Goal: Feedback & Contribution: Leave review/rating

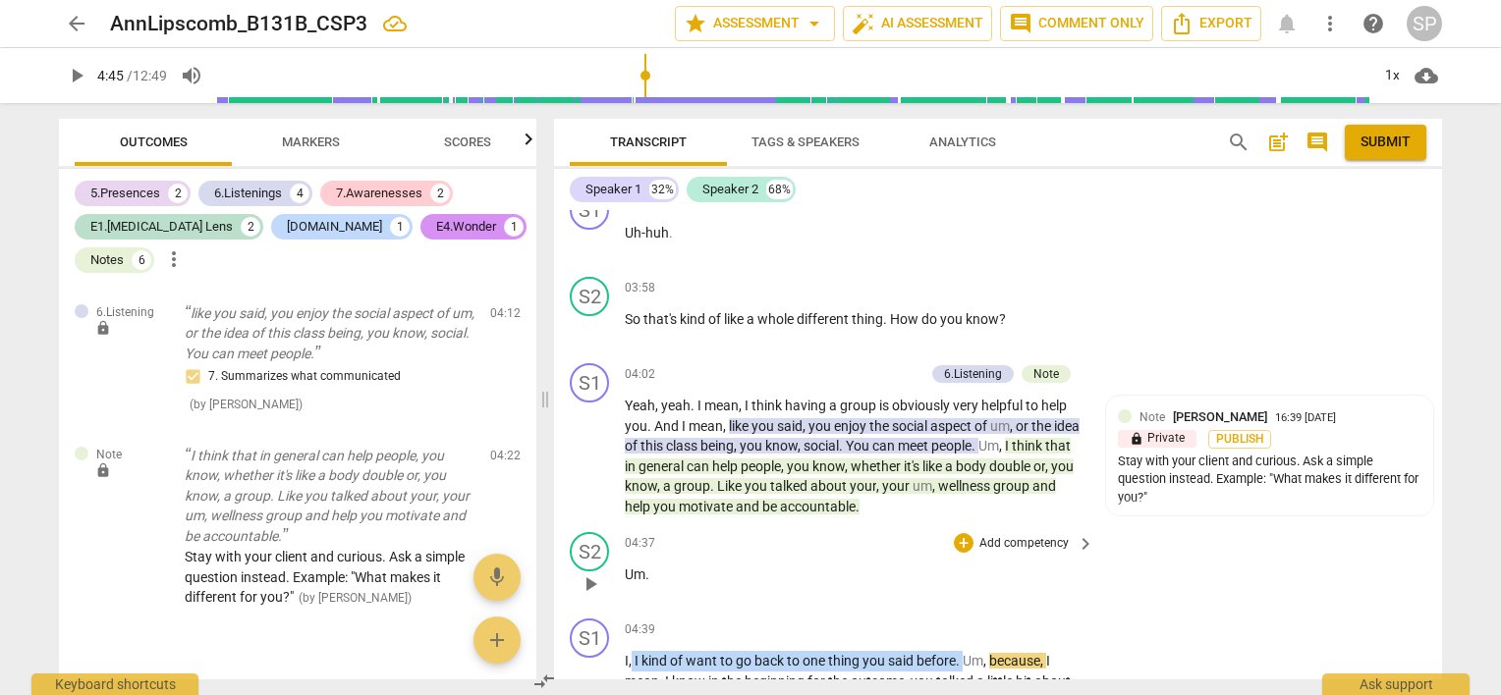
scroll to position [2479, 0]
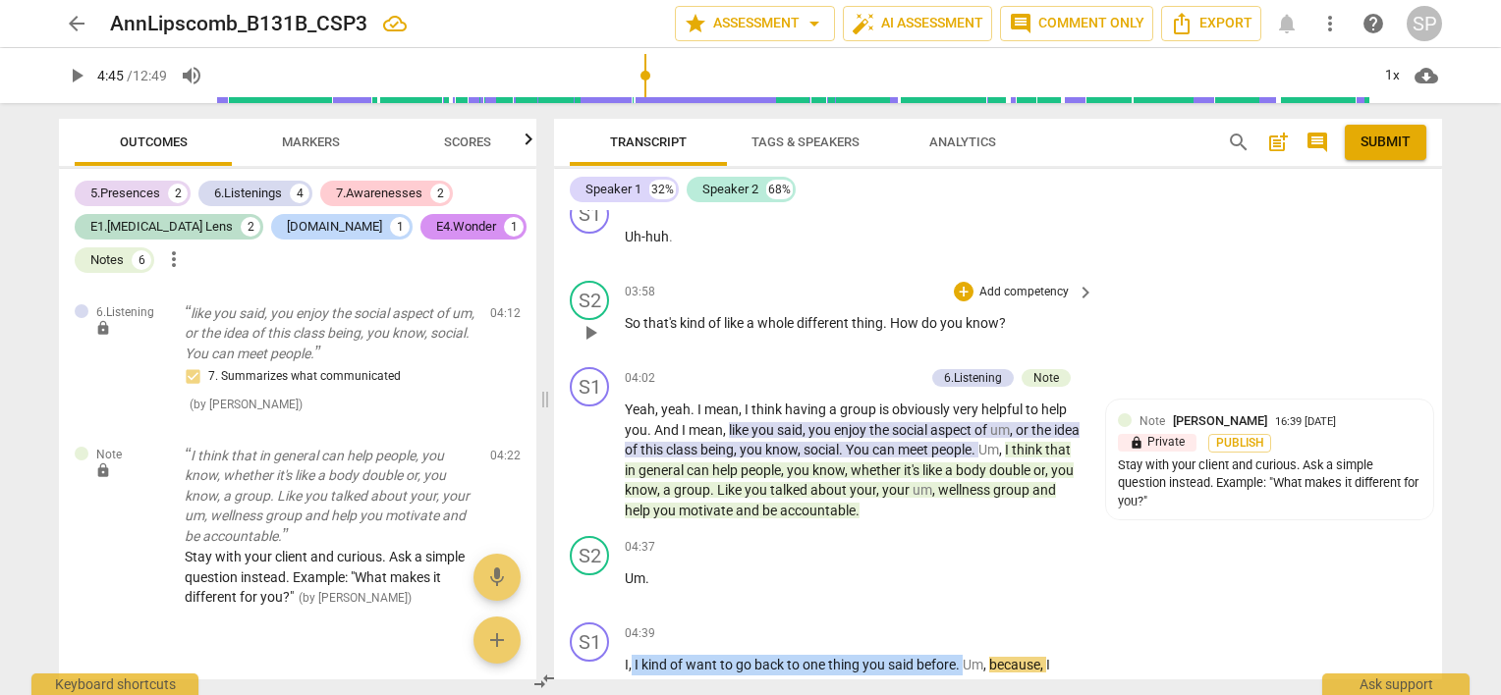
click at [590, 321] on span "play_arrow" at bounding box center [590, 333] width 24 height 24
click at [593, 449] on span "pause" at bounding box center [590, 461] width 24 height 24
type input "245"
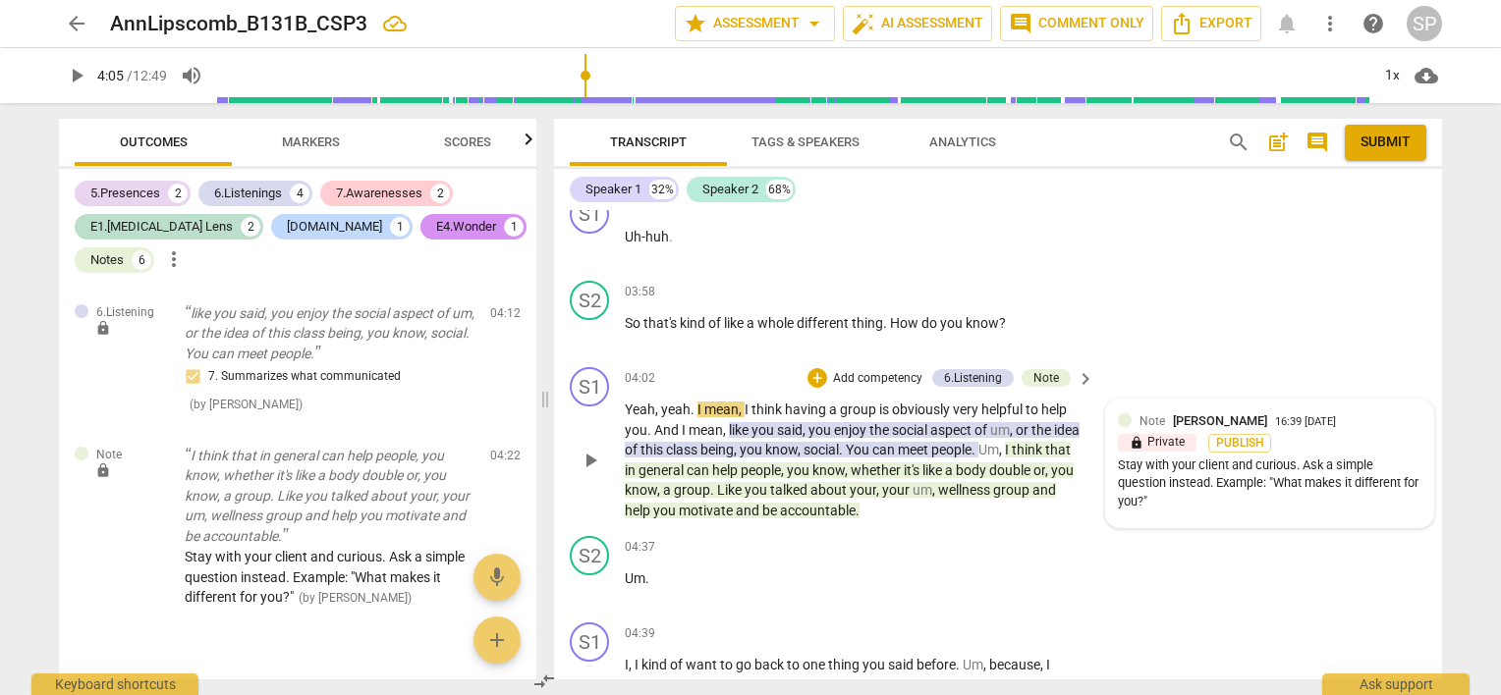
click at [1121, 413] on div at bounding box center [1125, 420] width 14 height 14
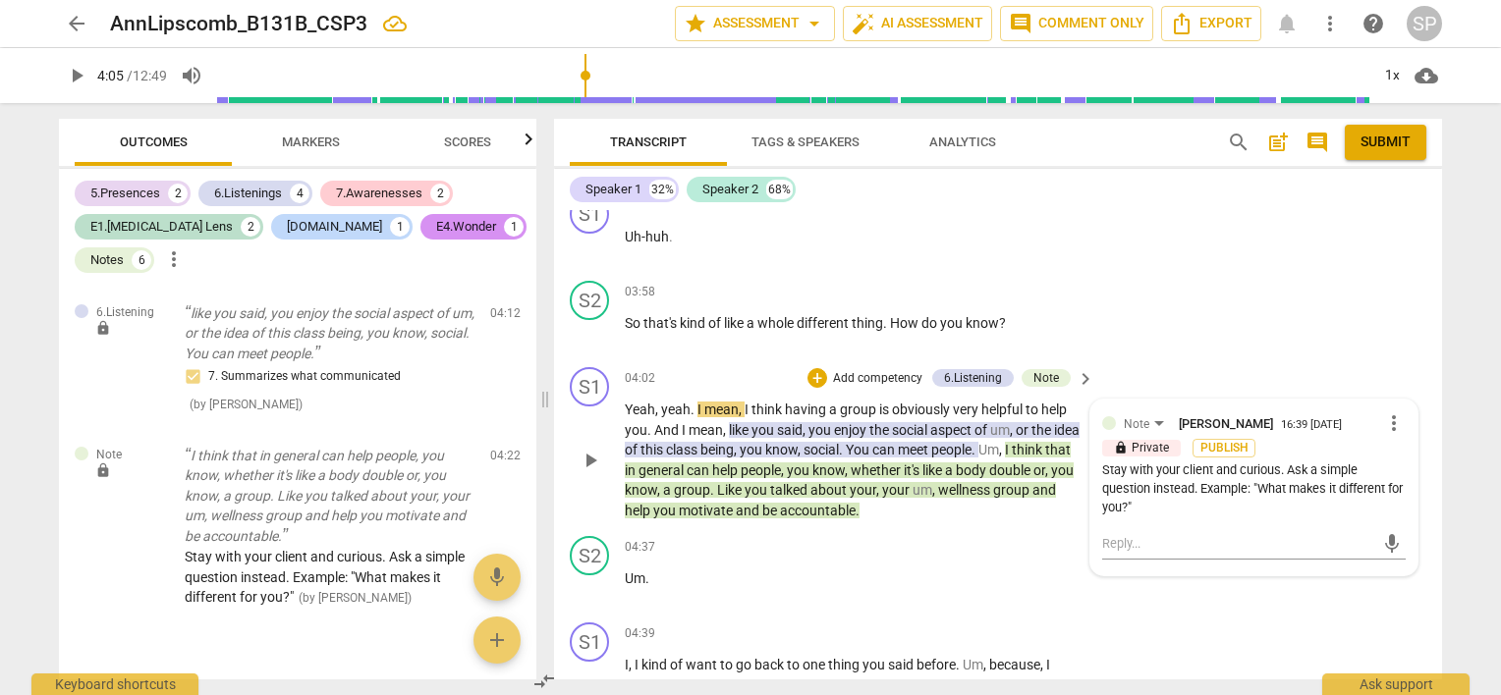
click at [1237, 462] on div "Stay with your client and curious. Ask a simple question instead. Example: "Wha…" at bounding box center [1253, 489] width 303 height 55
click at [1382, 416] on span "more_vert" at bounding box center [1394, 424] width 24 height 24
click at [1392, 411] on li "Edit" at bounding box center [1410, 413] width 68 height 37
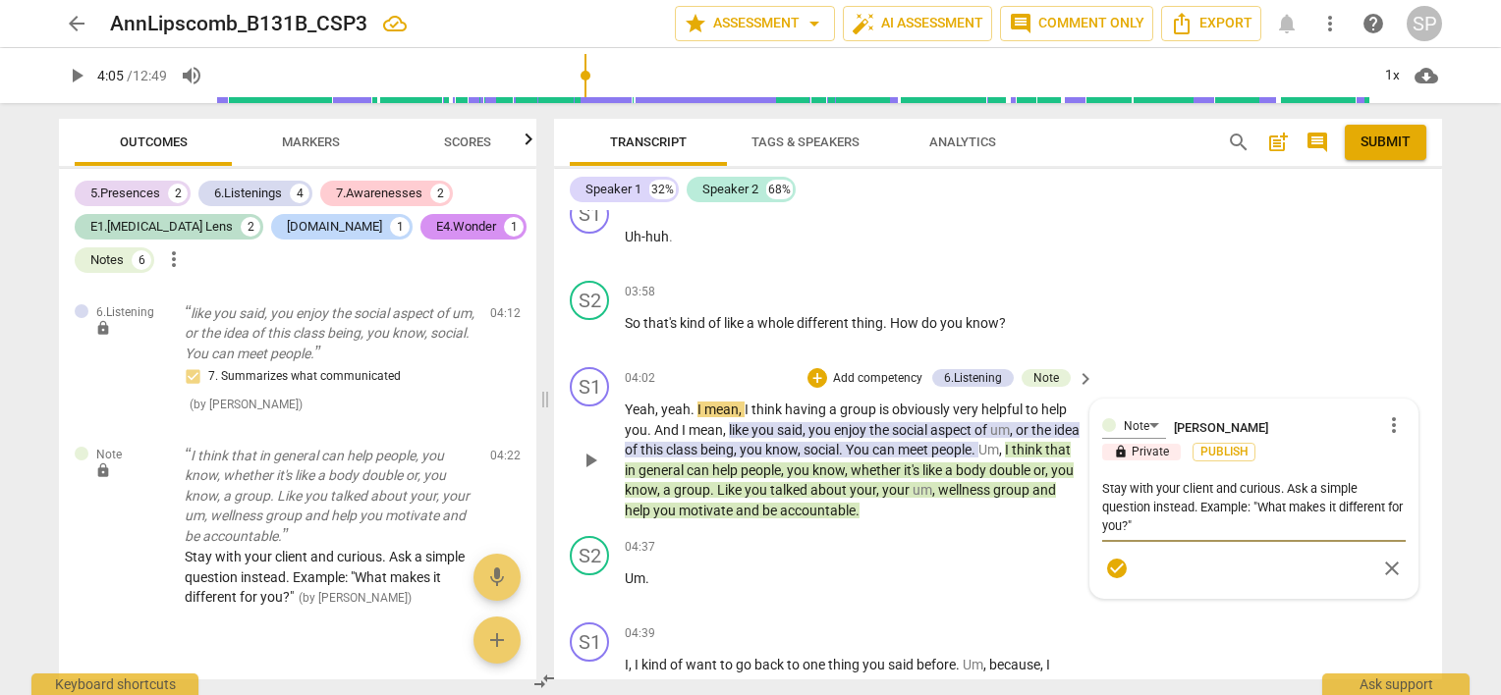
click at [1237, 479] on textarea "Stay with your client and curious. Ask a simple question instead. Example: "Wha…" at bounding box center [1253, 507] width 303 height 56
type textarea "Stay with your client and lcurious. Ask a simple question instead. Example: "Wh…"
type textarea "Stay with your client and lecurious. Ask a simple question instead. Example: "W…"
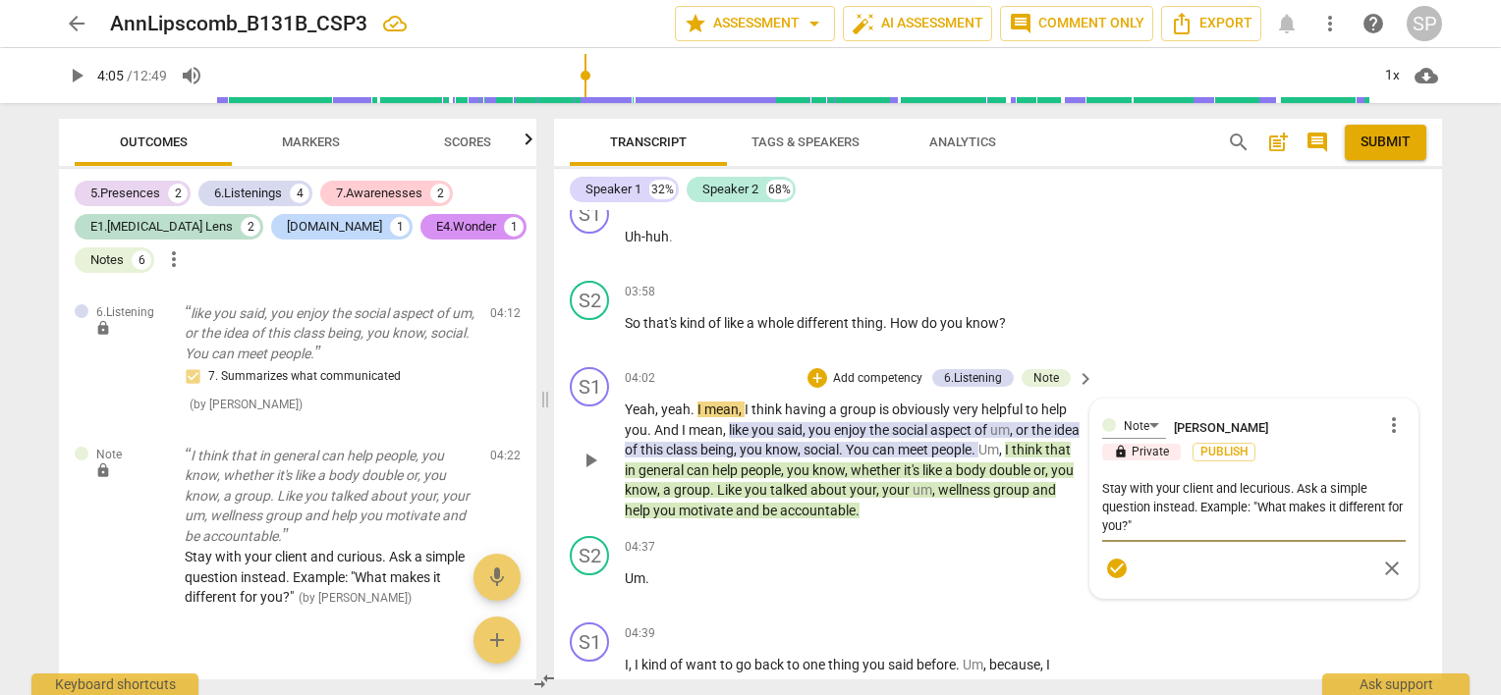
type textarea "Stay with your client and letcurious. Ask a simple question instead. Example: "…"
type textarea "Stay with your client and let curious. Ask a simple question instead. Example: …"
type textarea "Stay with your client and let hcurious. Ask a simple question instead. Example:…"
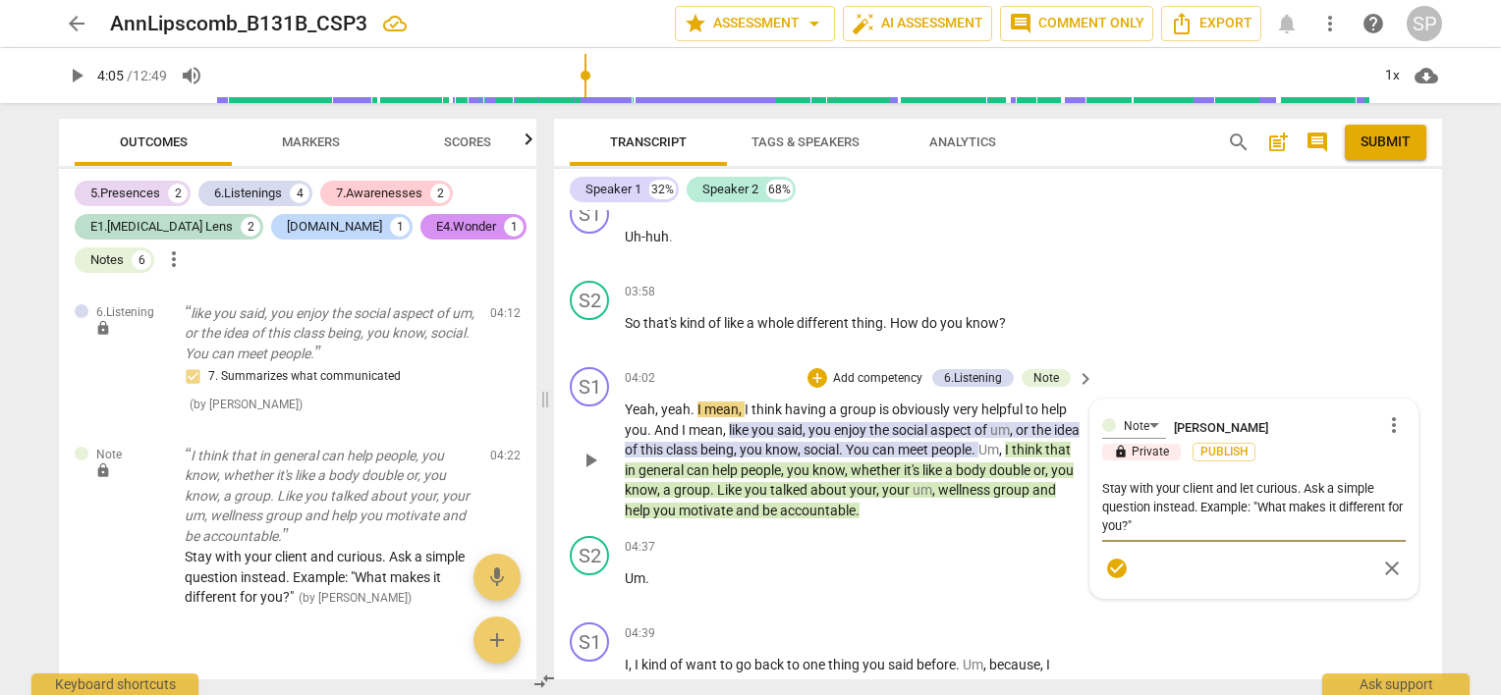
type textarea "Stay with your client and let hcurious. Ask a simple question instead. Example:…"
type textarea "Stay with your client and let hecurious. Ask a simple question instead. Example…"
type textarea "Stay with your client and let hercurious. Ask a simple question instead. Exampl…"
type textarea "Stay with your client and let her curious. Ask a simple question instead. Examp…"
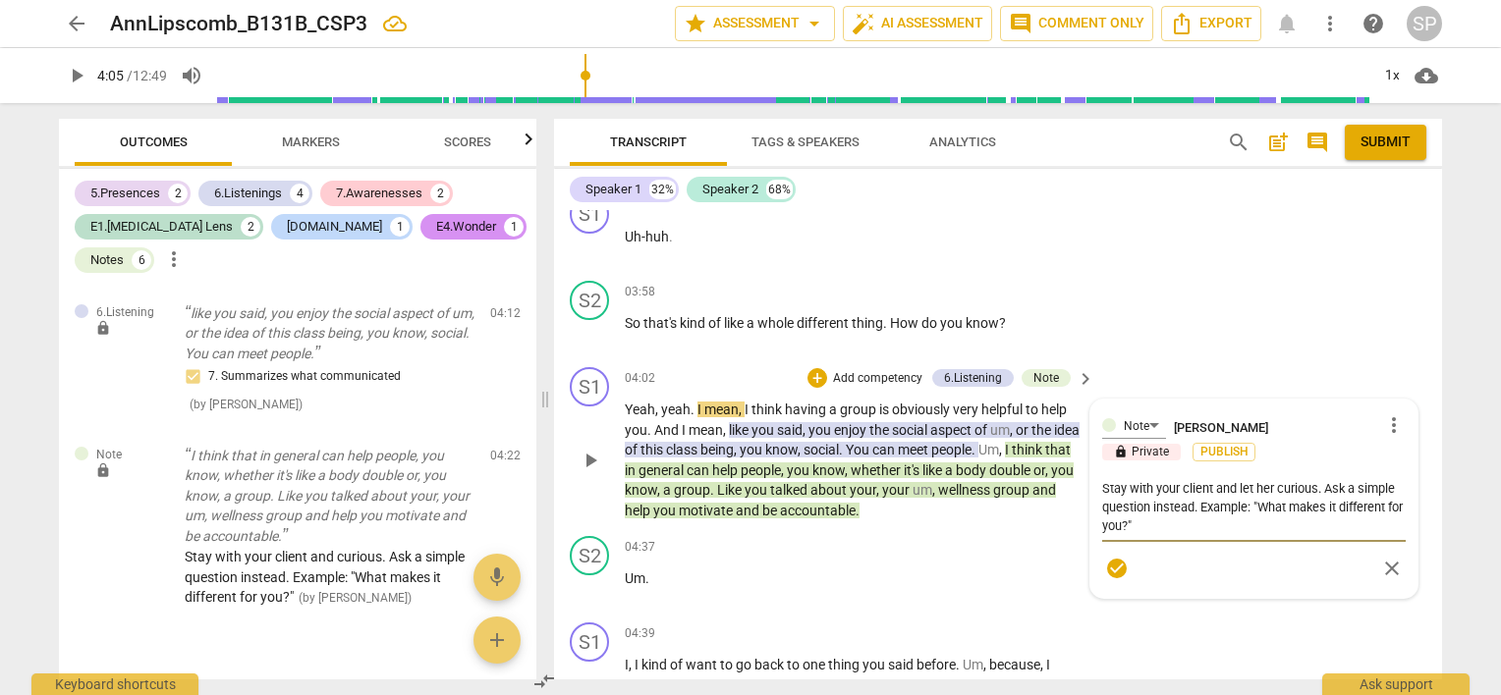
type textarea "Stay with your client and let her fcurious. Ask a simple question instead. Exam…"
type textarea "Stay with your client and let her ficurious. Ask a simple question instead. Exa…"
type textarea "Stay with your client and let her fincurious. Ask a simple question instead. Ex…"
type textarea "Stay with your client and let her finicurious. Ask a simple question instead. E…"
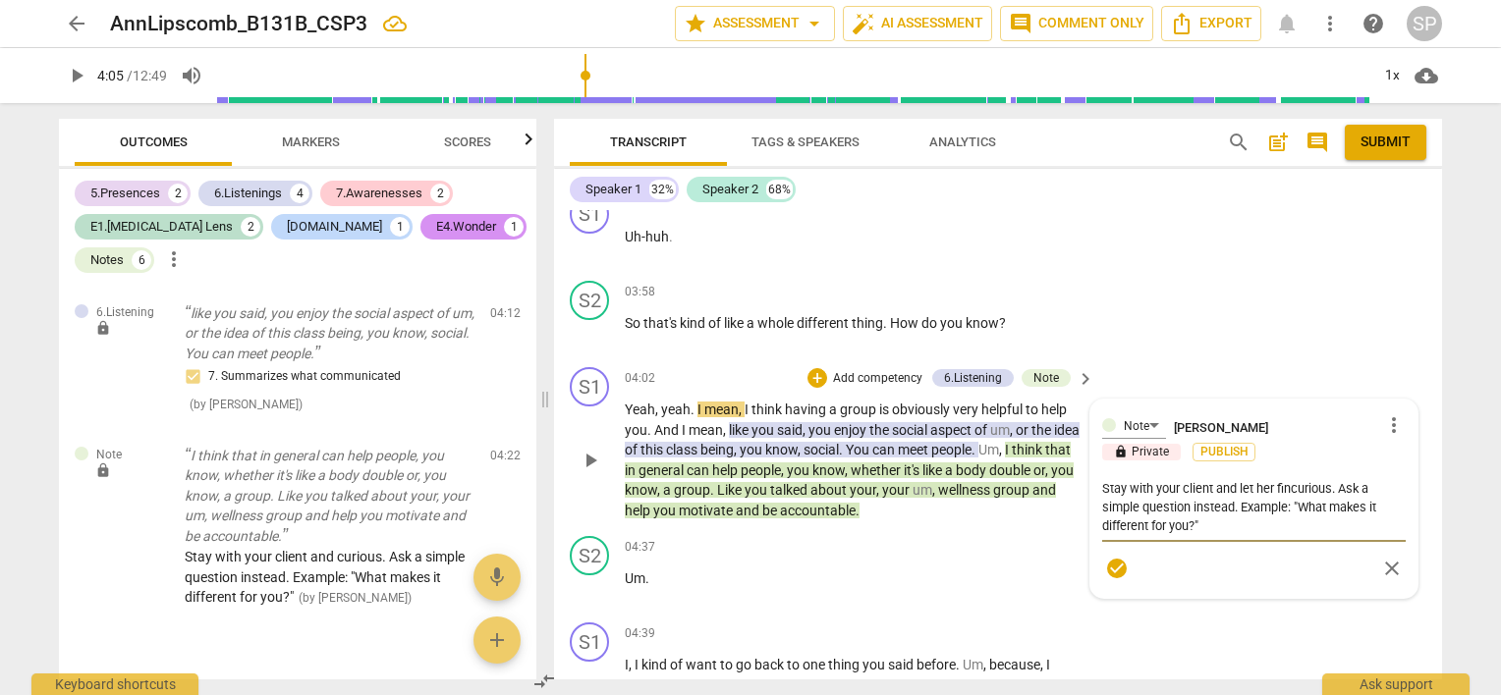
type textarea "Stay with your client and let her finicurious. Ask a simple question instead. E…"
type textarea "Stay with your client and let her finiscurious. Ask a simple question instead. …"
type textarea "Stay with your client and let her finishcurious. Ask a simple question instead.…"
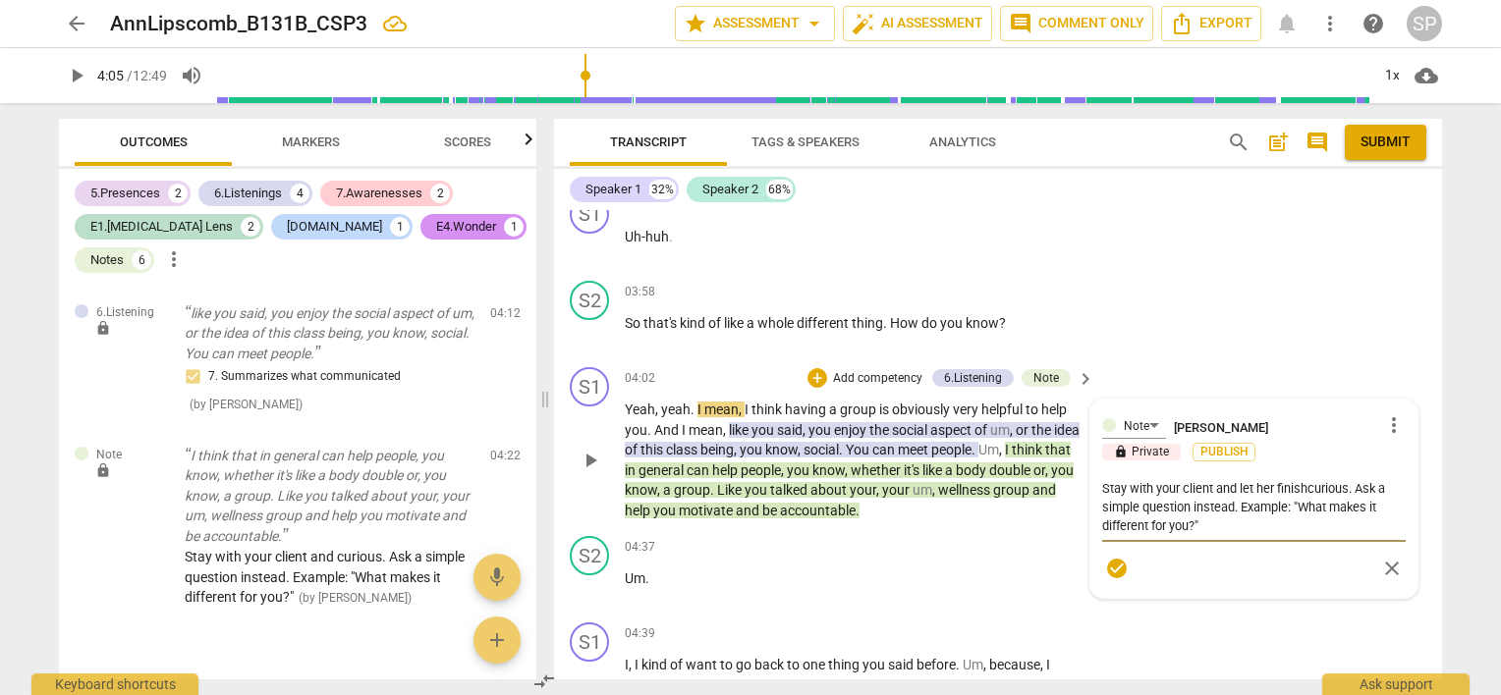
type textarea "Stay with your client and let her finish curious. Ask a simple question instead…"
type textarea "Stay with your client and let her finish hcurious. Ask a simple question instea…"
type textarea "Stay with your client and let her finish hecurious. Ask a simple question inste…"
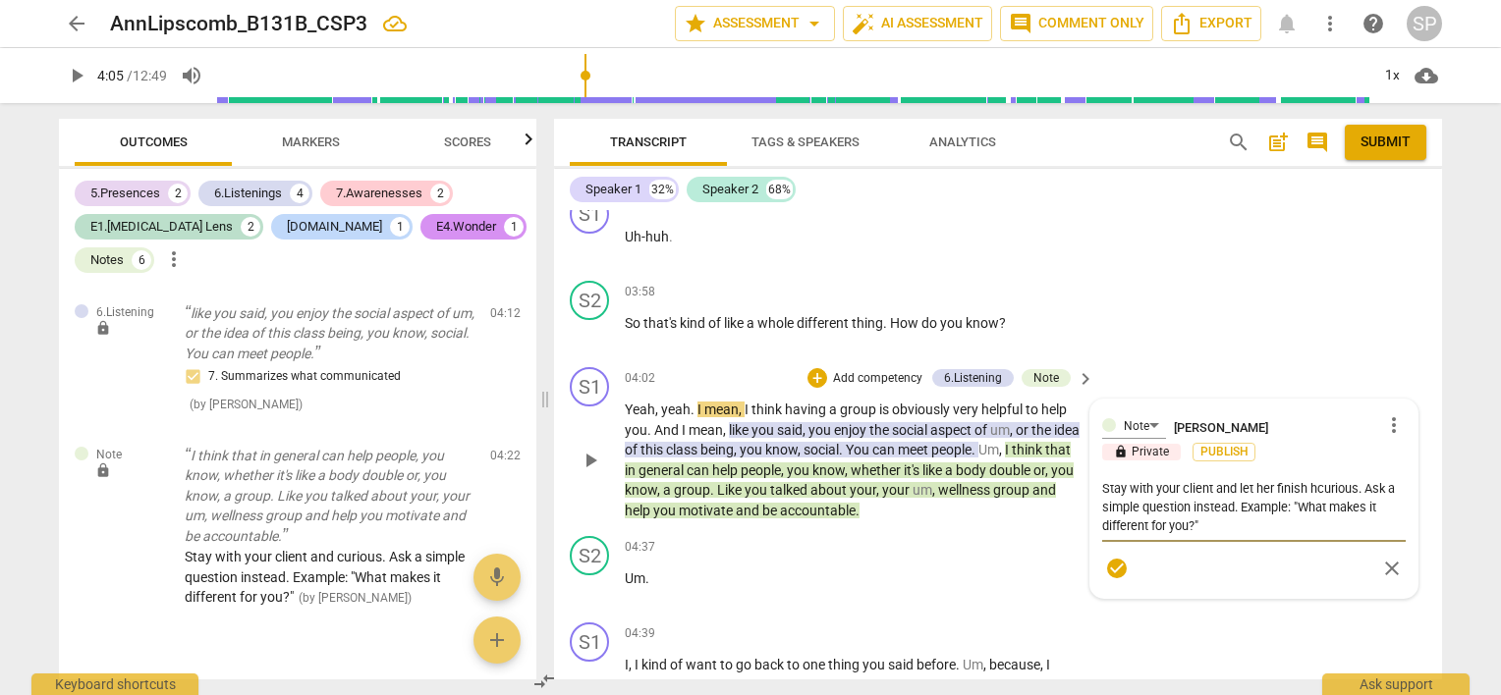
type textarea "Stay with your client and let her finish hecurious. Ask a simple question inste…"
type textarea "Stay with your client and let her finish hercurious. Ask a simple question inst…"
type textarea "Stay with your client and let her finish her curious. Ask a simple question ins…"
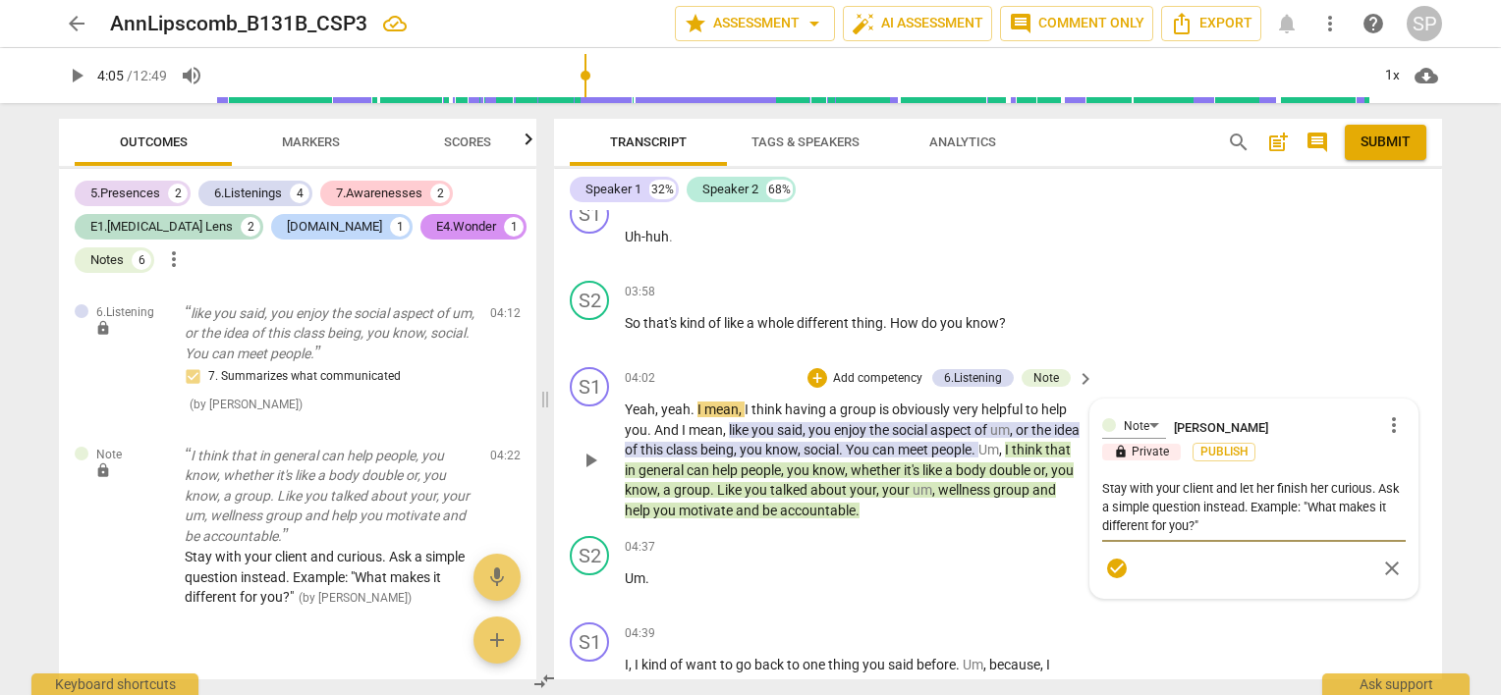
type textarea "Stay with your client and let her finish her tcurious. Ask a simple question in…"
type textarea "Stay with your client and let her finish her thcurious. Ask a simple question i…"
type textarea "Stay with your client and let her finish her thocurious. Ask a simple question …"
type textarea "Stay with your client and let her finish her thoucurious. Ask a simple question…"
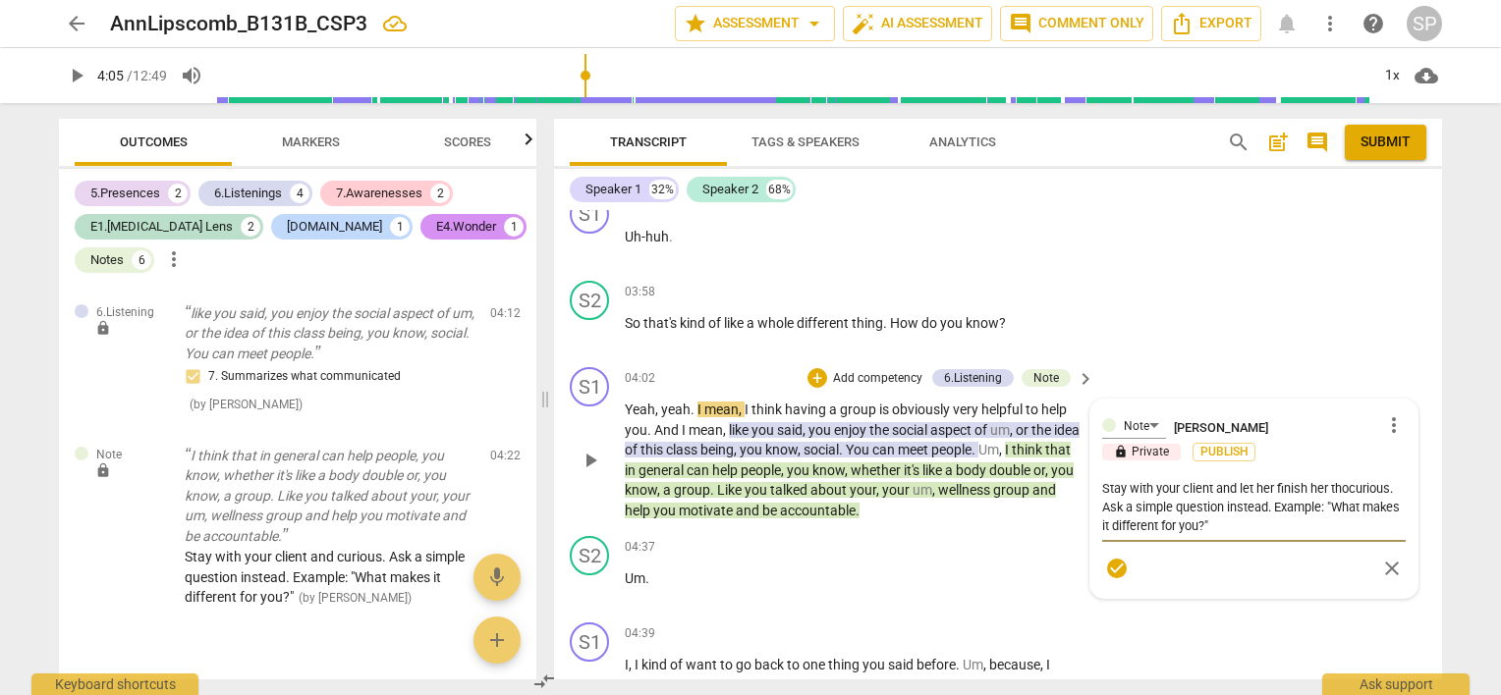
type textarea "Stay with your client and let her finish her thoucurious. Ask a simple question…"
type textarea "Stay with your client and let her finish her thougcurious. Ask a simple questio…"
type textarea "Stay with your client and let her finish her thoughcurious. Ask a simple questi…"
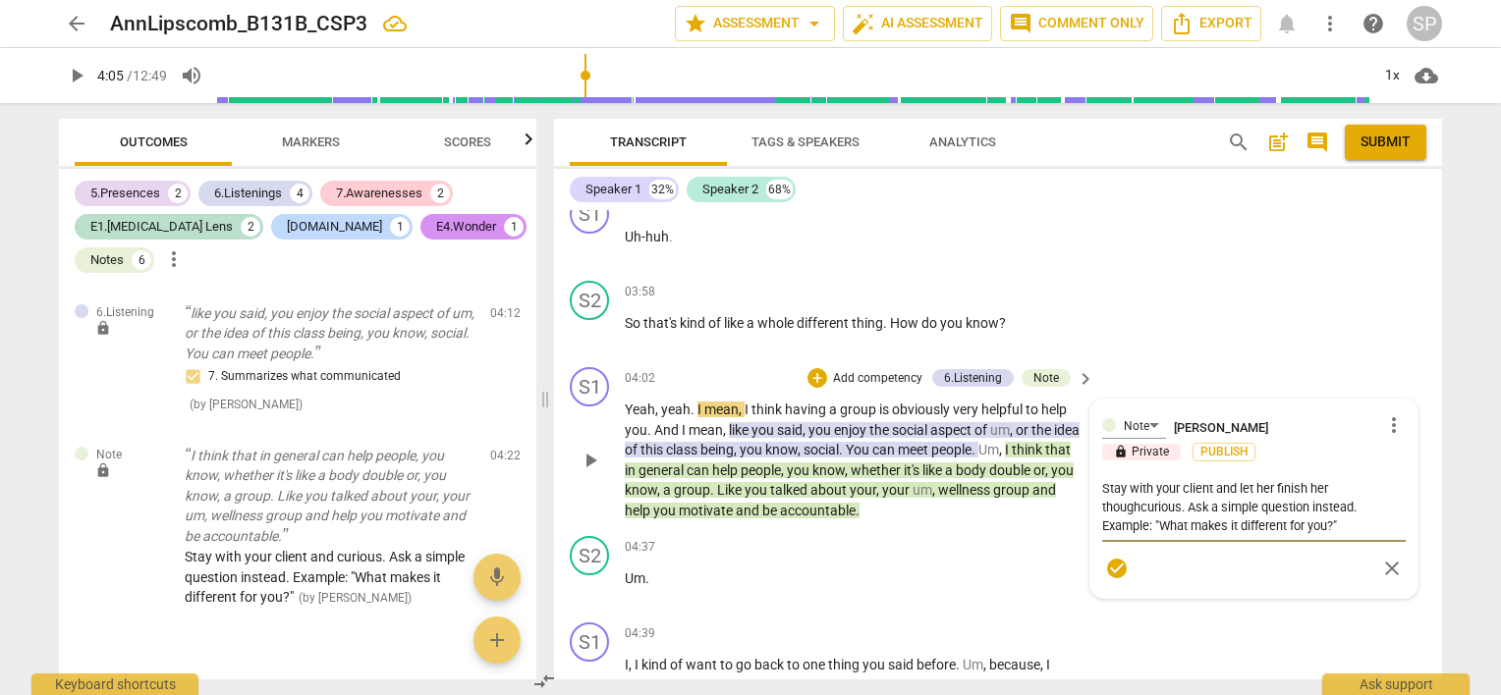
type textarea "Stay with your client and let her finish her thoughtcurious. Ask a simple quest…"
type textarea "Stay with your client and let her finish her thought,curious. Ask a simple ques…"
type textarea "Stay with your client and let her finish her thoughtcurious. Ask a simple quest…"
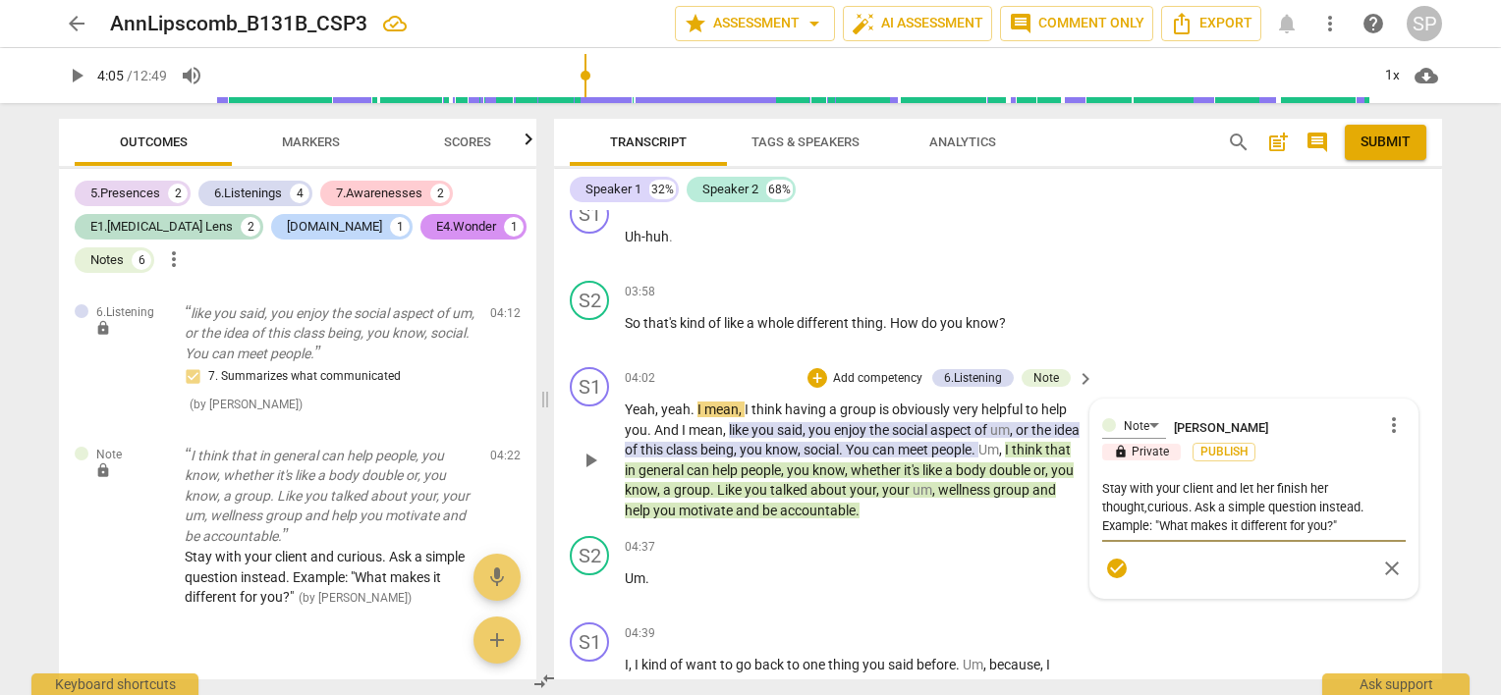
type textarea "Stay with your client and let her finish her thoughtcurious. Ask a simple quest…"
type textarea "Stay with your client and let her finish her thought curious. Ask a simple ques…"
type textarea "Stay with your client and let her finish her thought bcurious. Ask a simple que…"
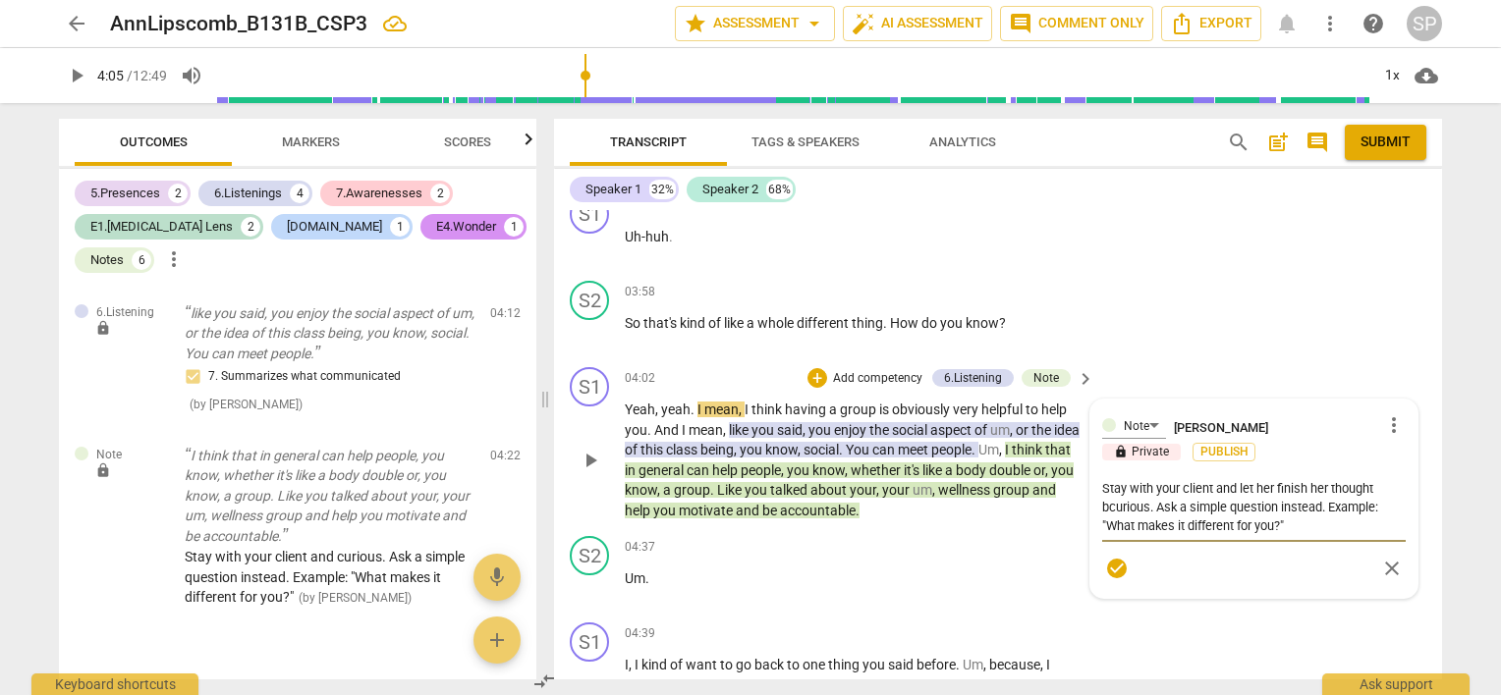
type textarea "Stay with your client and let her finish her thought [PERSON_NAME]. Ask a simpl…"
type textarea "Stay with your client and let her finish her thought befcurious. Ask a simple q…"
type textarea "Stay with your client and let her finish her thought befocurious. Ask a simple …"
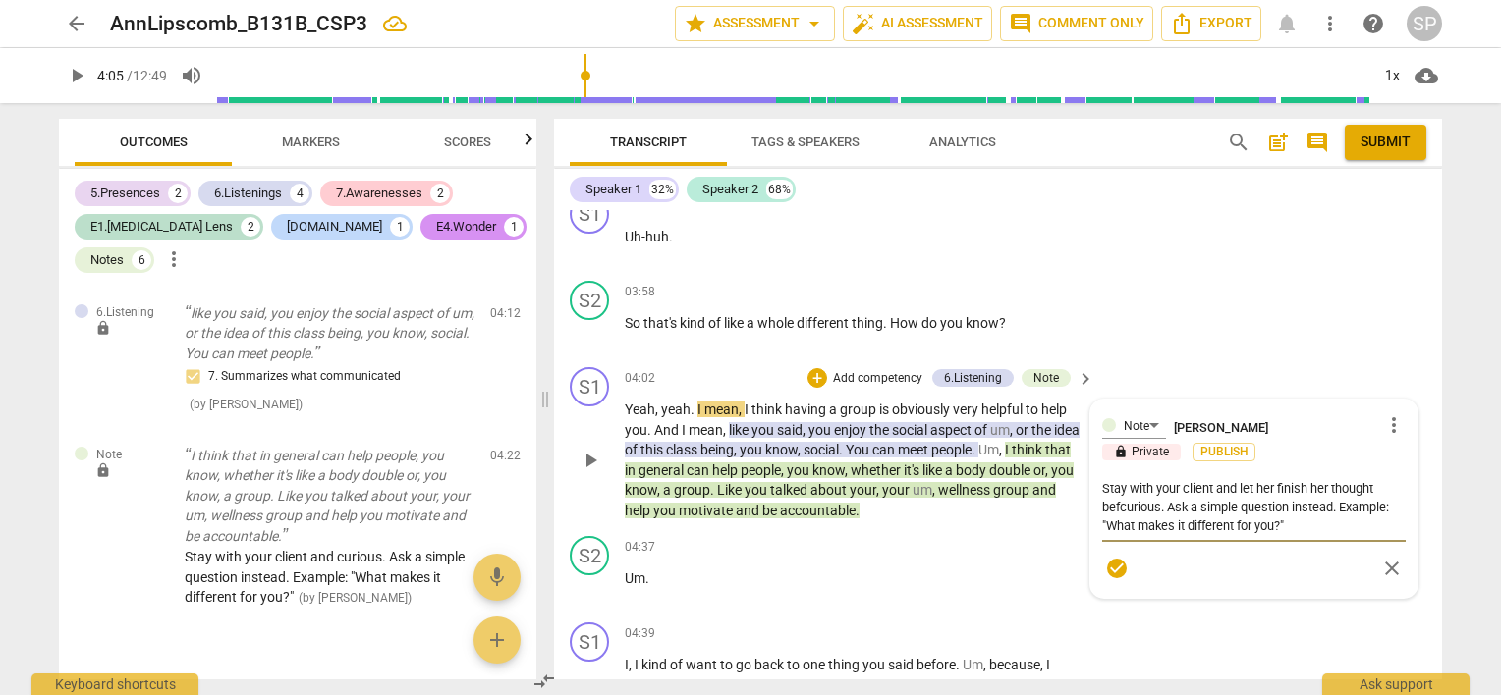
type textarea "Stay with your client and let her finish her thought befocurious. Ask a simple …"
type textarea "Stay with your client and let her finish her thought beforcurious. Ask a simple…"
type textarea "Stay with your client and let her finish her thought beforecurious. Ask a simpl…"
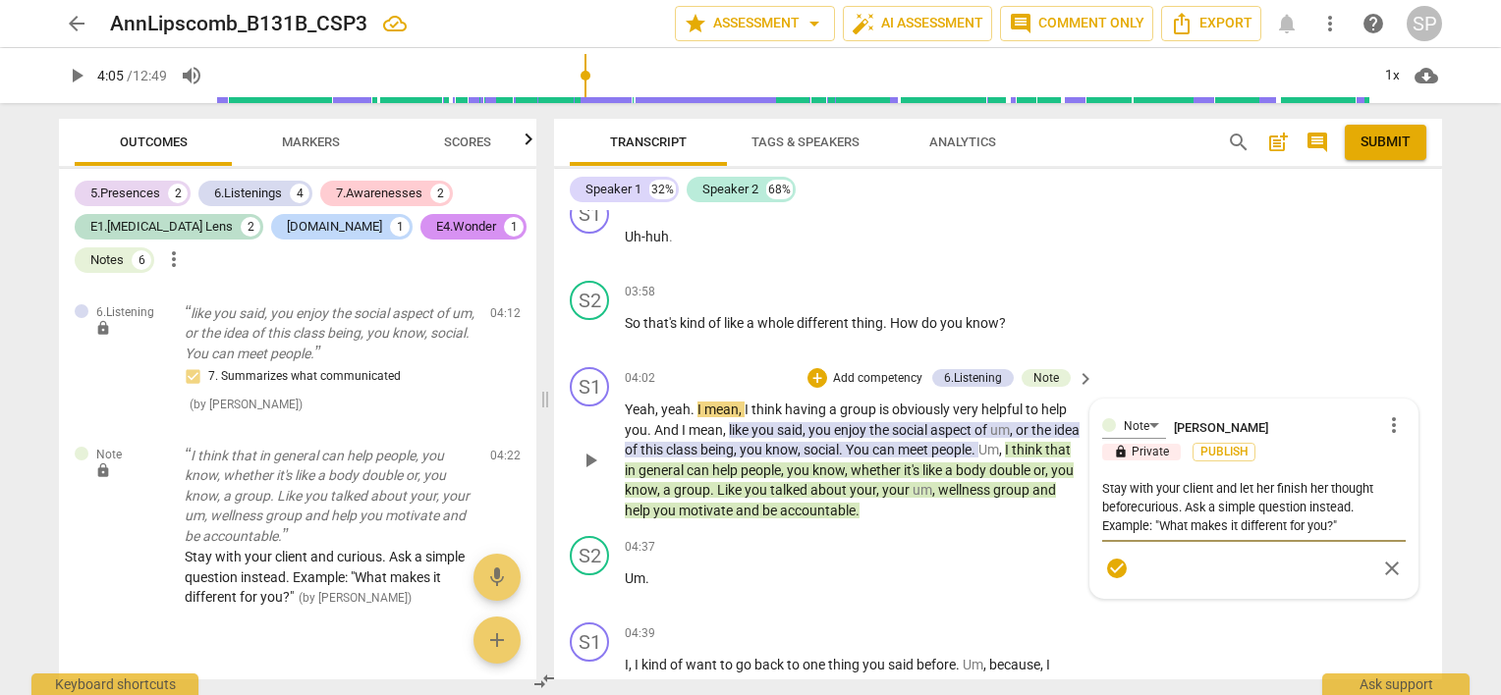
type textarea "Stay with your client and let her finish her thought beforcurious. Ask a simple…"
type textarea "Stay with your client and let her finish her thought befocurious. Ask a simple …"
type textarea "Stay with your client and let her finish her thought befcurious. Ask a simple q…"
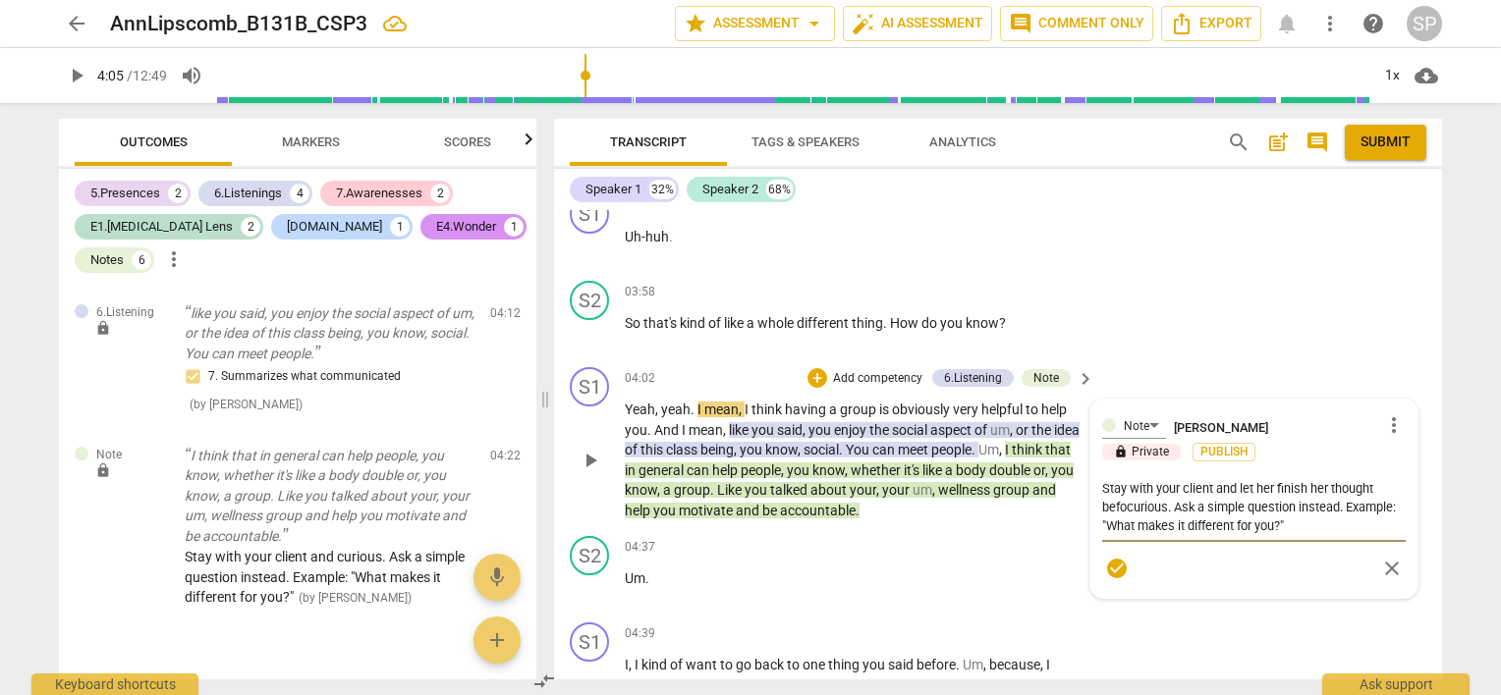
type textarea "Stay with your client and let her finish her thought befcurious. Ask a simple q…"
type textarea "Stay with your client and let her finish her thought [PERSON_NAME]. Ask a simpl…"
type textarea "Stay with your client and let her finish her thought bcurious. Ask a simple que…"
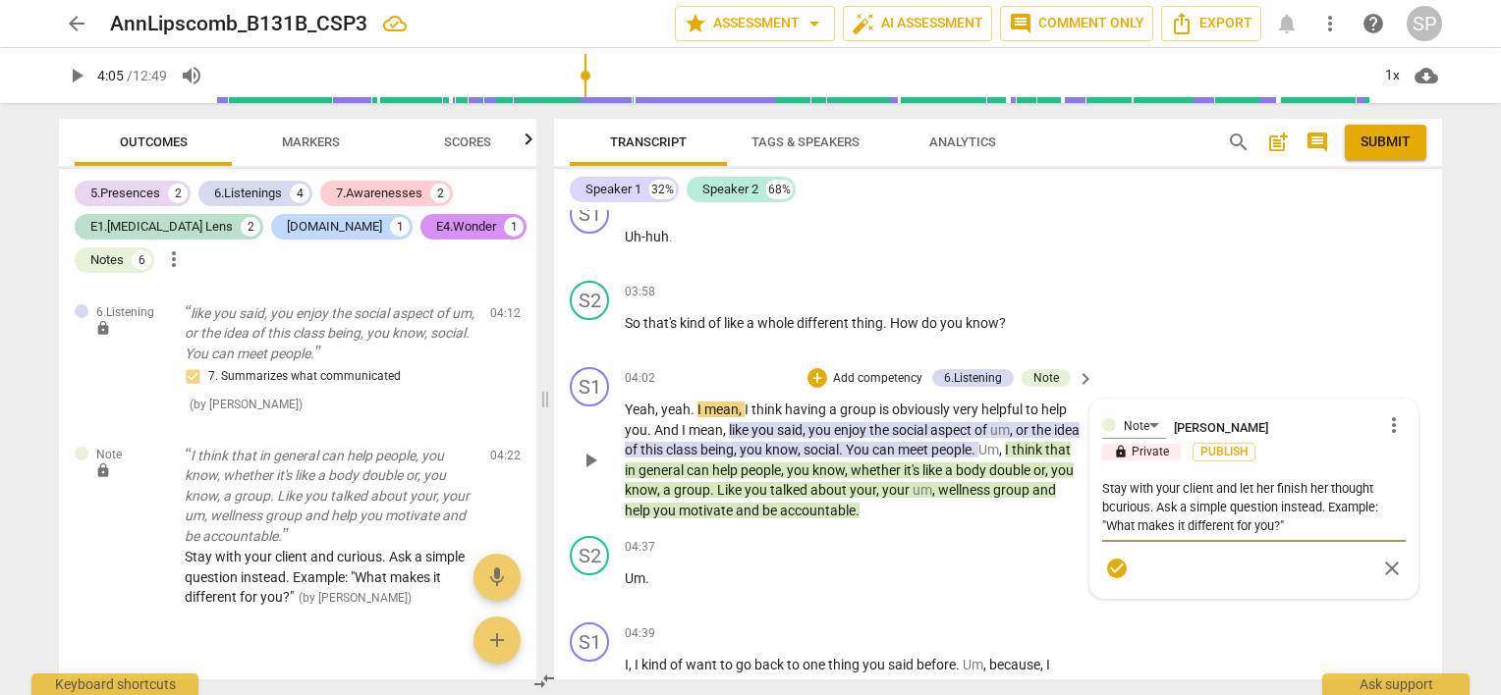
type textarea "Stay with your client and let her finish her thought curious. Ask a simple ques…"
type textarea "Stay with your client and let her finish her thoughtcurious. Ask a simple quest…"
type textarea "Stay with your client and let her finish her thoughcurious. Ask a simple questi…"
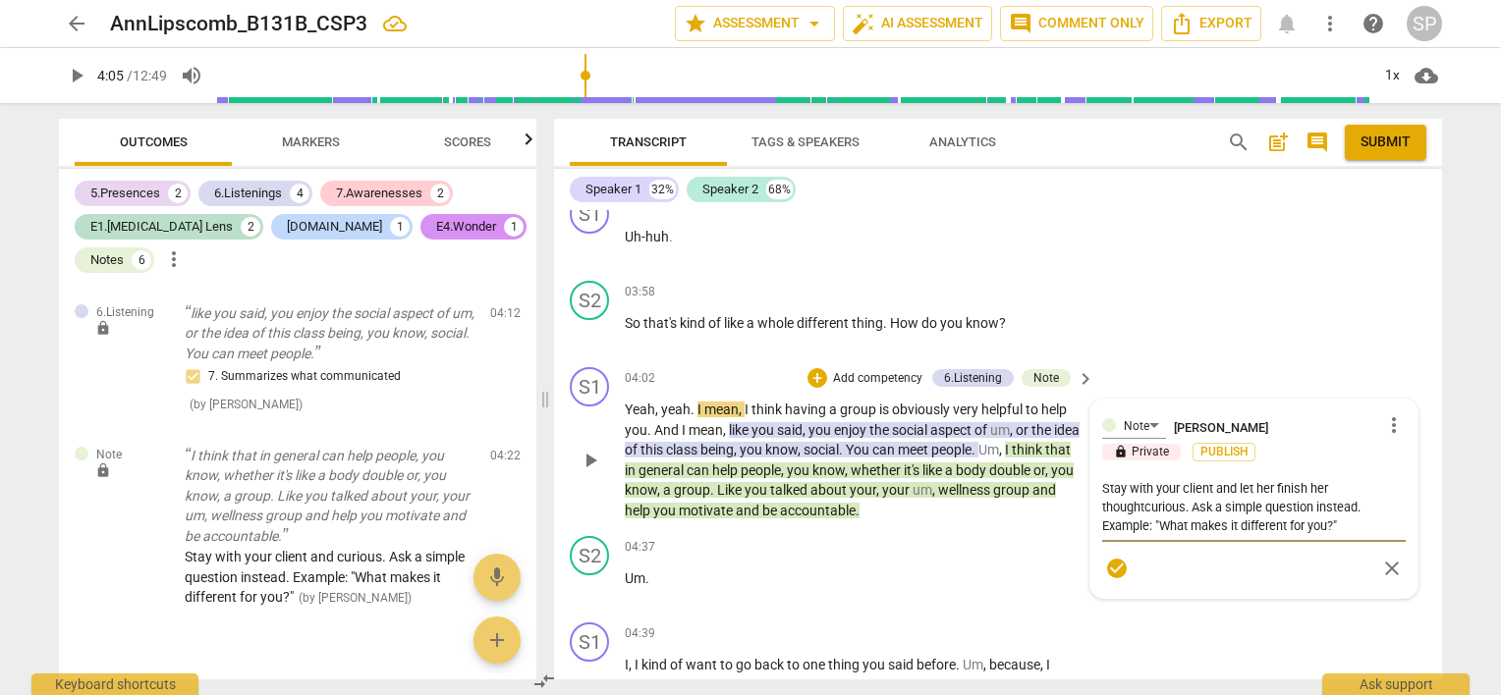
type textarea "Stay with your client and let her finish her thoughcurious. Ask a simple questi…"
type textarea "Stay with your client and let her finish her thoughtcurious. Ask a simple quest…"
type textarea "Stay with your client and let her finish her thought.curious. Ask a simple ques…"
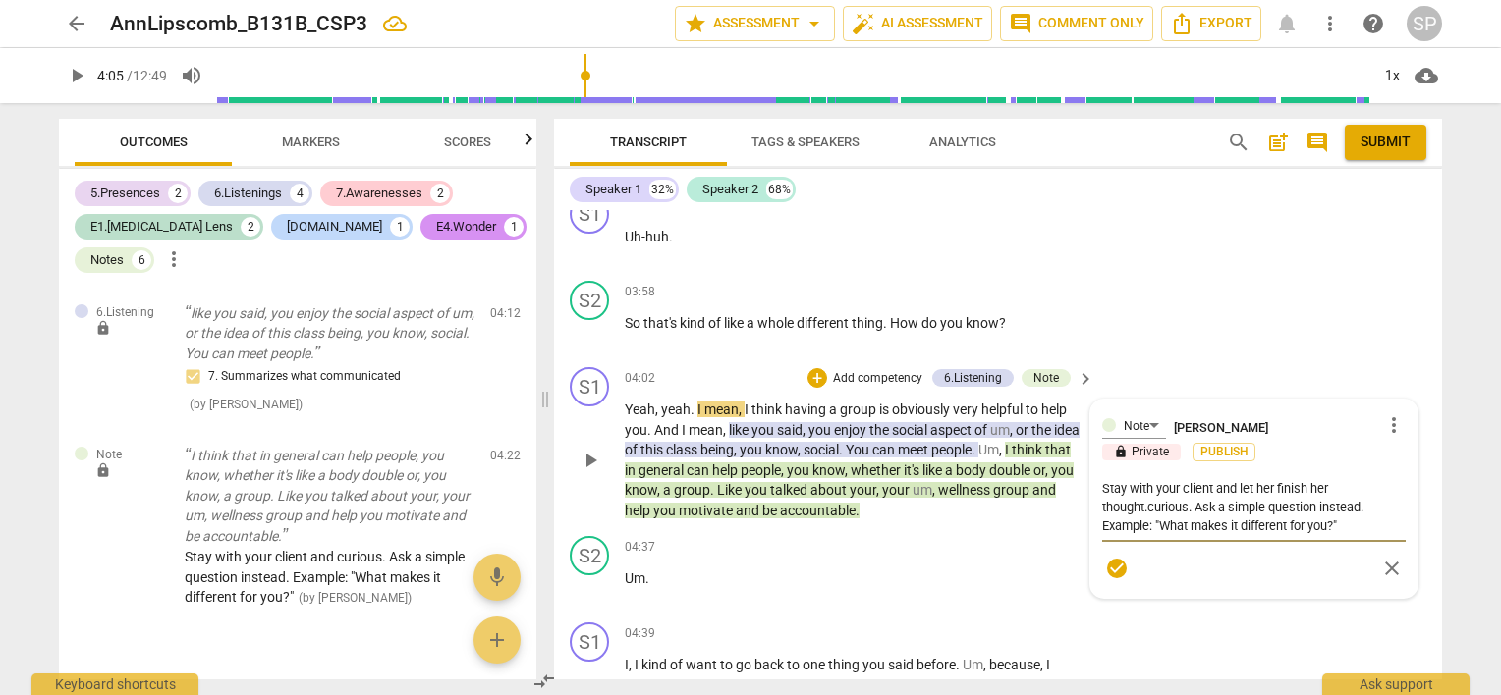
type textarea "Stay with your client and let her finish her thought. curious. Ask a simple que…"
type textarea "Stay with your client and let her finish her thought. Rcurious. Ask a simple qu…"
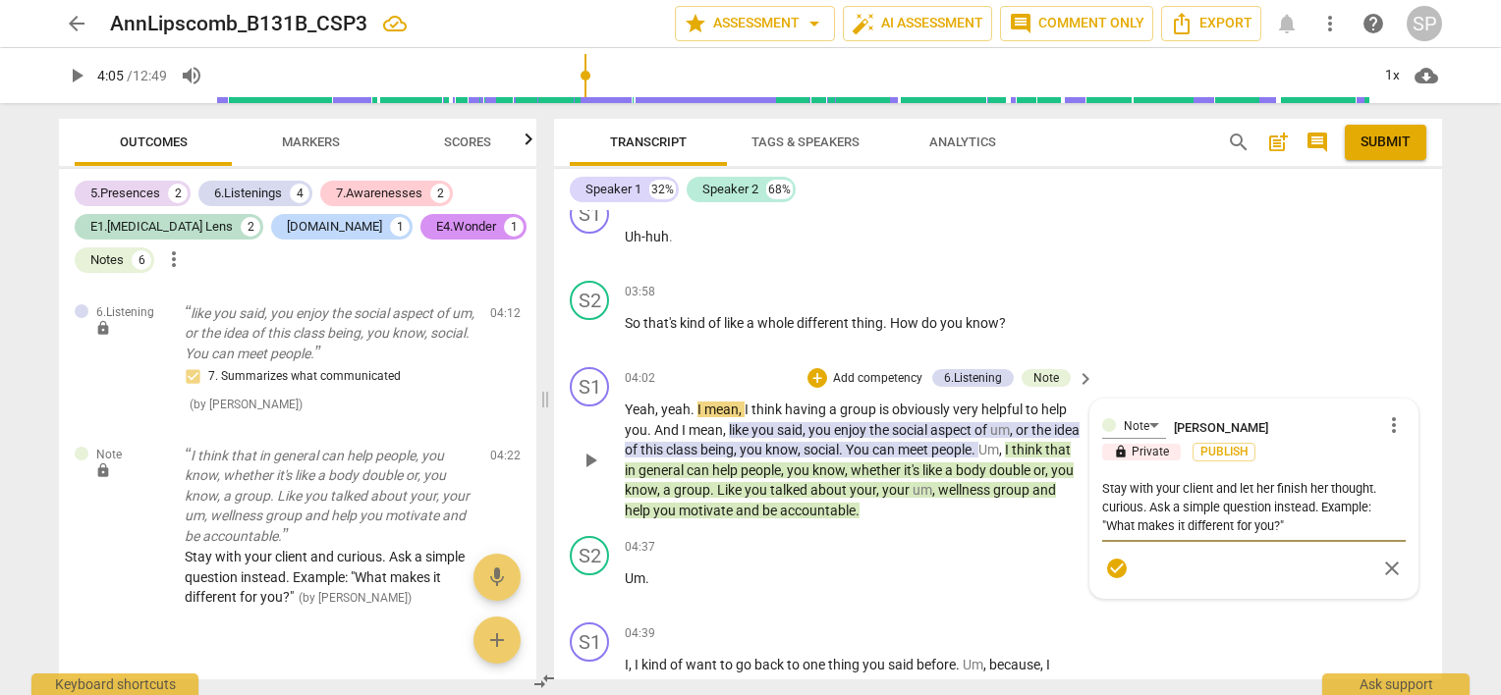
type textarea "Stay with your client and let her finish her thought. Rcurious. Ask a simple qu…"
type textarea "Stay with your client and let her finish her thought. Recurious. Ask a simple q…"
type textarea "Stay with your client and let her finish her thought. Remcurious. Ask a simple …"
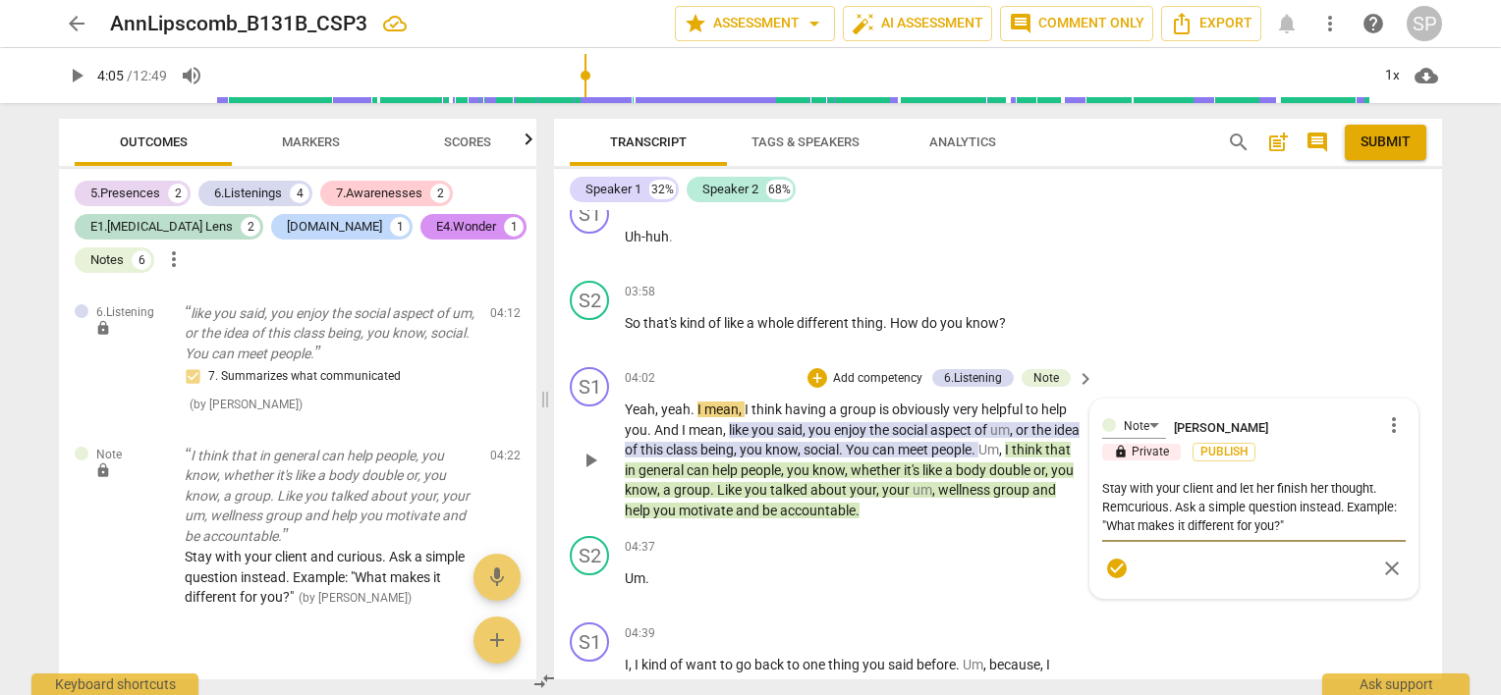
type textarea "Stay with your client and let her finish her thought. Remacurious. Ask a simple…"
type textarea "Stay with your client and let her finish her thought. Remaicurious. Ask a simpl…"
type textarea "Stay with your client and let her finish her thought. Remaincurious. Ask a simp…"
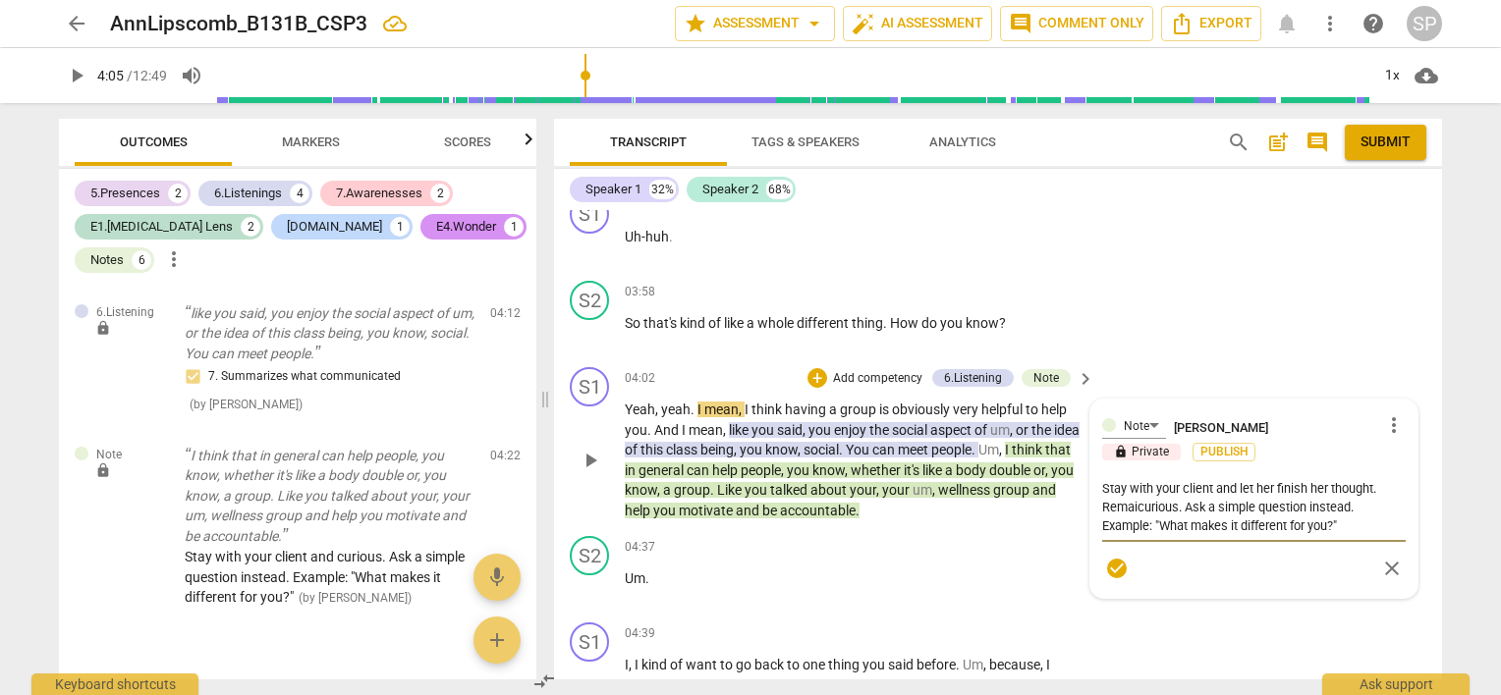
type textarea "Stay with your client and let her finish her thought. Remaincurious. Ask a simp…"
type textarea "Stay with your client and let her finish her thought. Remain curious. Ask a sim…"
click at [1383, 479] on textarea "Stay with your client and let her finish her thought. Remain curious. Ask a sim…" at bounding box center [1253, 507] width 303 height 56
click at [1103, 499] on textarea "Stay with your client and let her finish her thought. Remain curious. Ask a sim…" at bounding box center [1253, 507] width 303 height 56
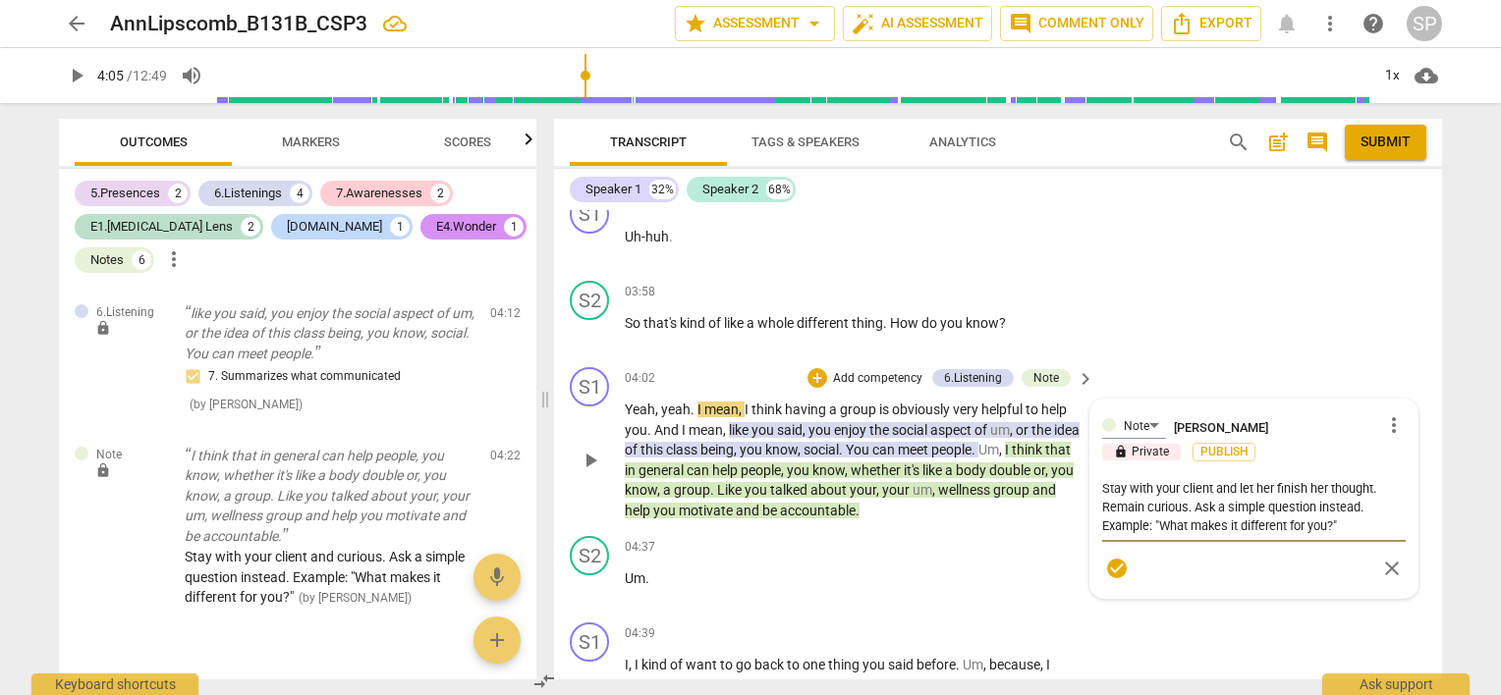
drag, startPoint x: 1190, startPoint y: 500, endPoint x: 1338, endPoint y: 515, distance: 148.1
click at [1338, 515] on textarea "Stay with your client and let her finish her thought. Remain curious. Ask a sim…" at bounding box center [1253, 507] width 303 height 56
type textarea "Stay with your client and let her finish her thought. Remain curious."
click at [592, 449] on span "play_arrow" at bounding box center [590, 461] width 24 height 24
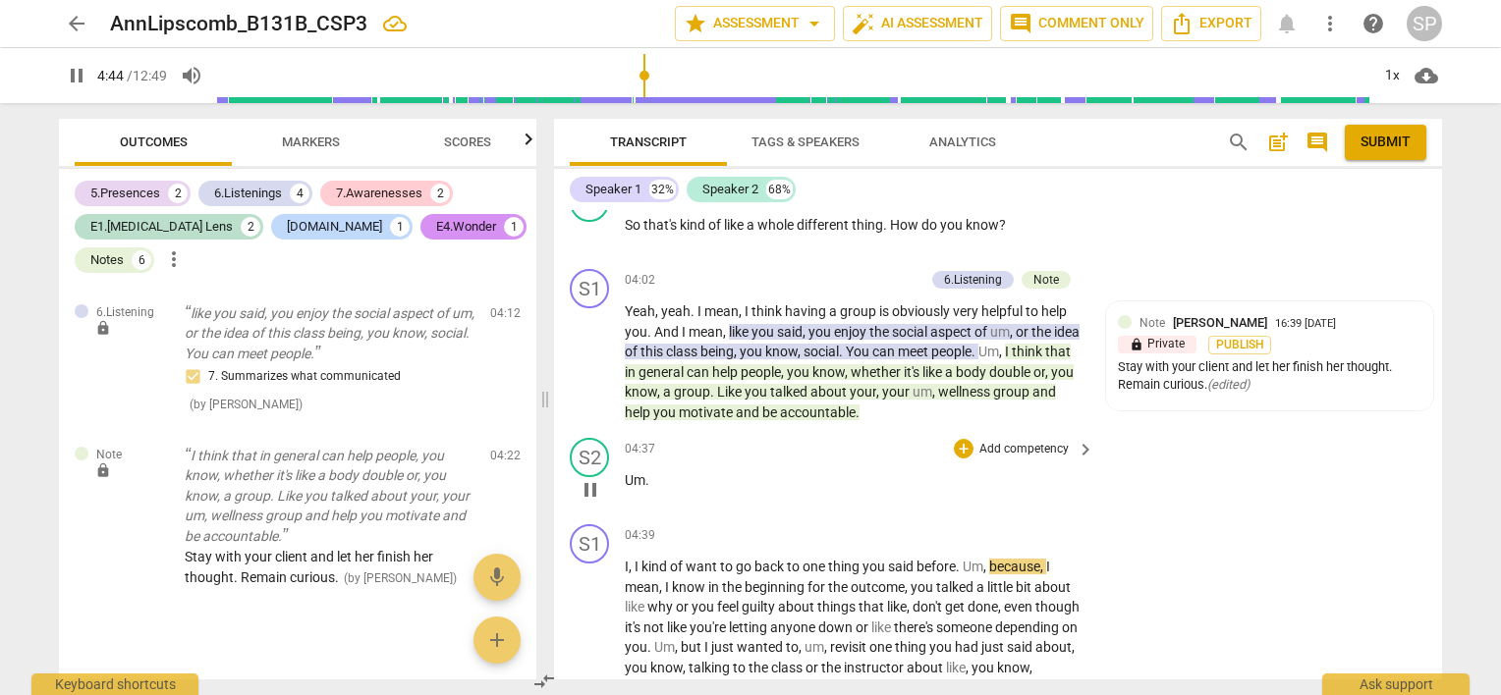
scroll to position [2675, 0]
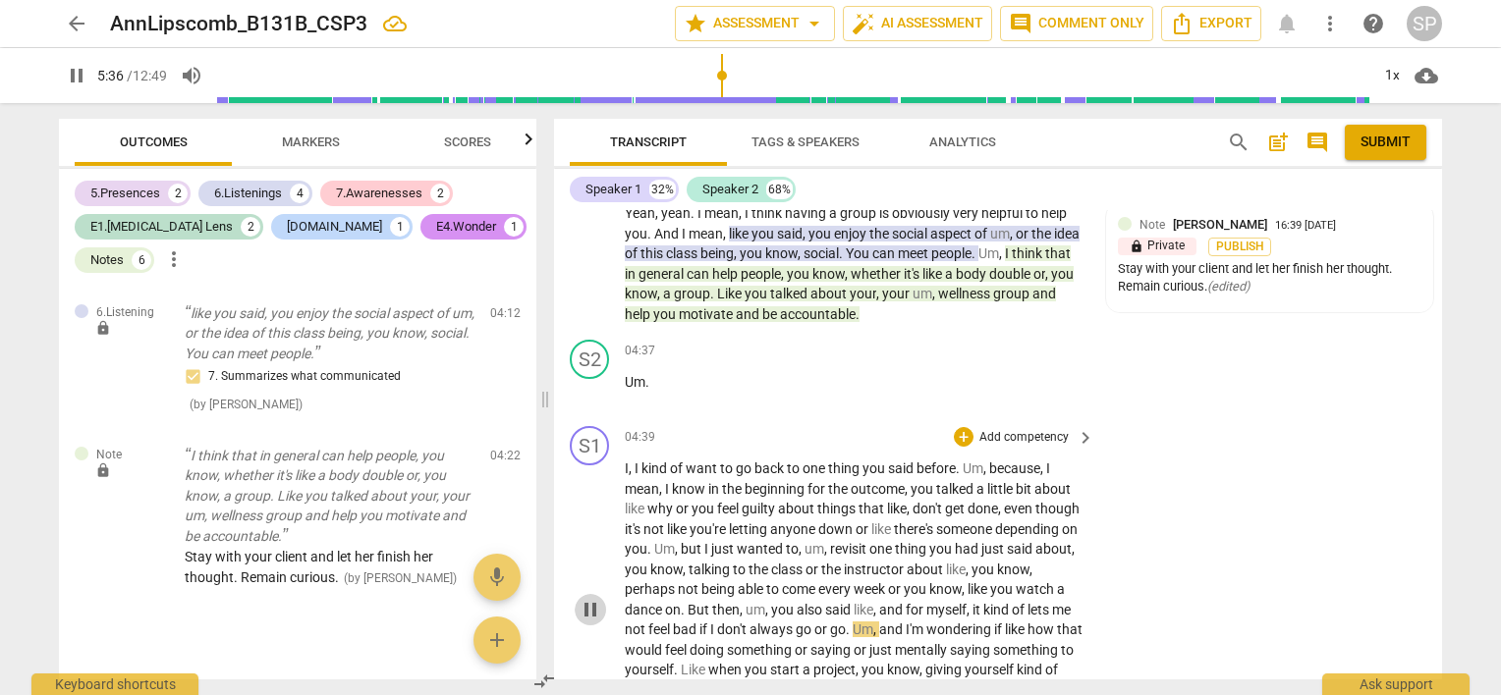
click at [585, 598] on span "pause" at bounding box center [590, 610] width 24 height 24
type input "337"
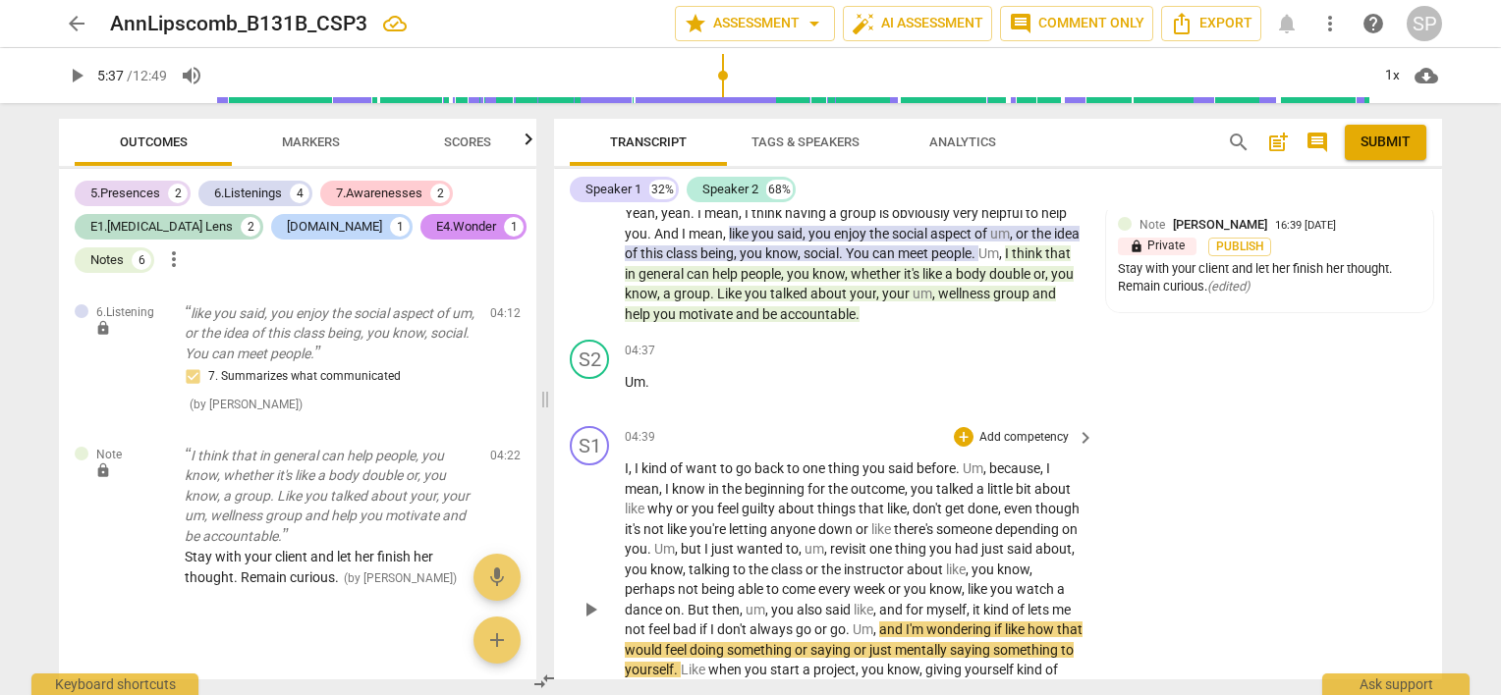
scroll to position [2774, 0]
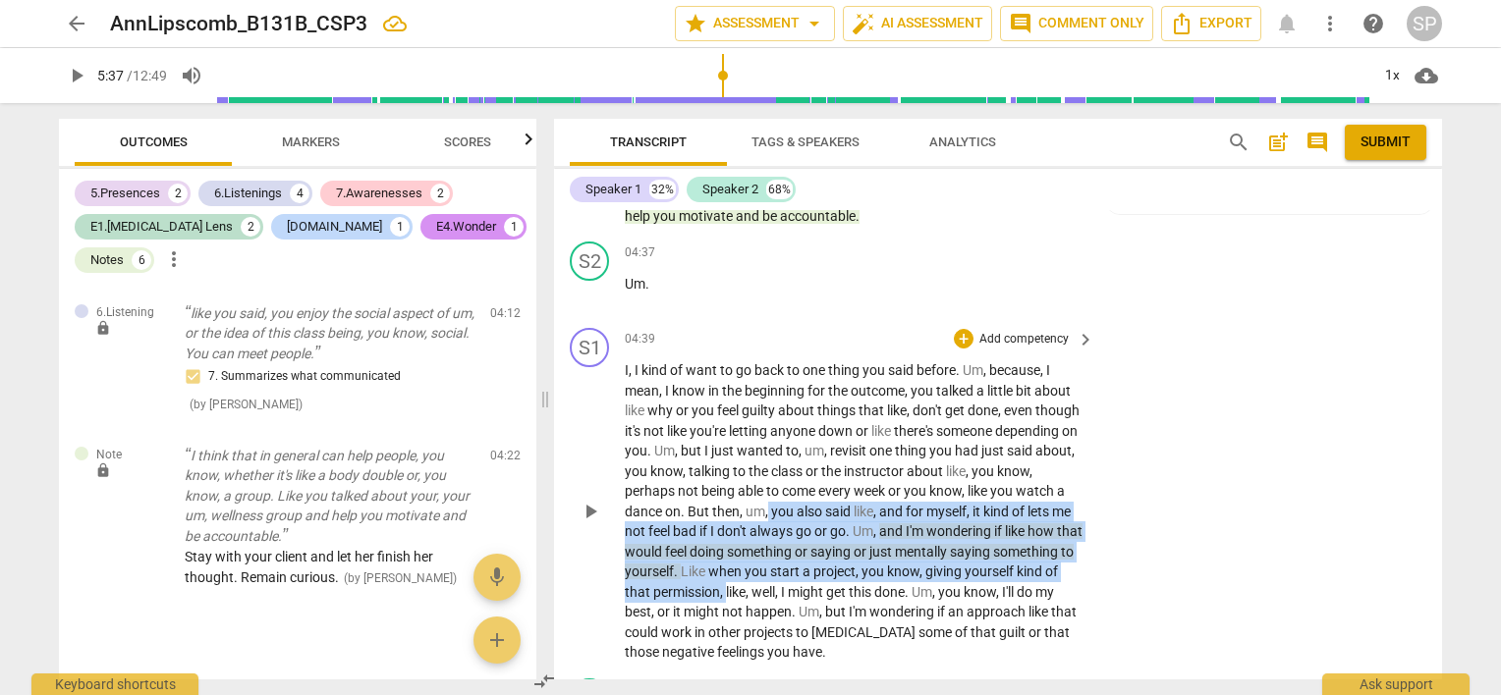
drag, startPoint x: 818, startPoint y: 502, endPoint x: 822, endPoint y: 574, distance: 71.8
click at [822, 574] on p "I , I kind of want to go back to one thing you said before . Um , because , I m…" at bounding box center [855, 511] width 460 height 302
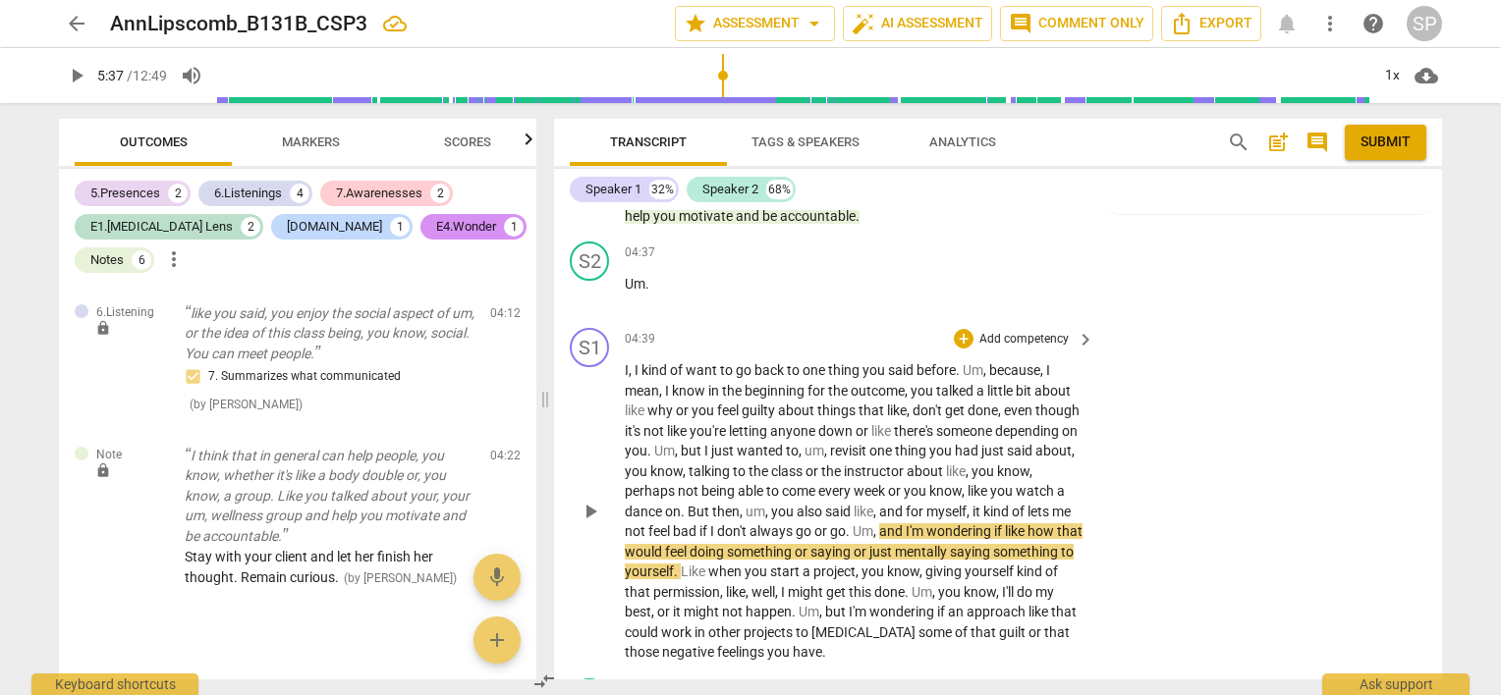
click at [1184, 386] on div "S1 play_arrow pause 04:39 + Add competency keyboard_arrow_right I , I kind of w…" at bounding box center [998, 495] width 888 height 351
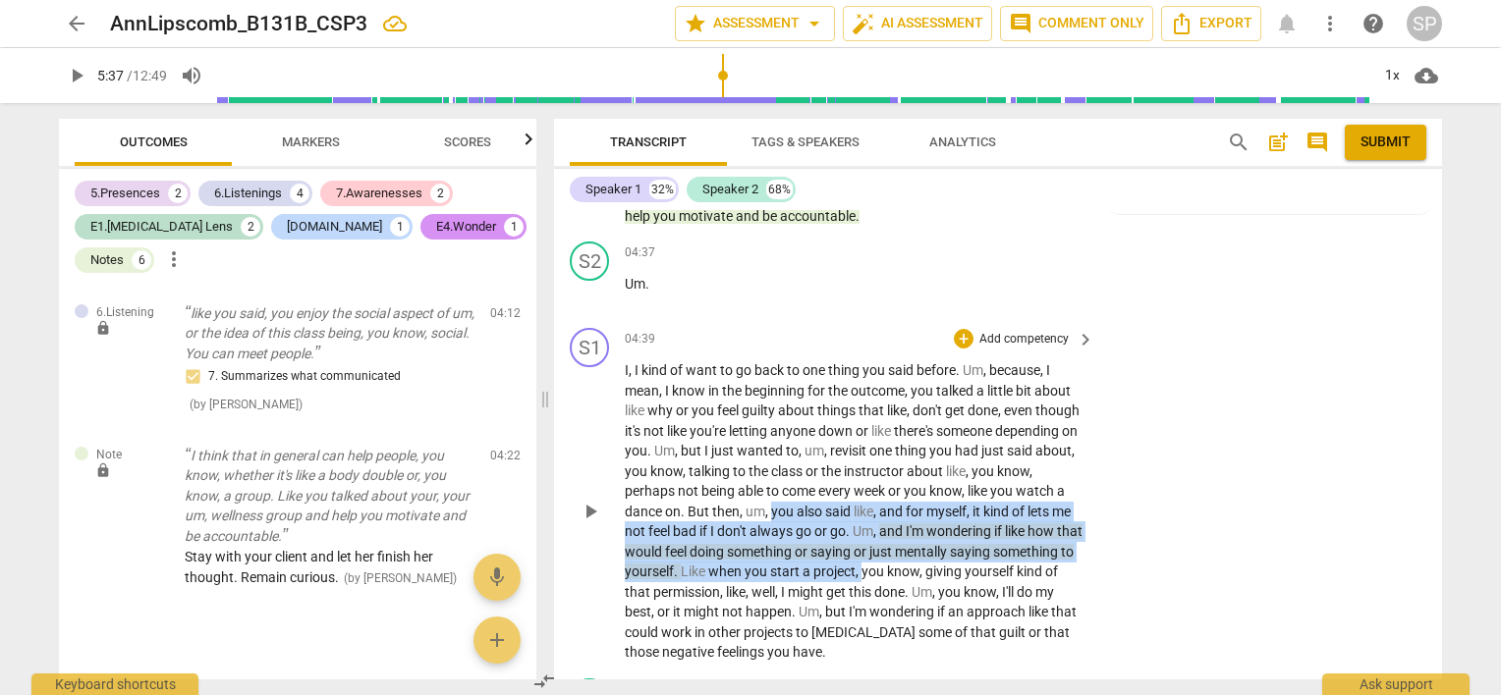
drag, startPoint x: 821, startPoint y: 503, endPoint x: 947, endPoint y: 558, distance: 137.2
click at [947, 558] on p "I , I kind of want to go back to one thing you said before . Um , because , I m…" at bounding box center [855, 511] width 460 height 302
click at [959, 333] on div "+" at bounding box center [964, 339] width 20 height 20
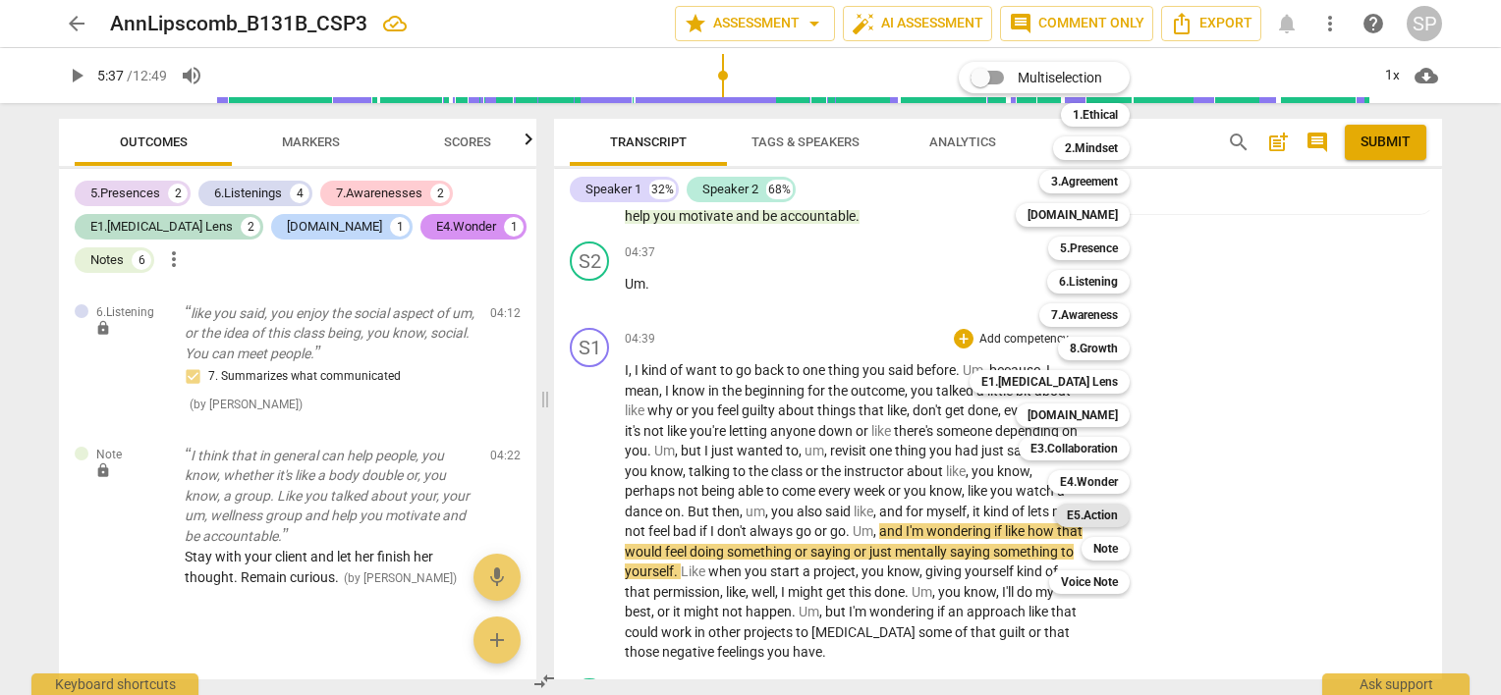
click at [1101, 519] on b "E5.Action" at bounding box center [1092, 516] width 51 height 24
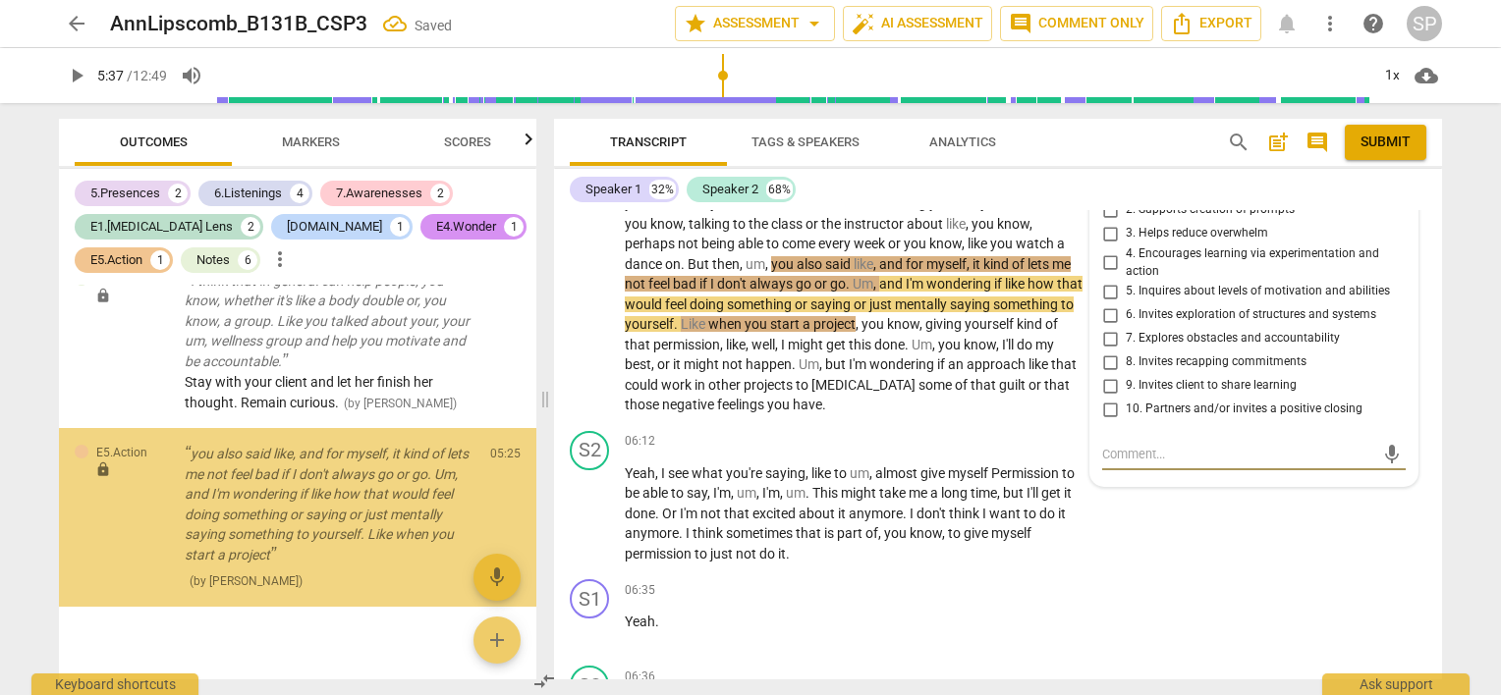
scroll to position [2891, 0]
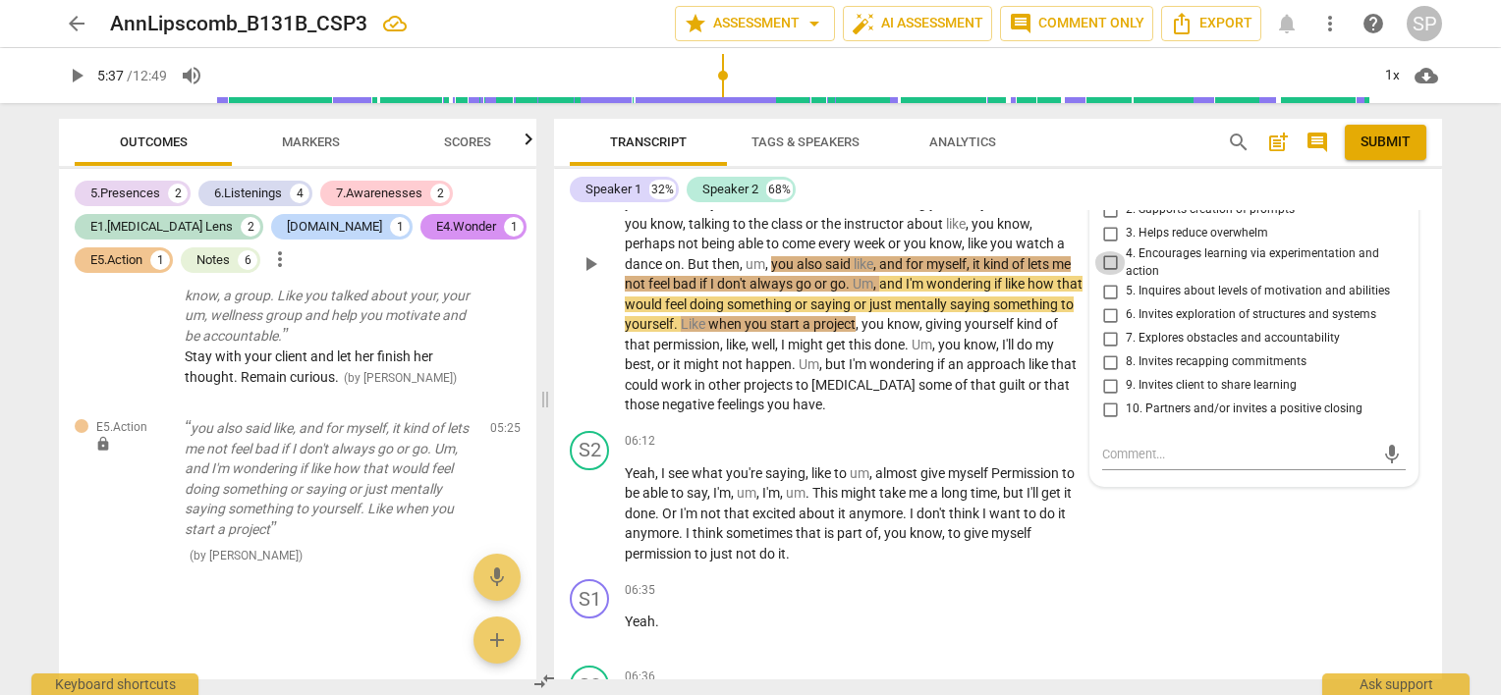
click at [1104, 251] on input "4. Encourages learning via experimentation and action" at bounding box center [1109, 263] width 31 height 24
checkbox input "true"
click at [1126, 452] on textarea at bounding box center [1238, 454] width 272 height 19
type textarea "H"
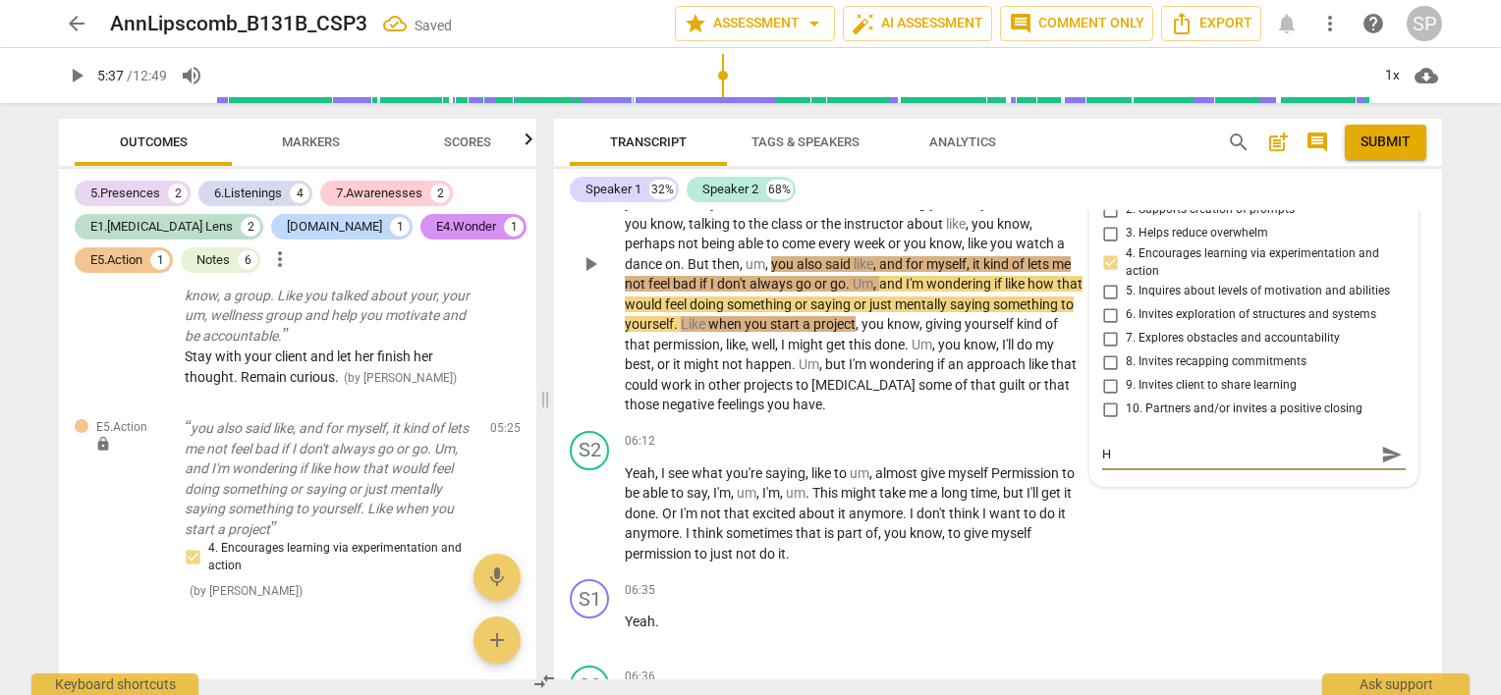
type textarea "He"
type textarea "Her"
type textarea "Here"
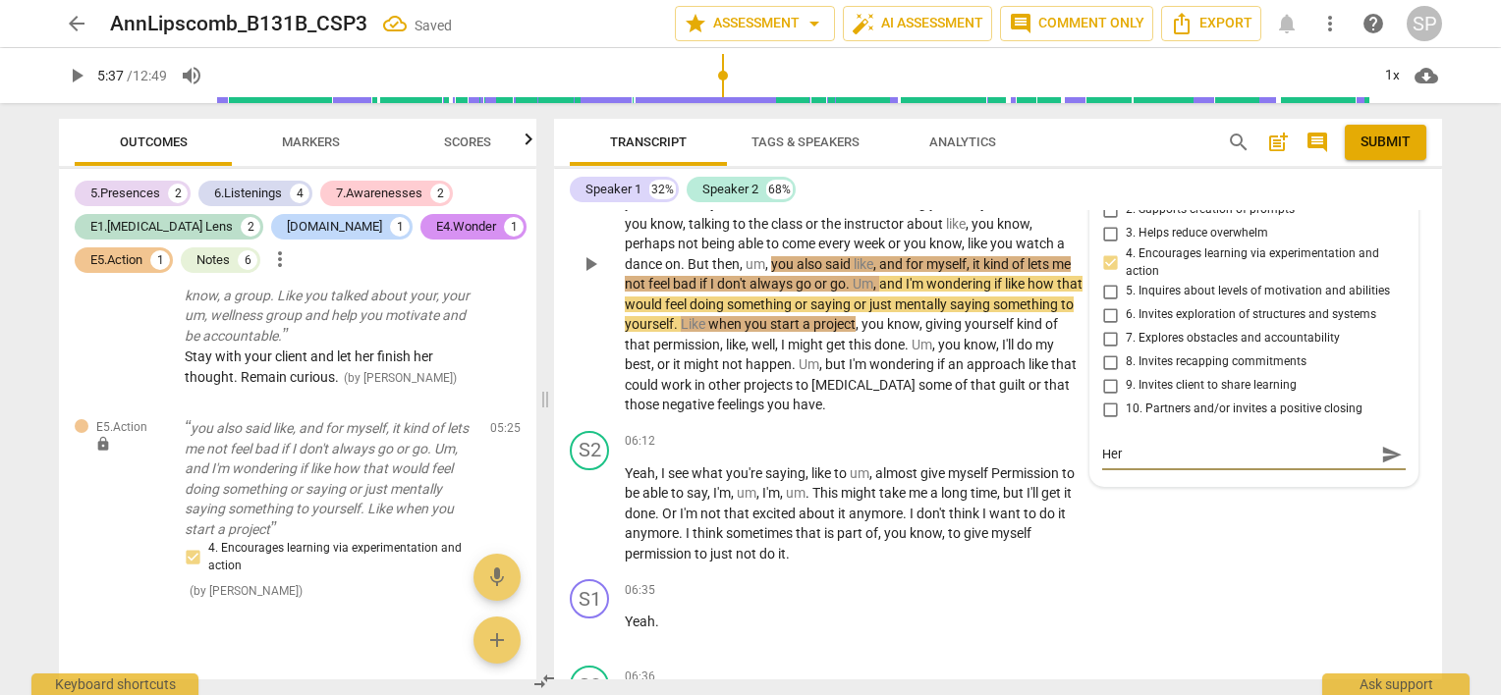
type textarea "Here"
type textarea "Here i"
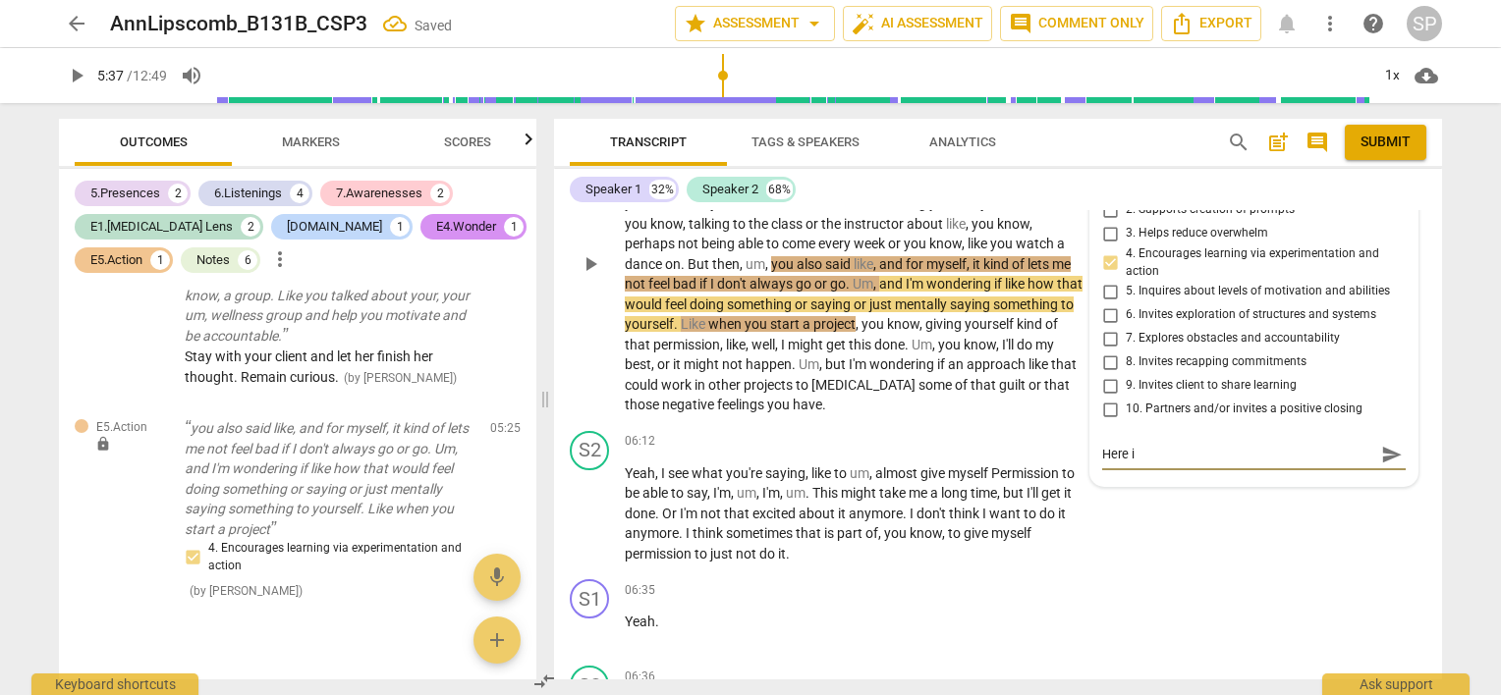
type textarea "Here is"
type textarea "Here is y"
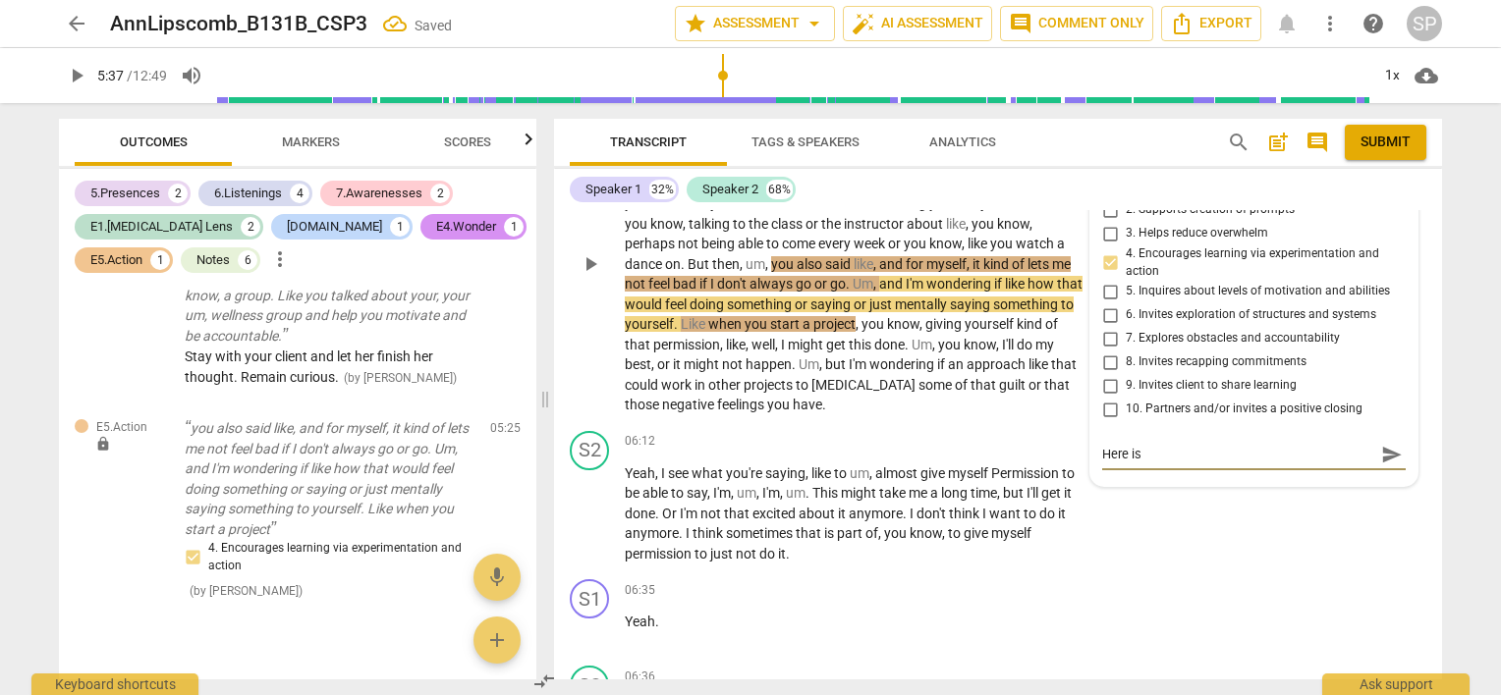
type textarea "Here is y"
type textarea "Here is yo"
type textarea "Here is you"
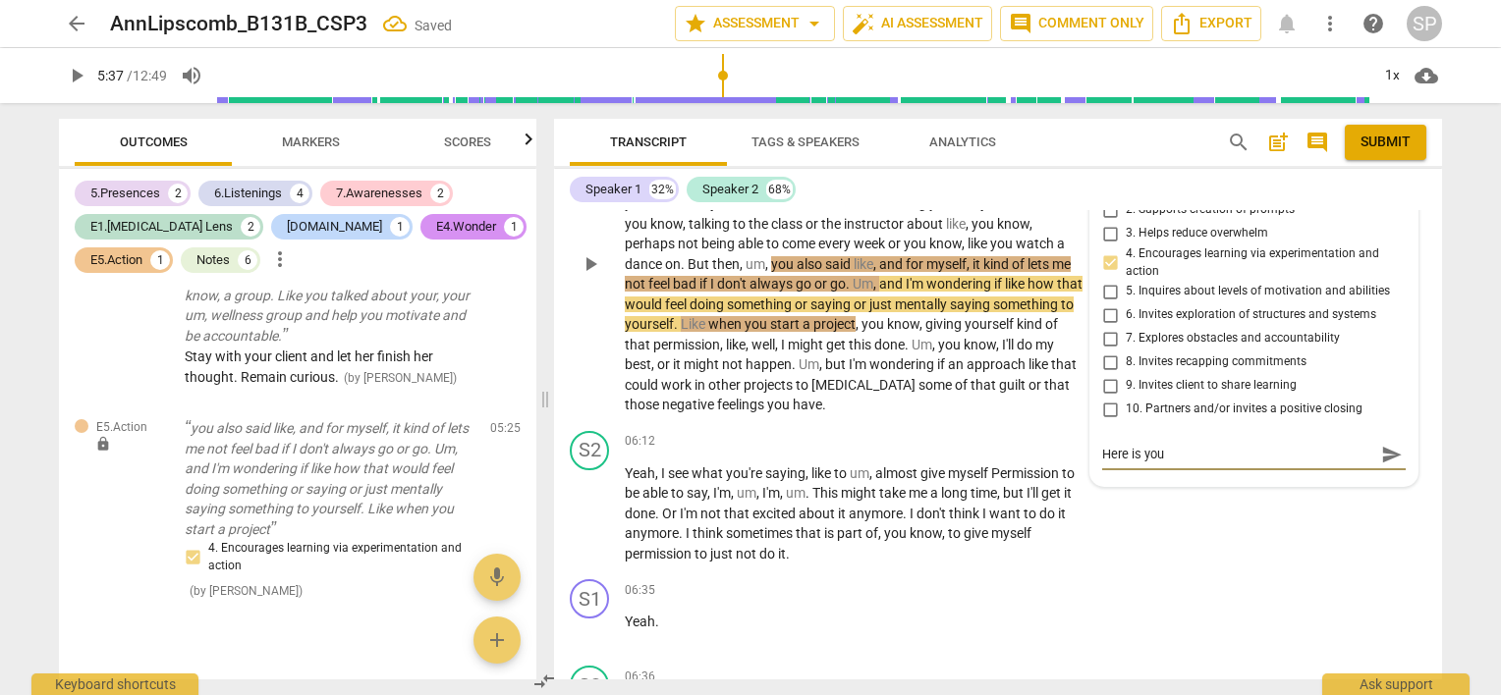
type textarea "Here is your"
type textarea "Here is your q"
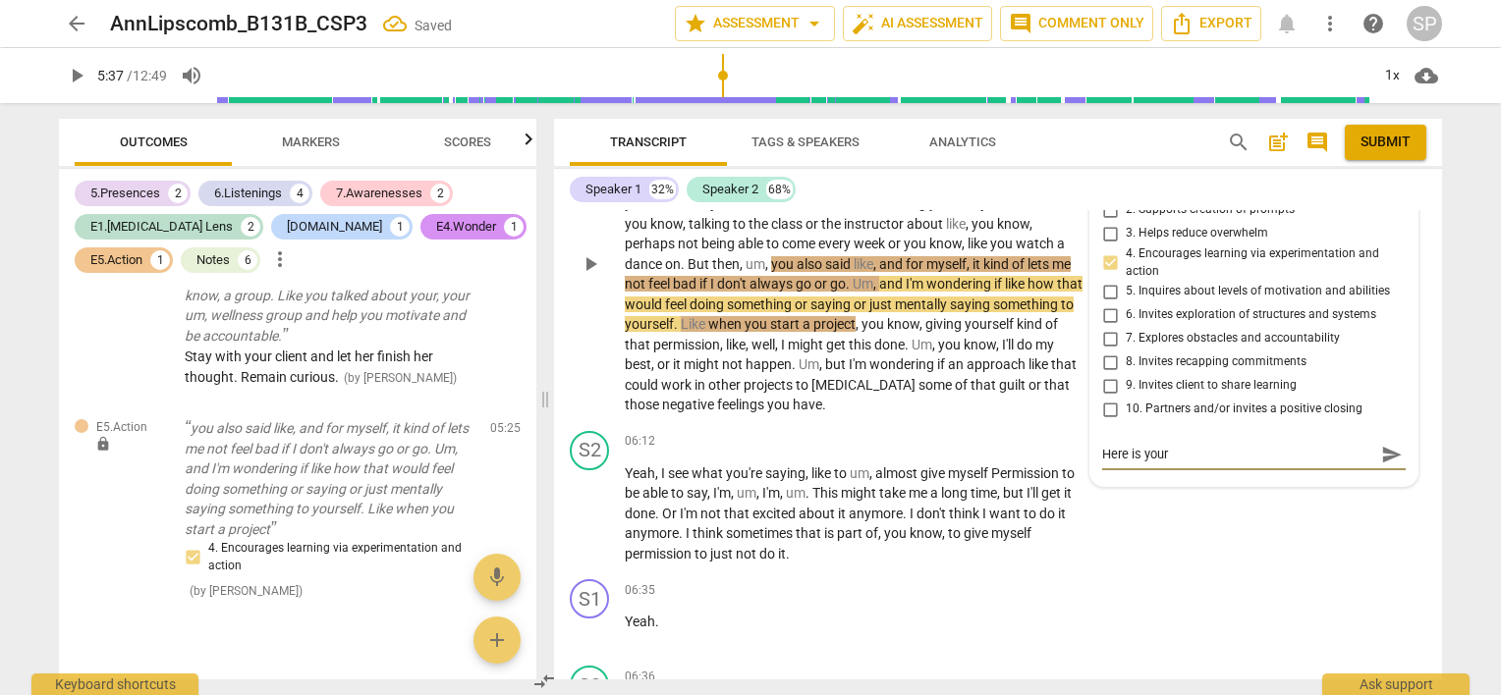
type textarea "Here is your q"
type textarea "Here is your qu"
type textarea "Here is your que"
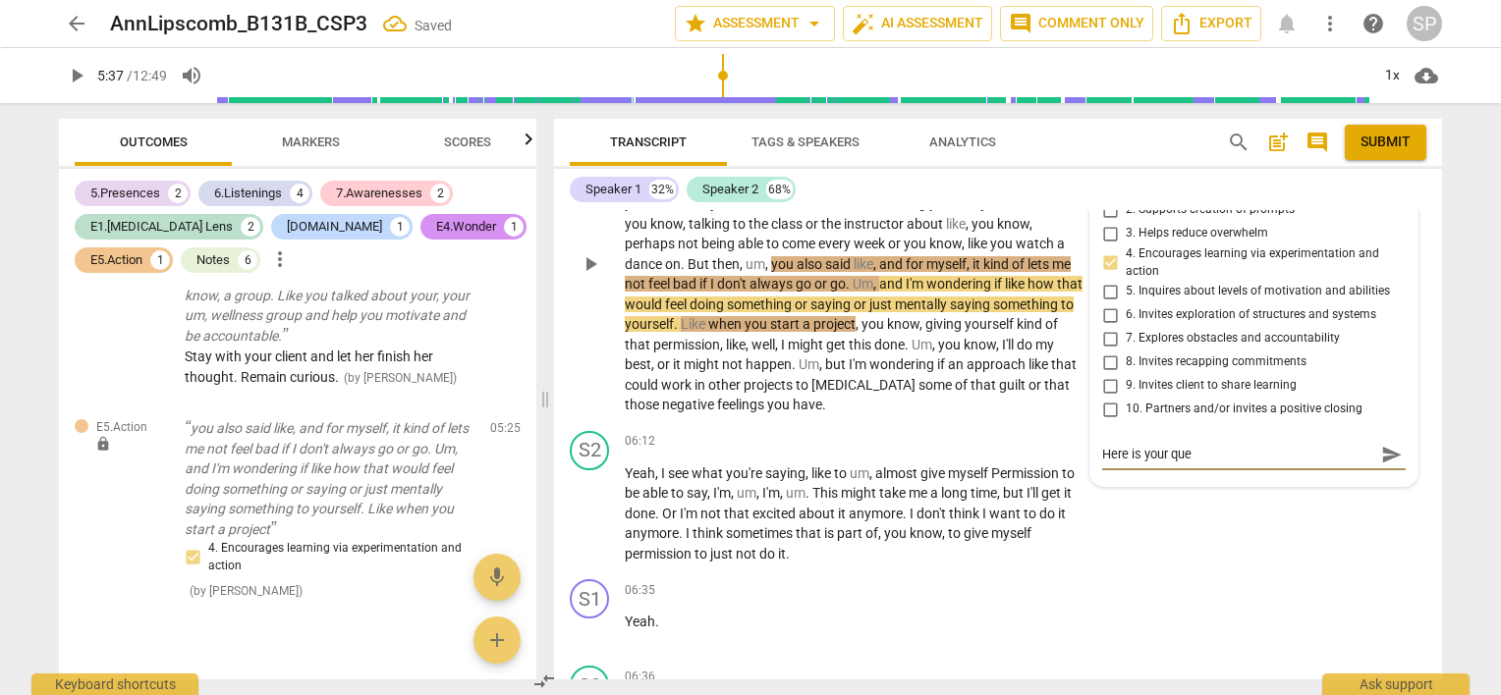
type textarea "Here is your ques"
type textarea "Here is your quest"
type textarea "Here is your questi"
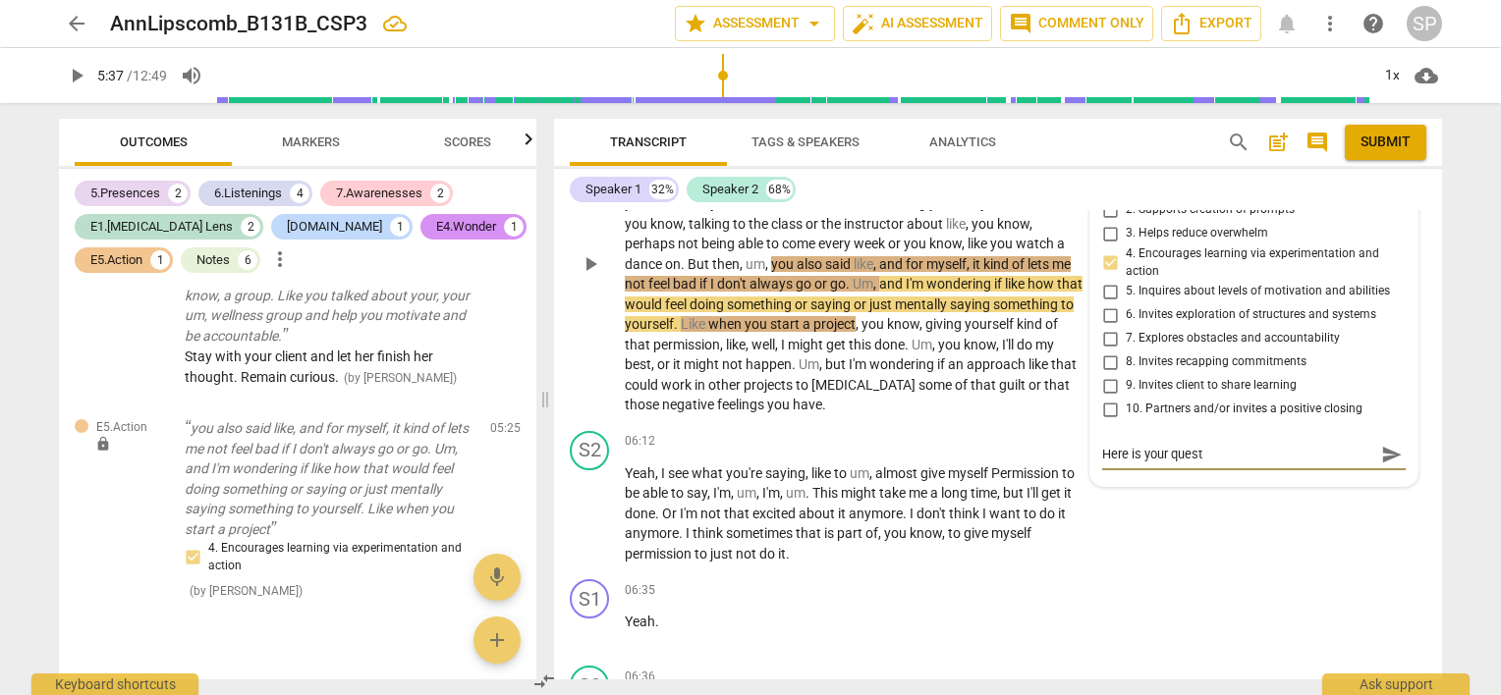
type textarea "Here is your questi"
type textarea "Here is your questio"
type textarea "Here is your question"
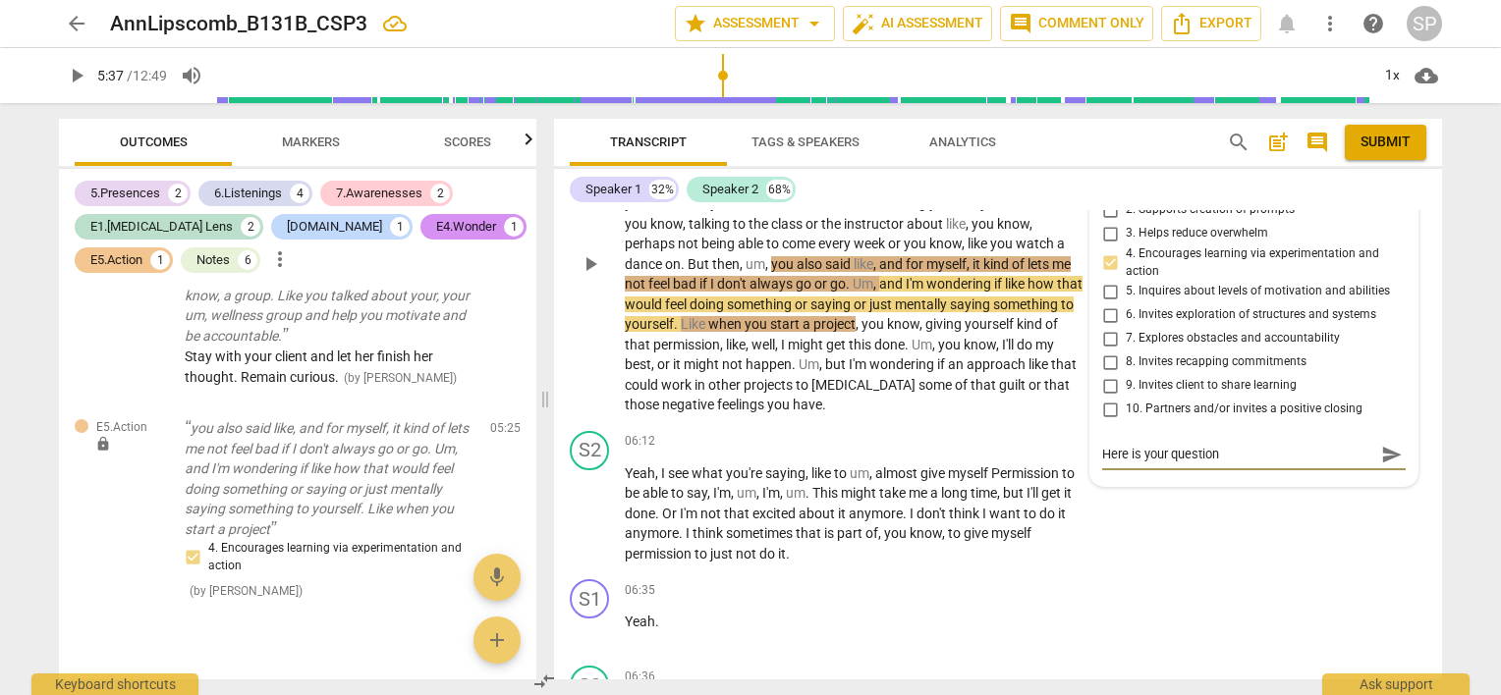
type textarea "Here is your question"
type textarea "Here is your question -"
type textarea "Here is your question --"
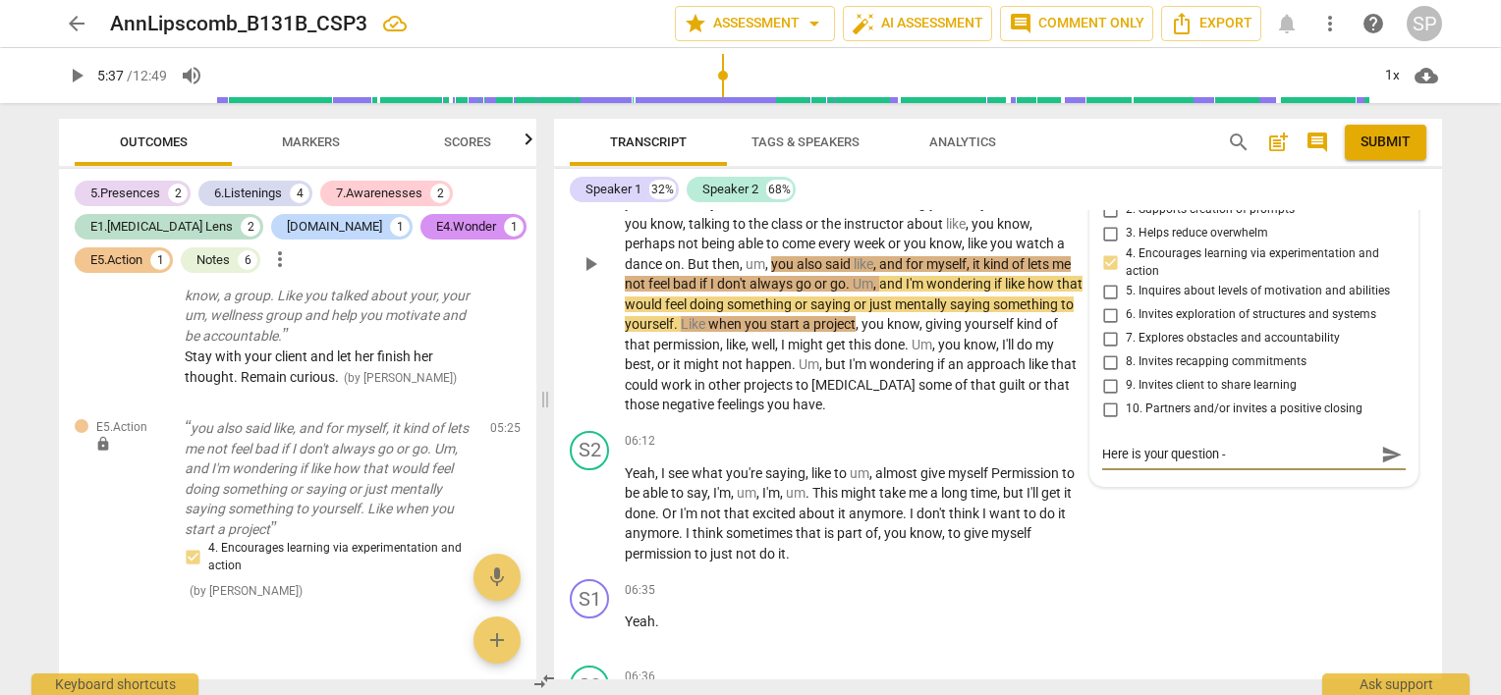
type textarea "Here is your question --"
type textarea "Here is your question -- a"
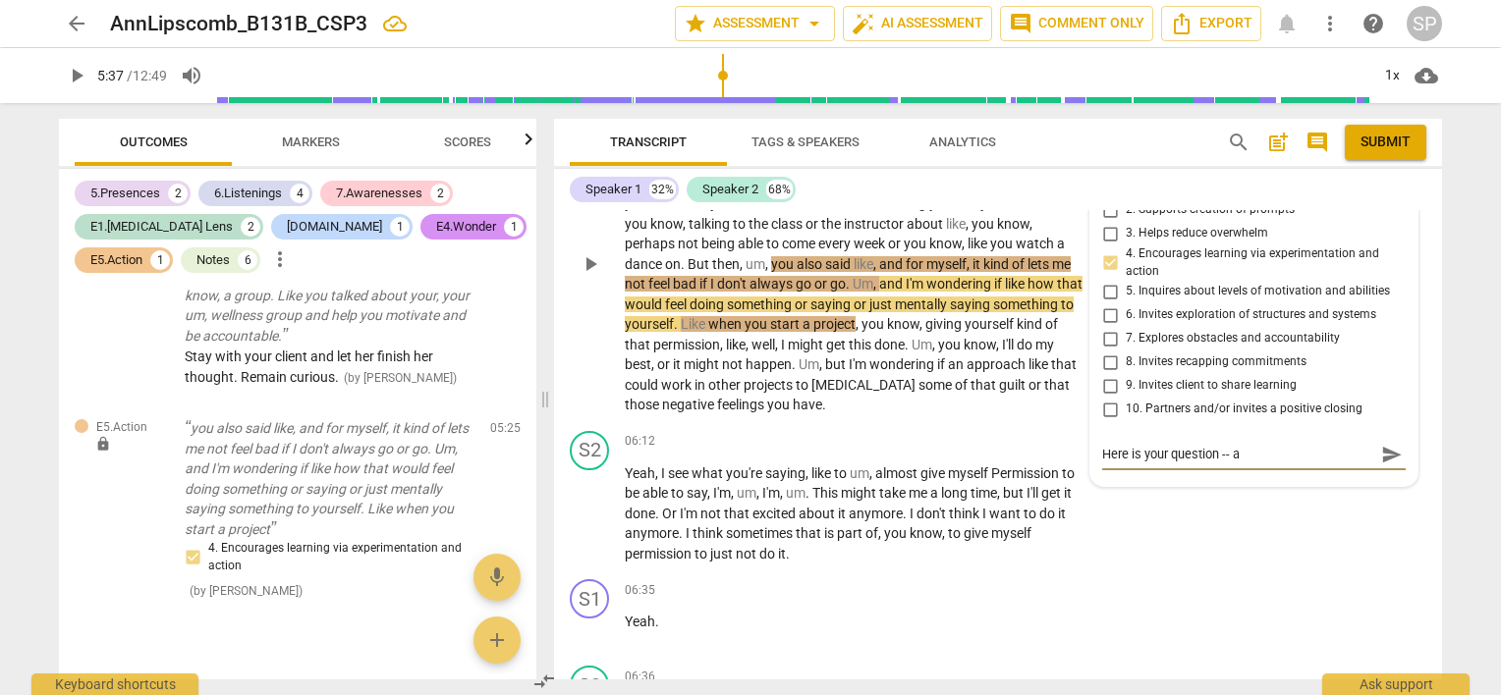
type textarea "Here is your question -- al"
type textarea "Here is your question -- alo"
type textarea "Here is your question -- alon"
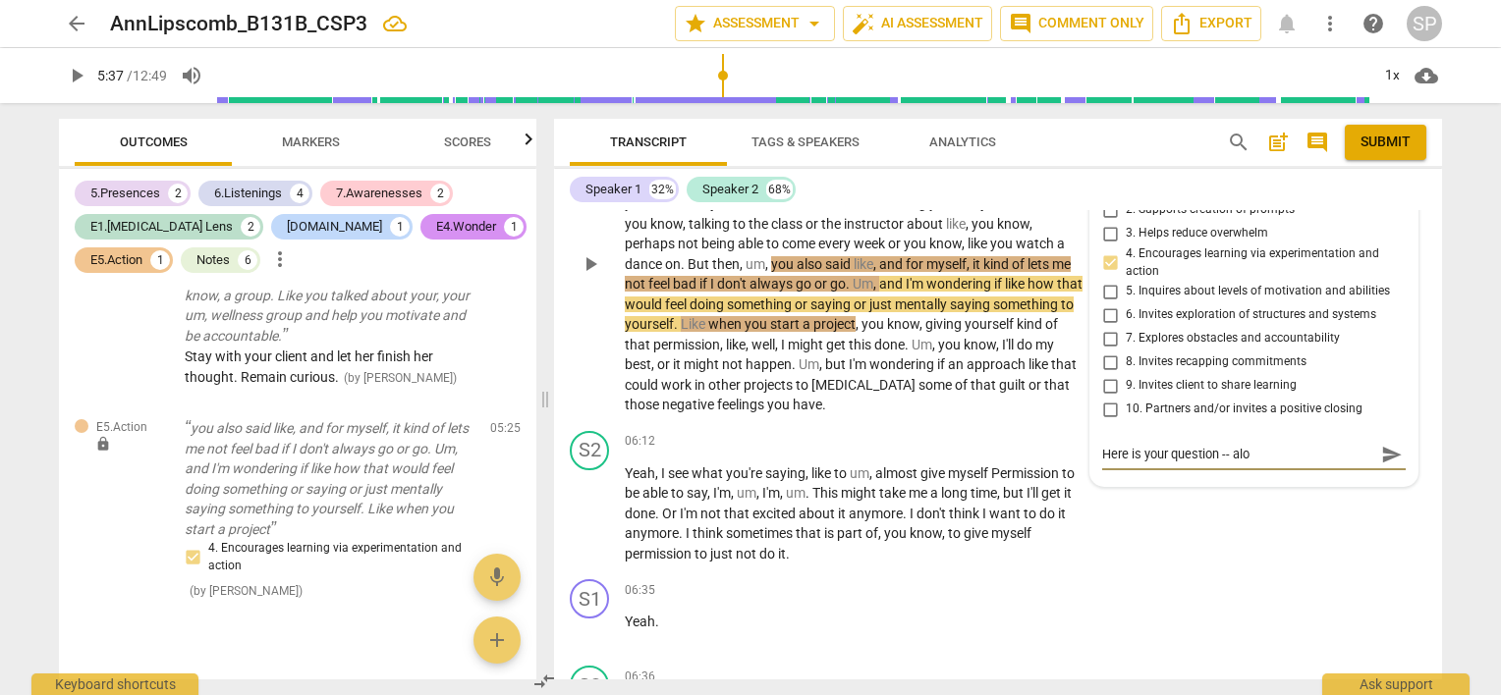
type textarea "Here is your question -- alon"
type textarea "Here is your question -- alone"
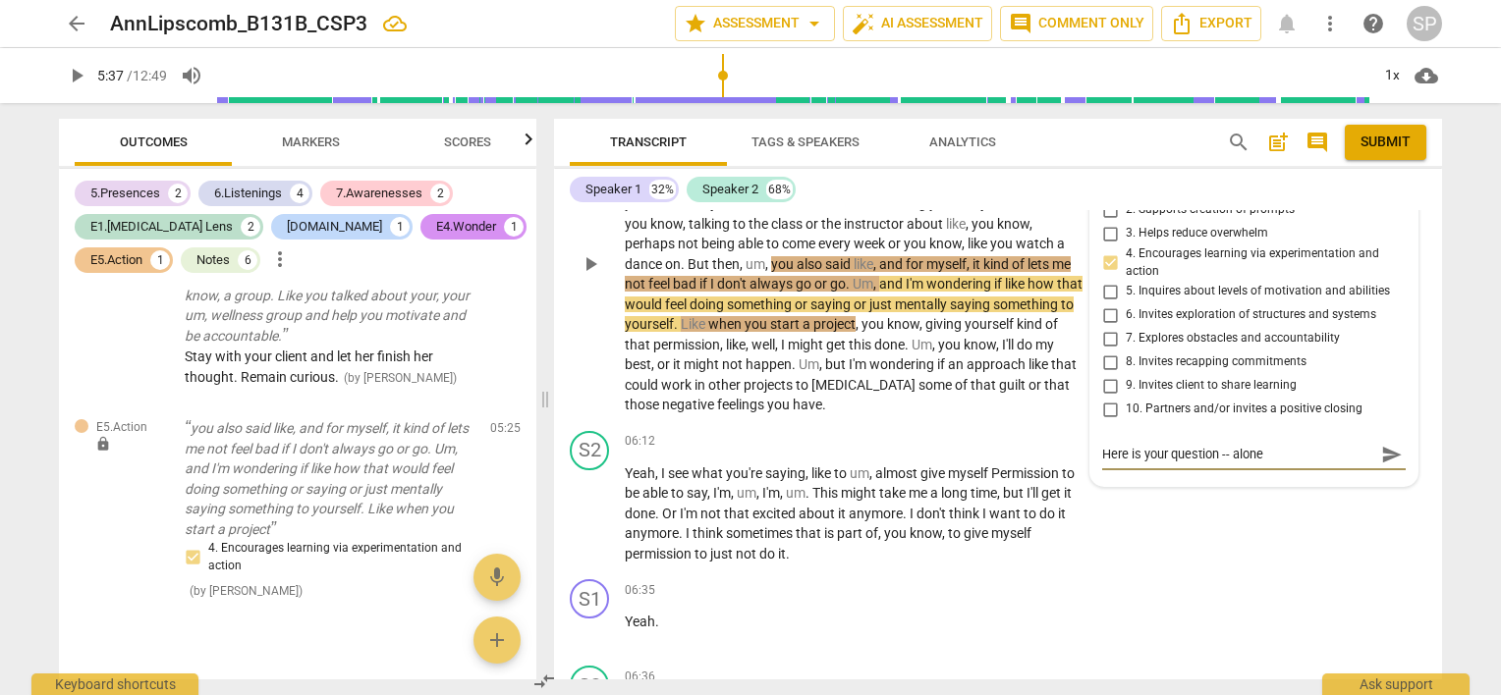
type textarea "Here is your question -- alone i"
type textarea "Here is your question -- alone it"
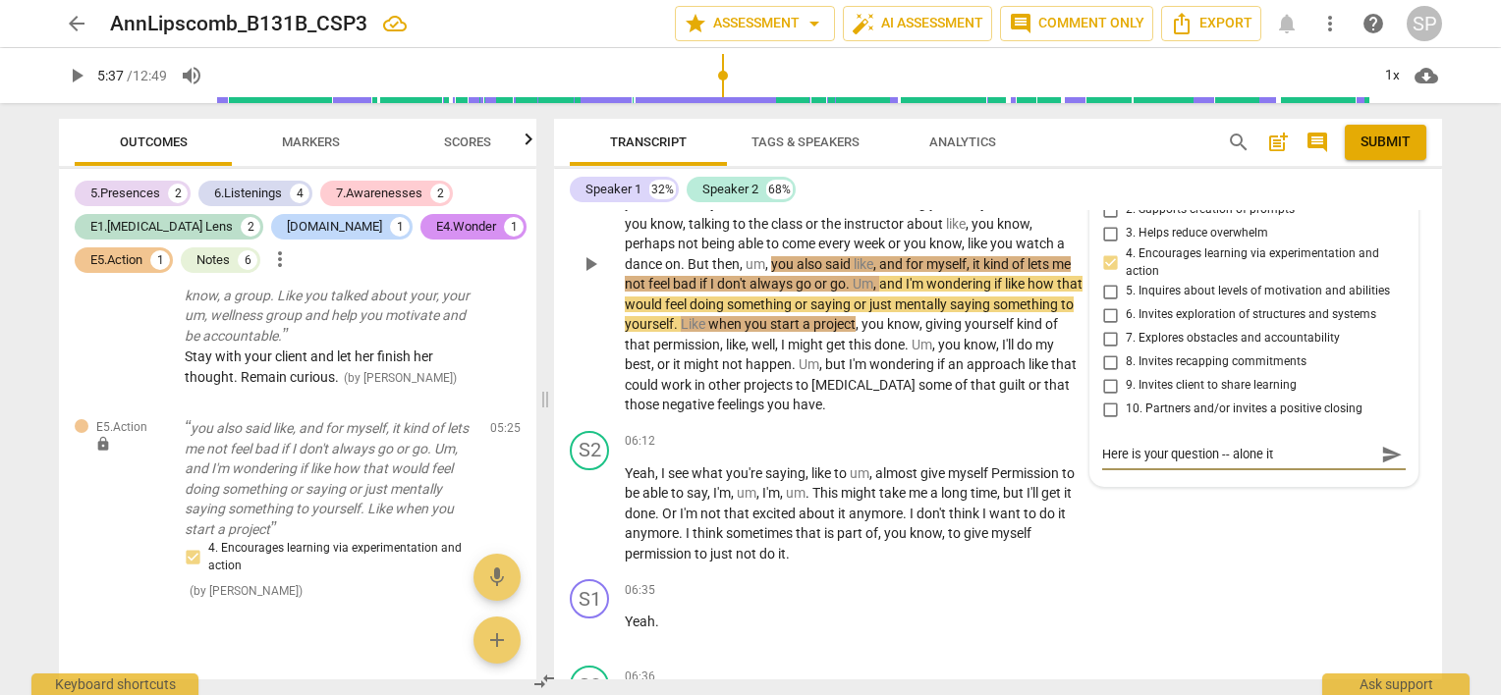
type textarea "Here is your question -- alone it"
type textarea "Here is your question -- alone it i"
type textarea "Here is your question -- alone it is"
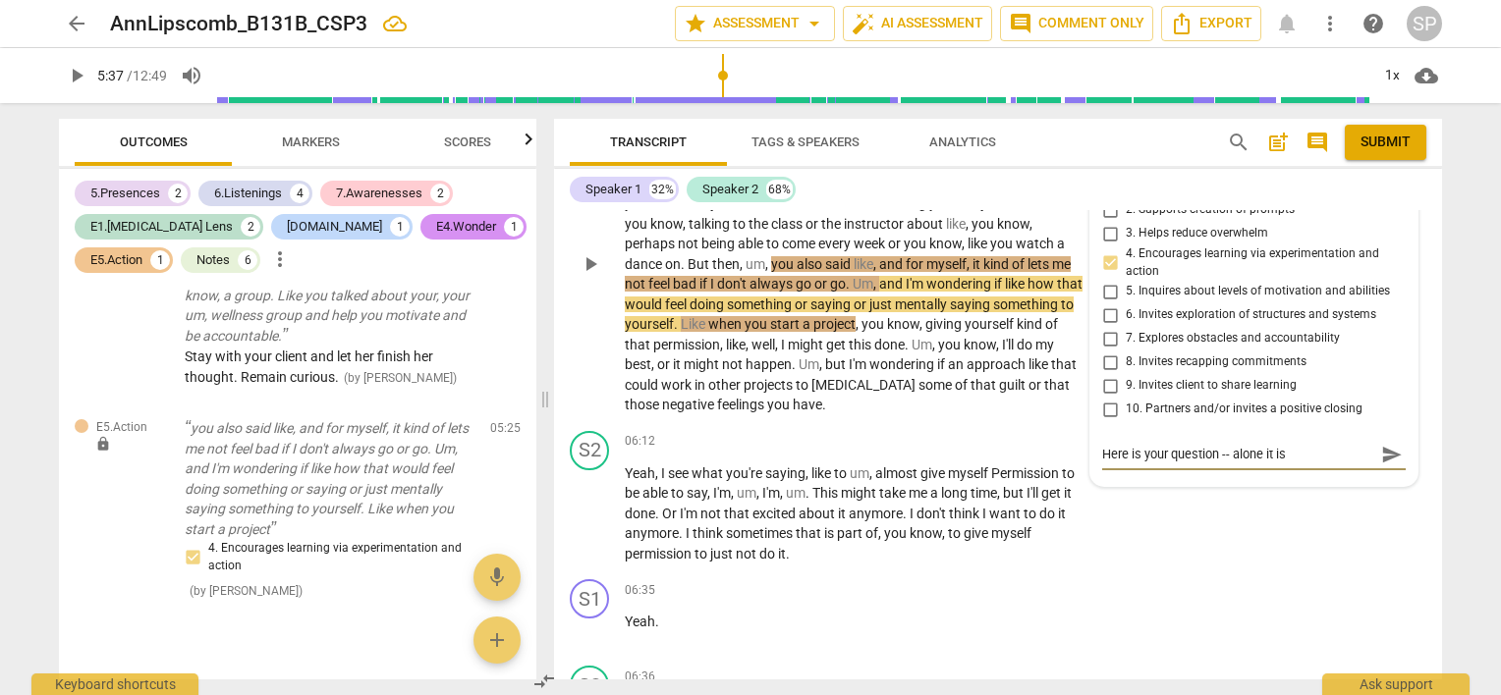
type textarea "Here is your question -- alone it is"
type textarea "Here is your question -- alone it is f"
type textarea "Here is your question -- alone it is fi"
type textarea "Here is your question -- alone it is fin"
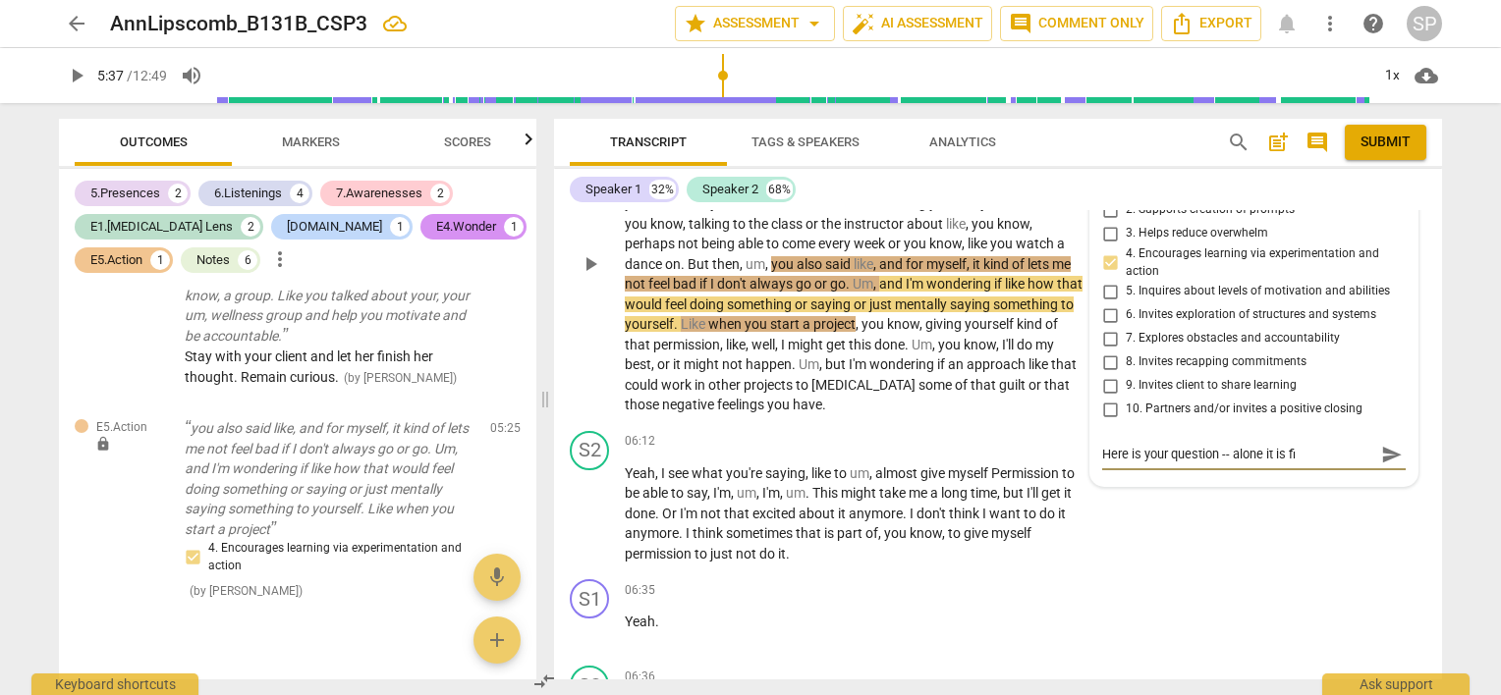
type textarea "Here is your question -- alone it is fin"
type textarea "Here is your question -- alone it is fine"
type textarea "Here is your question -- alone it is fine!"
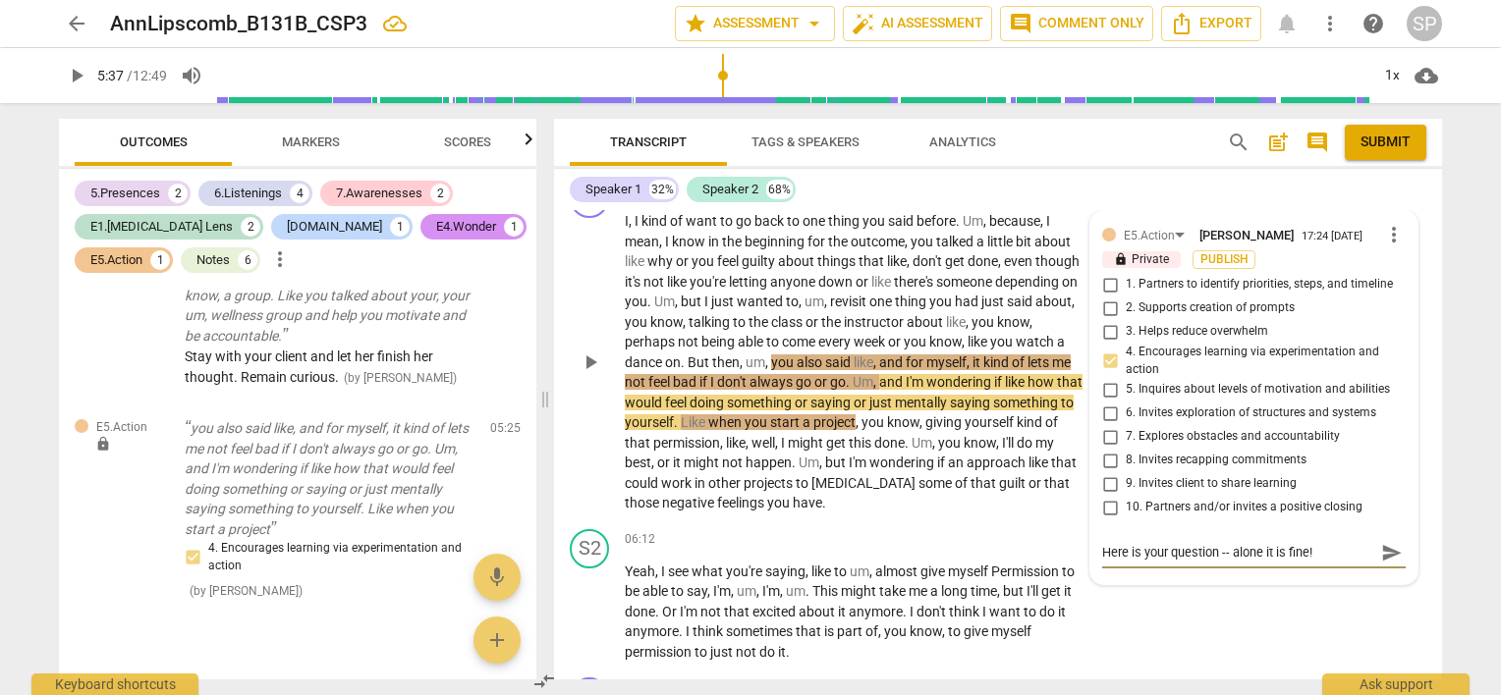
type textarea "Here is your question -- alone it is fine!"
click at [1115, 278] on input "1. Partners to identify priorities, steps, and timeline" at bounding box center [1109, 285] width 31 height 24
checkbox input "true"
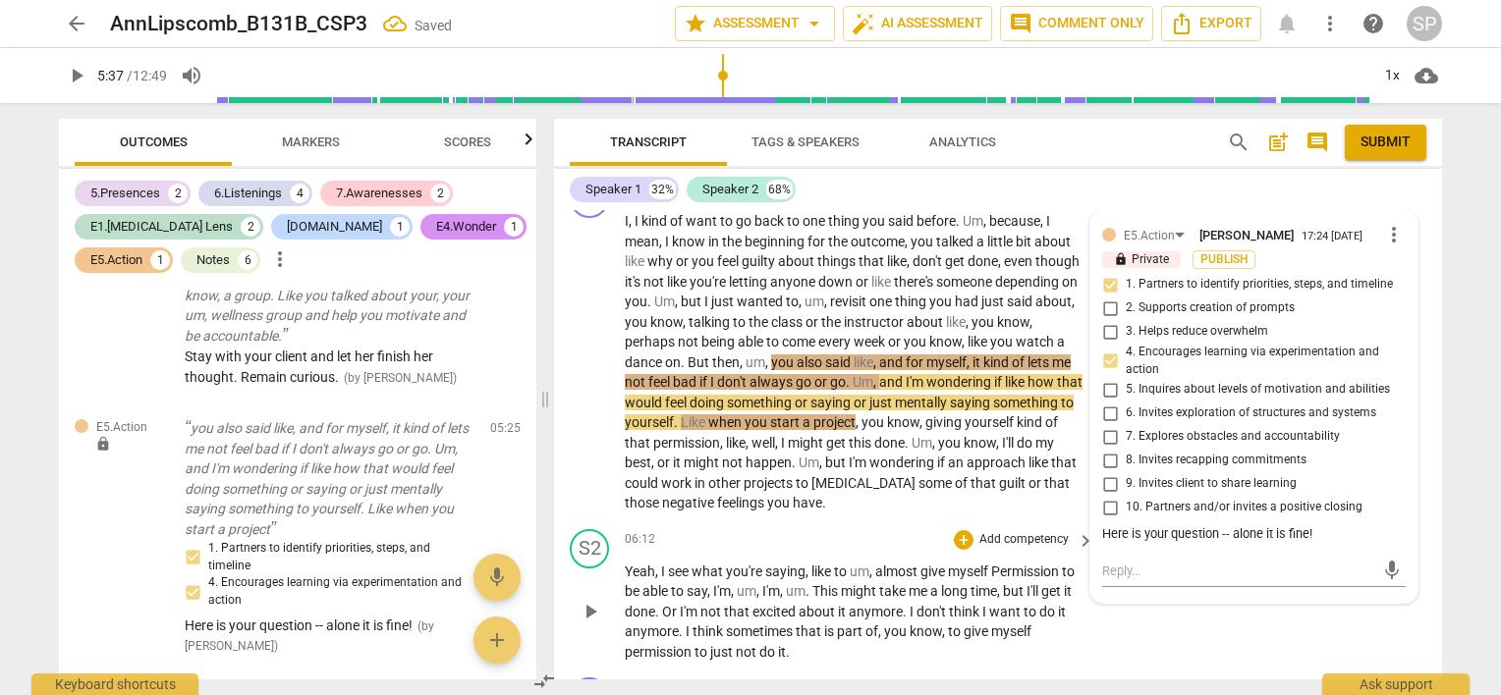
click at [1008, 522] on div "S2 play_arrow pause 06:12 + Add competency keyboard_arrow_right Yeah , I see wh…" at bounding box center [998, 596] width 888 height 149
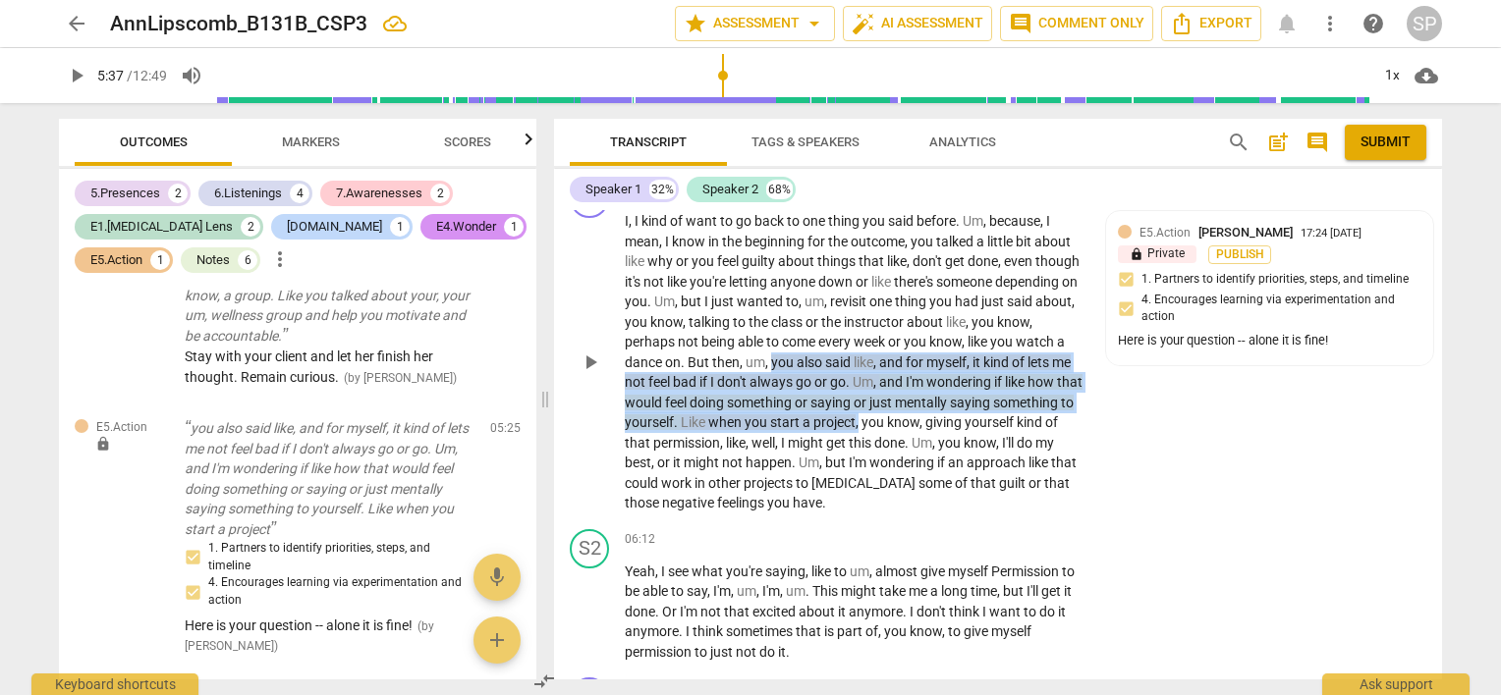
drag, startPoint x: 821, startPoint y: 346, endPoint x: 943, endPoint y: 417, distance: 141.3
click at [943, 417] on p "I , I kind of want to go back to one thing you said before . Um , because , I m…" at bounding box center [855, 362] width 460 height 302
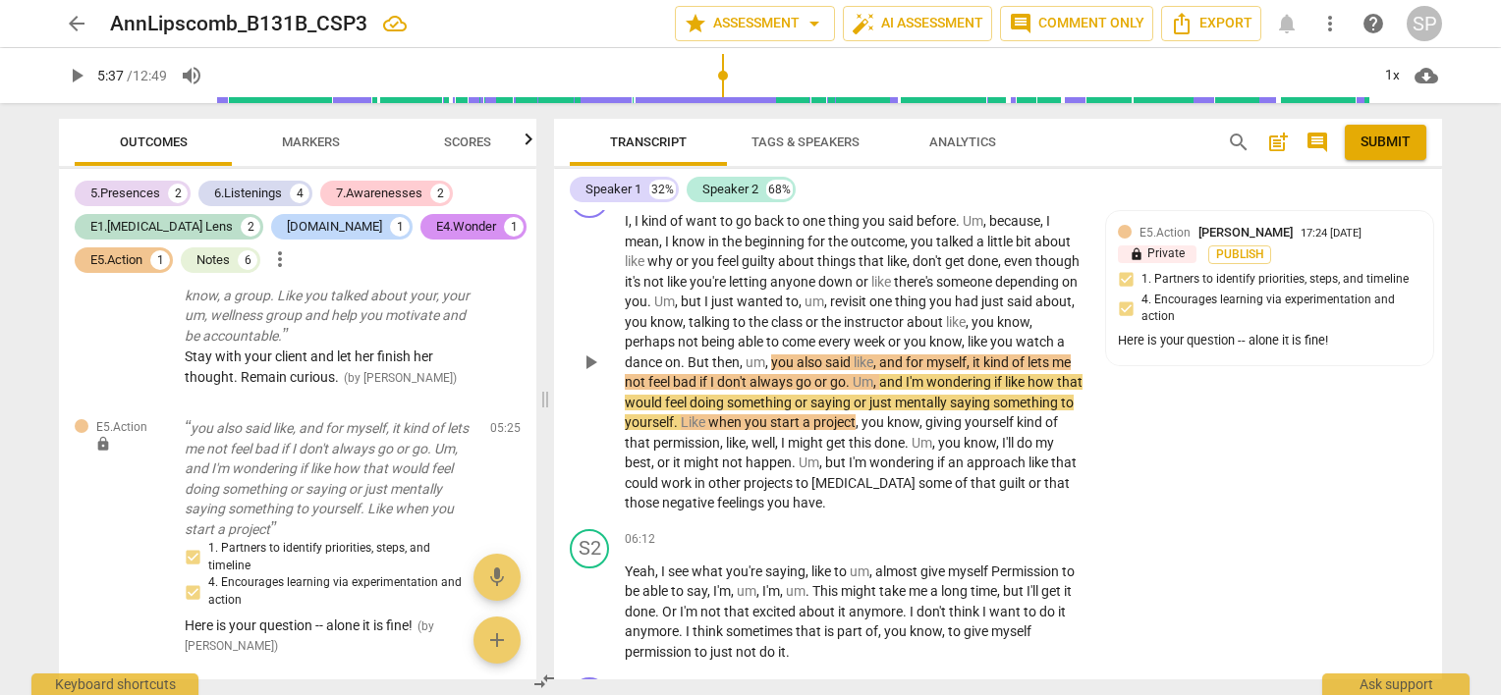
click at [1118, 427] on div "S1 play_arrow pause 04:39 + Add competency E5.Action keyboard_arrow_right I , I…" at bounding box center [998, 346] width 888 height 351
drag, startPoint x: 941, startPoint y: 452, endPoint x: 907, endPoint y: 471, distance: 38.7
click at [907, 471] on p "I , I kind of want to go back to one thing you said before . Um , because , I m…" at bounding box center [855, 362] width 460 height 302
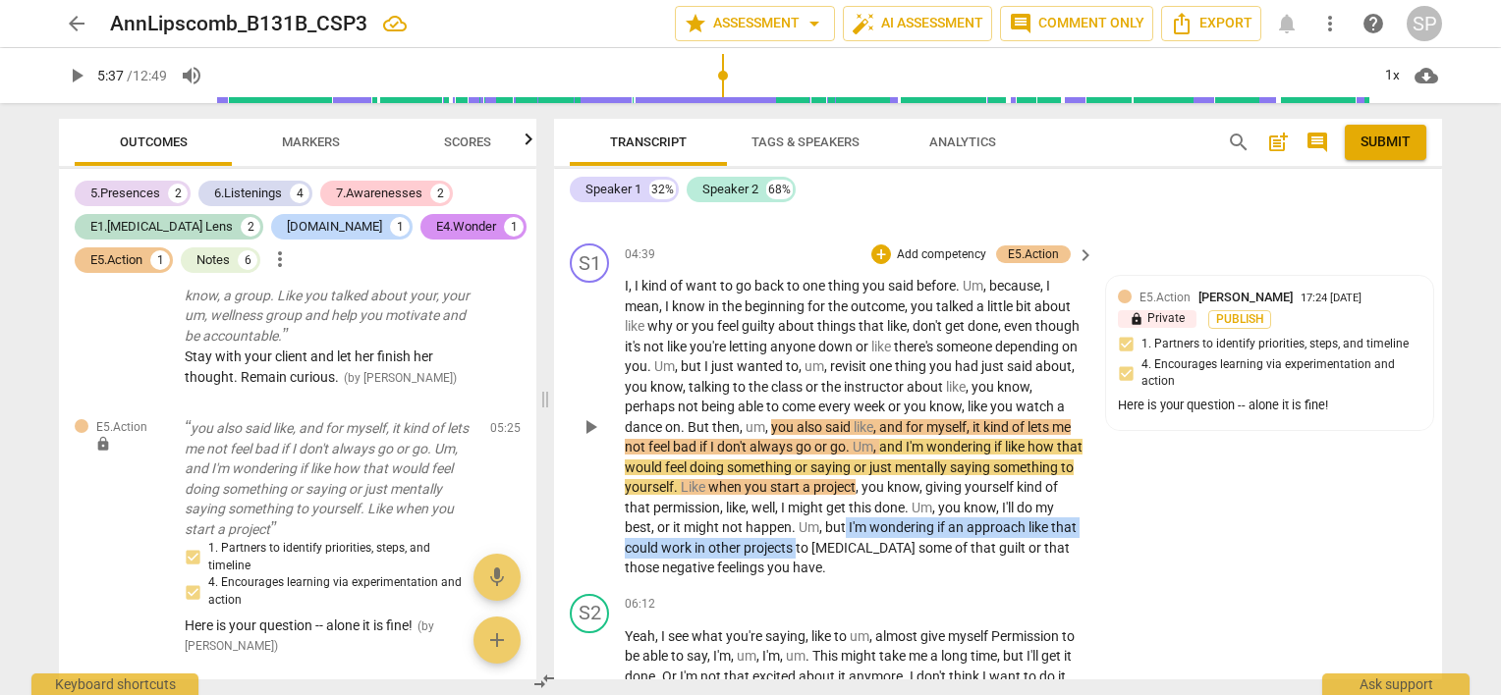
scroll to position [2825, 0]
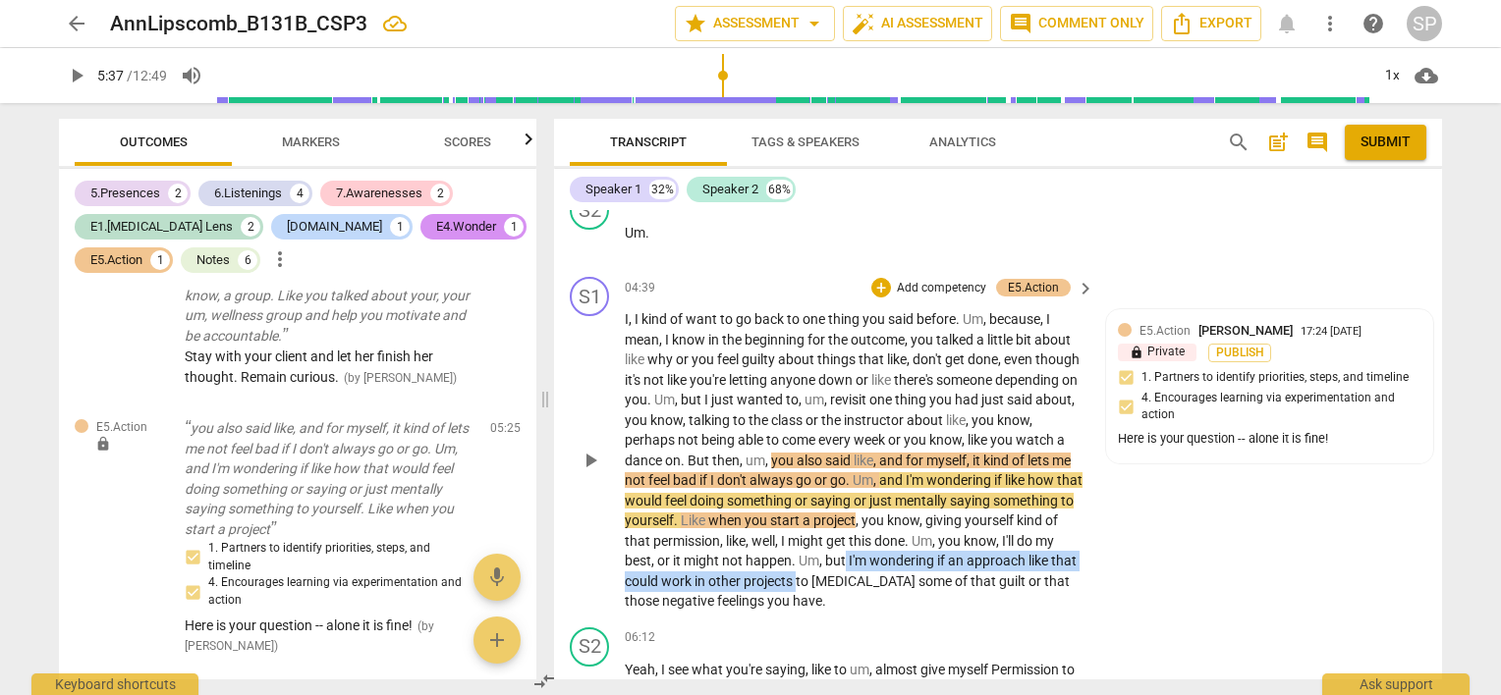
click at [1172, 554] on div "S1 play_arrow pause 04:39 + Add competency E5.Action keyboard_arrow_right I , I…" at bounding box center [998, 444] width 888 height 351
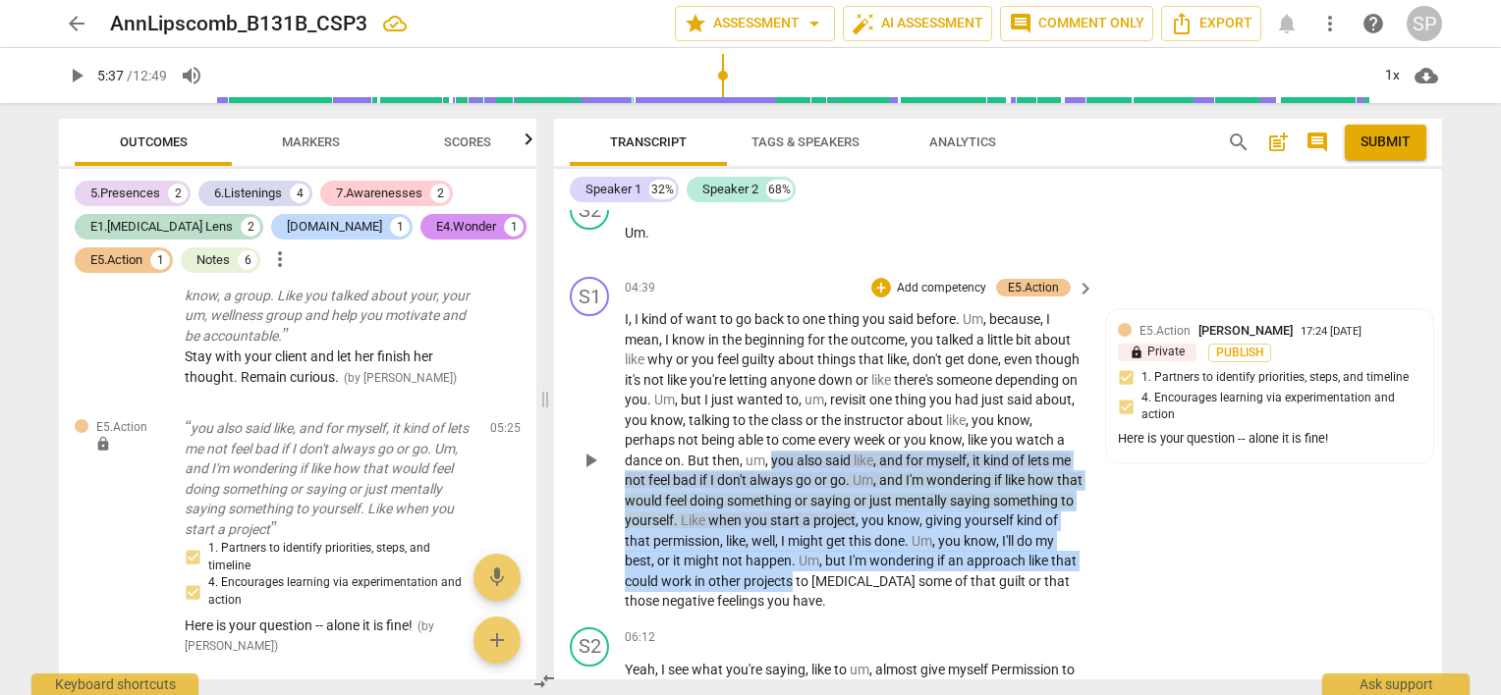
drag, startPoint x: 822, startPoint y: 445, endPoint x: 907, endPoint y: 569, distance: 150.4
click at [907, 569] on p "I , I kind of want to go back to one thing you said before . Um , because , I m…" at bounding box center [855, 460] width 460 height 302
click at [875, 278] on div "+" at bounding box center [881, 288] width 20 height 20
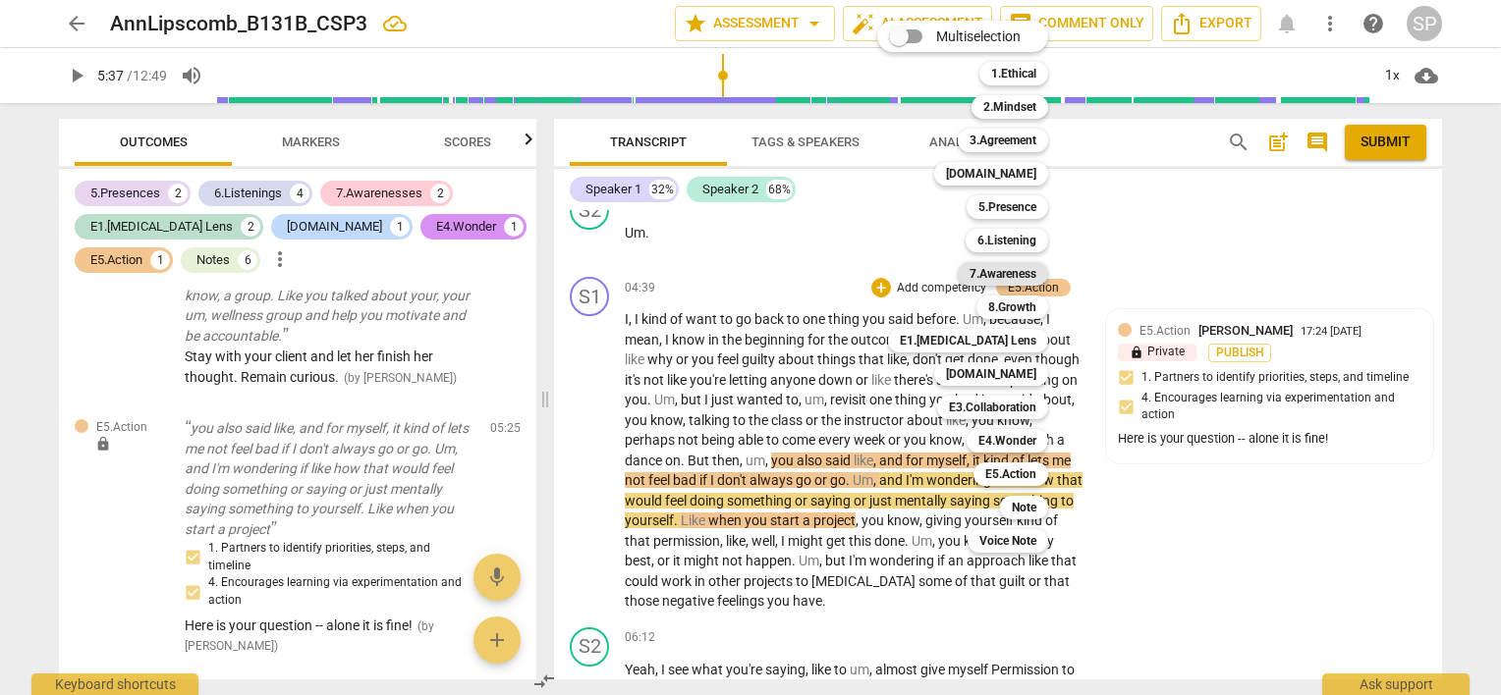
click at [983, 271] on b "7.Awareness" at bounding box center [1002, 274] width 67 height 24
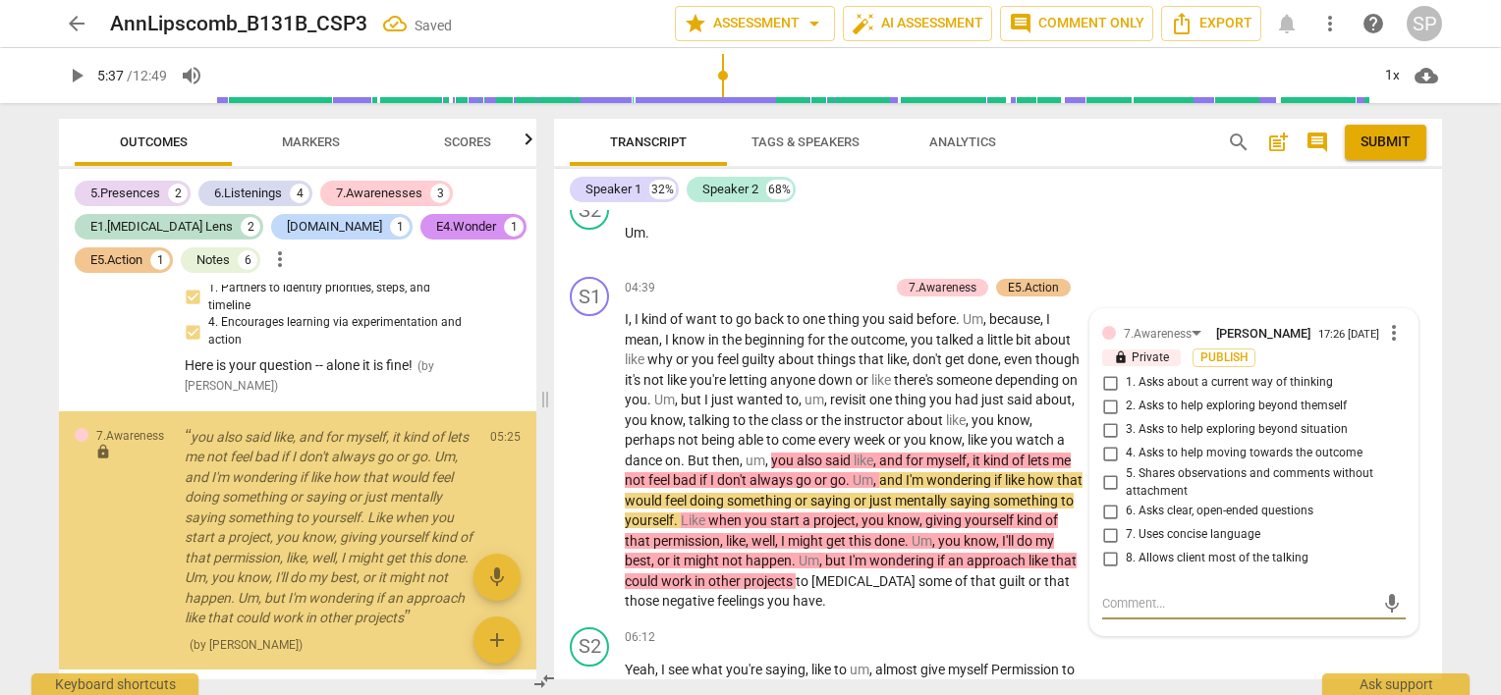
scroll to position [3220, 0]
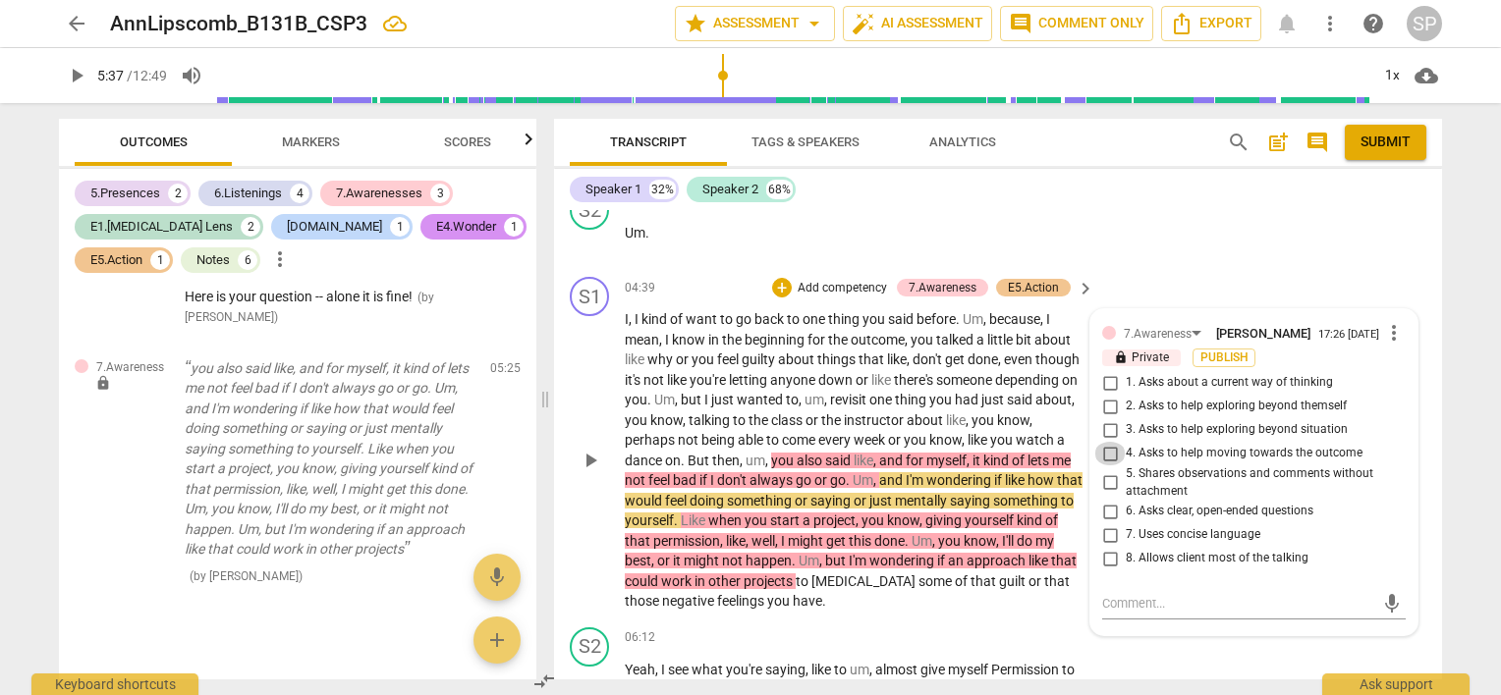
click at [1104, 442] on input "4. Asks to help moving towards the outcome" at bounding box center [1109, 454] width 31 height 24
checkbox input "true"
click at [1103, 418] on input "3. Asks to help exploring beyond situation" at bounding box center [1109, 430] width 31 height 24
checkbox input "true"
click at [1134, 594] on textarea at bounding box center [1238, 603] width 272 height 19
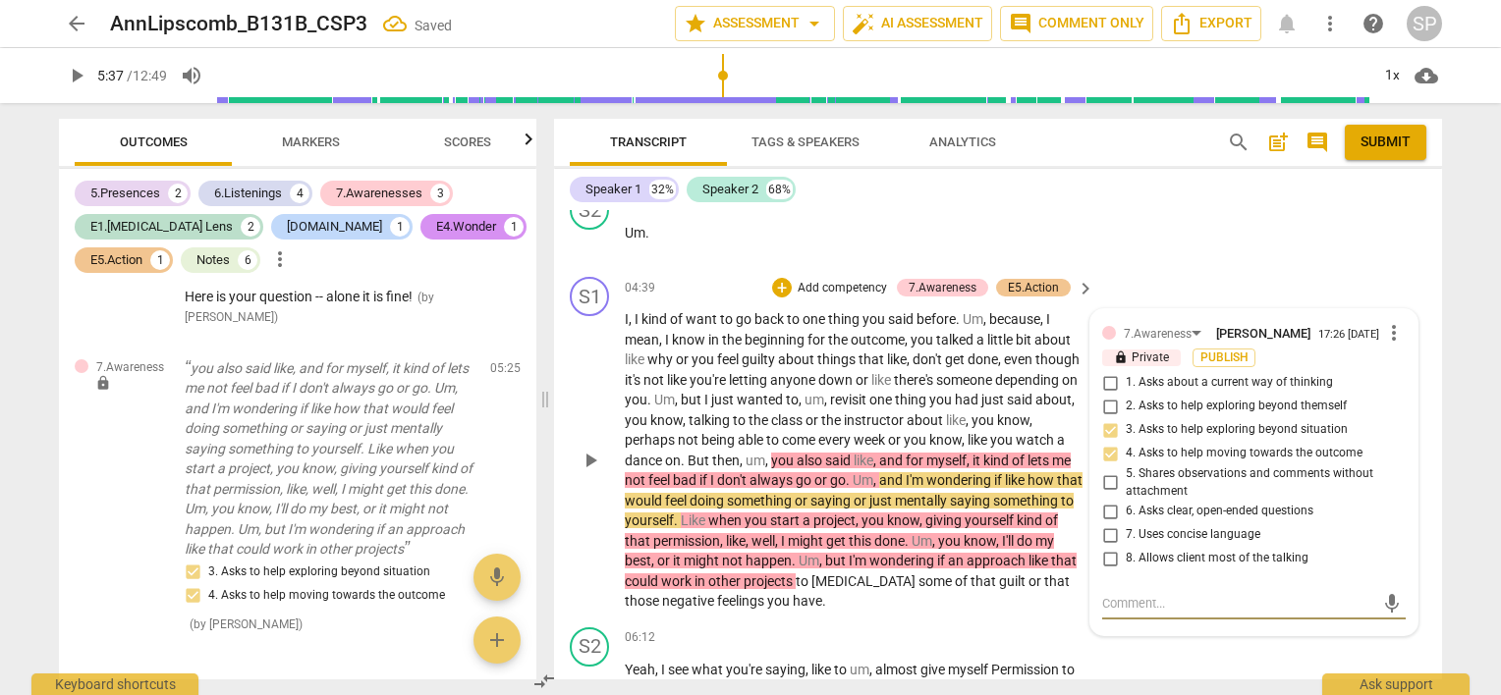
type textarea "E"
type textarea "Ed"
type textarea "Edi"
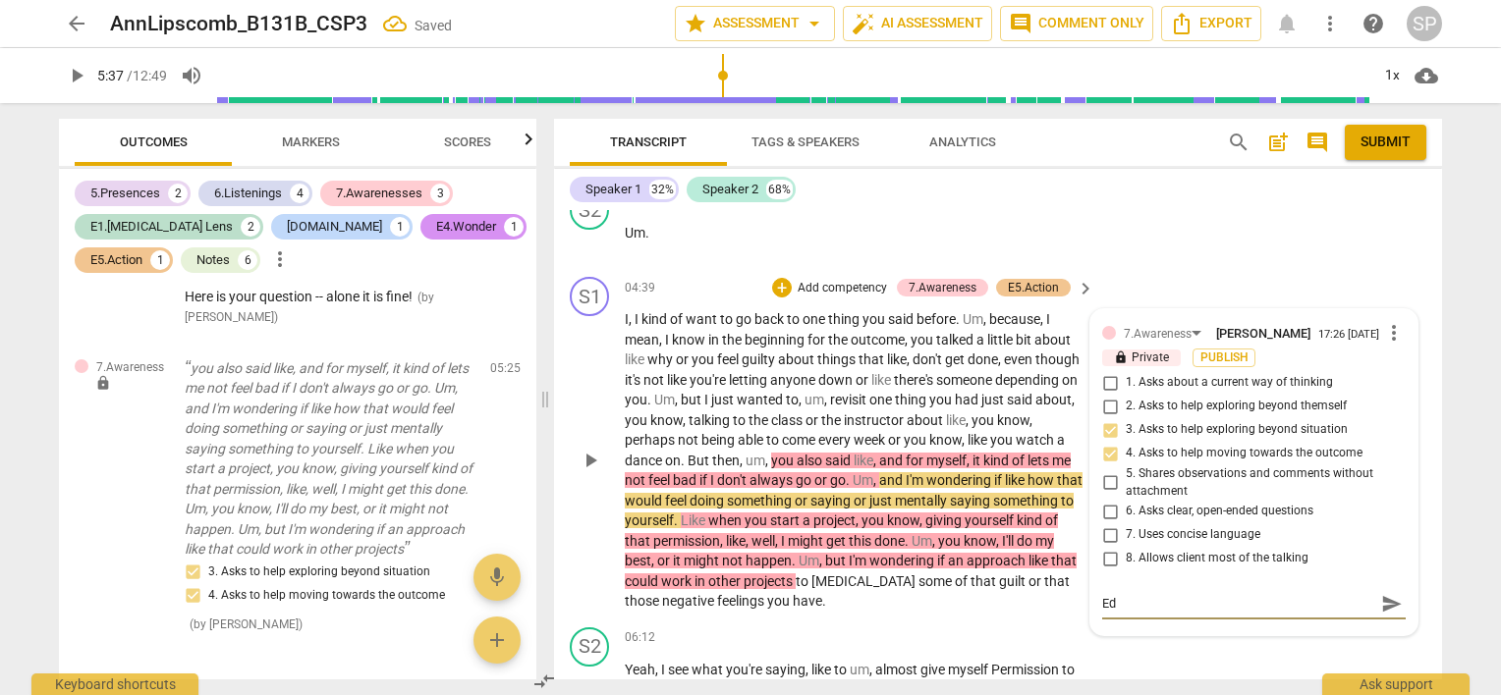
type textarea "Edi"
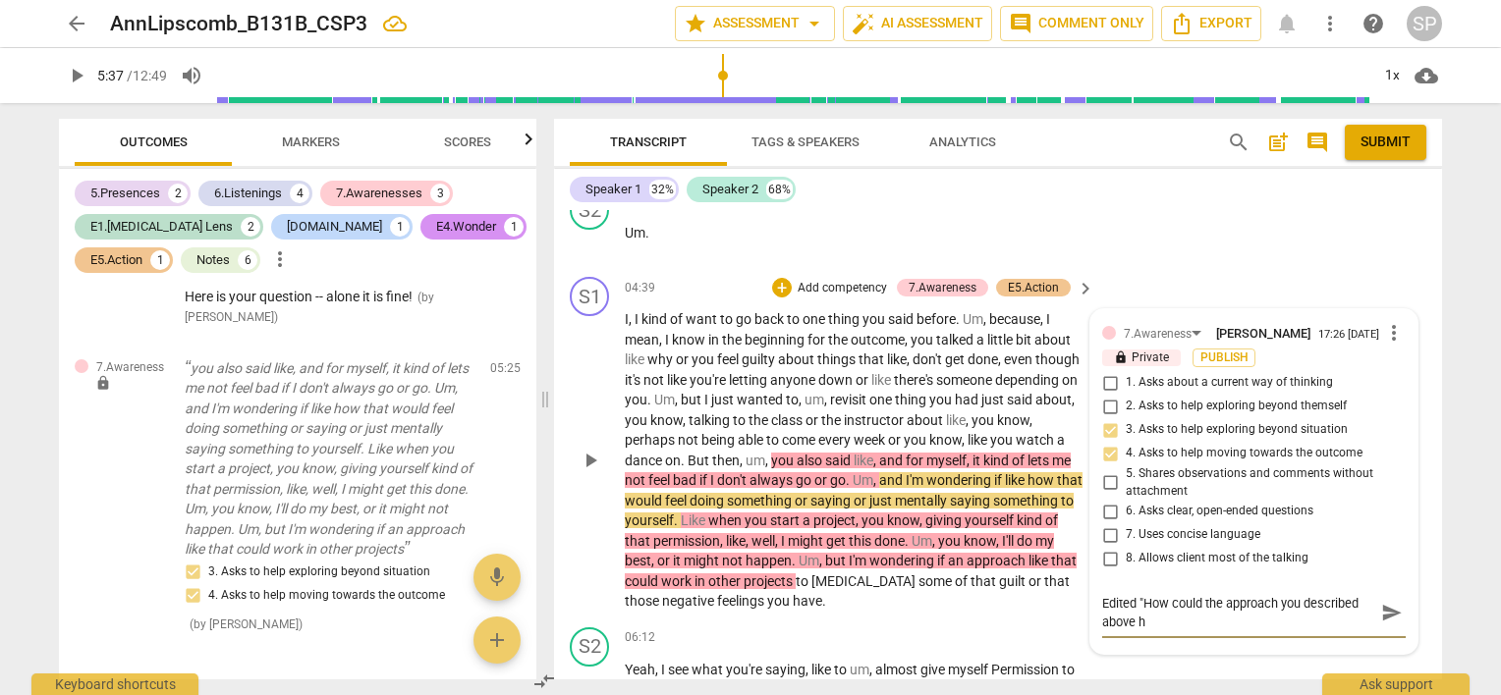
scroll to position [0, 0]
click at [1381, 606] on span "send" at bounding box center [1392, 613] width 22 height 22
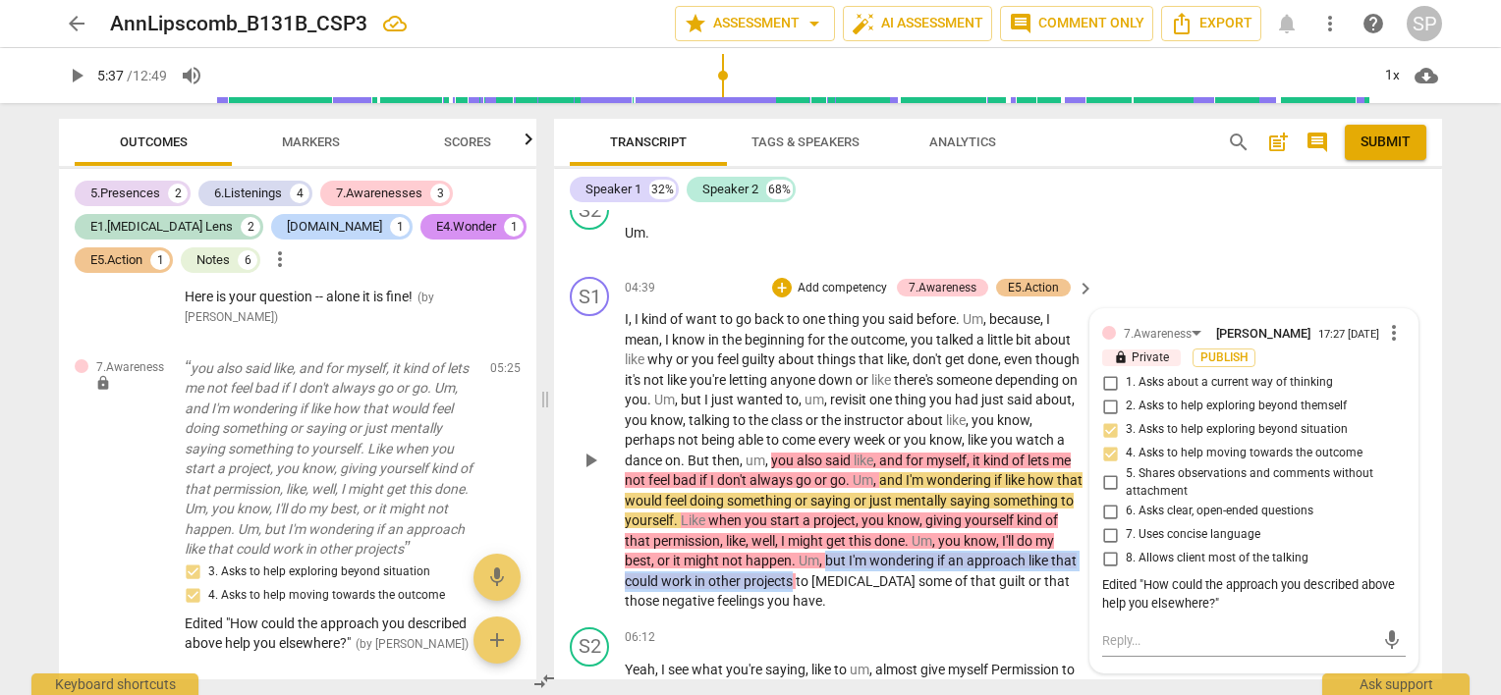
drag, startPoint x: 921, startPoint y: 545, endPoint x: 907, endPoint y: 574, distance: 31.6
click at [907, 574] on p "I , I kind of want to go back to one thing you said before . Um , because , I m…" at bounding box center [855, 460] width 460 height 302
click at [779, 278] on div "+" at bounding box center [782, 288] width 20 height 20
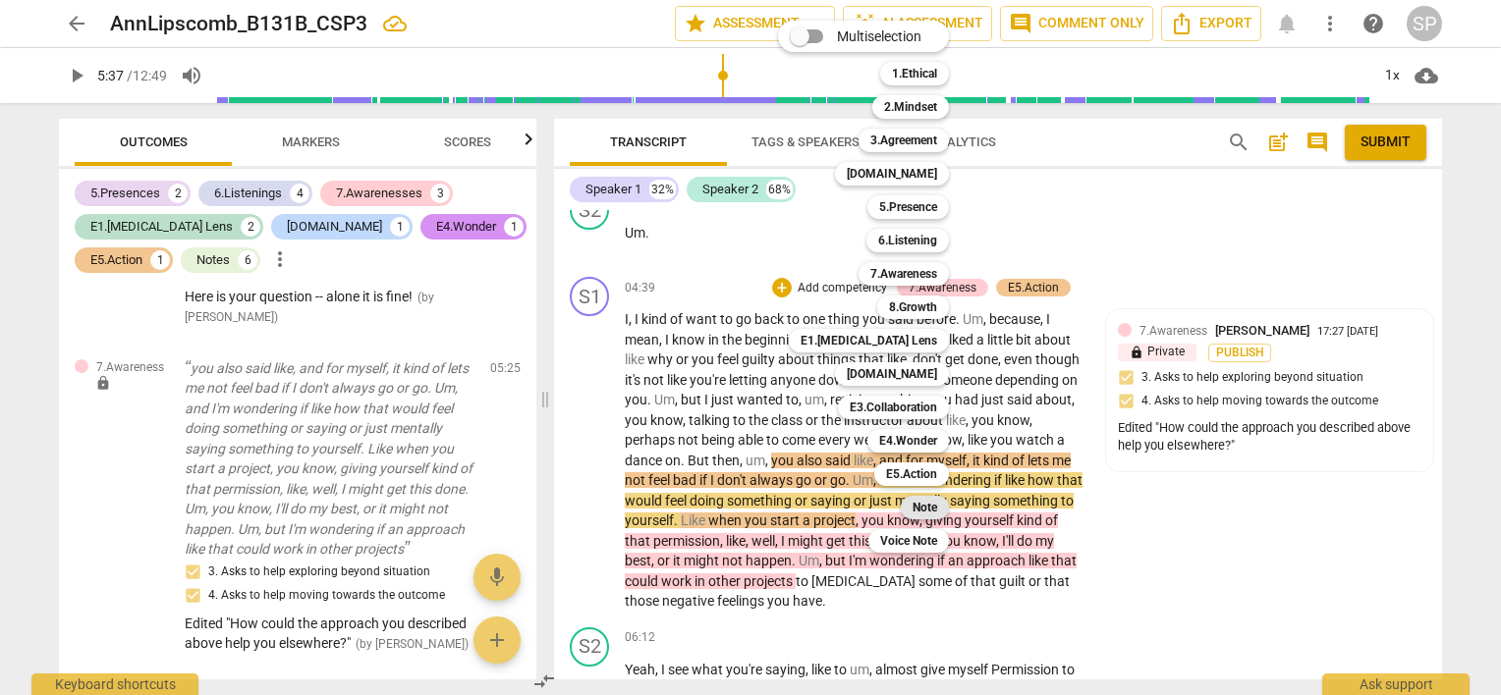
click at [928, 508] on b "Note" at bounding box center [924, 508] width 25 height 24
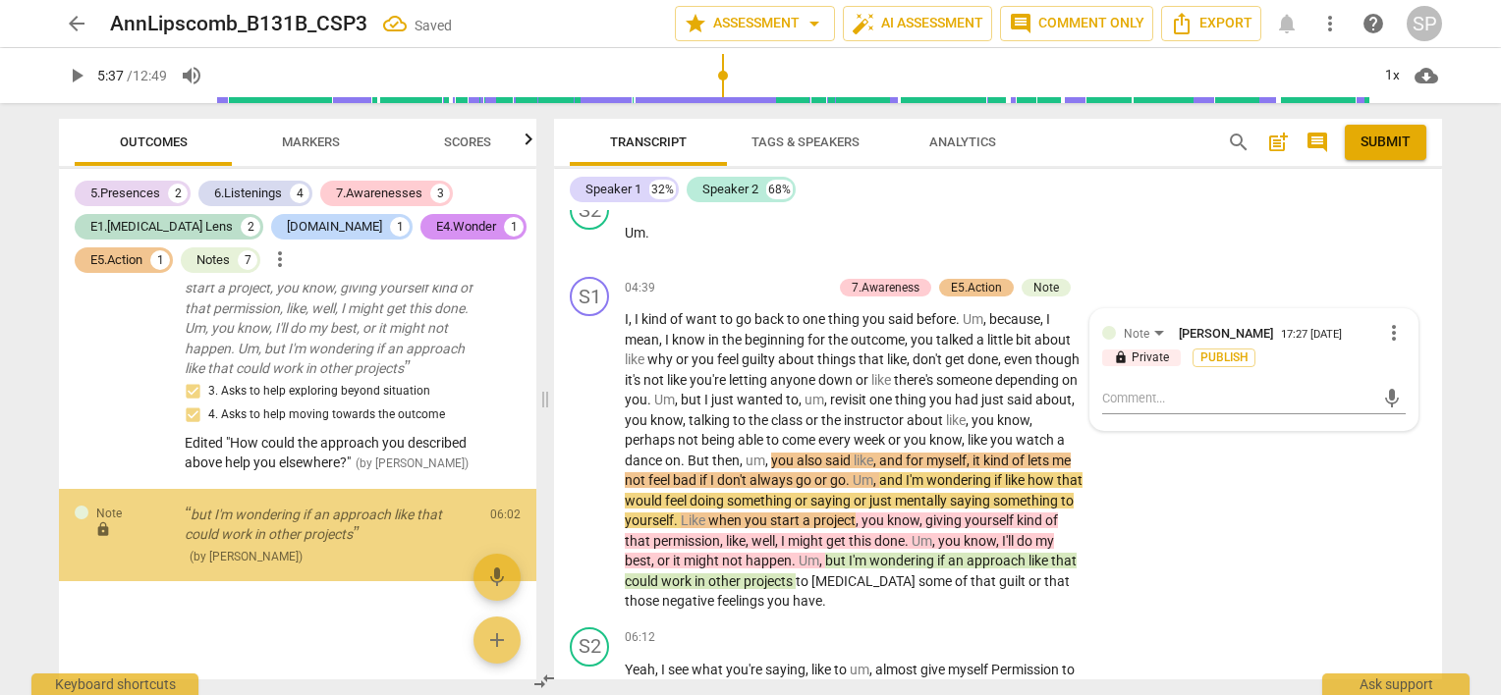
scroll to position [3422, 0]
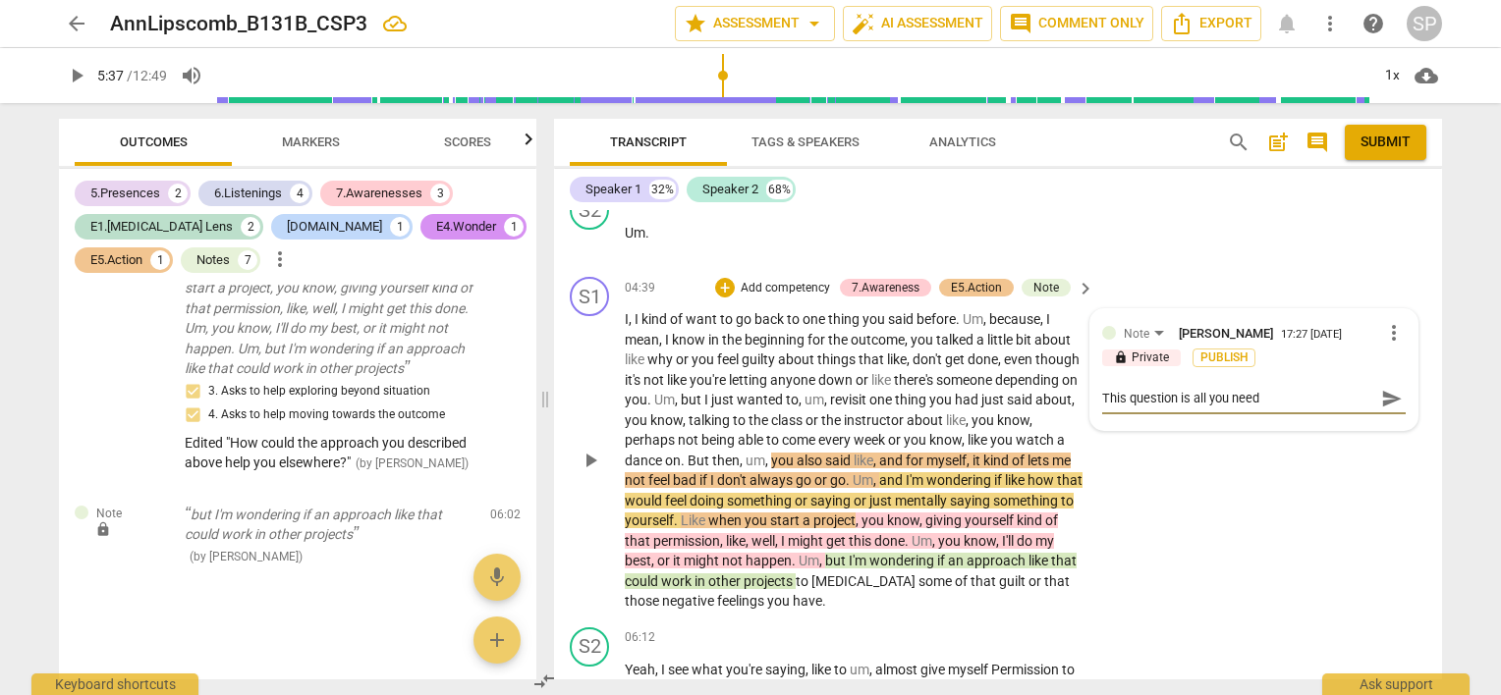
click at [1107, 389] on textarea "This question is all you need" at bounding box center [1238, 398] width 272 height 19
click at [1327, 389] on textarea "A version of this question is all you need" at bounding box center [1238, 398] width 272 height 19
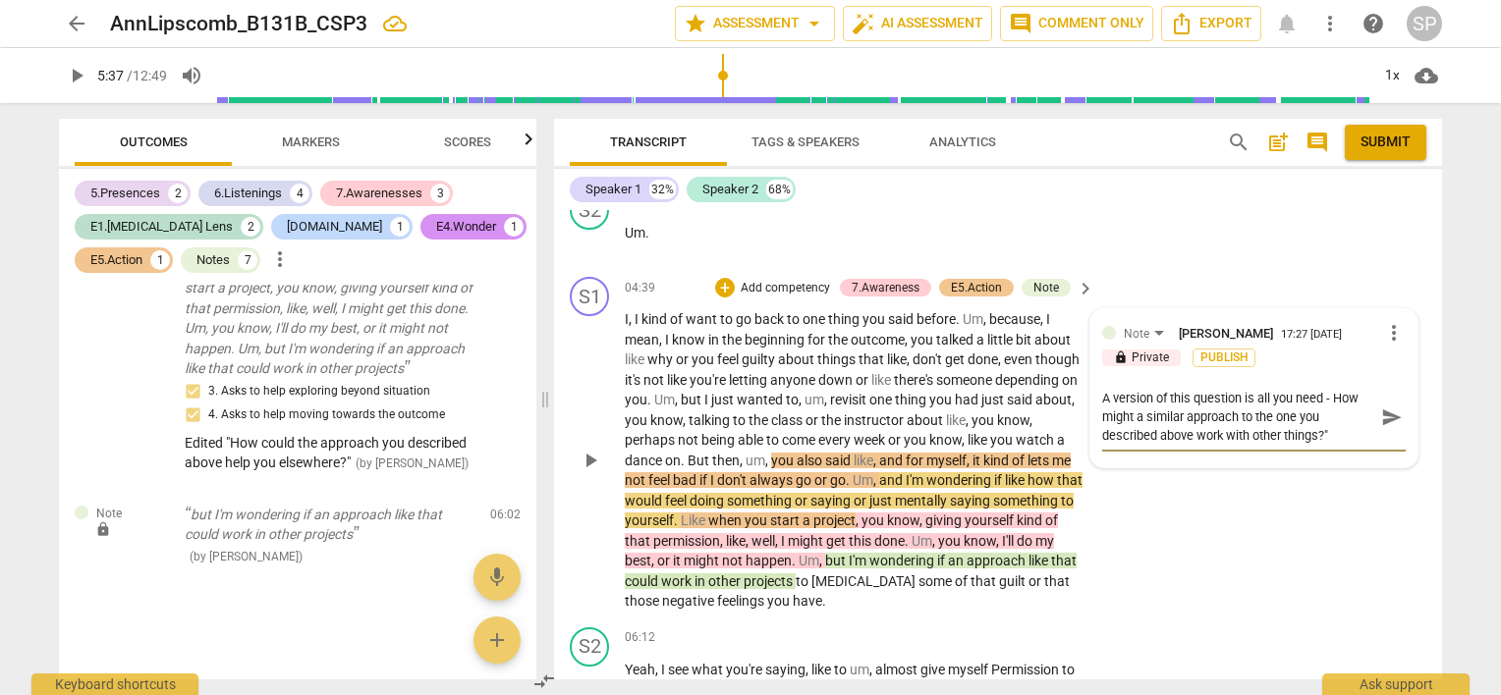
click at [1333, 389] on textarea "A version of this question is all you need - How might a similar approach to th…" at bounding box center [1238, 417] width 272 height 56
click at [1388, 407] on span "send" at bounding box center [1392, 418] width 22 height 22
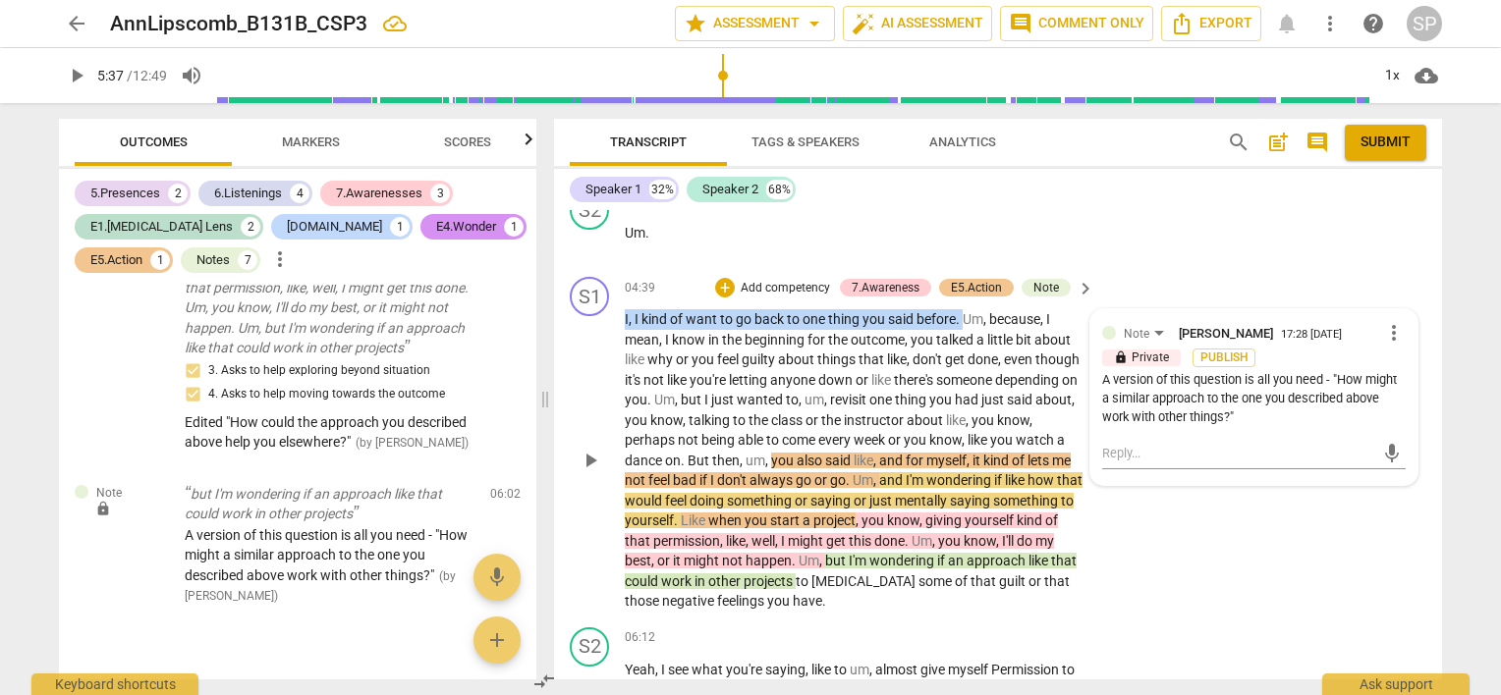
drag, startPoint x: 623, startPoint y: 309, endPoint x: 962, endPoint y: 309, distance: 339.8
click at [962, 309] on div "S1 play_arrow pause 04:39 + Add competency 7.Awareness E5.Action Note keyboard_…" at bounding box center [998, 444] width 888 height 351
click at [719, 278] on div "+" at bounding box center [725, 288] width 20 height 20
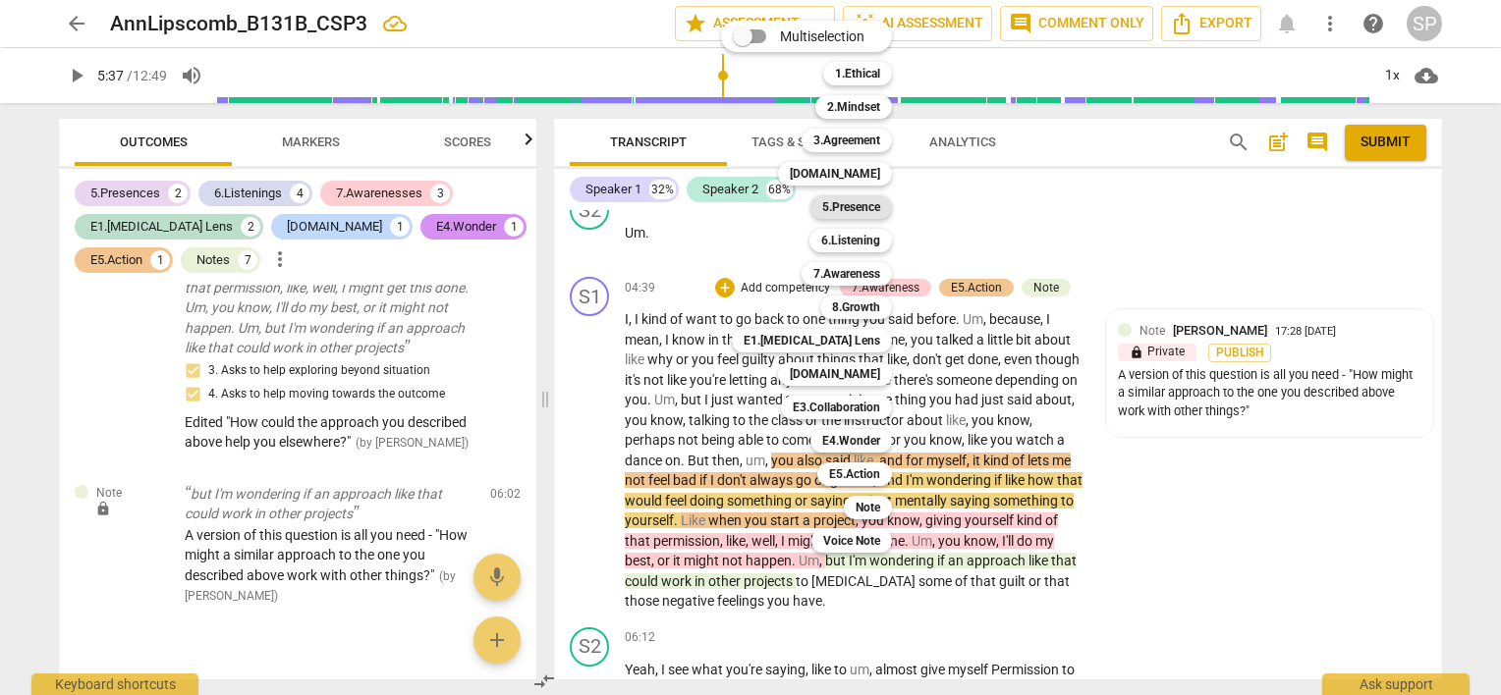
click at [818, 212] on div "5.Presence" at bounding box center [851, 207] width 82 height 24
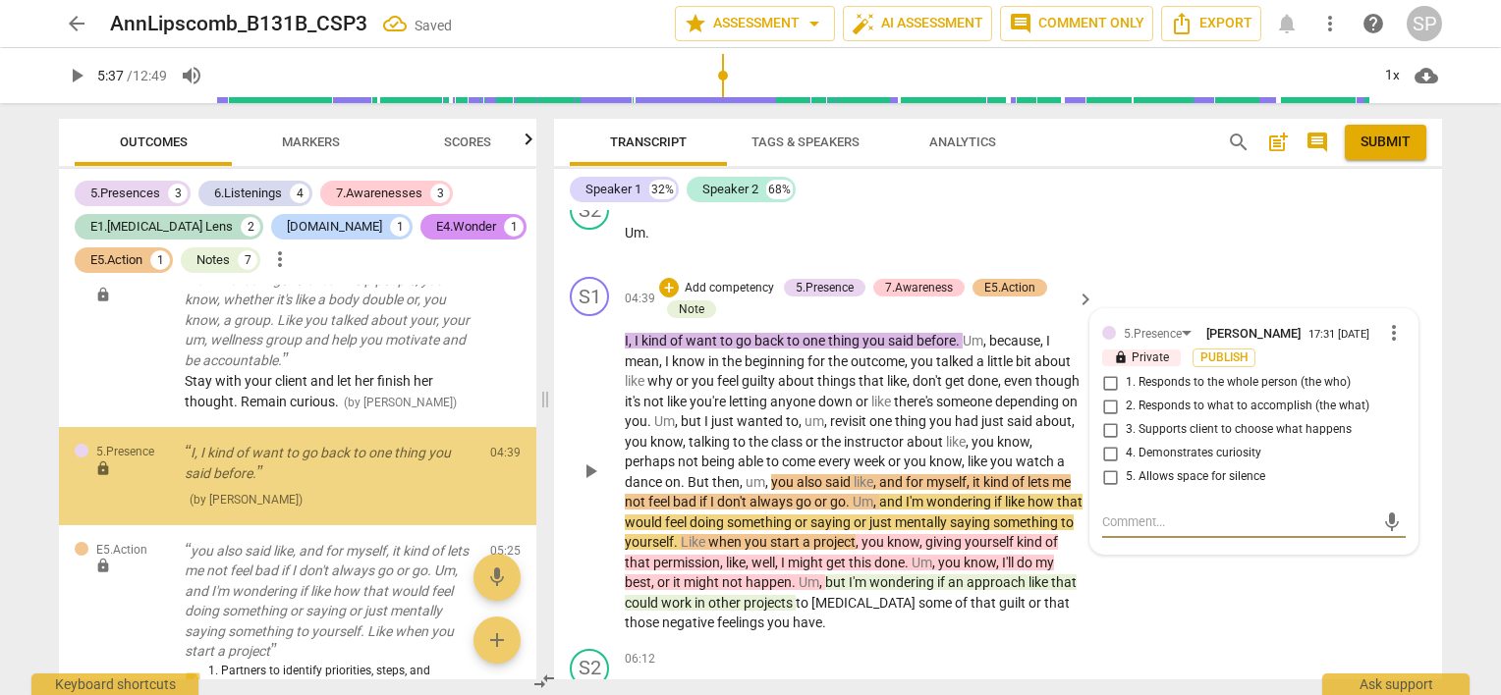
scroll to position [2861, 0]
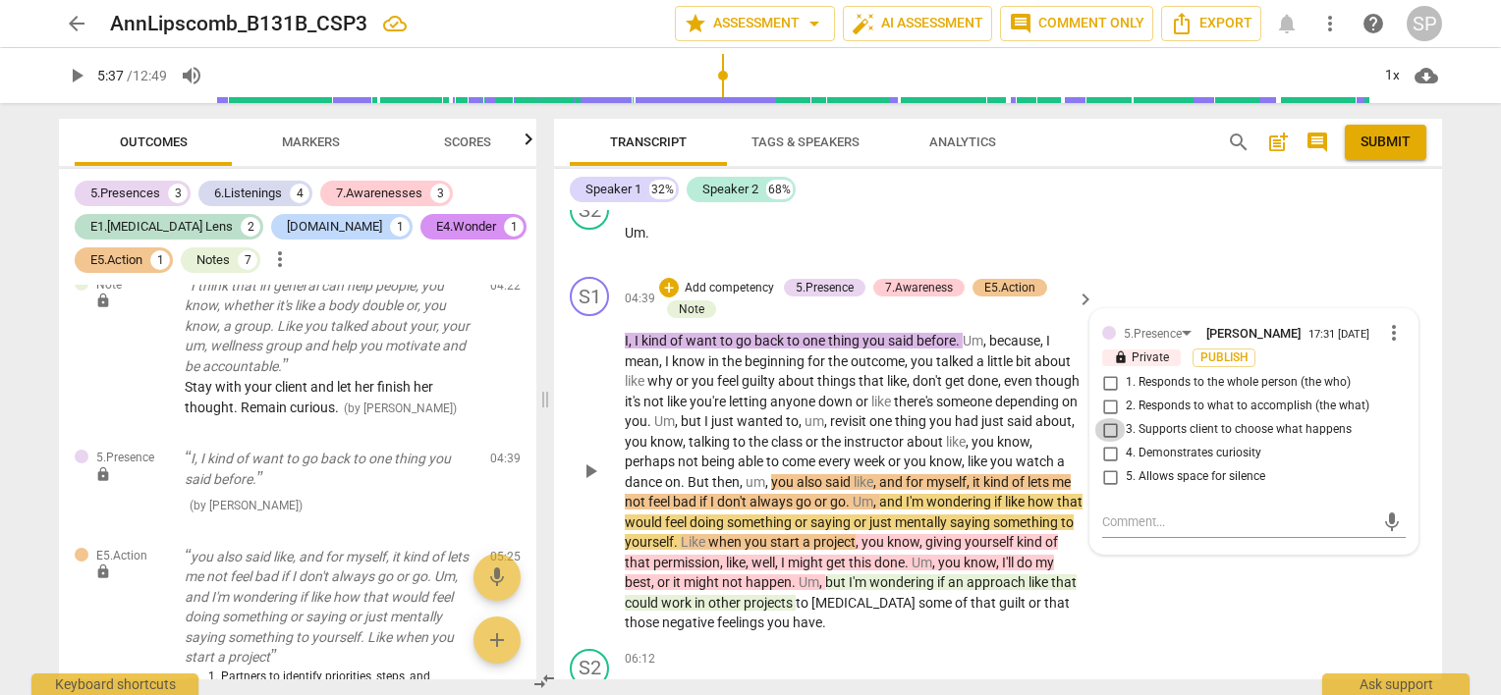
click at [1108, 418] on input "3. Supports client to choose what happens" at bounding box center [1109, 430] width 31 height 24
click at [1120, 513] on textarea at bounding box center [1238, 522] width 272 height 19
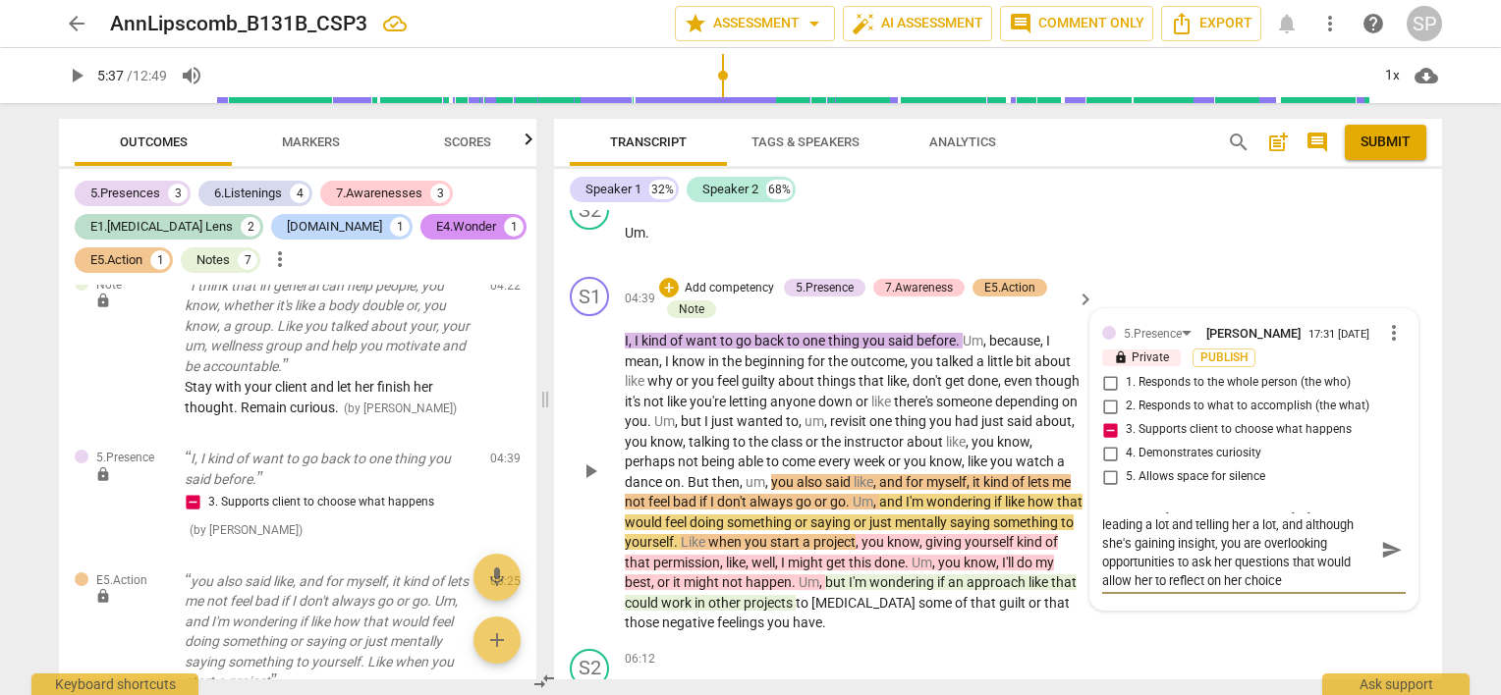
scroll to position [0, 0]
click at [1381, 549] on span "send" at bounding box center [1392, 560] width 22 height 22
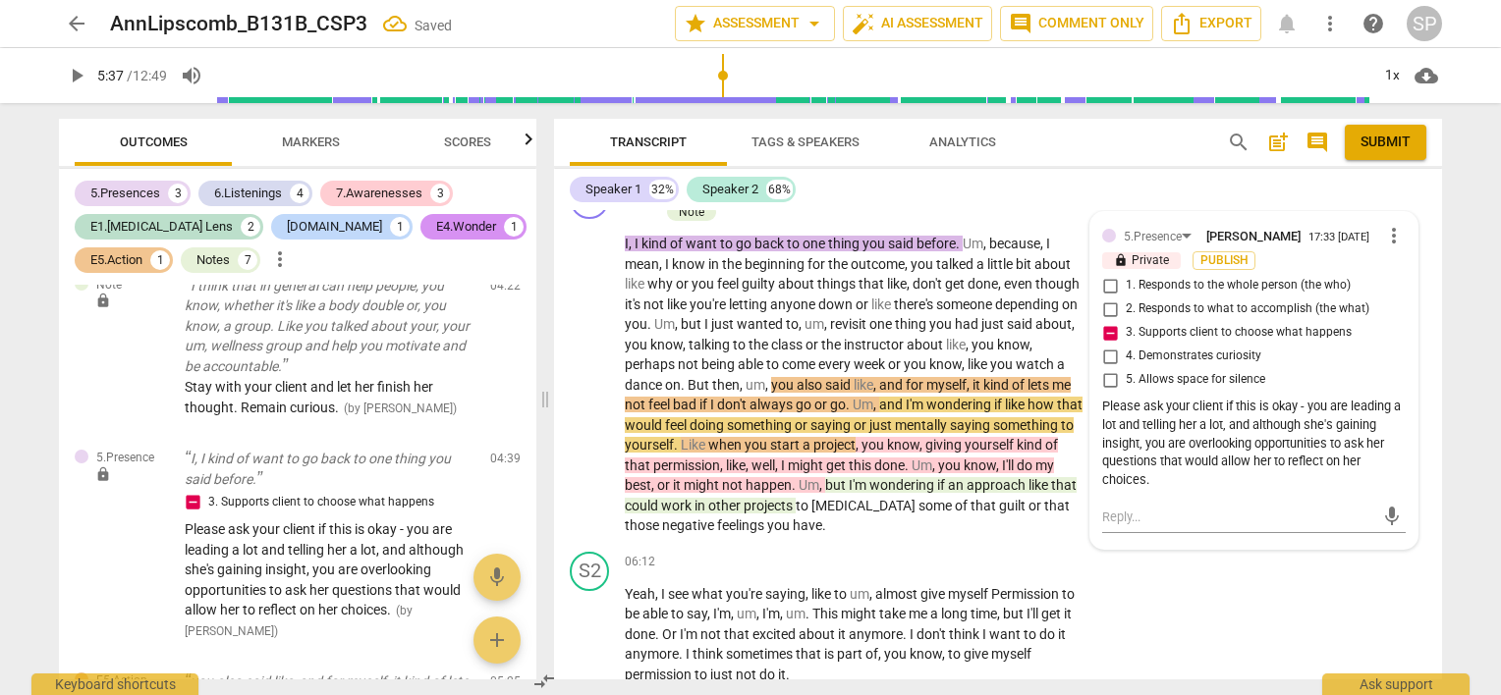
scroll to position [3119, 0]
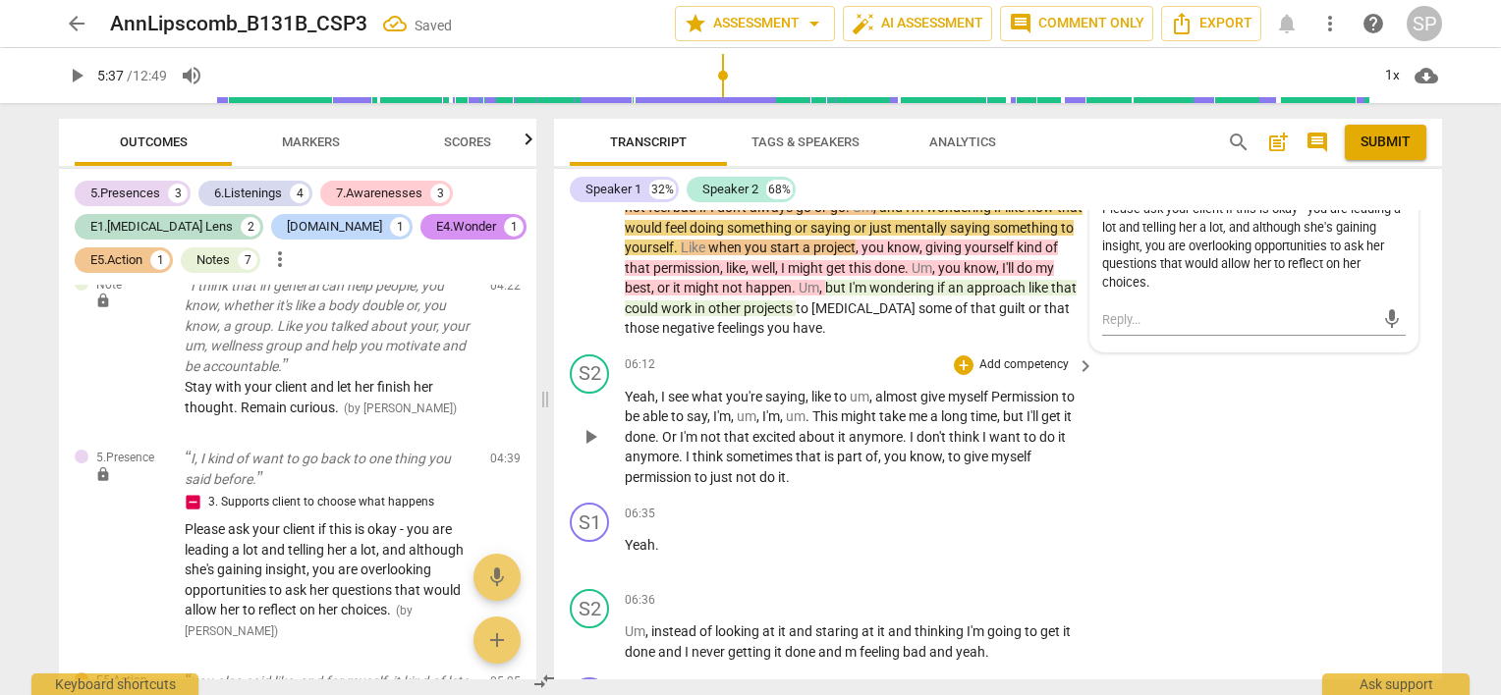
click at [592, 425] on span "play_arrow" at bounding box center [590, 437] width 24 height 24
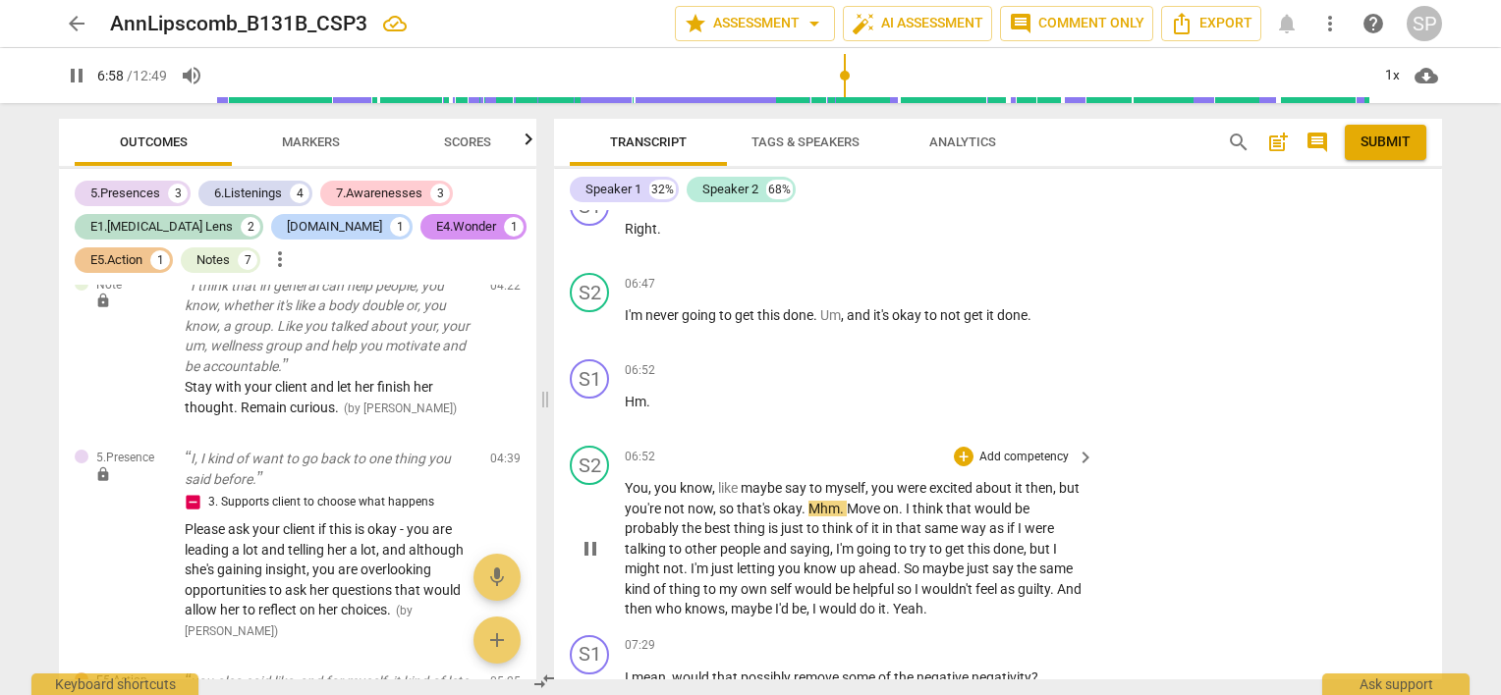
scroll to position [3709, 0]
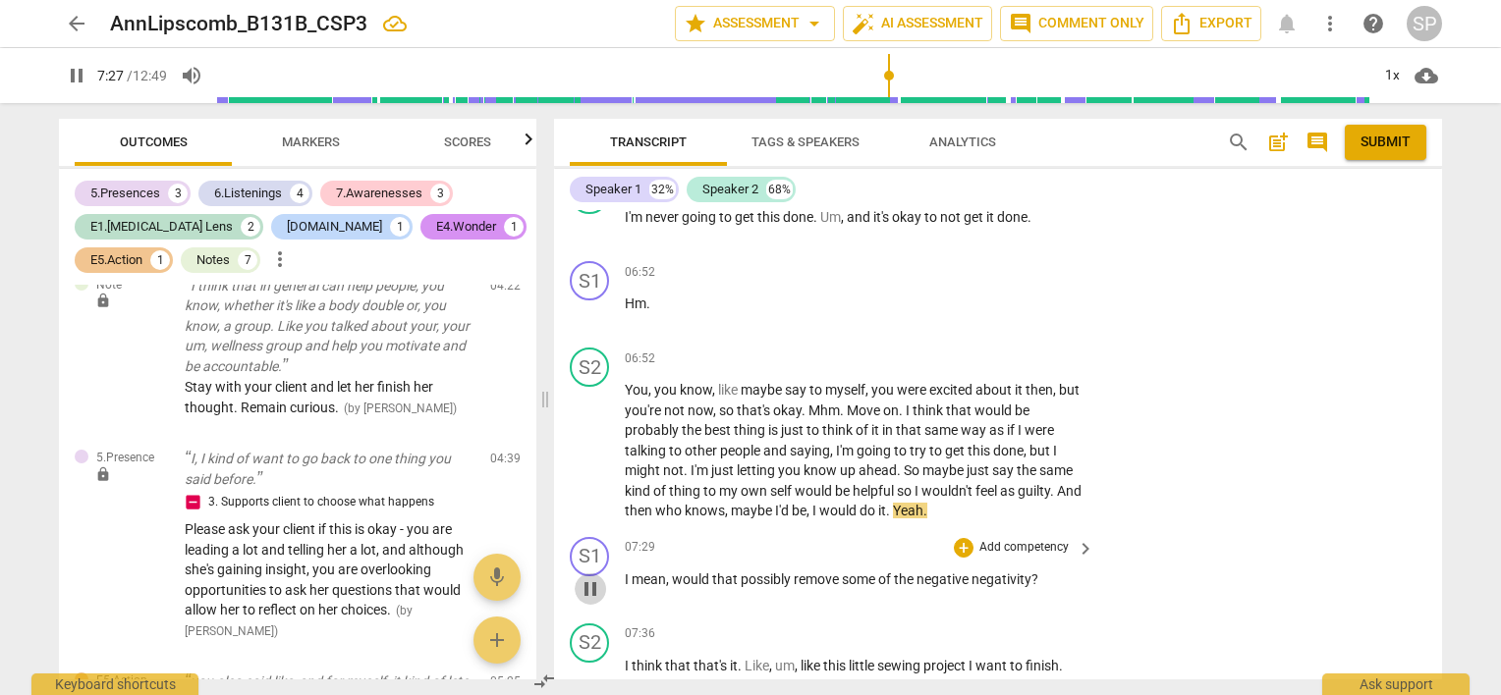
click at [597, 577] on span "pause" at bounding box center [590, 589] width 24 height 24
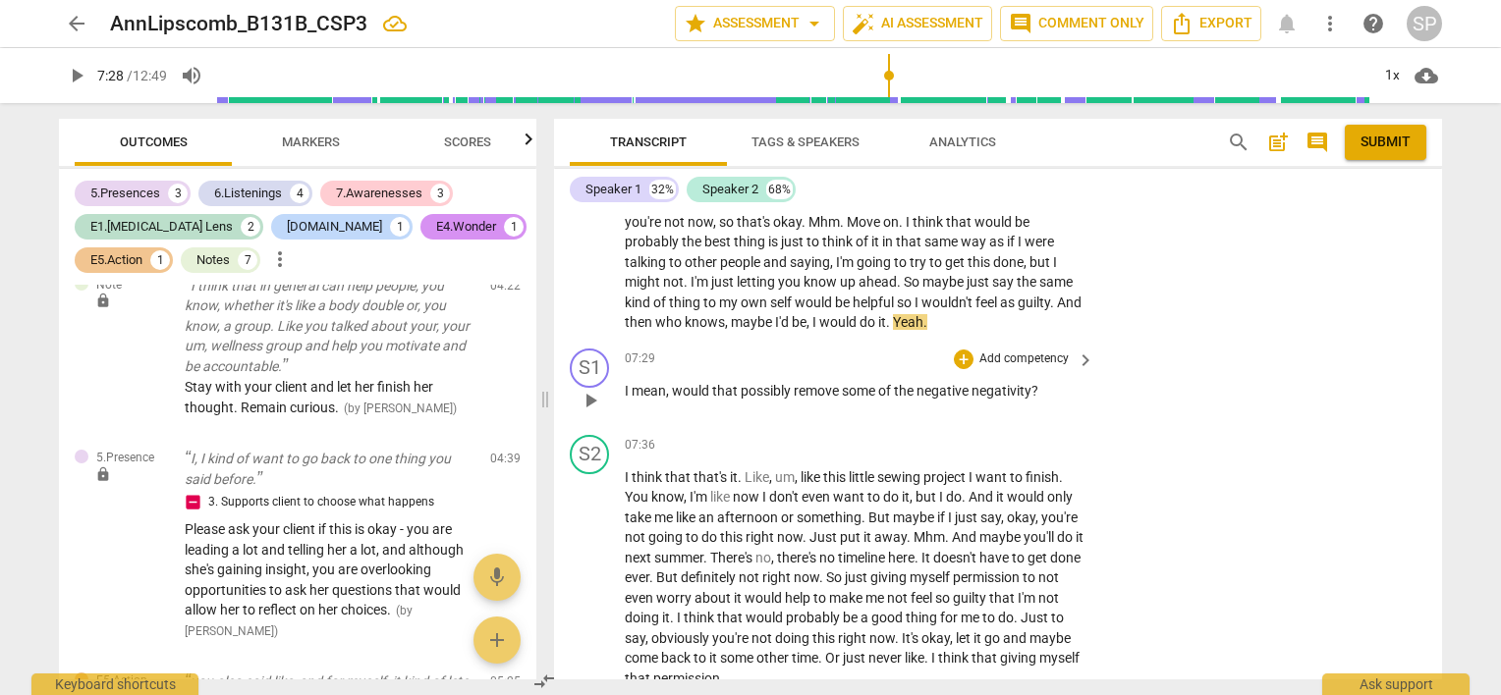
scroll to position [3905, 0]
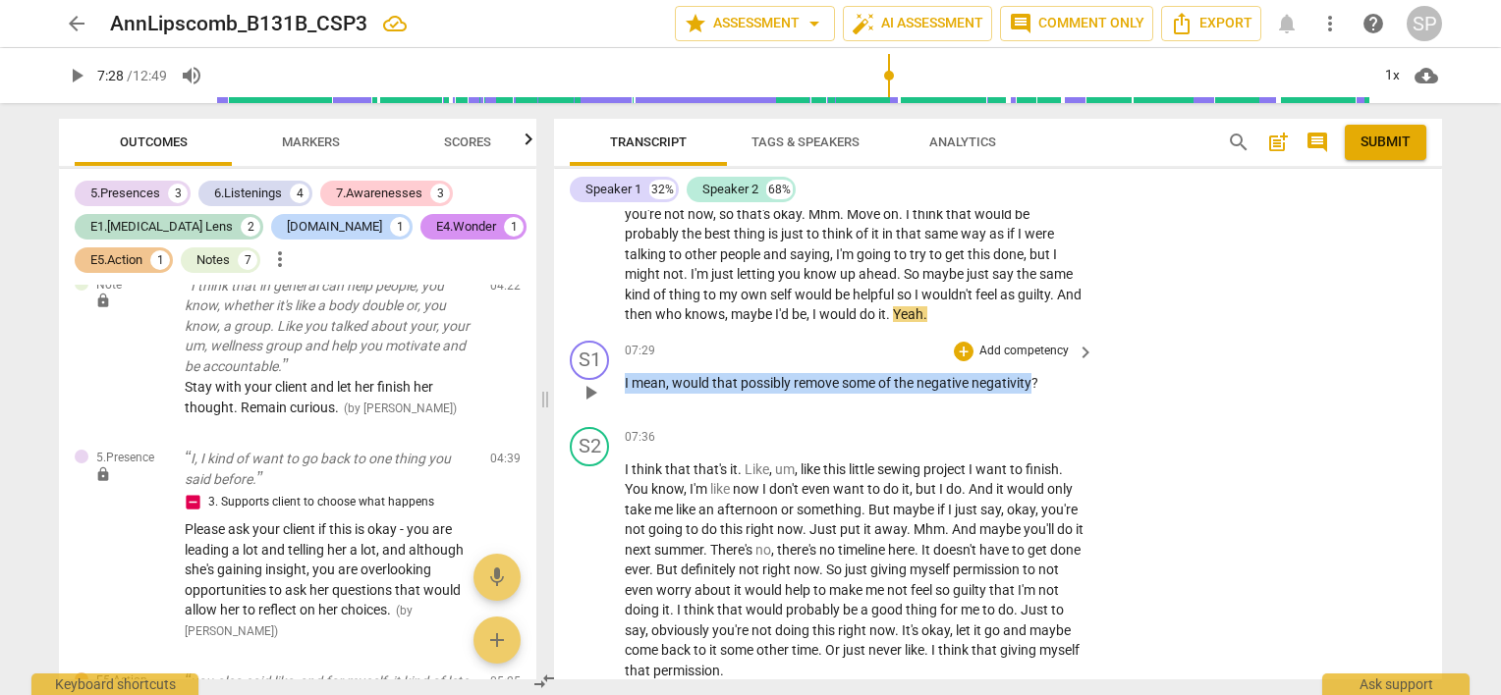
drag, startPoint x: 1031, startPoint y: 369, endPoint x: 621, endPoint y: 381, distance: 410.7
click at [621, 381] on div "S1 play_arrow pause 07:29 + Add competency keyboard_arrow_right I mean , would …" at bounding box center [998, 376] width 888 height 86
click at [958, 342] on div "+" at bounding box center [964, 352] width 20 height 20
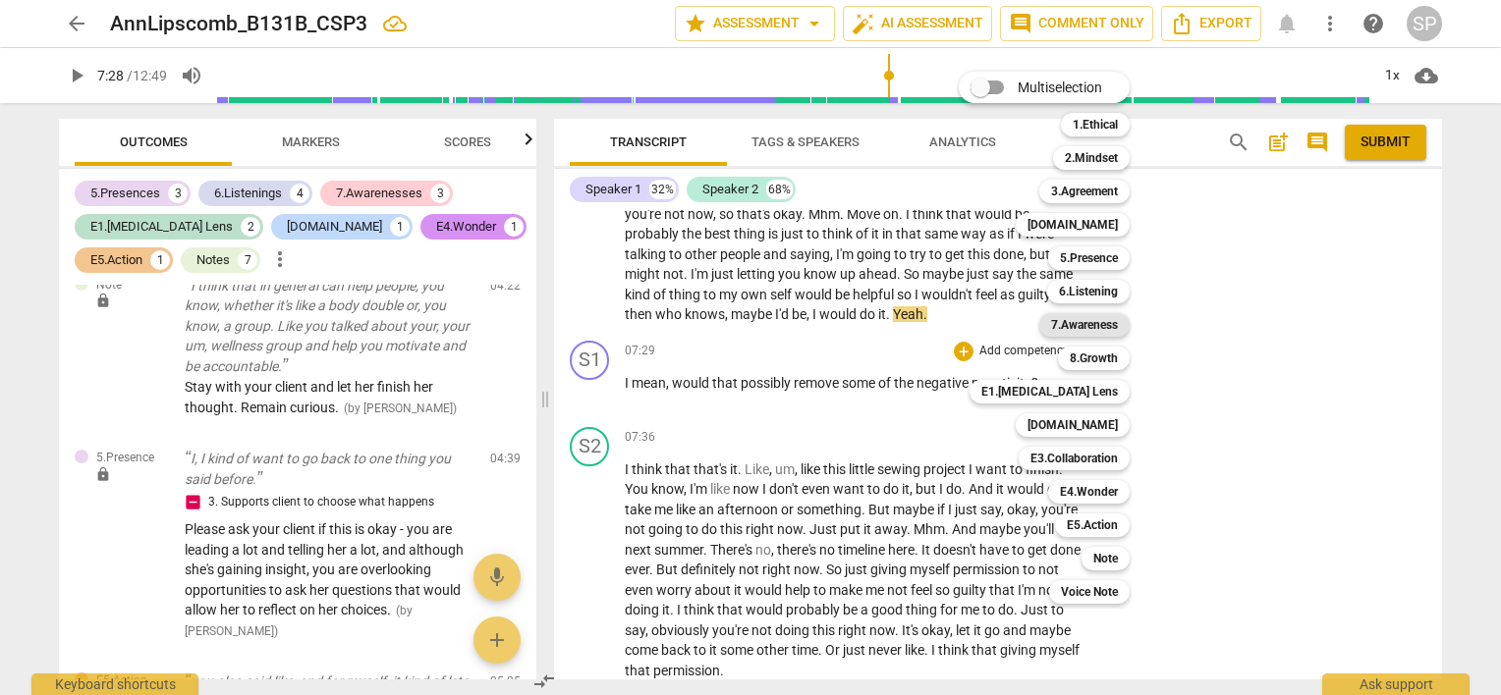
click at [1060, 325] on b "7.Awareness" at bounding box center [1084, 325] width 67 height 24
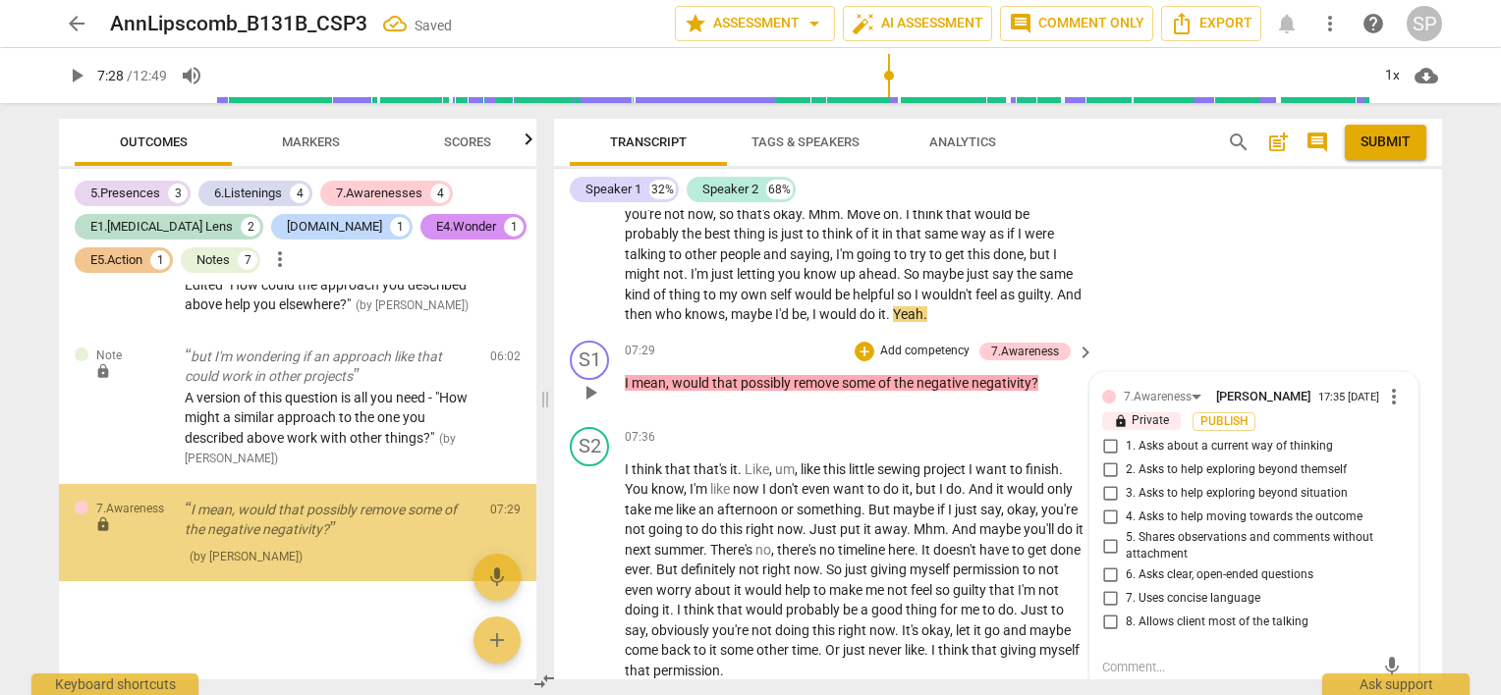
scroll to position [3803, 0]
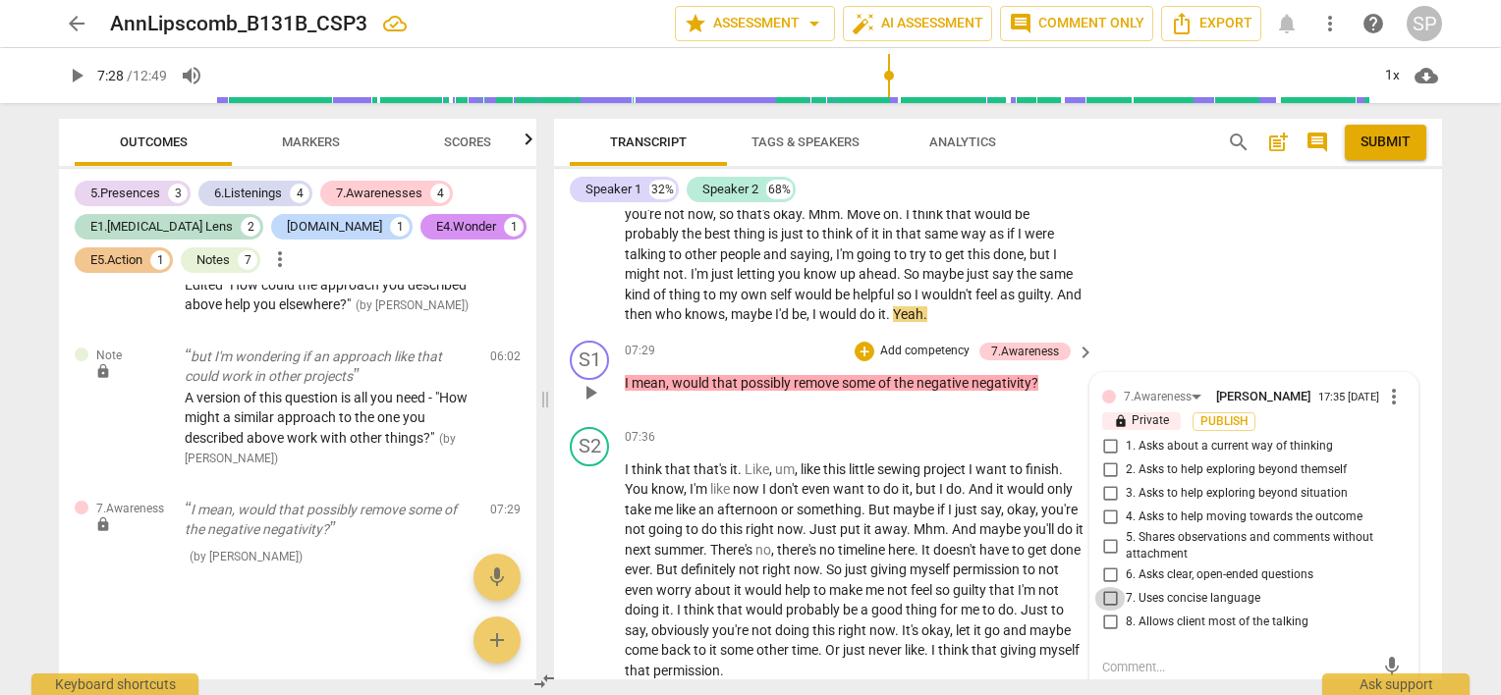
click at [1106, 587] on input "7. Uses concise language" at bounding box center [1109, 599] width 31 height 24
click at [1117, 658] on textarea at bounding box center [1238, 667] width 272 height 19
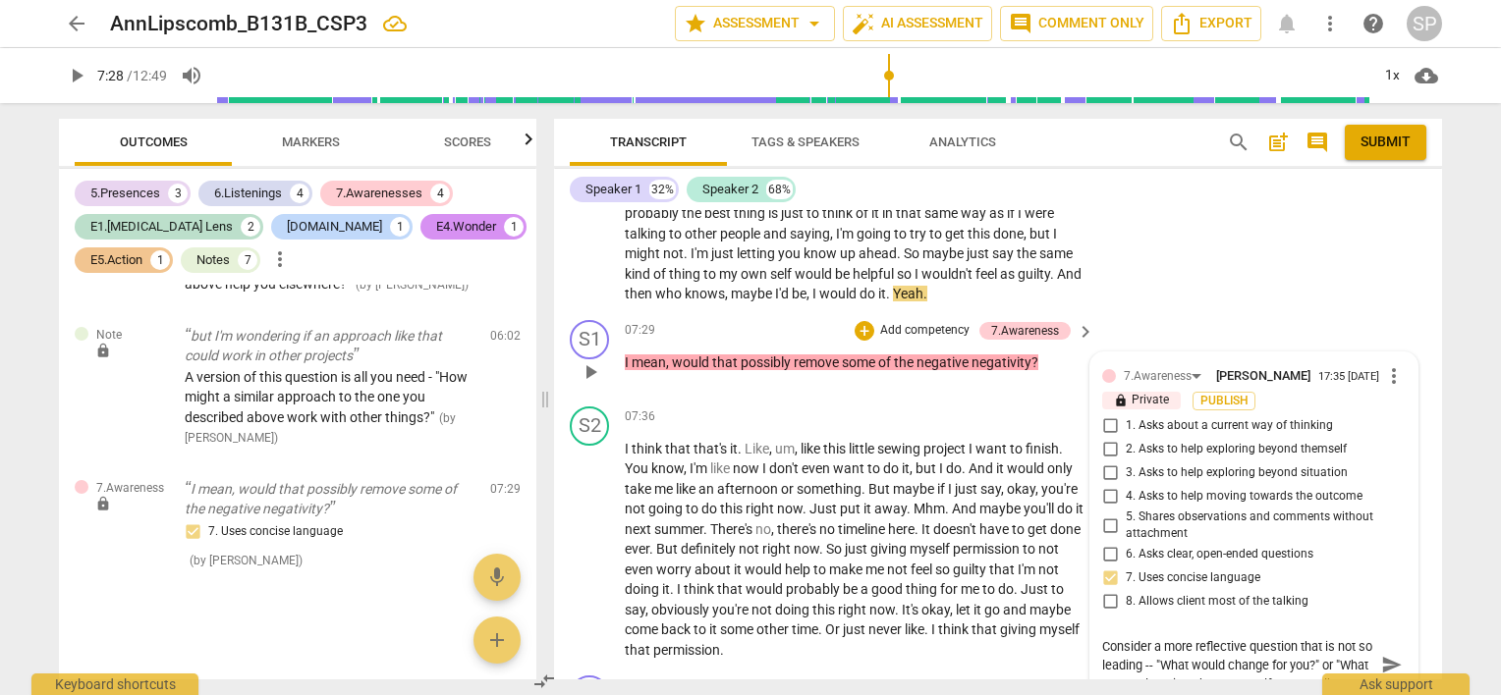
scroll to position [16, 0]
click at [1174, 668] on textarea "Consider a more reflective question that is not so leading -- "What would chang…" at bounding box center [1238, 665] width 272 height 56
click at [1377, 653] on span "send" at bounding box center [1391, 665] width 28 height 24
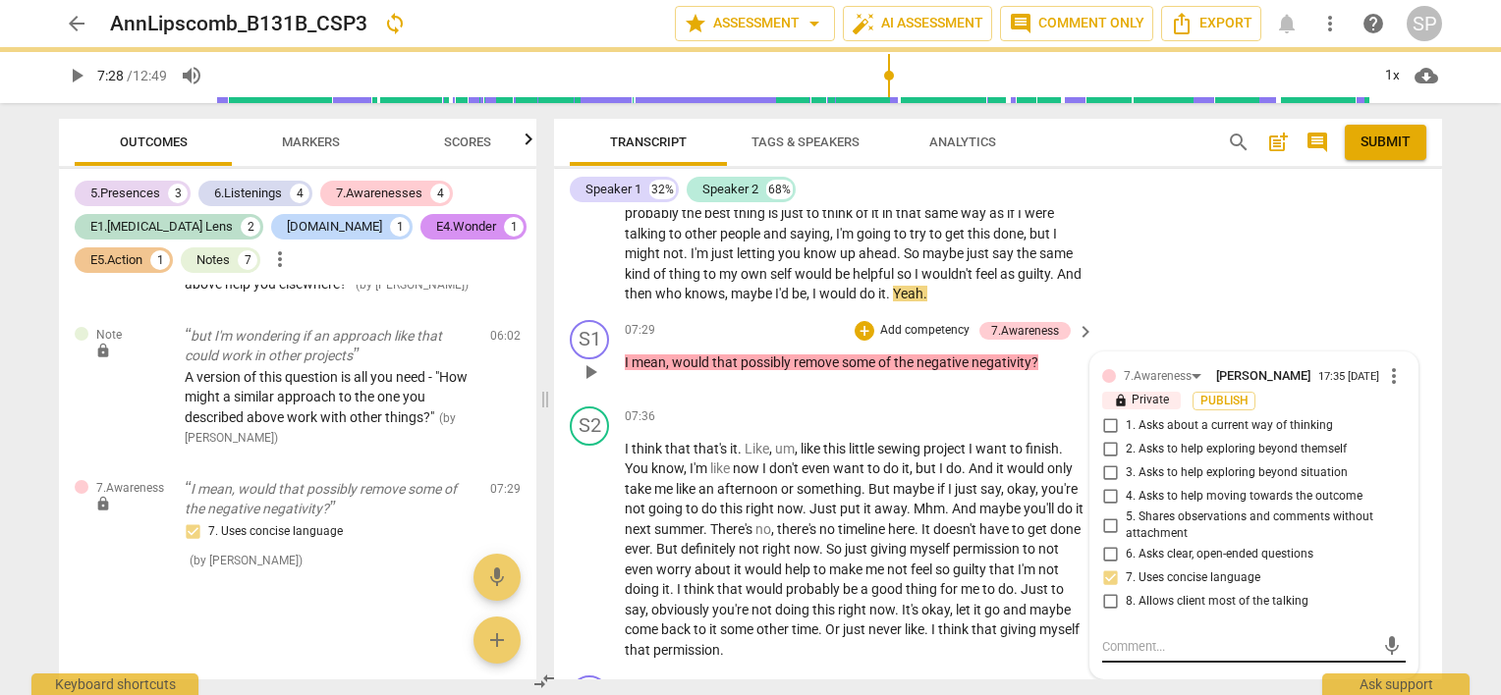
scroll to position [0, 0]
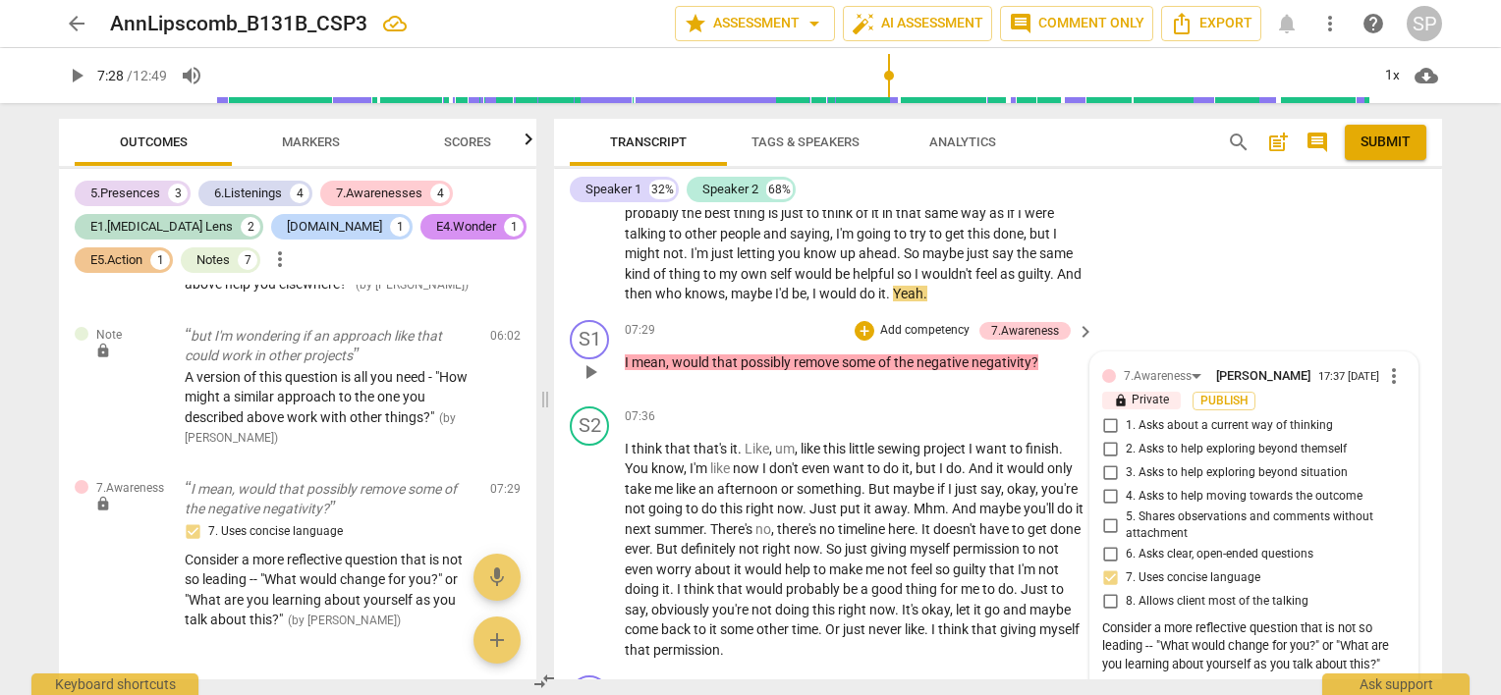
click at [1139, 635] on div "Consider a more reflective question that is not so leading -- "What would chang…" at bounding box center [1253, 647] width 303 height 55
click at [1389, 369] on span "more_vert" at bounding box center [1394, 376] width 24 height 24
click at [1388, 369] on li "Edit" at bounding box center [1410, 362] width 68 height 37
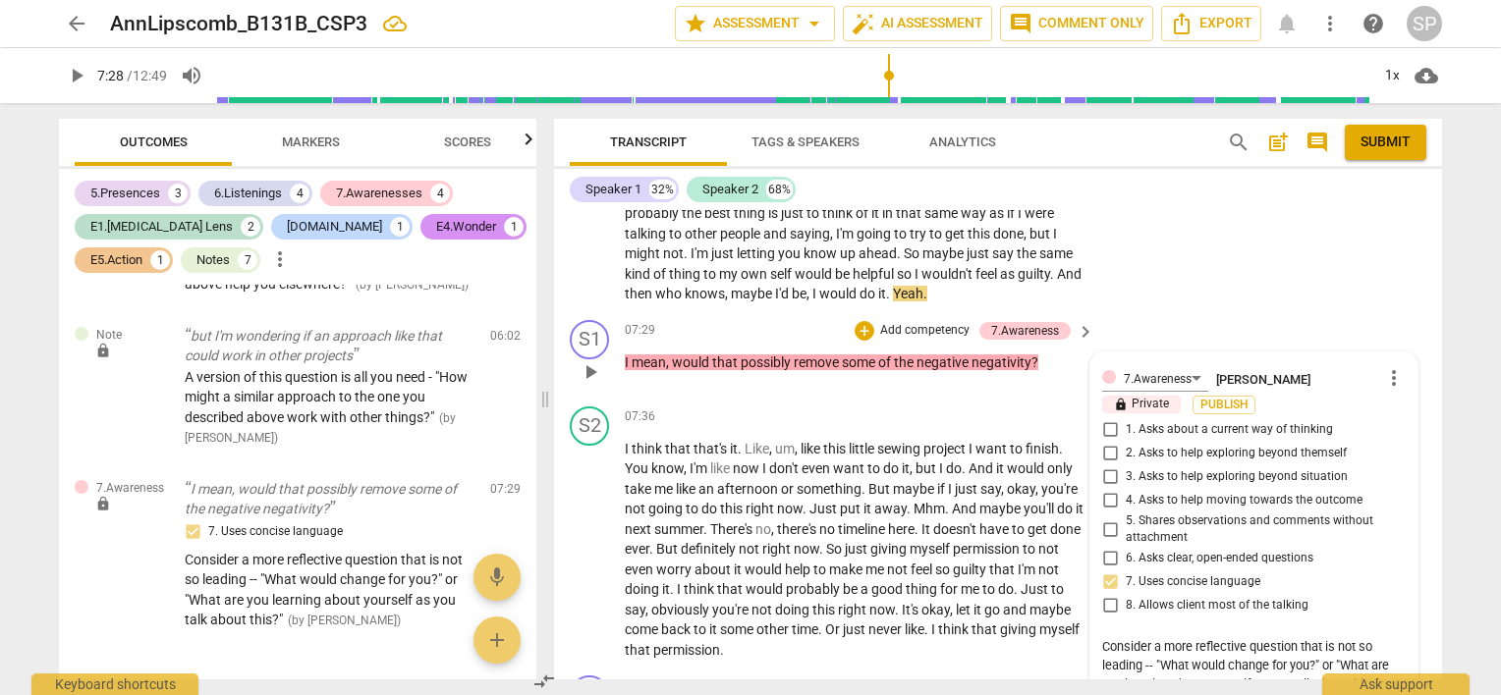
click at [1145, 649] on textarea "Consider a more reflective question that is not so leading -- "What would chang…" at bounding box center [1253, 665] width 303 height 56
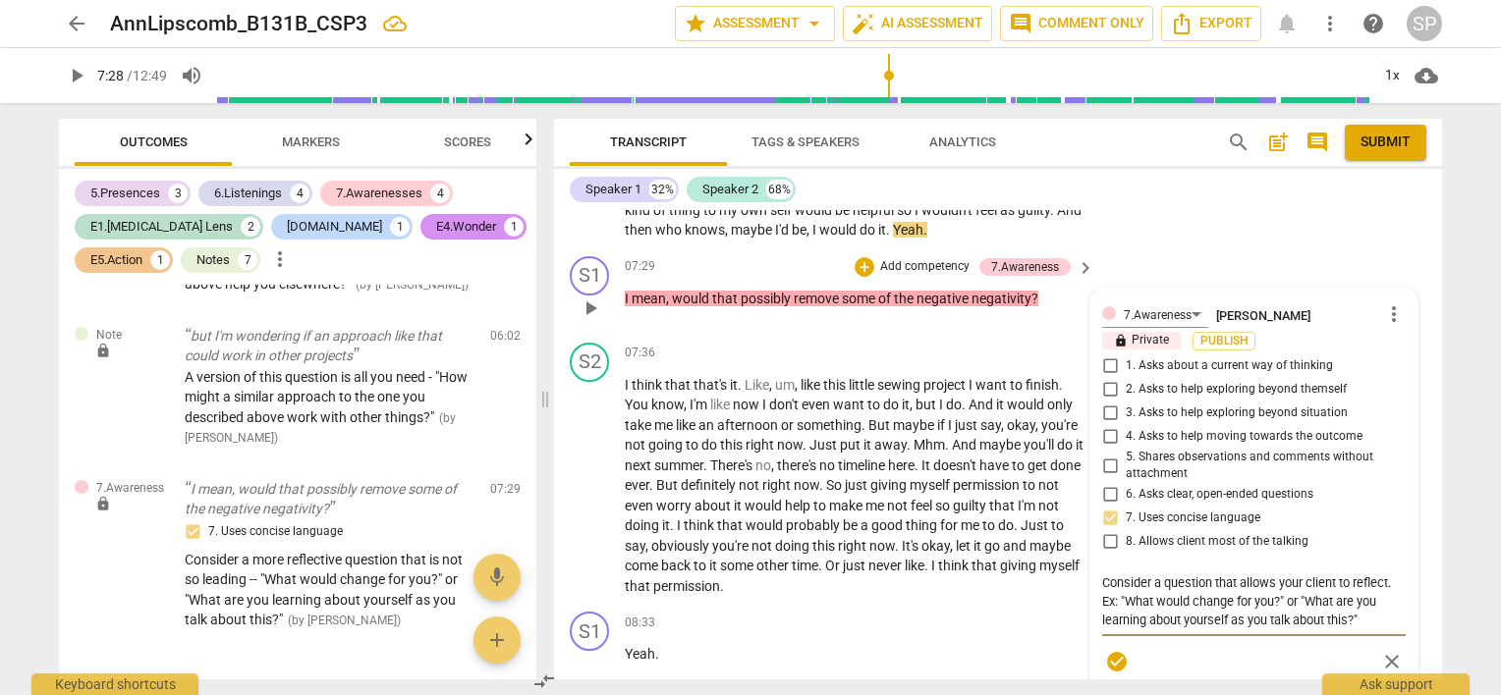
scroll to position [4024, 0]
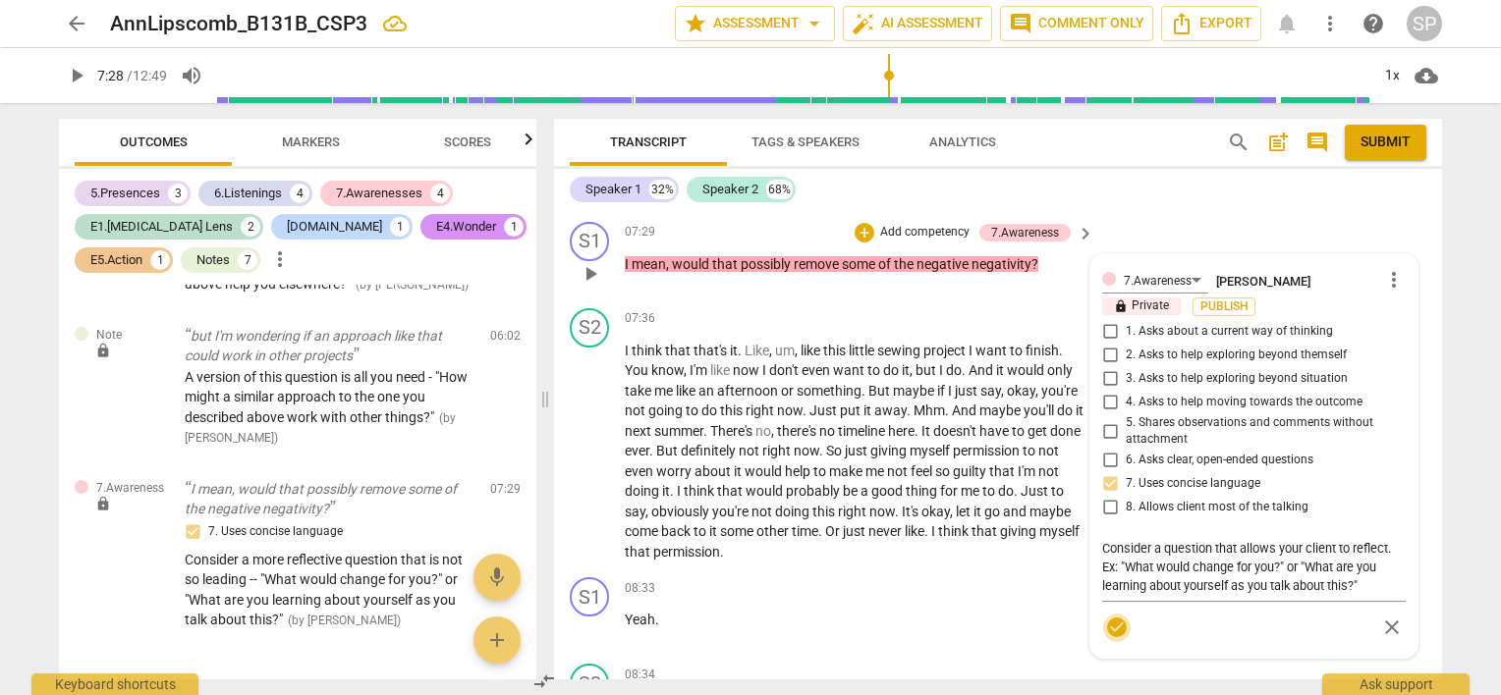
click at [1112, 616] on span "check_circle" at bounding box center [1117, 628] width 24 height 24
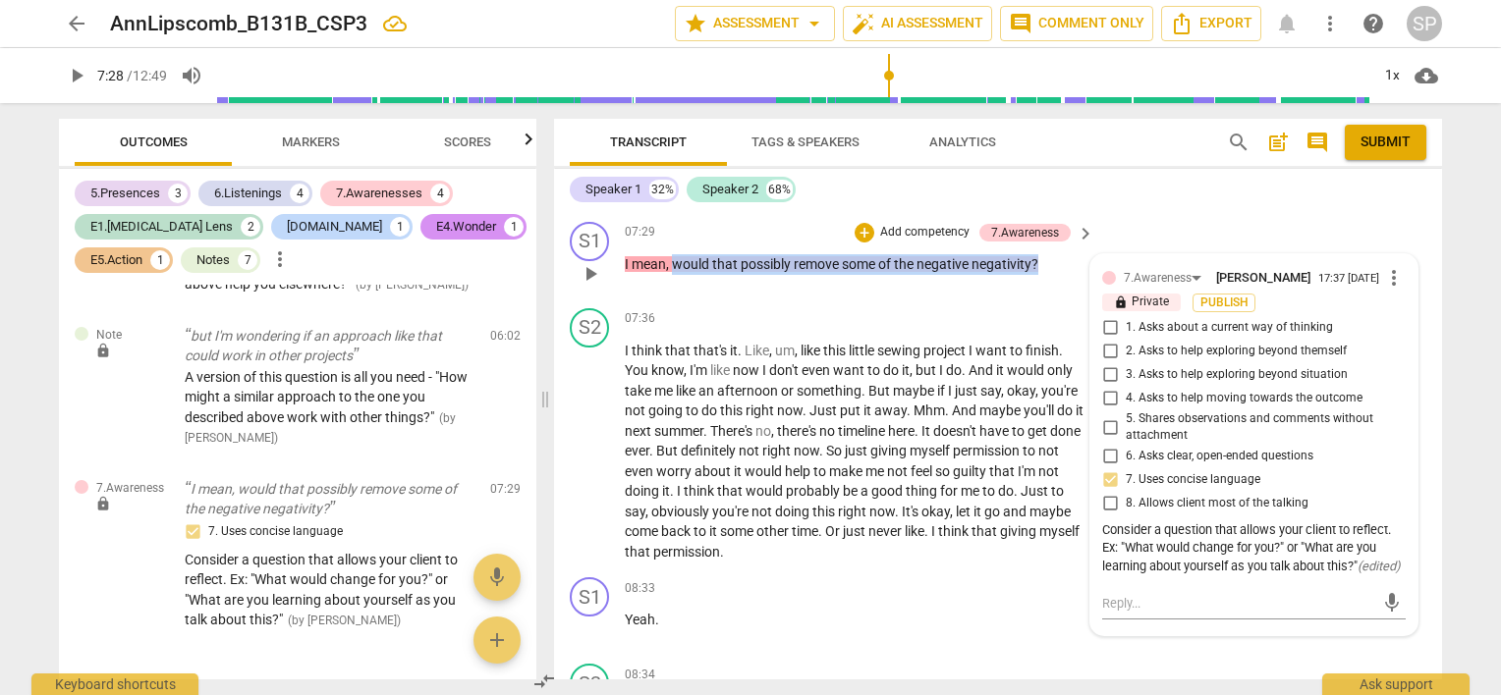
drag, startPoint x: 671, startPoint y: 250, endPoint x: 1038, endPoint y: 263, distance: 367.5
click at [1038, 263] on div "07:29 + Add competency 7.Awareness keyboard_arrow_right I mean , would that pos…" at bounding box center [860, 257] width 471 height 71
click at [854, 223] on div "+" at bounding box center [864, 233] width 20 height 20
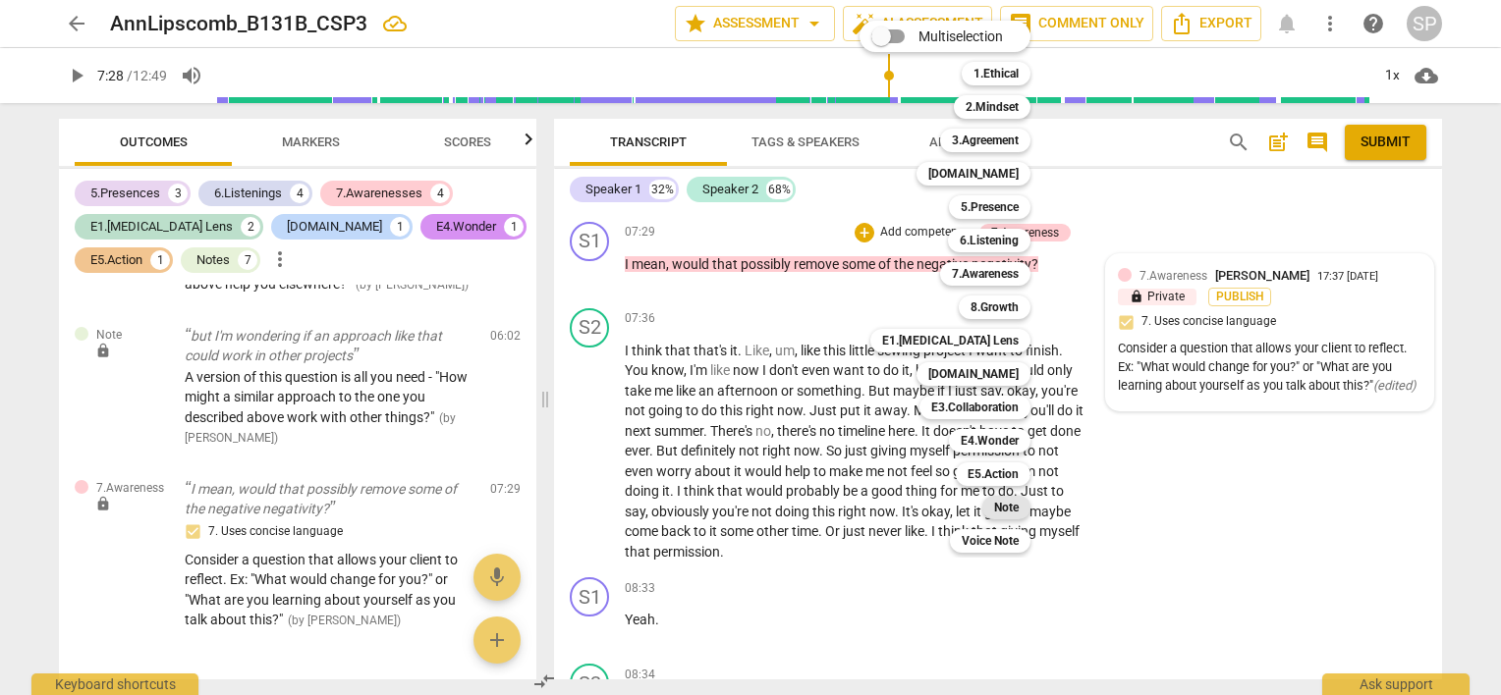
click at [1000, 503] on b "Note" at bounding box center [1006, 508] width 25 height 24
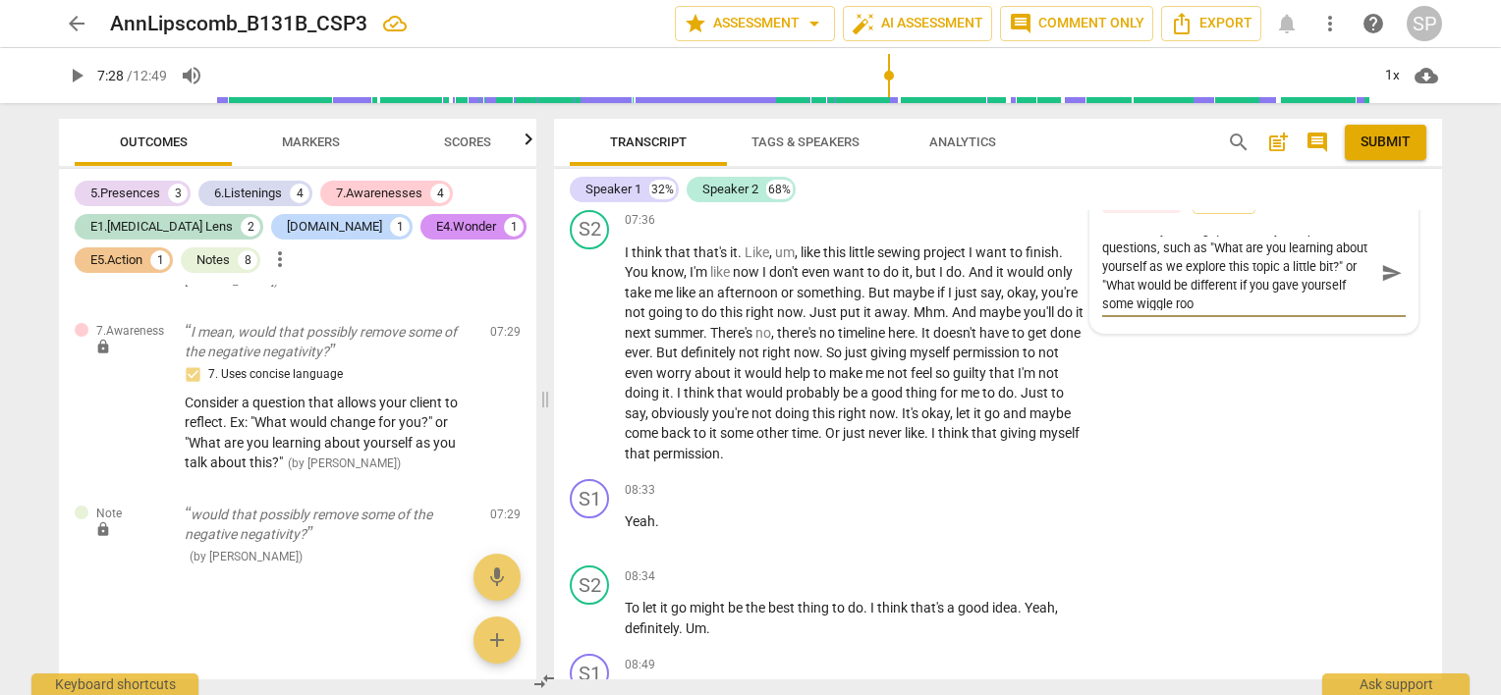
scroll to position [0, 0]
click at [1390, 271] on span "send" at bounding box center [1392, 282] width 22 height 22
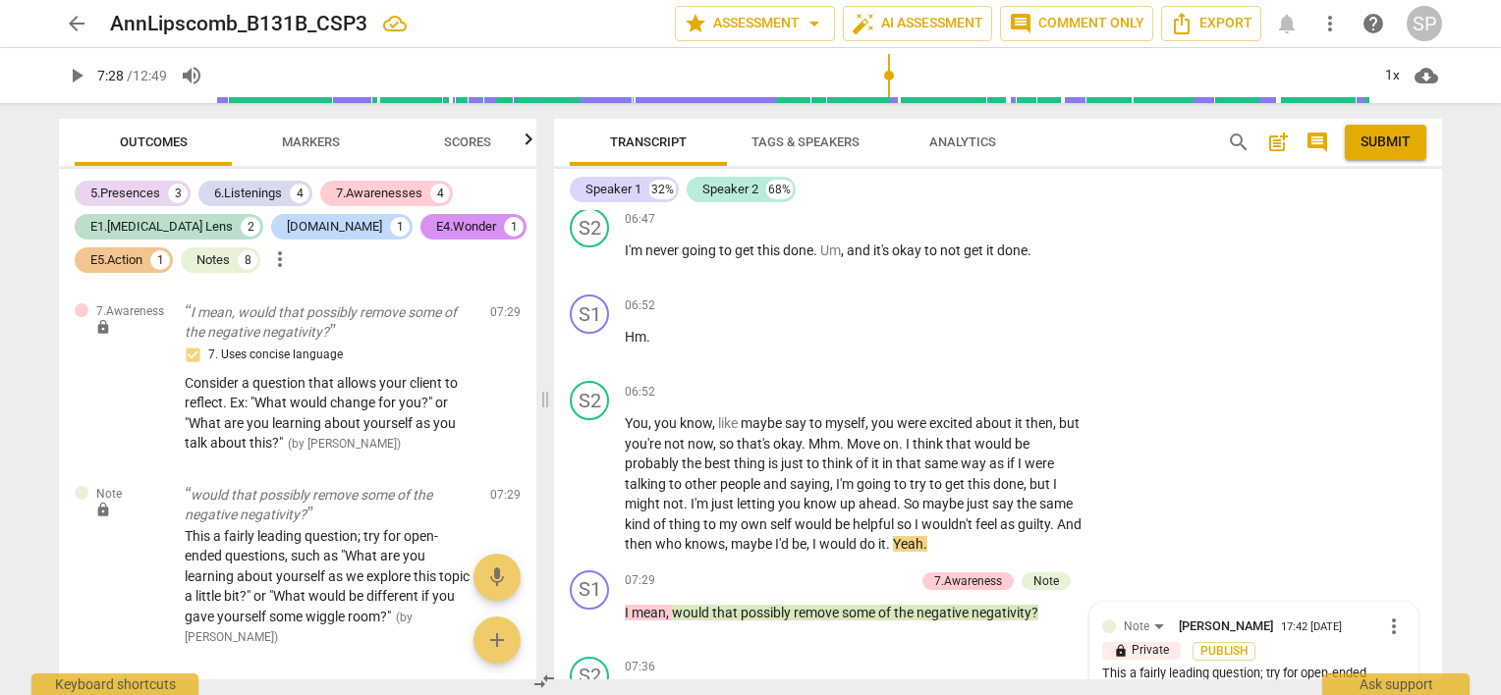
scroll to position [3723, 0]
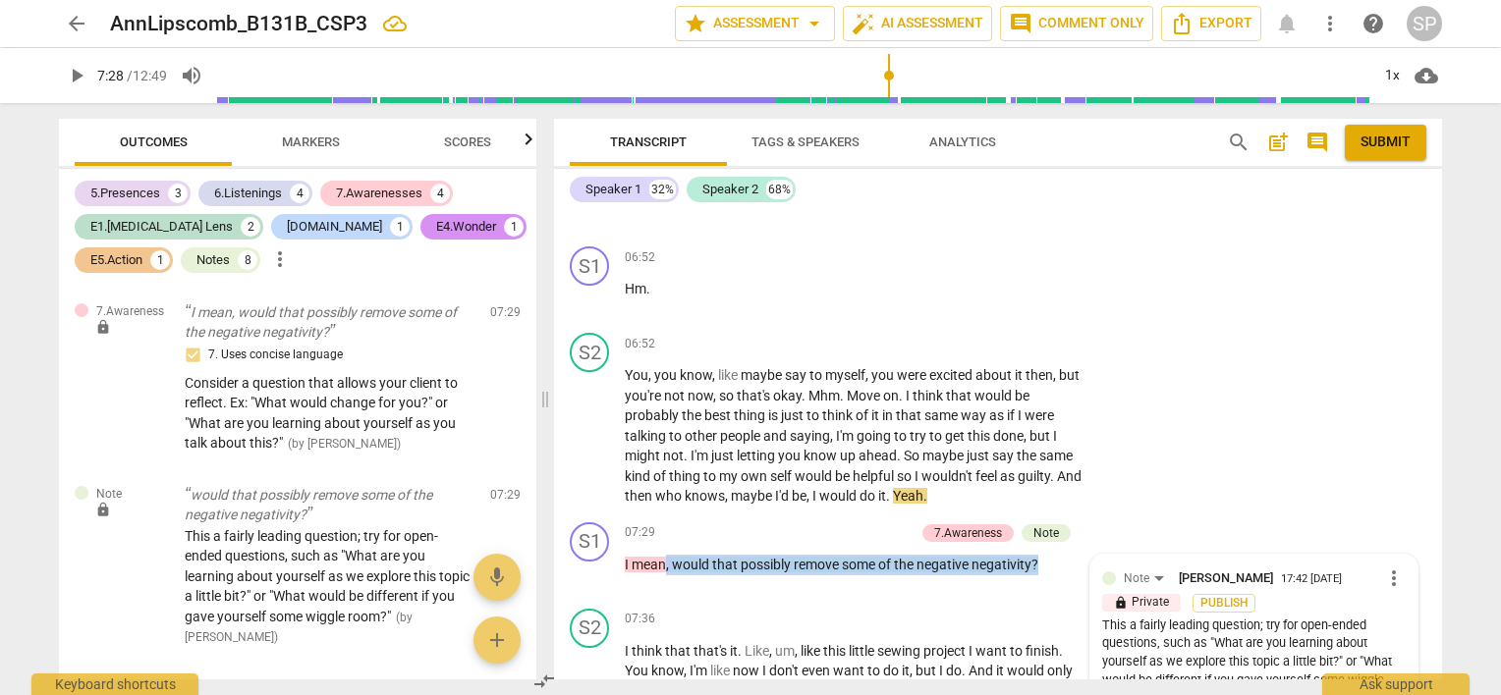
drag, startPoint x: 666, startPoint y: 548, endPoint x: 994, endPoint y: 557, distance: 328.2
click at [1104, 568] on div "S1 play_arrow pause 07:29 + Add competency 7.Awareness Note keyboard_arrow_righ…" at bounding box center [998, 558] width 888 height 86
click at [801, 523] on div "+" at bounding box center [807, 533] width 20 height 20
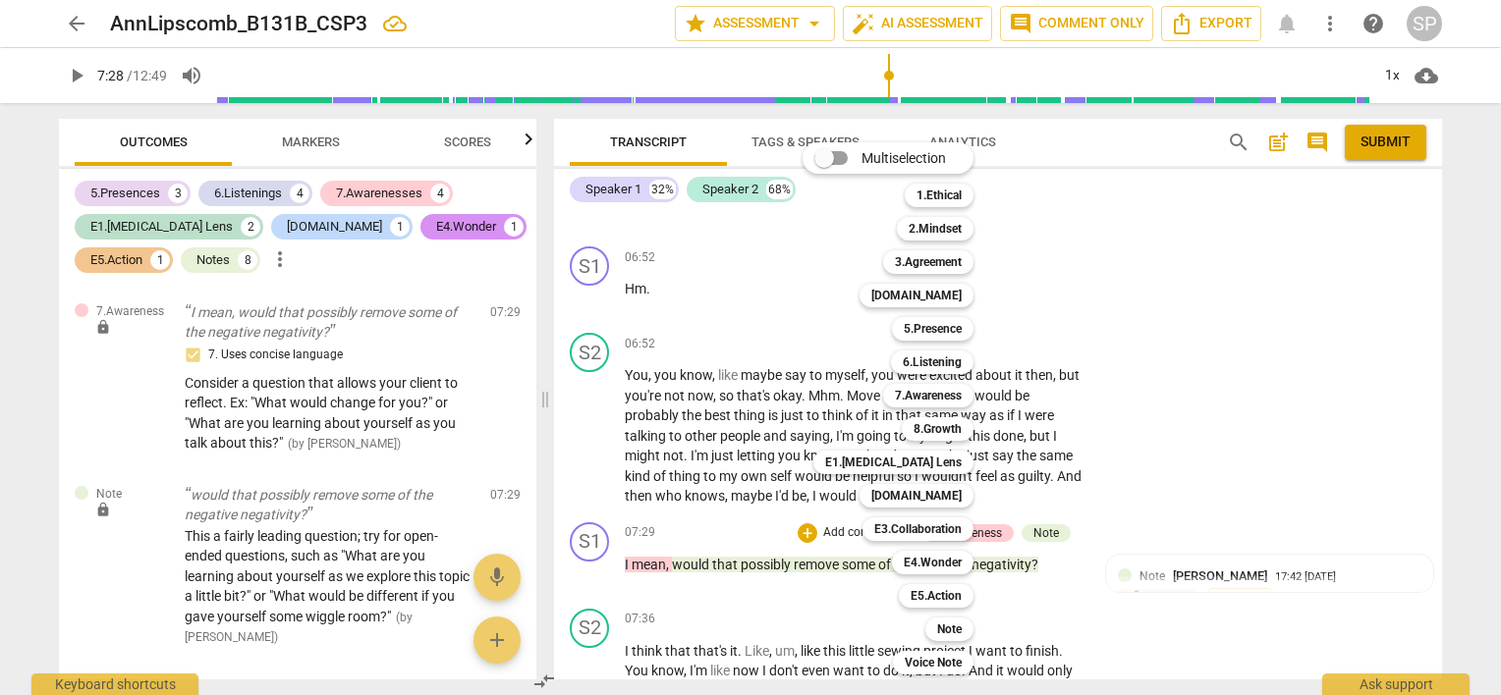
click at [1086, 496] on div at bounding box center [750, 347] width 1501 height 695
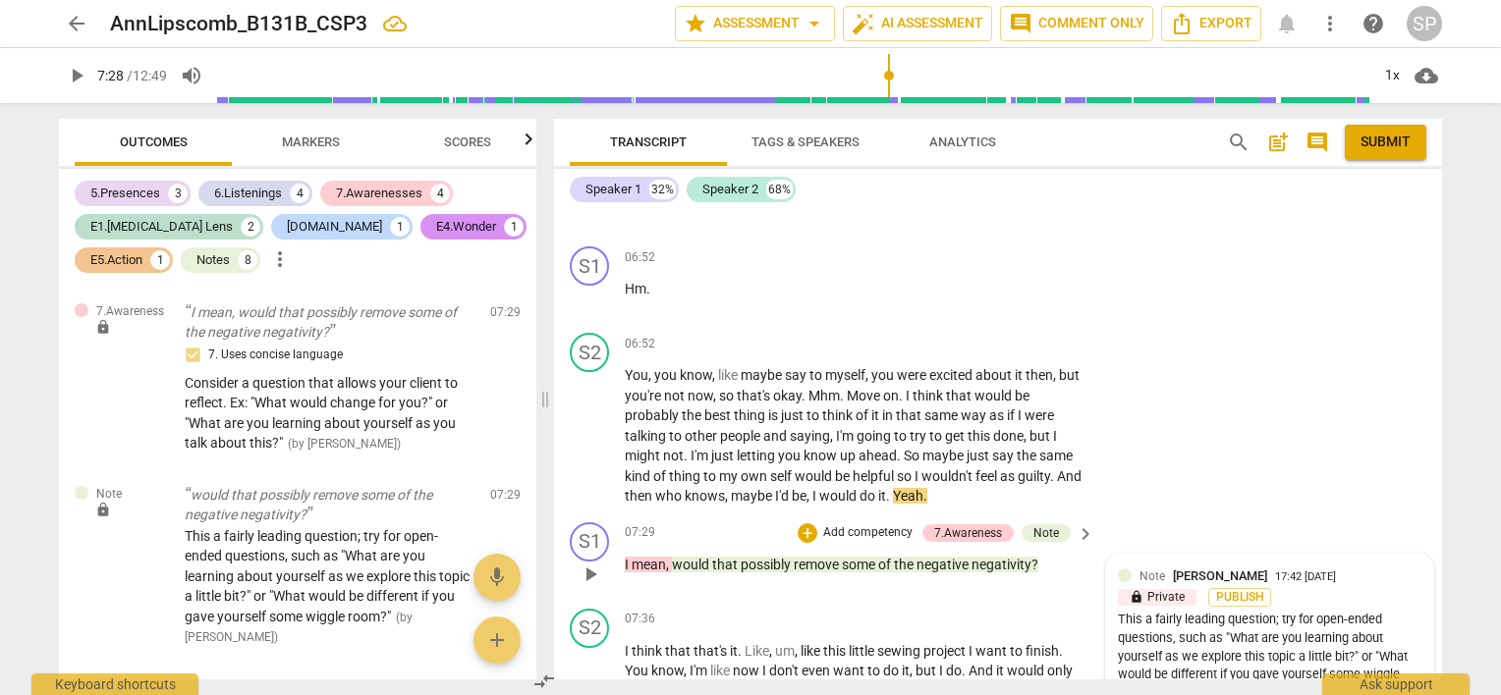
click at [1125, 569] on div at bounding box center [1125, 576] width 14 height 14
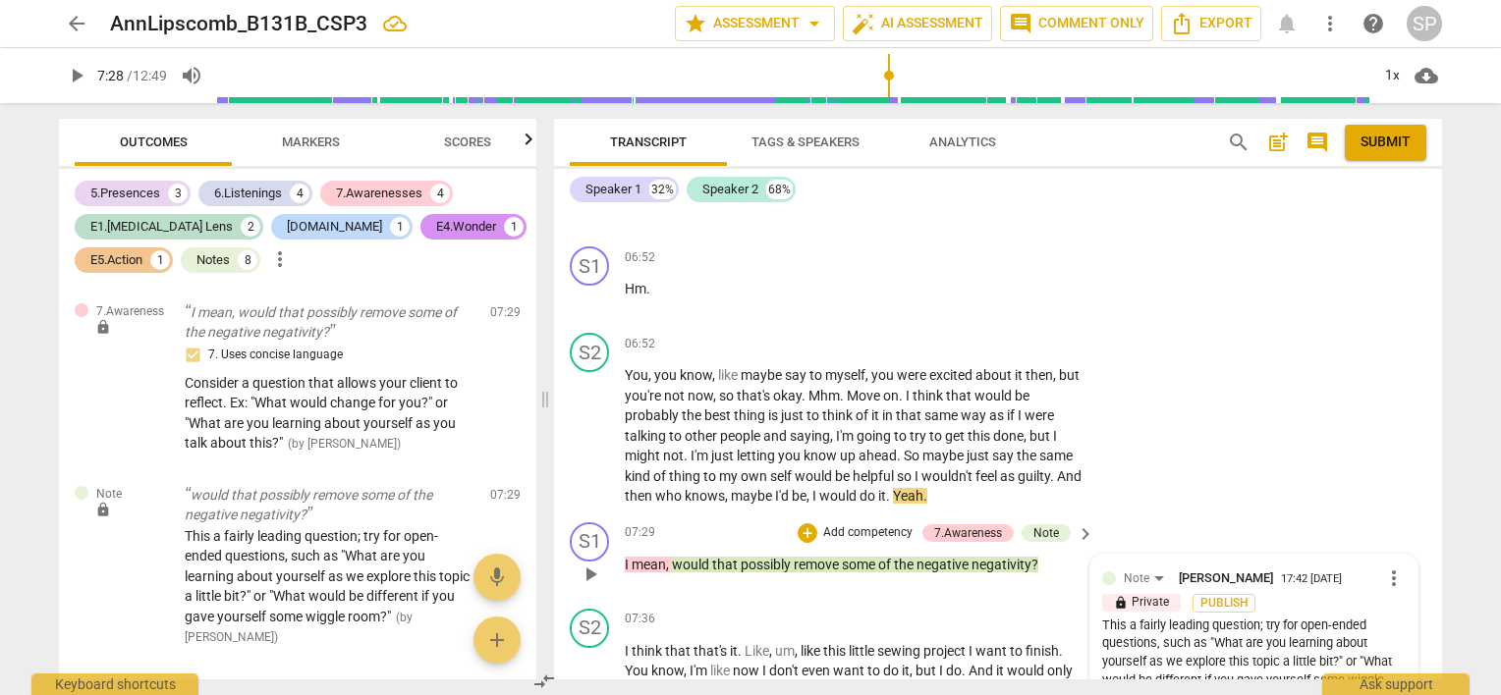
scroll to position [3920, 0]
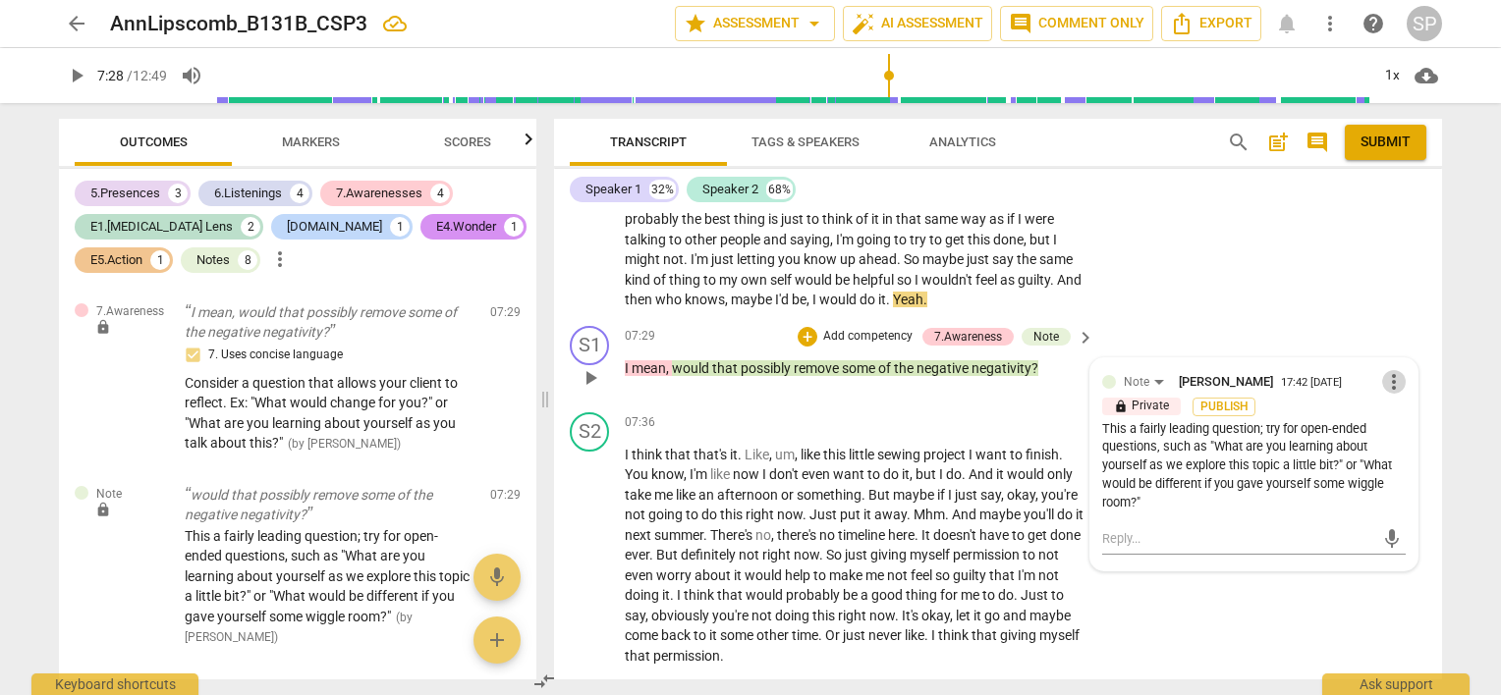
click at [1388, 370] on span "more_vert" at bounding box center [1394, 382] width 24 height 24
click at [1410, 362] on li "Edit" at bounding box center [1410, 368] width 68 height 37
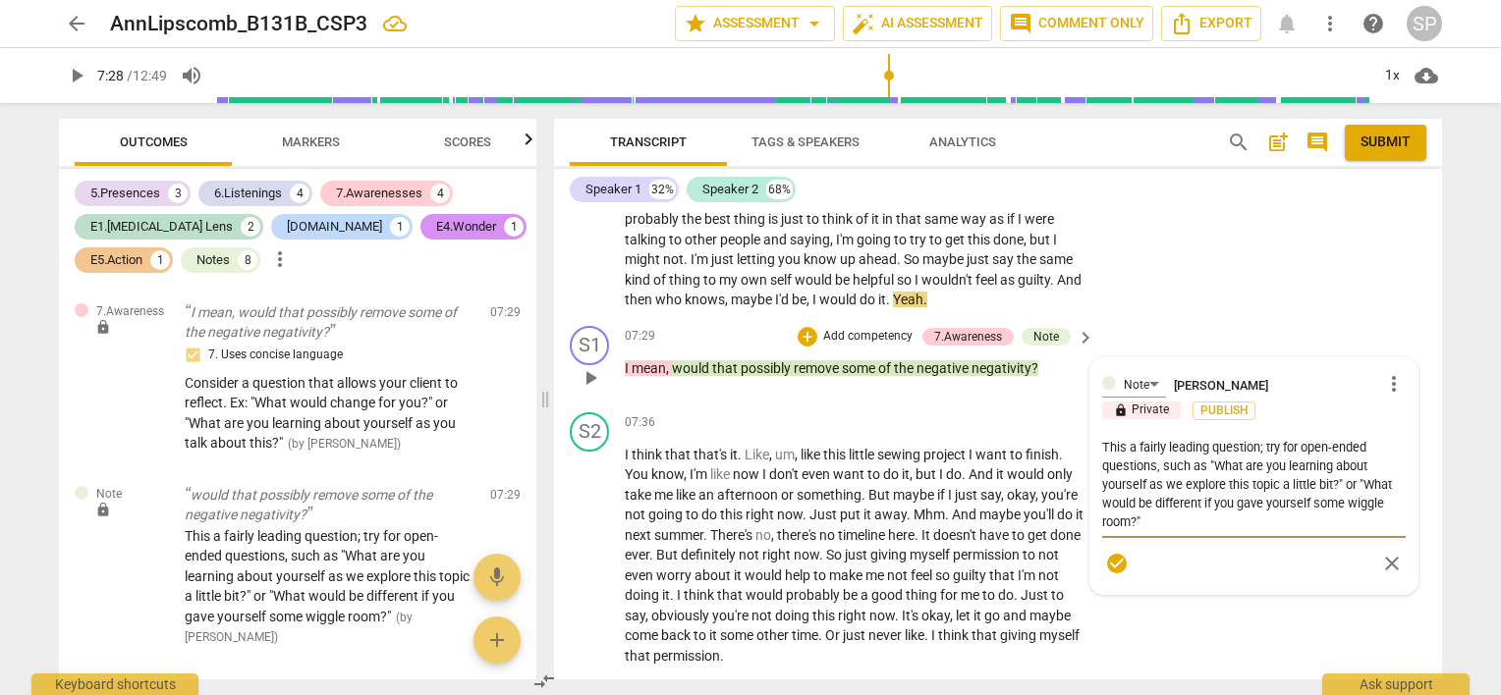
click at [1257, 438] on textarea "This a fairly leading question; try for open-ended questions, such as "What are…" at bounding box center [1253, 484] width 303 height 93
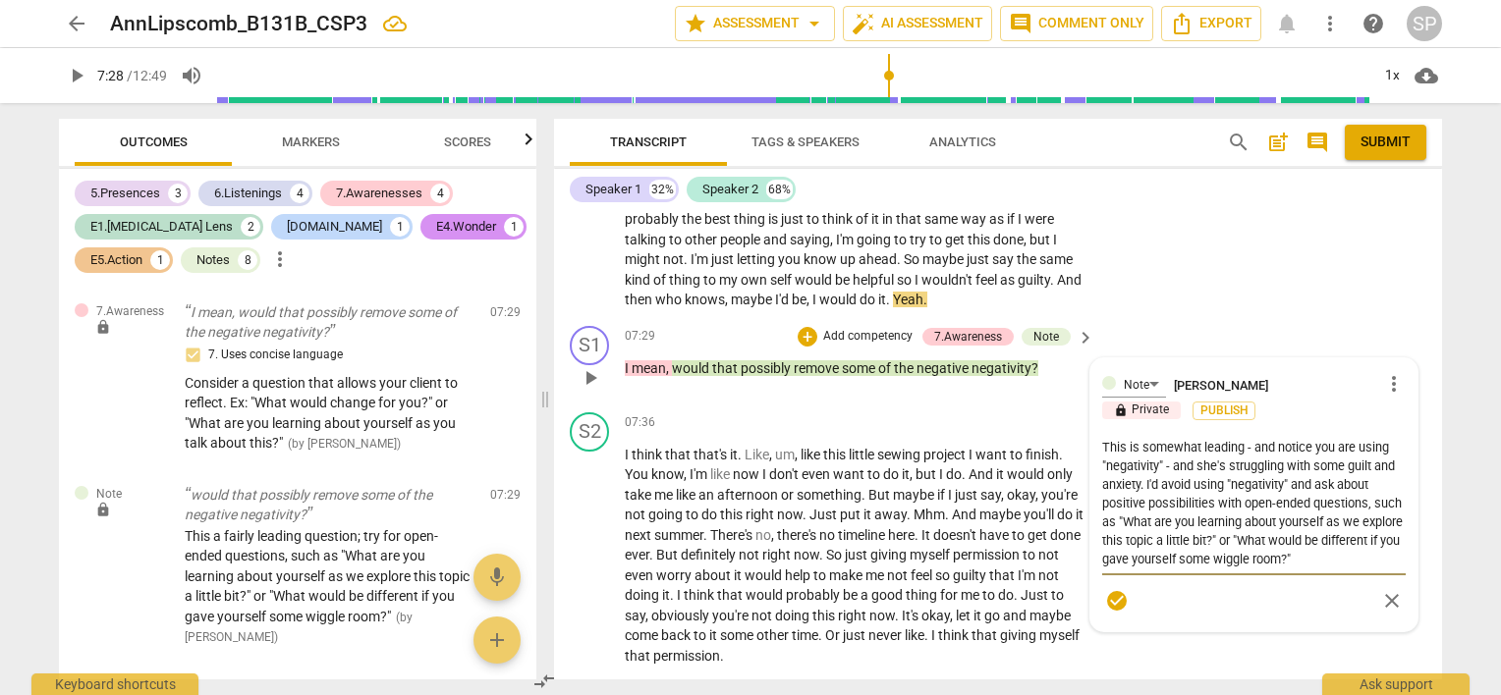
click at [1211, 490] on textarea "This is somewhat leading - and notice you are using "negativity" - and she's st…" at bounding box center [1253, 503] width 303 height 131
click at [1343, 450] on textarea "This is somewhat leading - and notice you are using "negativity" - and she's st…" at bounding box center [1253, 512] width 303 height 149
click at [1116, 589] on span "check_circle" at bounding box center [1117, 601] width 24 height 24
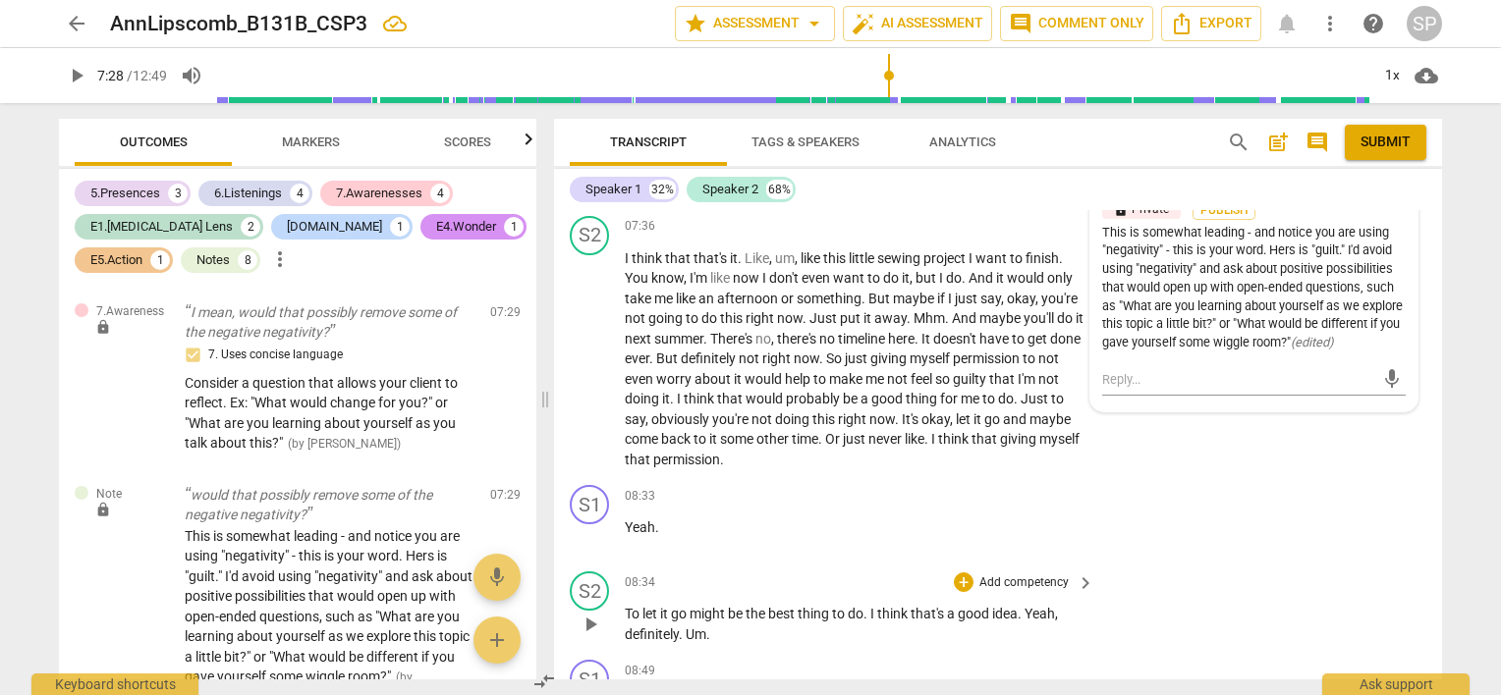
scroll to position [4214, 0]
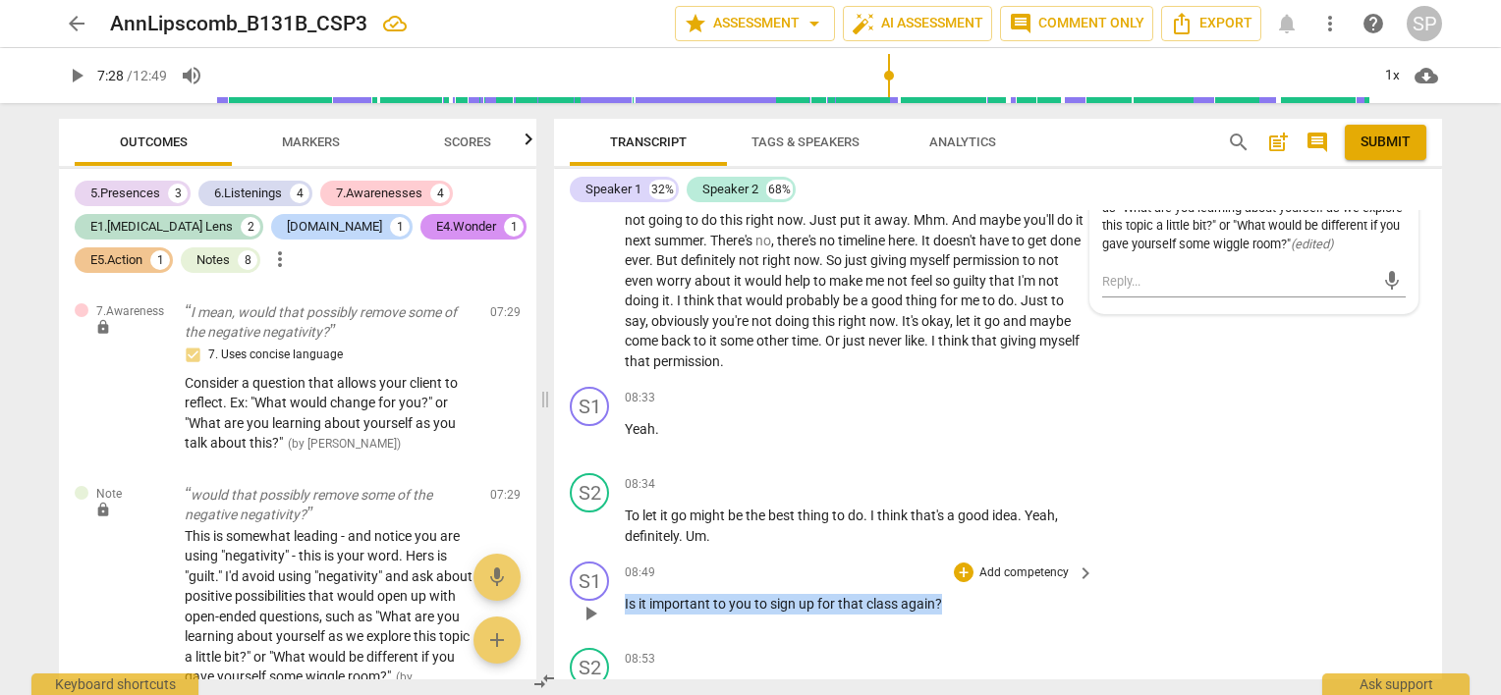
drag, startPoint x: 623, startPoint y: 590, endPoint x: 1002, endPoint y: 599, distance: 379.2
click at [1002, 599] on div "S1 play_arrow pause 08:49 + Add competency keyboard_arrow_right Is it important…" at bounding box center [998, 597] width 888 height 86
click at [961, 563] on div "+" at bounding box center [964, 573] width 20 height 20
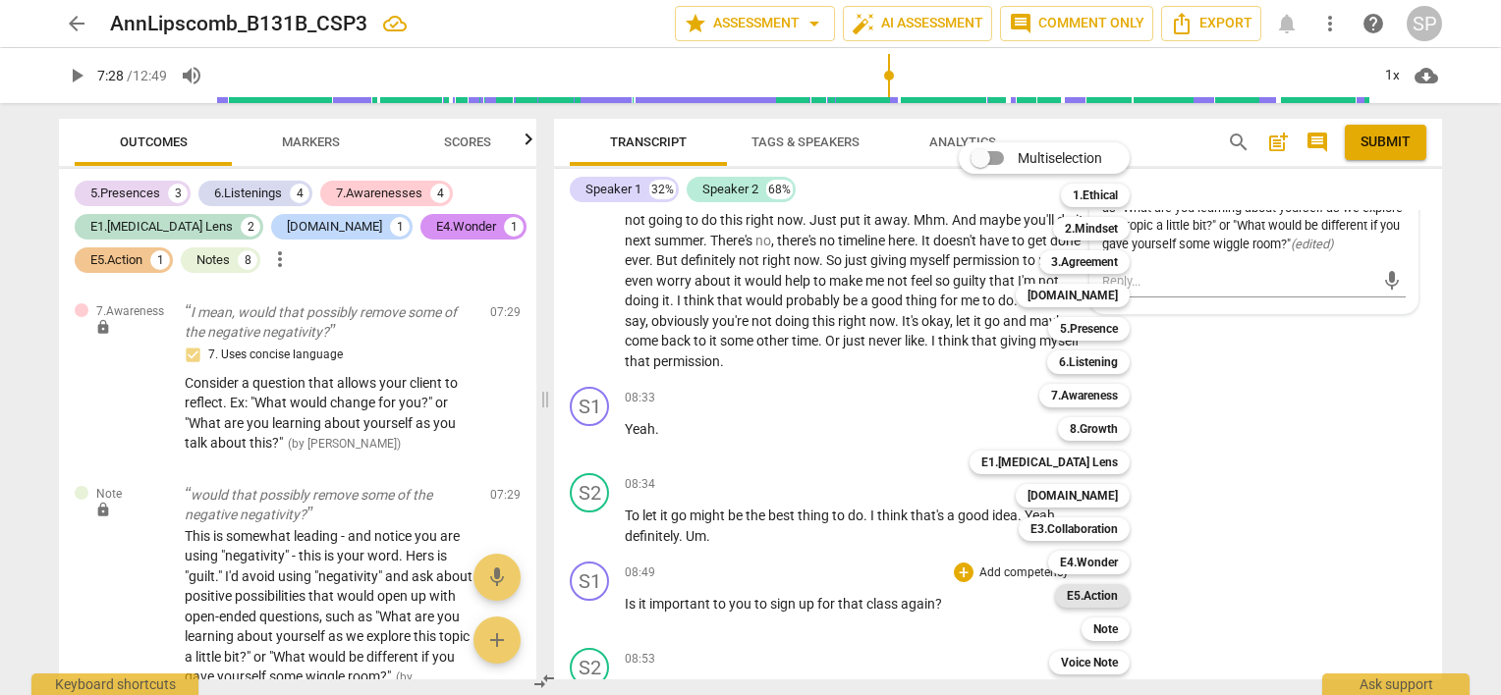
click at [1092, 590] on b "E5.Action" at bounding box center [1092, 596] width 51 height 24
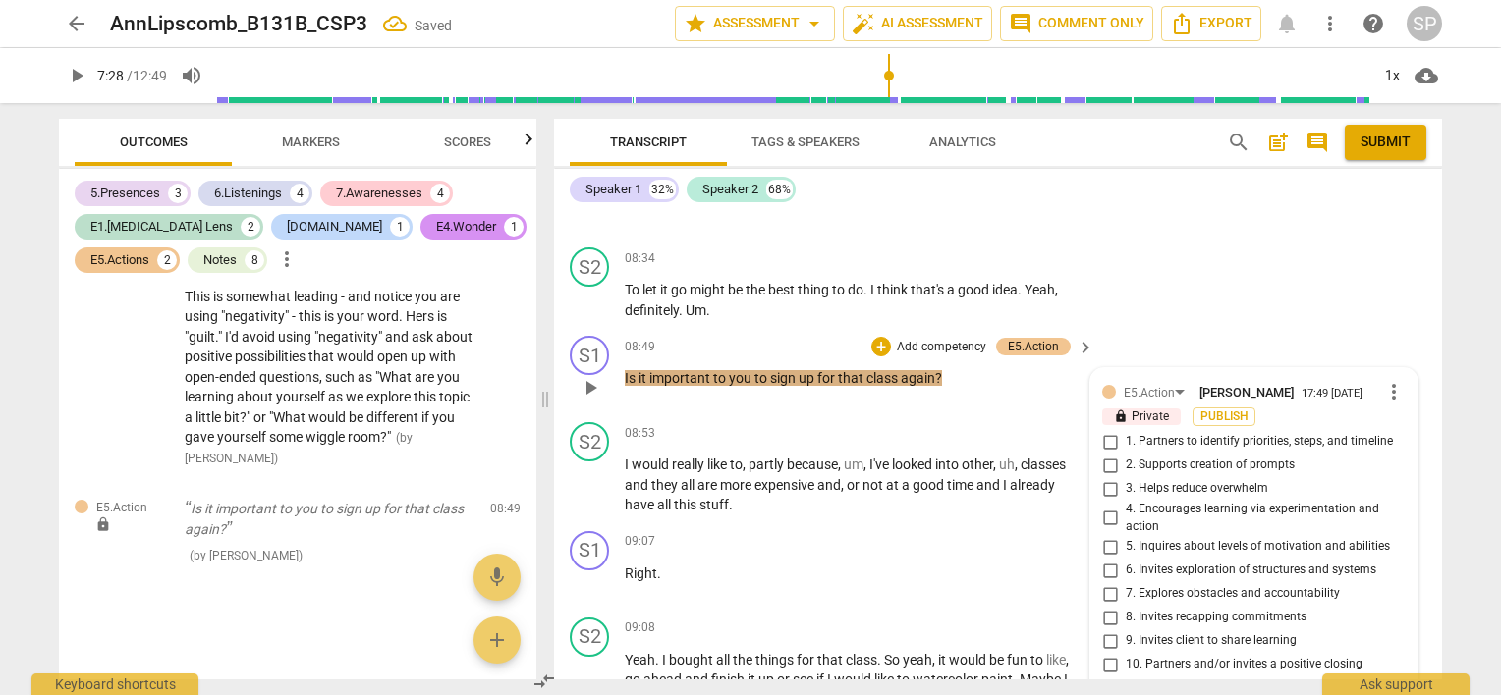
scroll to position [4396, 0]
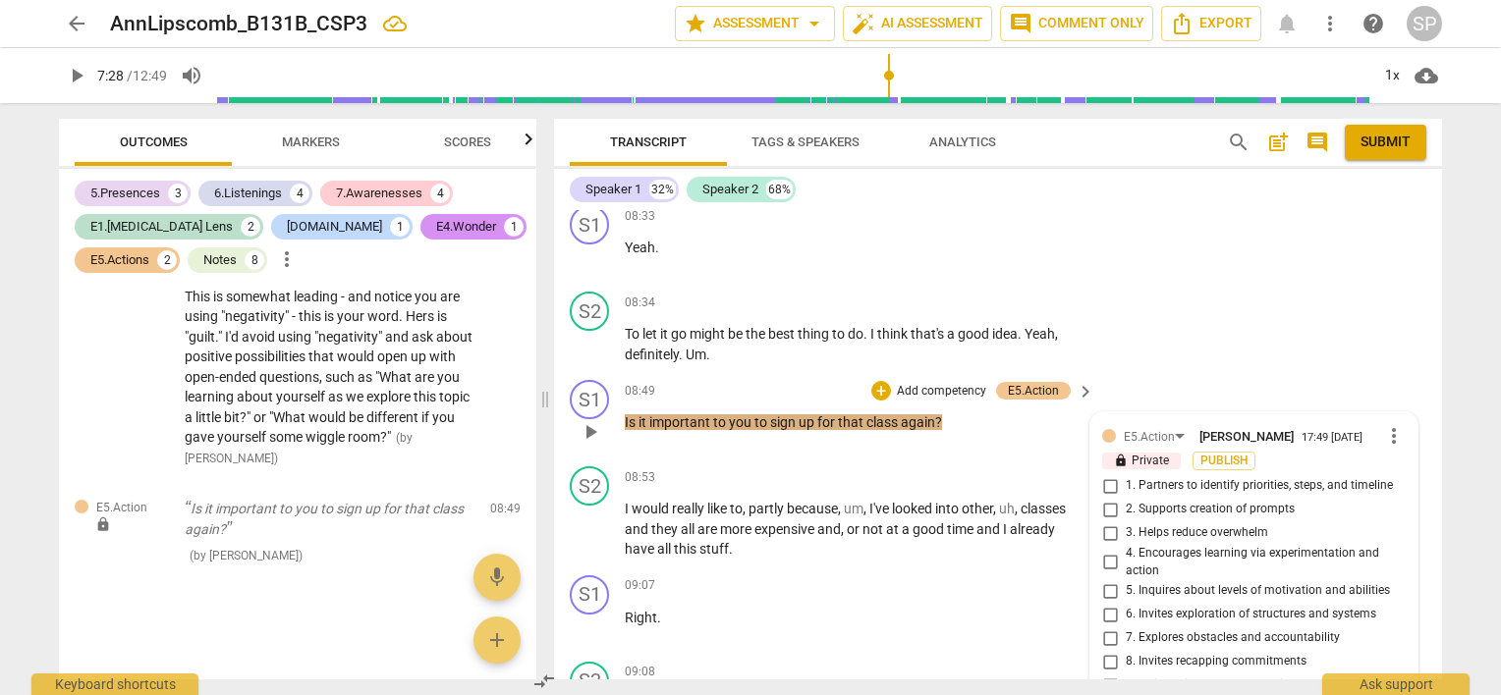
click at [1108, 579] on input "5. Inquires about levels of motivation and abilities" at bounding box center [1109, 591] width 31 height 24
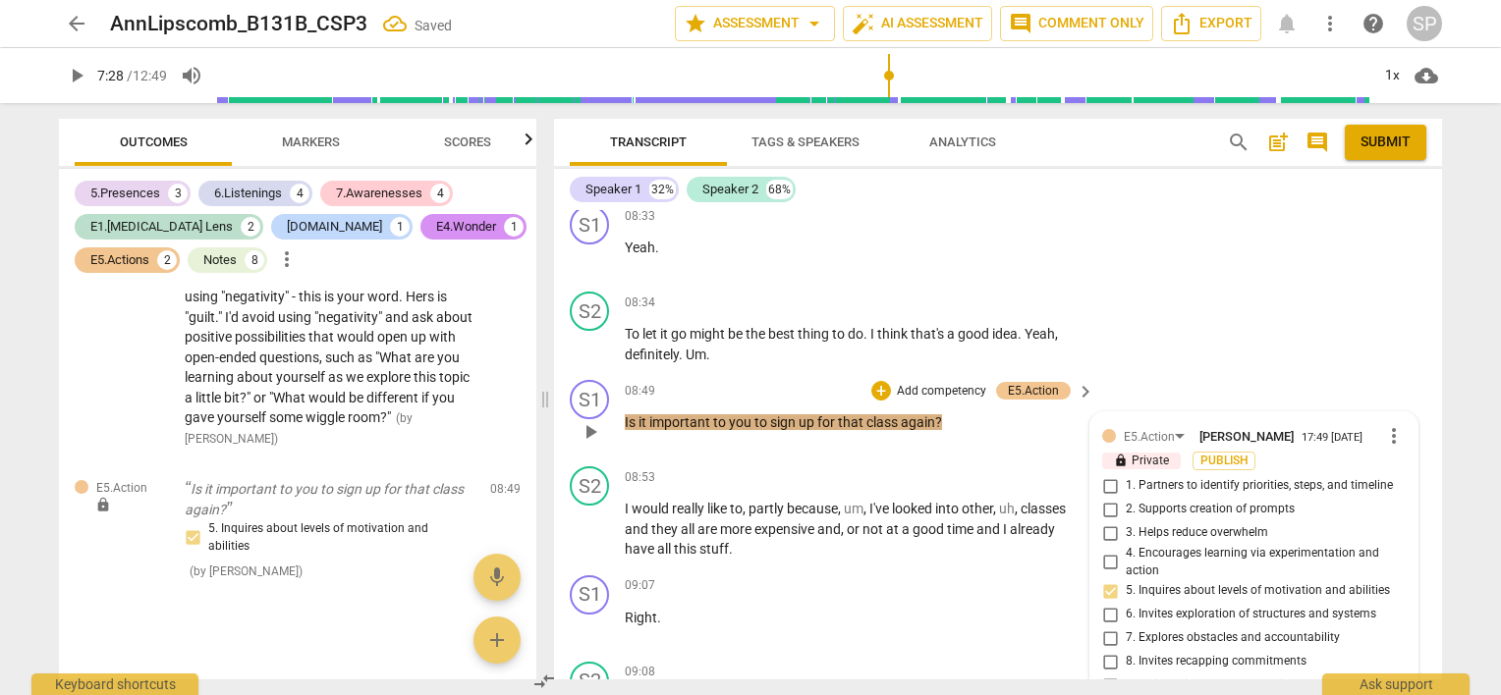
click at [1111, 474] on input "1. Partners to identify priorities, steps, and timeline" at bounding box center [1109, 486] width 31 height 24
click at [1099, 579] on input "5. Inquires about levels of motivation and abilities" at bounding box center [1109, 591] width 31 height 24
click at [978, 429] on div "08:49 + Add competency E5.Action keyboard_arrow_right Is it important to you to…" at bounding box center [860, 415] width 471 height 71
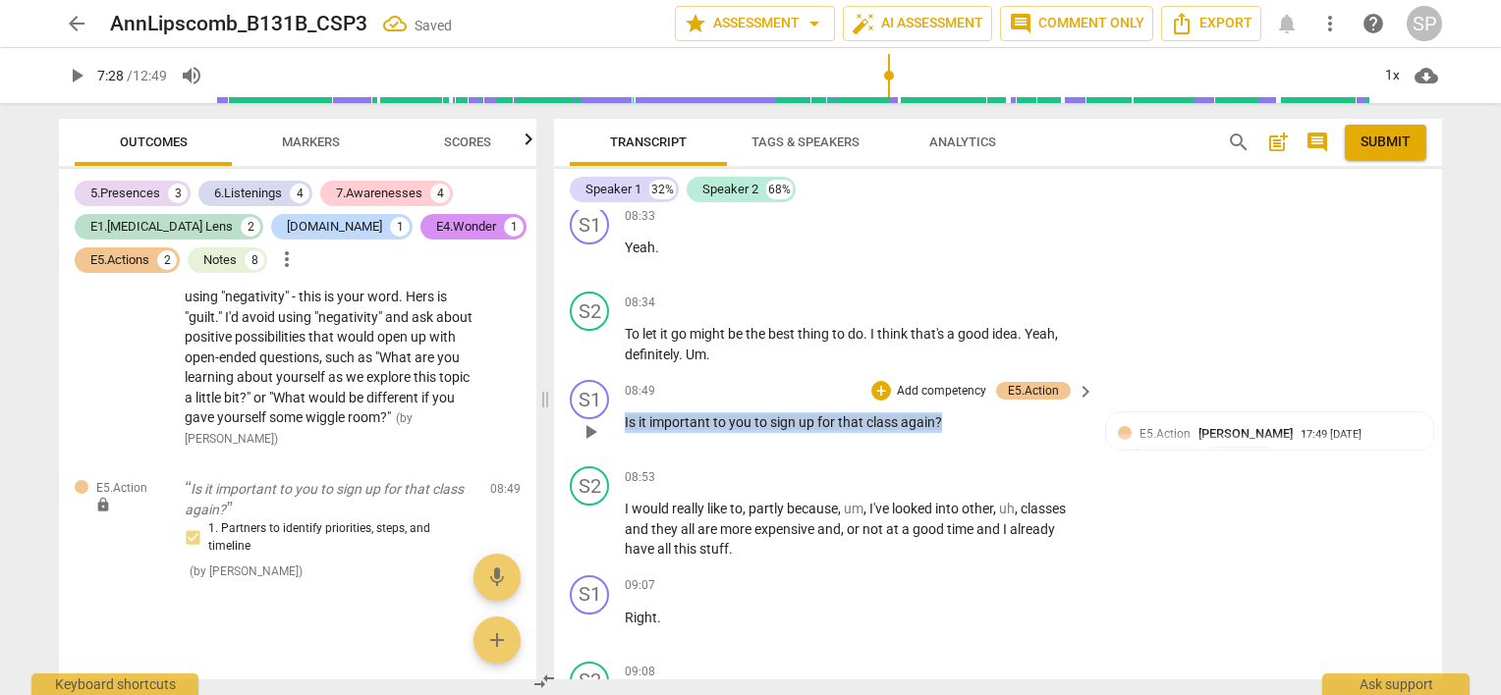
drag, startPoint x: 616, startPoint y: 410, endPoint x: 967, endPoint y: 419, distance: 351.7
click at [967, 419] on div "S1 play_arrow pause 08:49 + Add competency E5.Action keyboard_arrow_right Is it…" at bounding box center [998, 415] width 888 height 86
click at [872, 381] on div "+" at bounding box center [881, 391] width 20 height 20
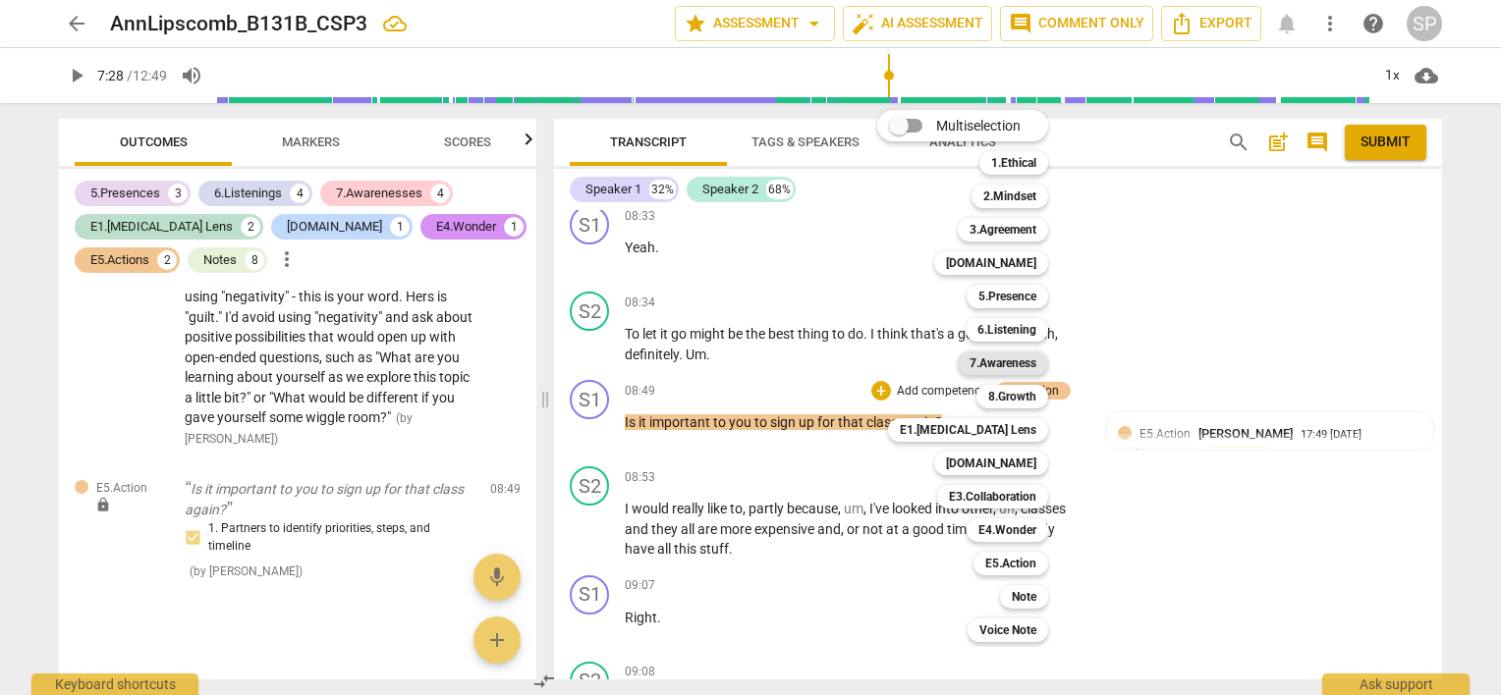
click at [1011, 359] on b "7.Awareness" at bounding box center [1002, 364] width 67 height 24
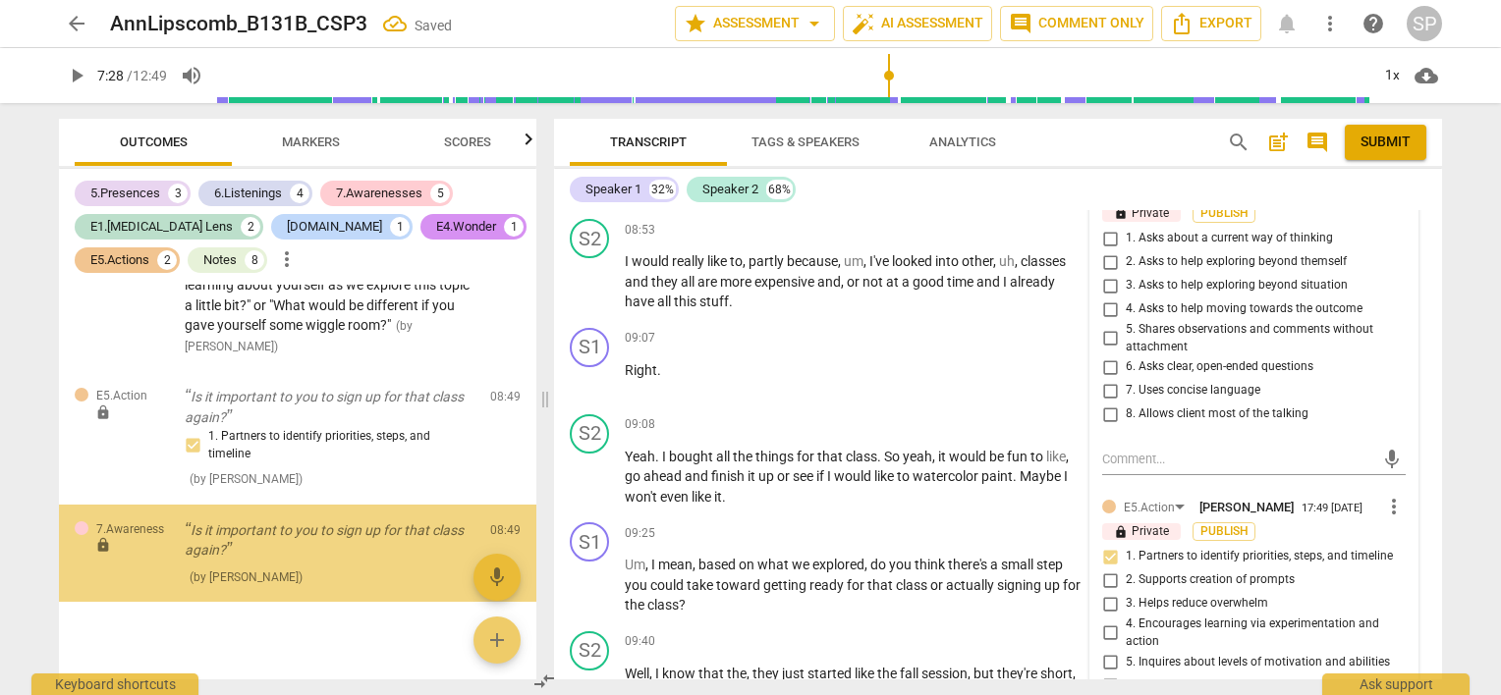
scroll to position [4372, 0]
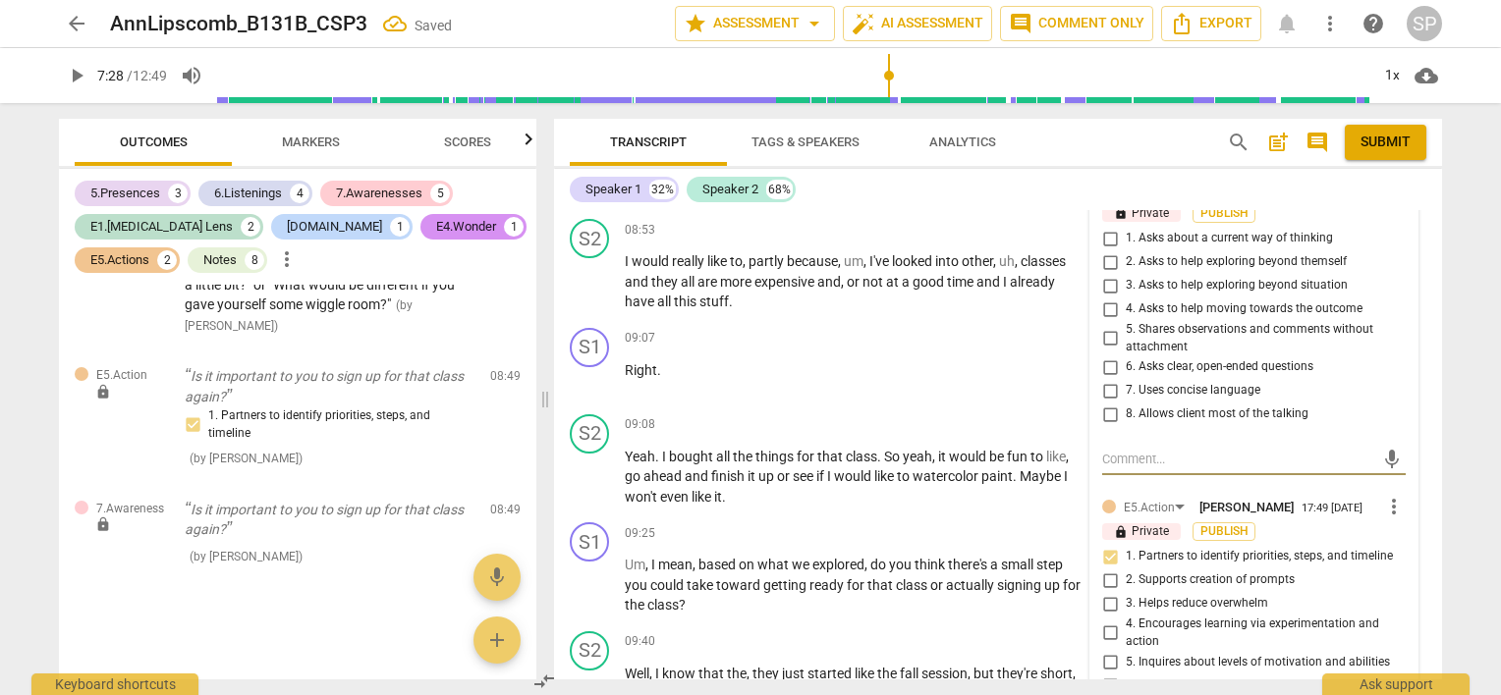
click at [1109, 227] on input "1. Asks about a current way of thinking" at bounding box center [1109, 239] width 31 height 24
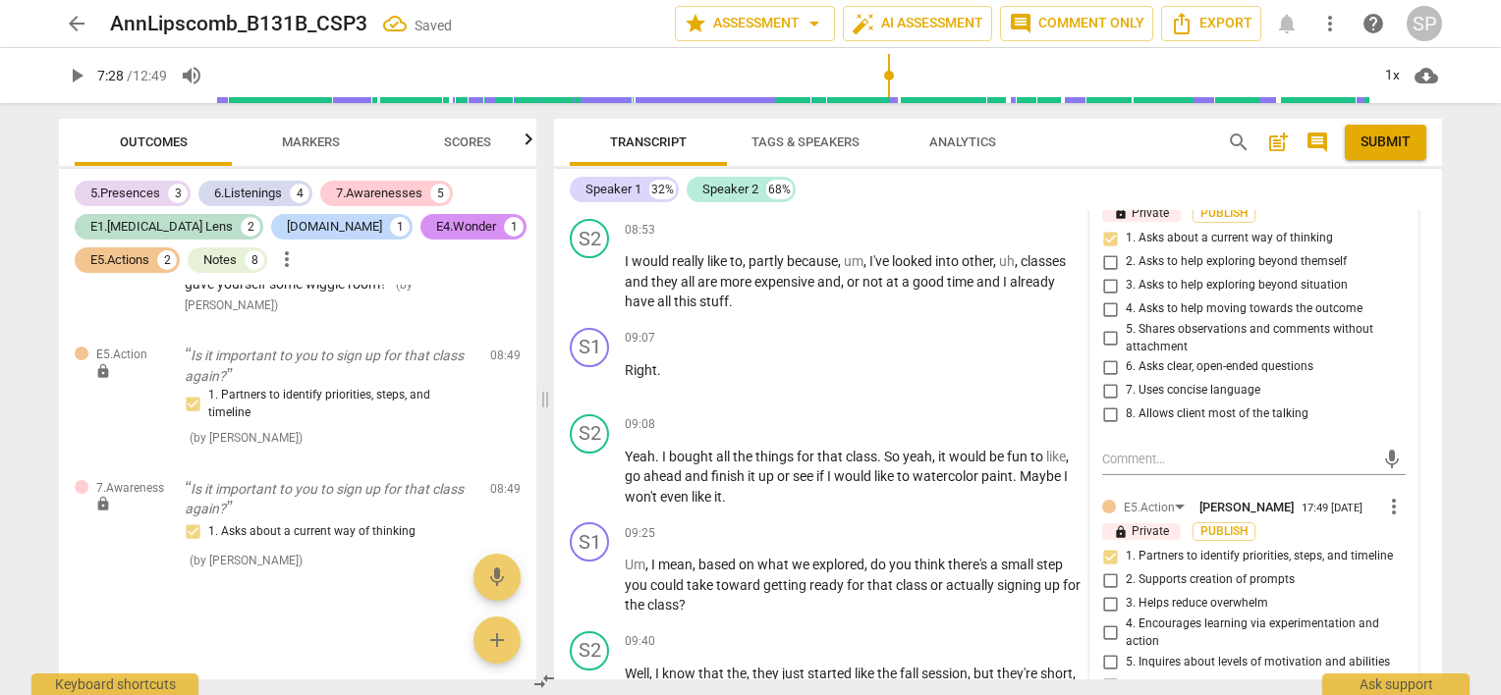
click at [1112, 356] on input "6. Asks clear, open-ended questions" at bounding box center [1109, 368] width 31 height 24
click at [1106, 379] on input "7. Uses concise language" at bounding box center [1109, 391] width 31 height 24
click at [1114, 451] on textarea at bounding box center [1238, 459] width 272 height 19
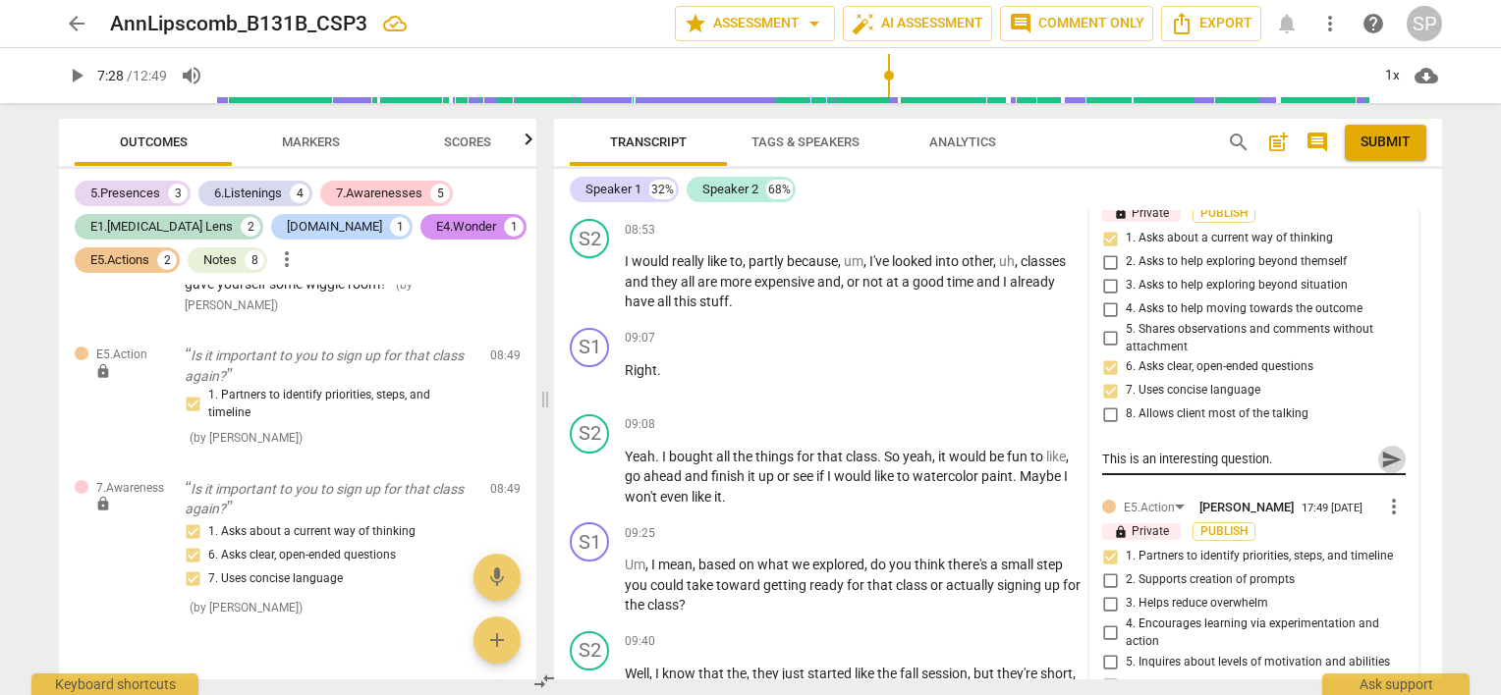
click at [1377, 448] on span "send" at bounding box center [1391, 460] width 28 height 24
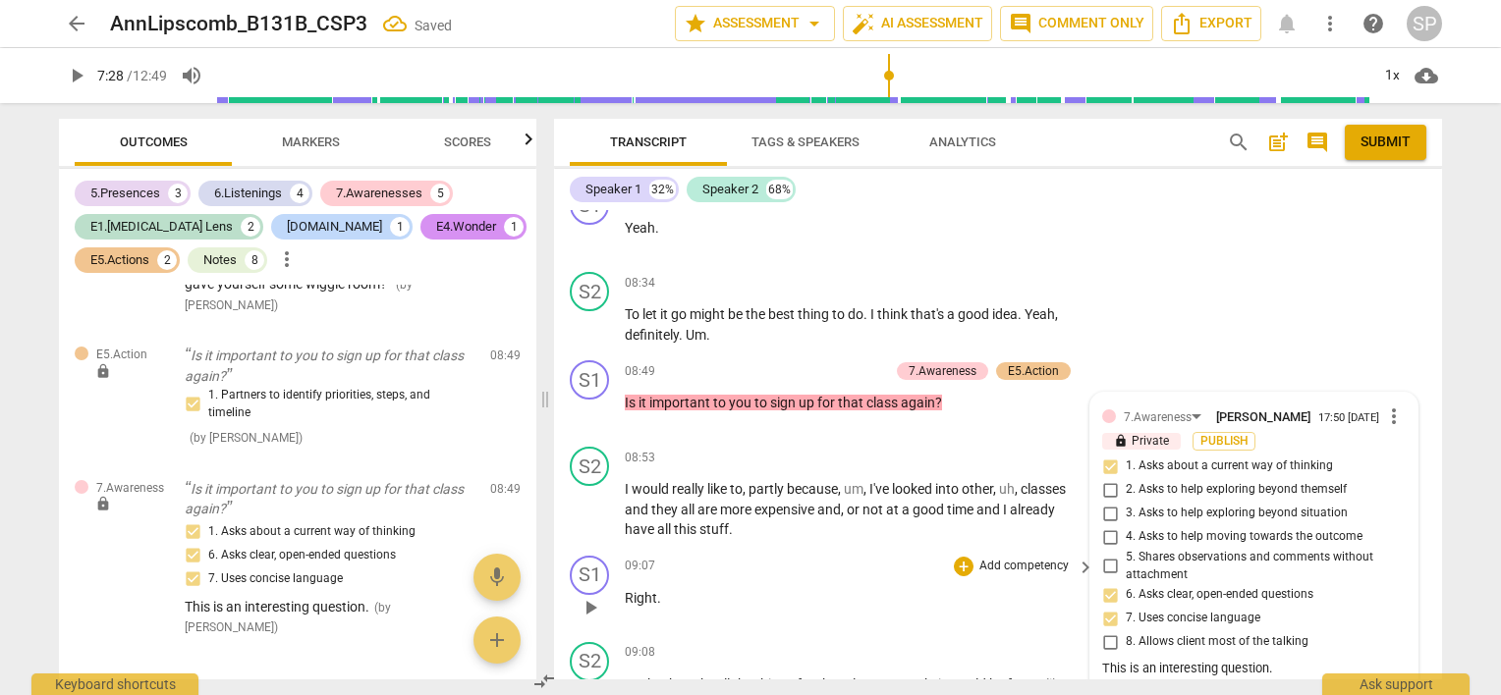
scroll to position [4251, 0]
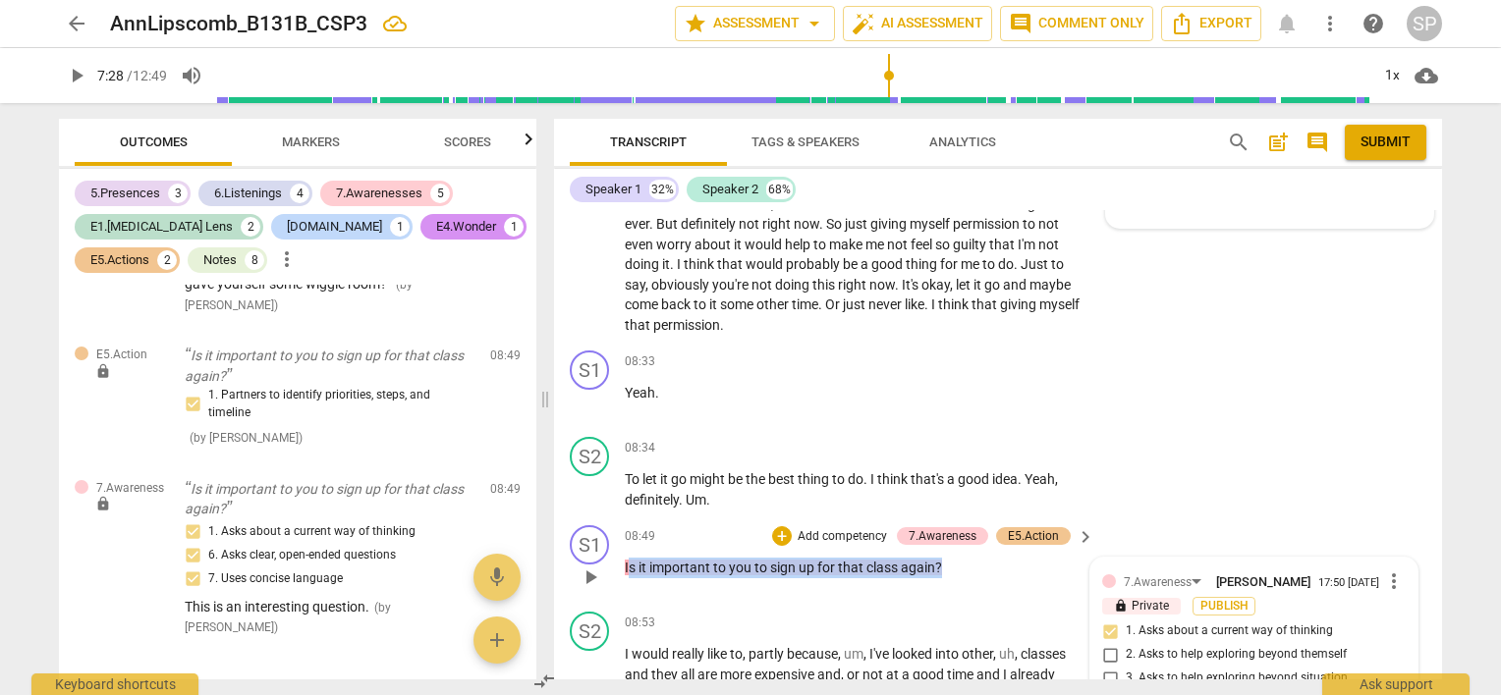
drag, startPoint x: 627, startPoint y: 555, endPoint x: 1014, endPoint y: 546, distance: 387.1
click at [1014, 558] on p "Is it important to you to sign up for that class again ?" at bounding box center [855, 568] width 460 height 21
click at [782, 526] on div "+" at bounding box center [782, 536] width 20 height 20
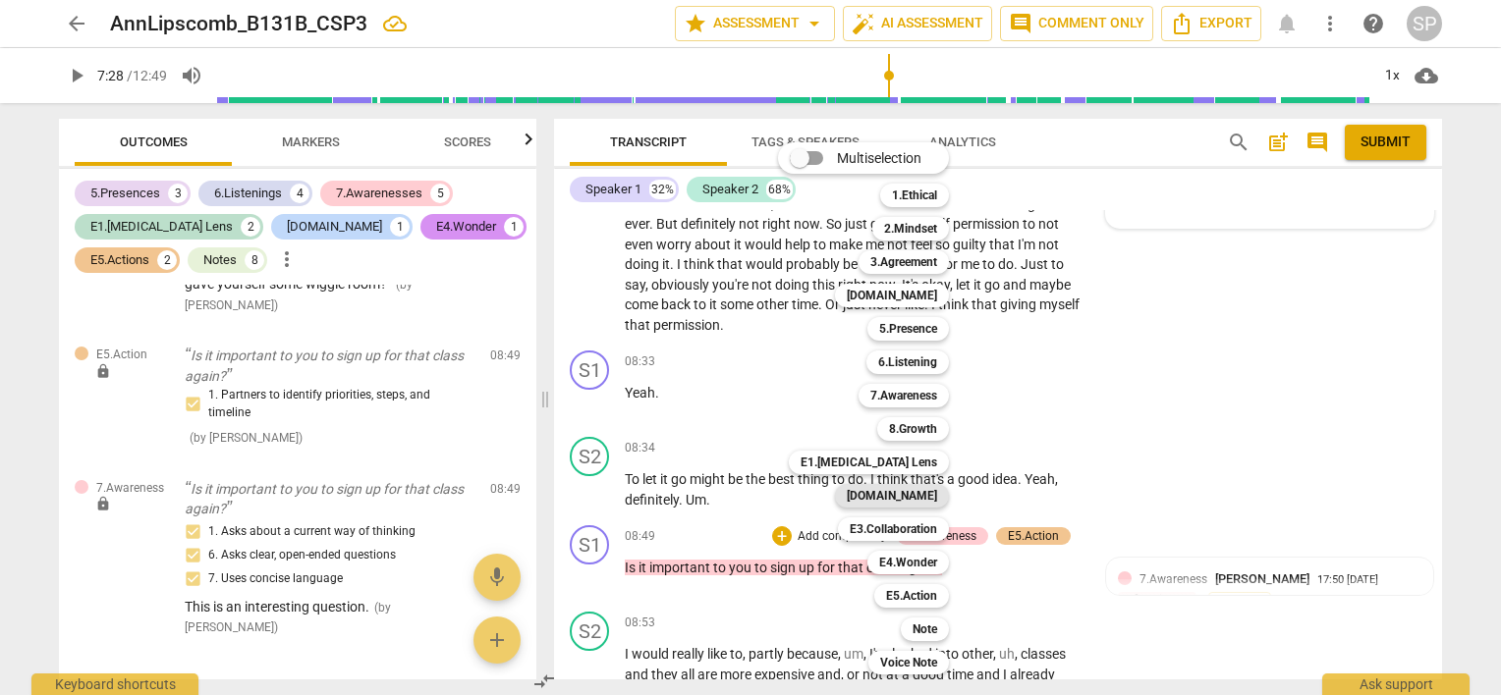
click at [924, 497] on b "[DOMAIN_NAME]" at bounding box center [892, 496] width 90 height 24
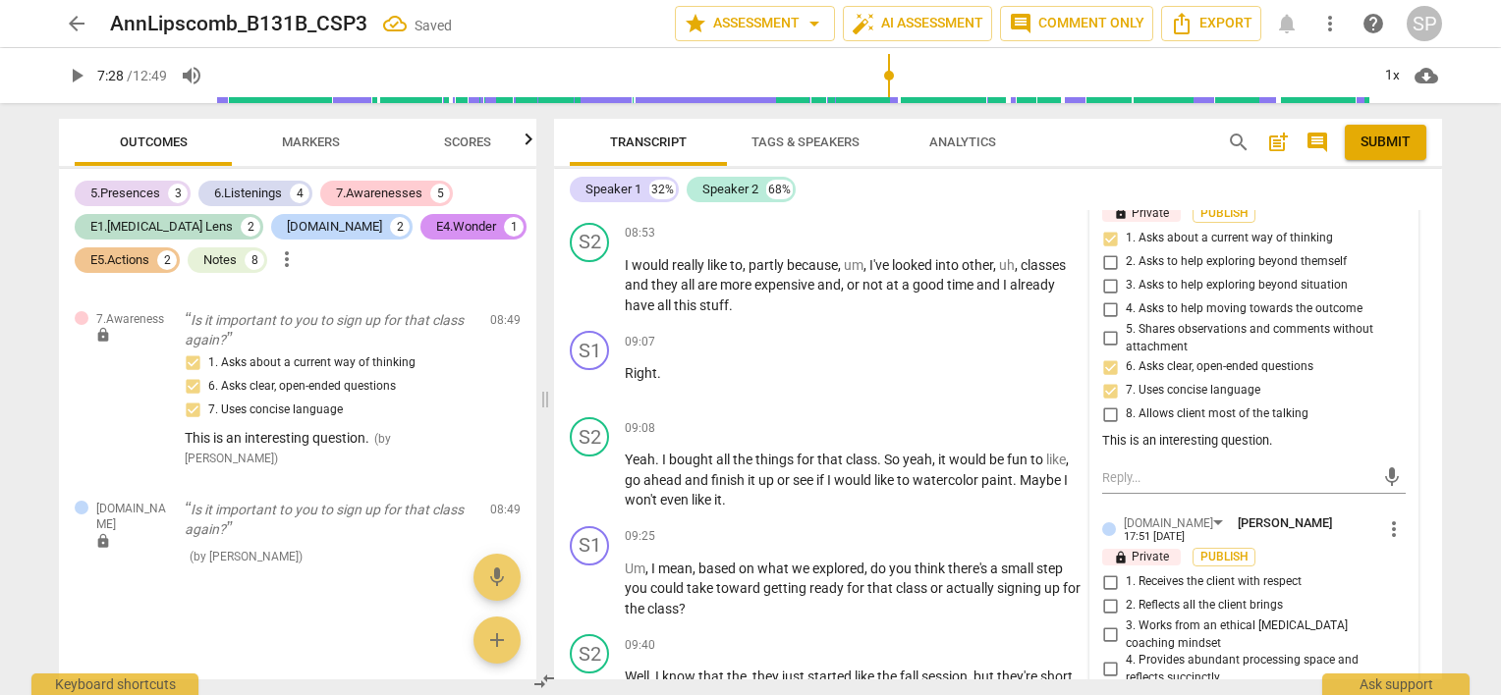
scroll to position [4840, 0]
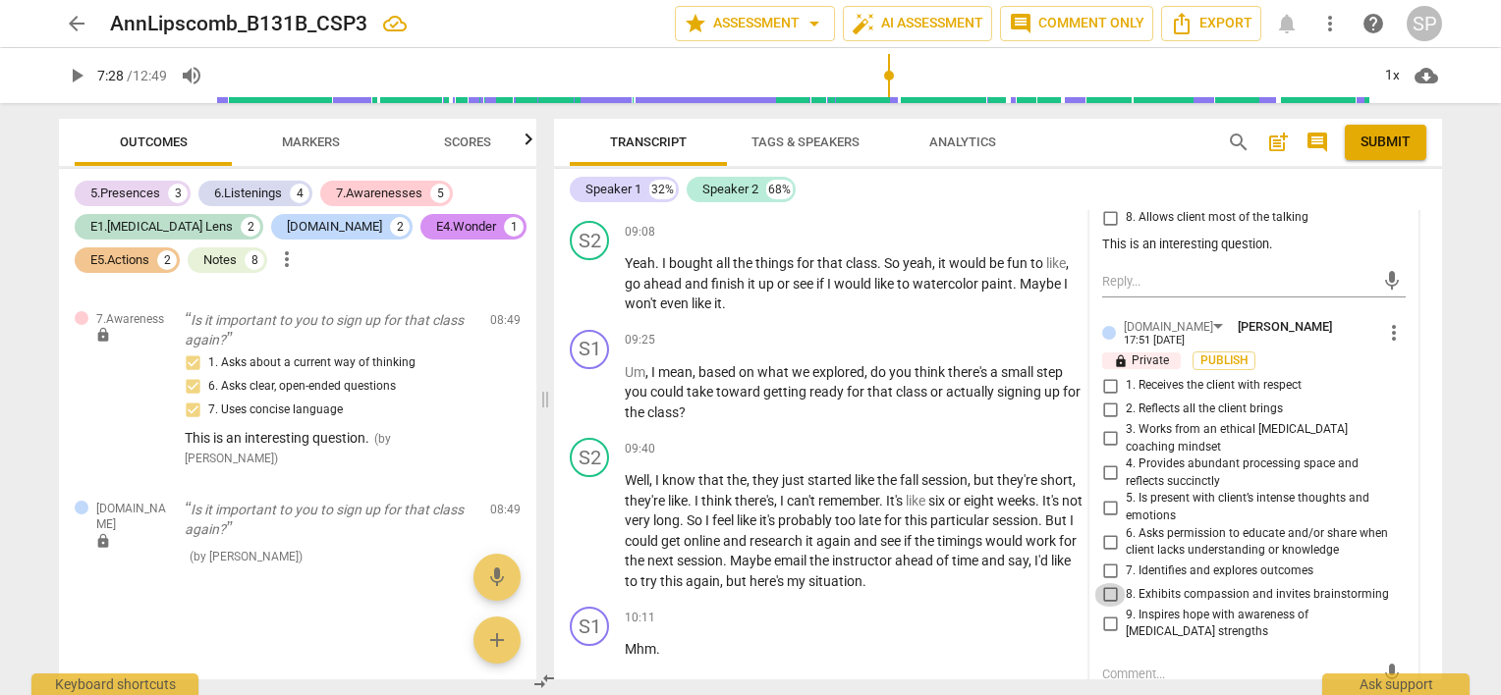
click at [1103, 583] on input "8. Exhibits compassion and invites brainstorming" at bounding box center [1109, 595] width 31 height 24
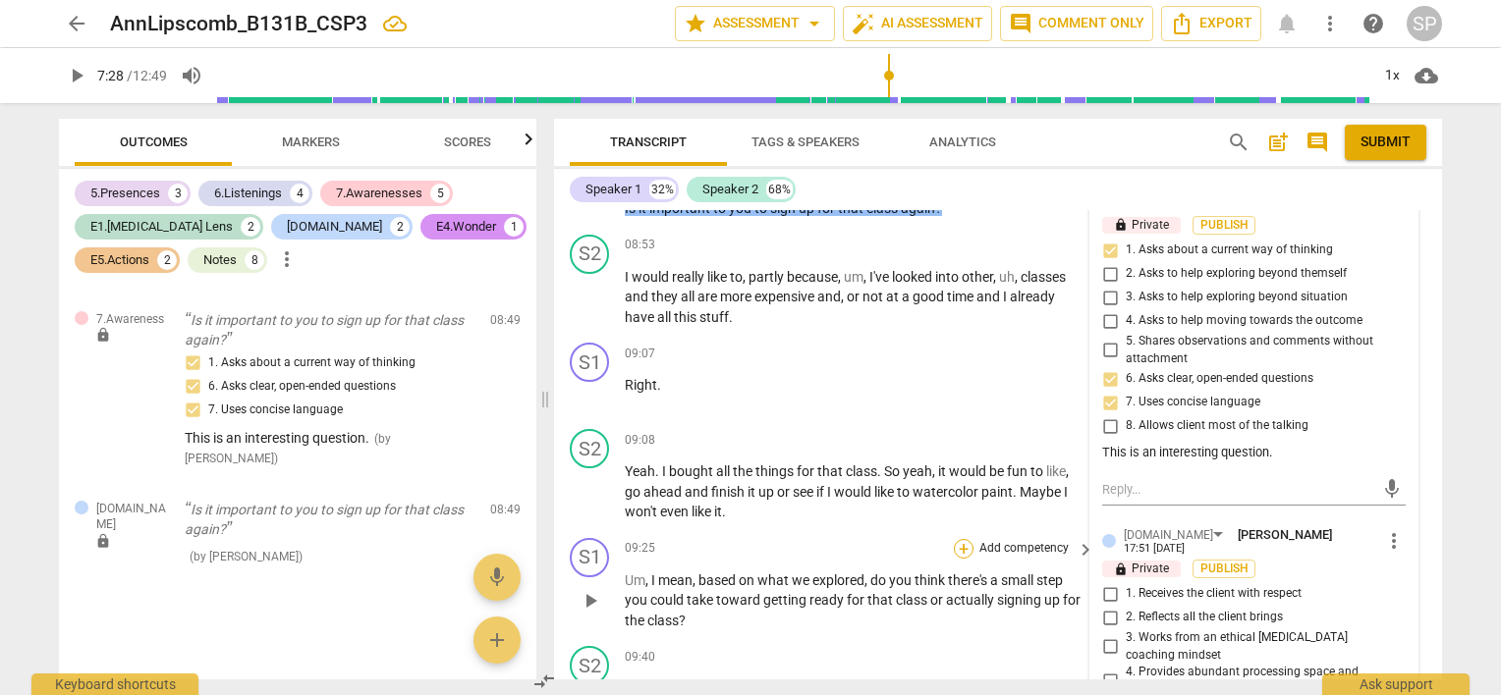
scroll to position [4644, 0]
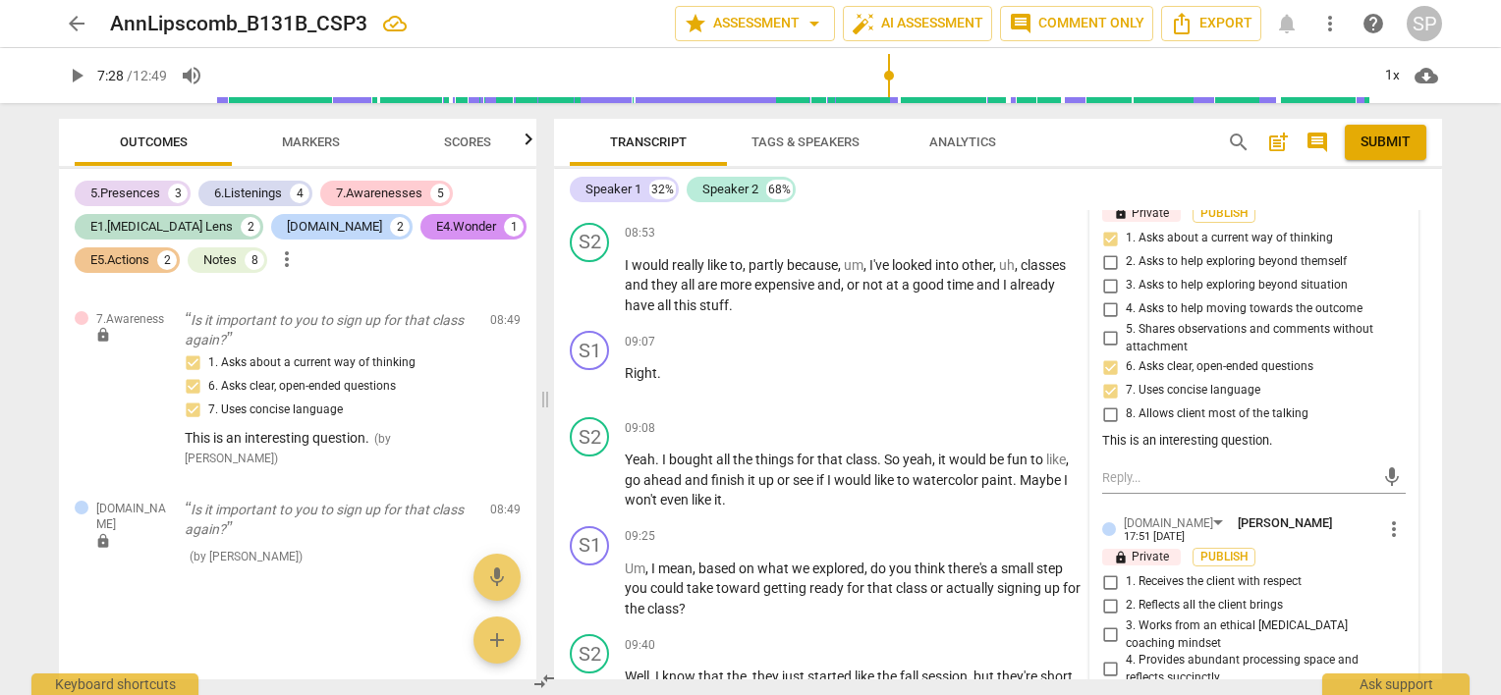
click at [1382, 518] on span "more_vert" at bounding box center [1394, 530] width 24 height 24
click at [1398, 539] on li "Delete" at bounding box center [1410, 546] width 68 height 37
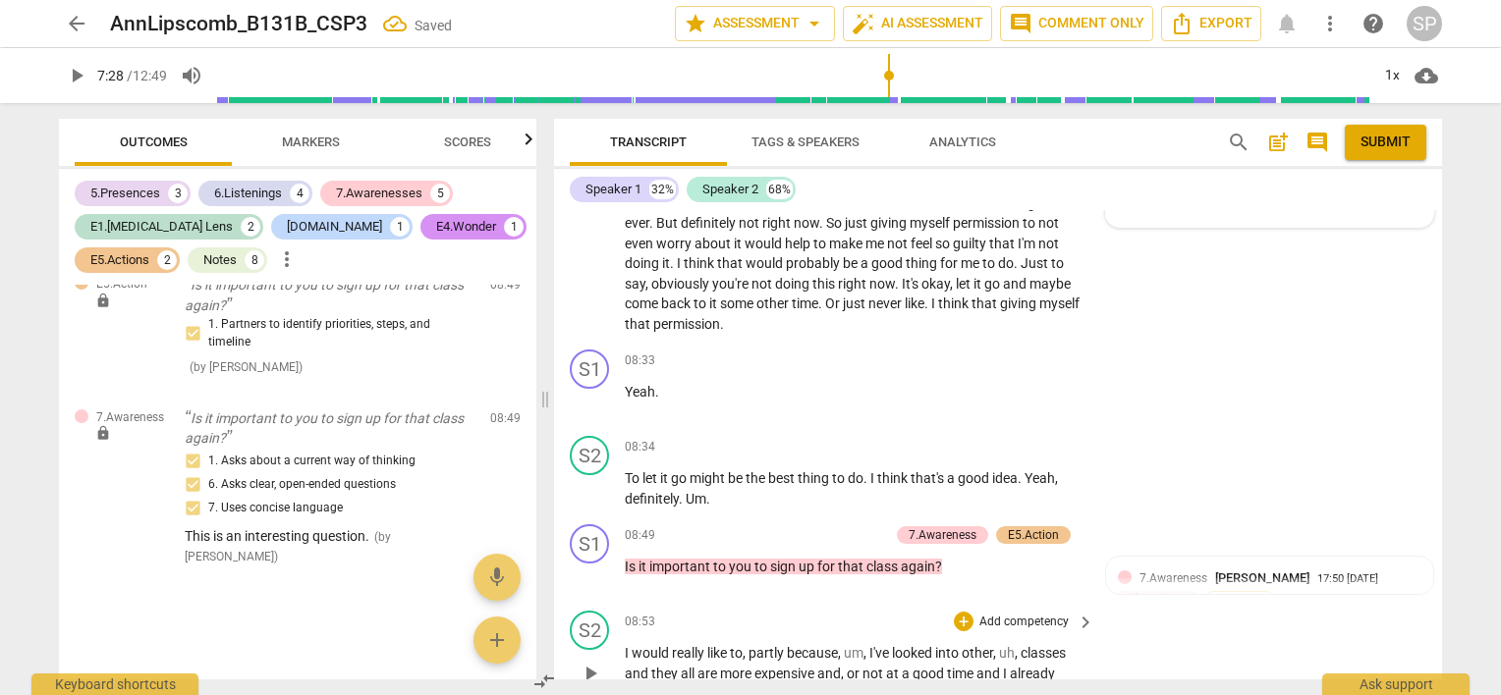
scroll to position [4251, 0]
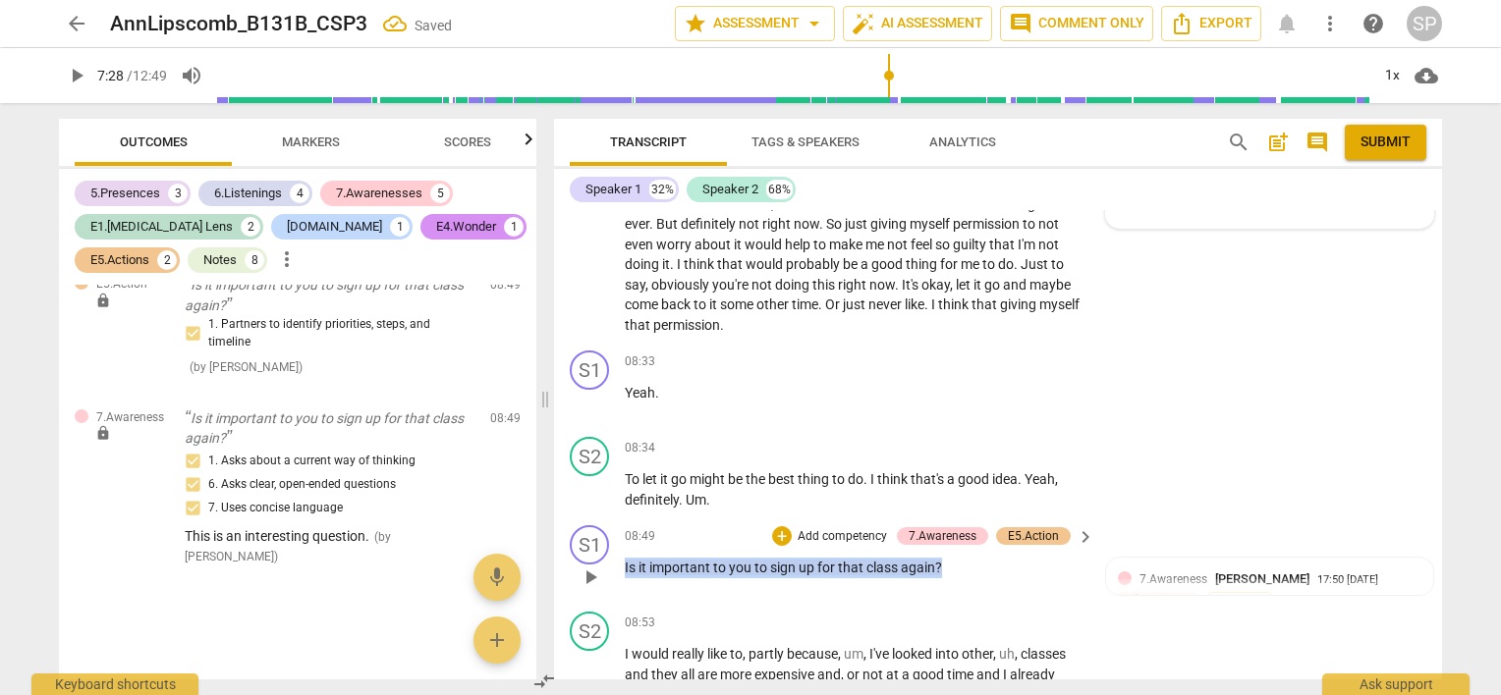
drag, startPoint x: 933, startPoint y: 554, endPoint x: 622, endPoint y: 565, distance: 311.5
click at [622, 565] on div "S1 play_arrow pause 08:49 + Add competency 7.Awareness E5.Action keyboard_arrow…" at bounding box center [998, 561] width 888 height 86
click at [774, 526] on div "+" at bounding box center [782, 536] width 20 height 20
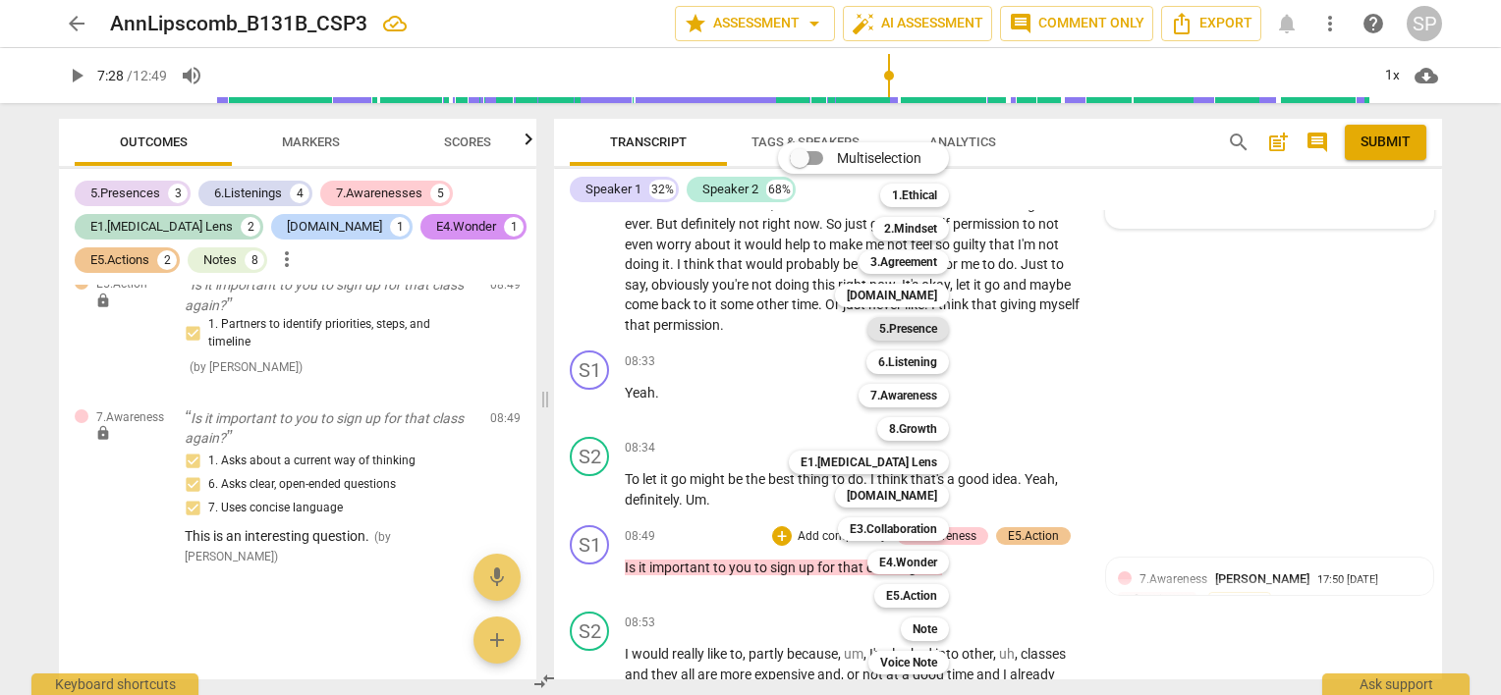
click at [924, 328] on b "5.Presence" at bounding box center [908, 329] width 58 height 24
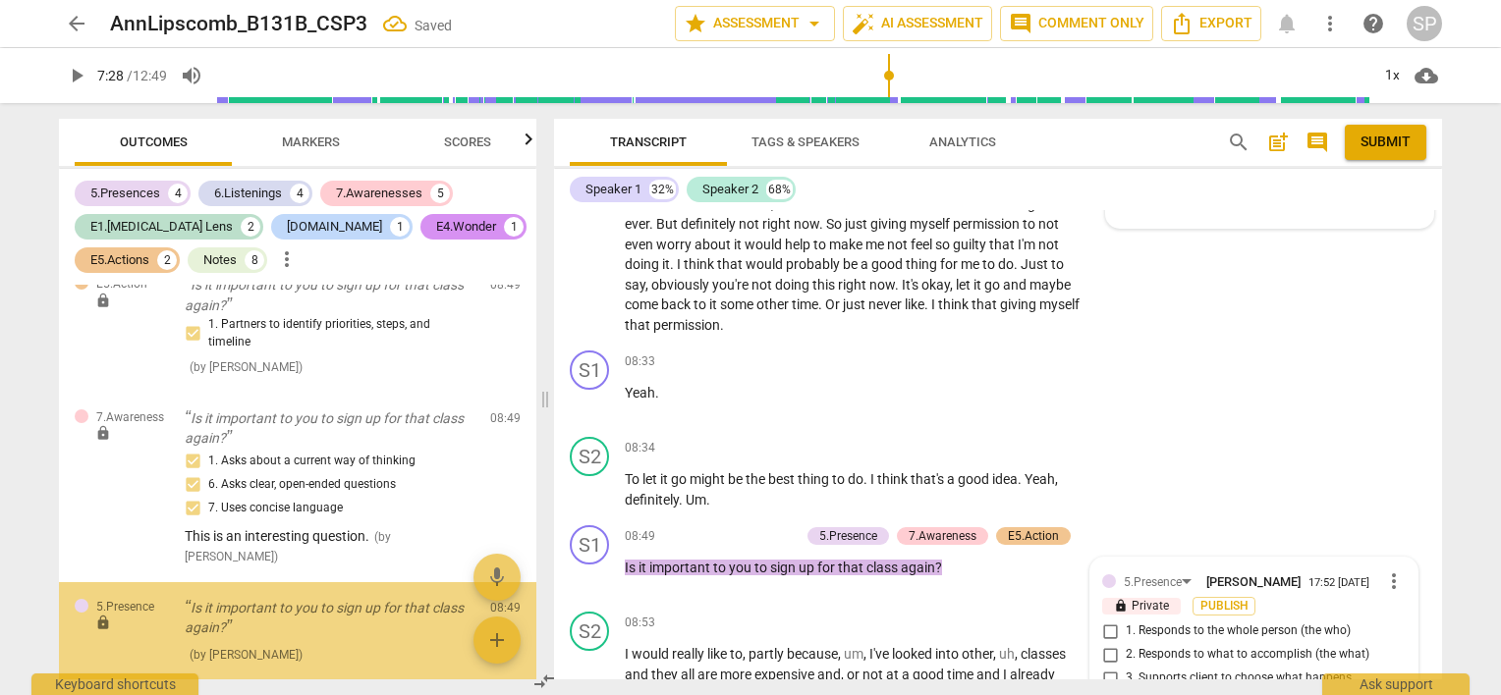
scroll to position [4541, 0]
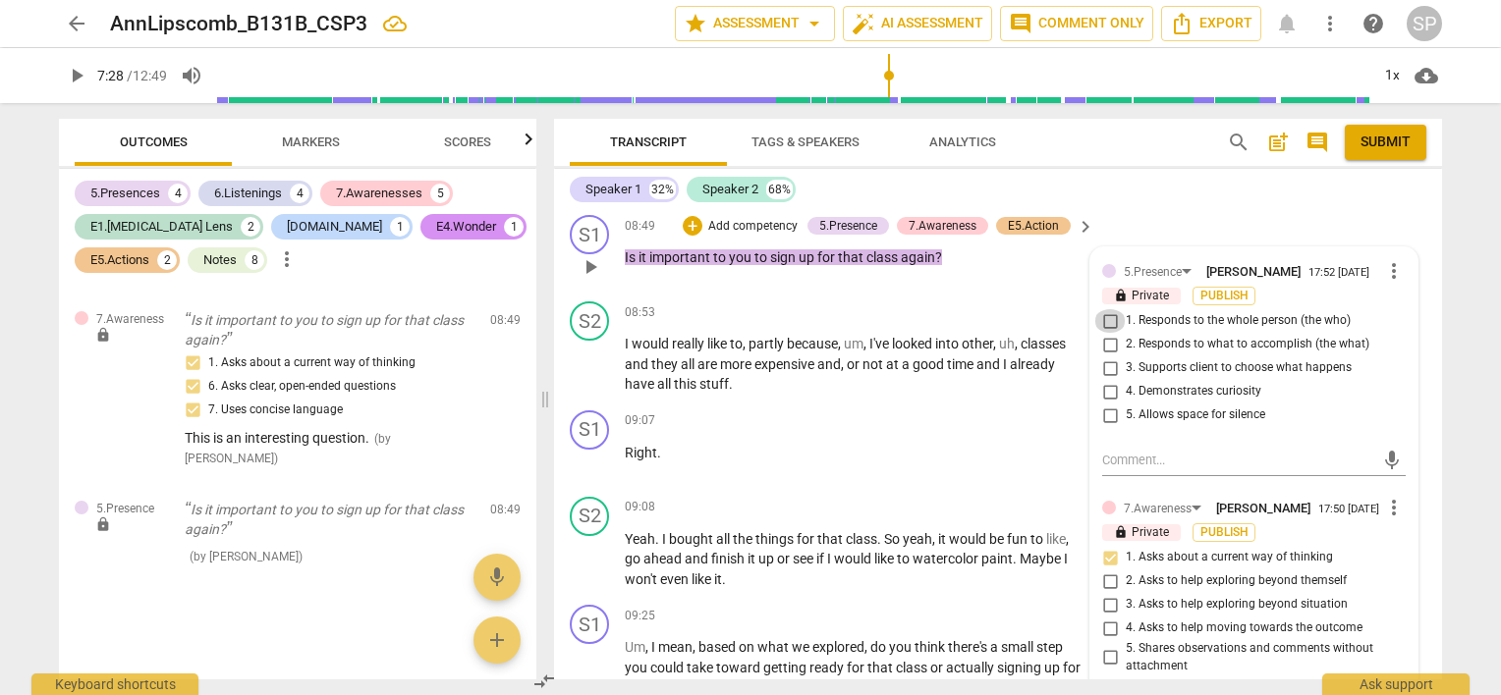
click at [1106, 309] on input "1. Responds to the whole person (the who)" at bounding box center [1109, 321] width 31 height 24
click at [1111, 380] on input "4. Demonstrates curiosity" at bounding box center [1109, 392] width 31 height 24
click at [941, 269] on div "08:49 + Add competency 5.Presence 7.Awareness E5.Action keyboard_arrow_right Is…" at bounding box center [860, 250] width 471 height 71
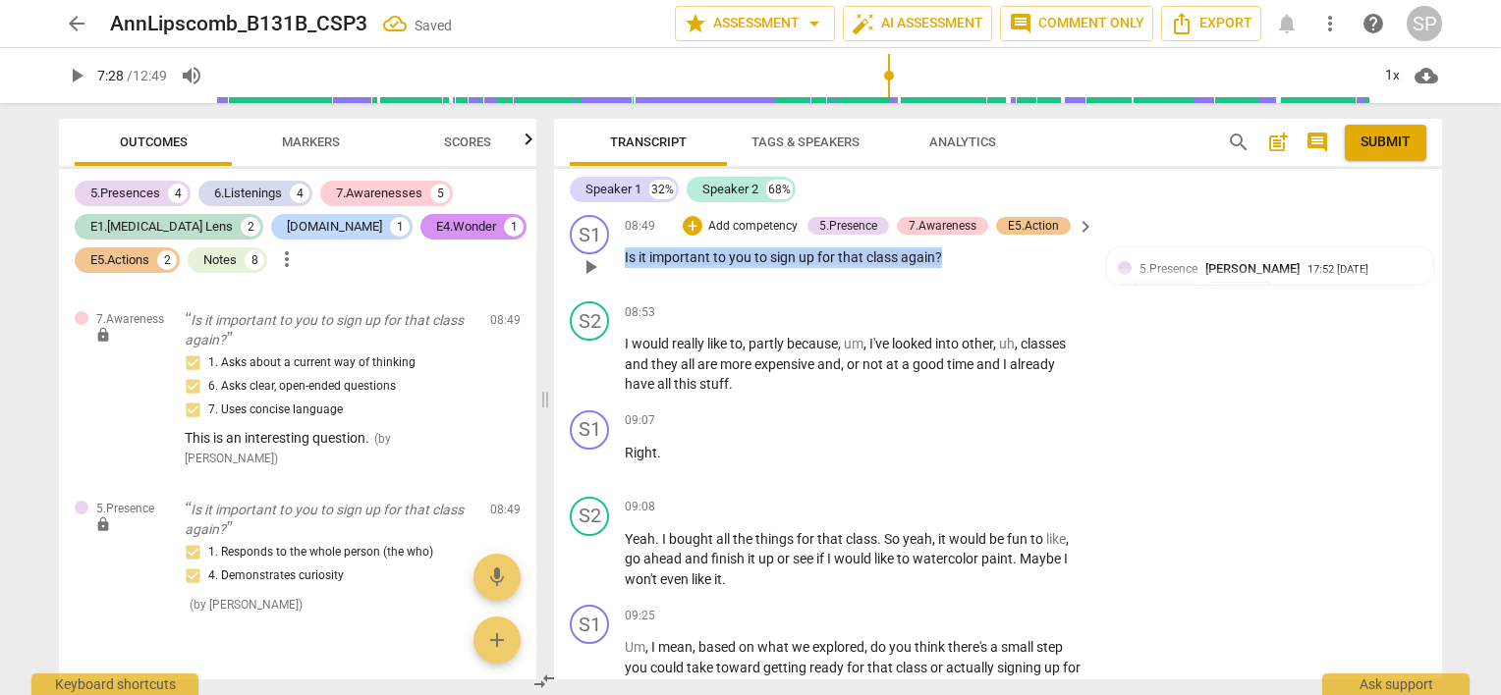
drag, startPoint x: 962, startPoint y: 247, endPoint x: 613, endPoint y: 252, distance: 348.7
click at [613, 252] on div "S1 play_arrow pause 08:49 + Add competency 5.Presence 7.Awareness E5.Action key…" at bounding box center [998, 250] width 888 height 86
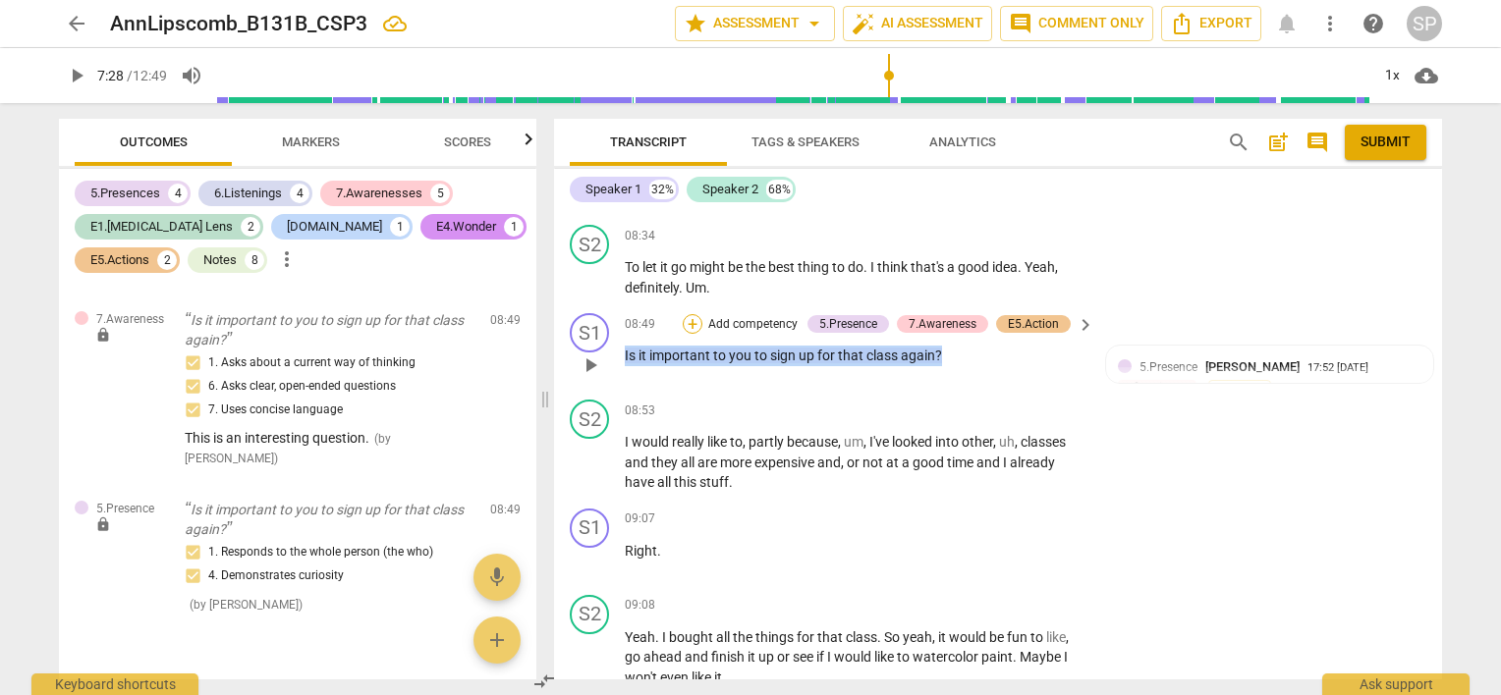
click at [688, 314] on div "+" at bounding box center [693, 324] width 20 height 20
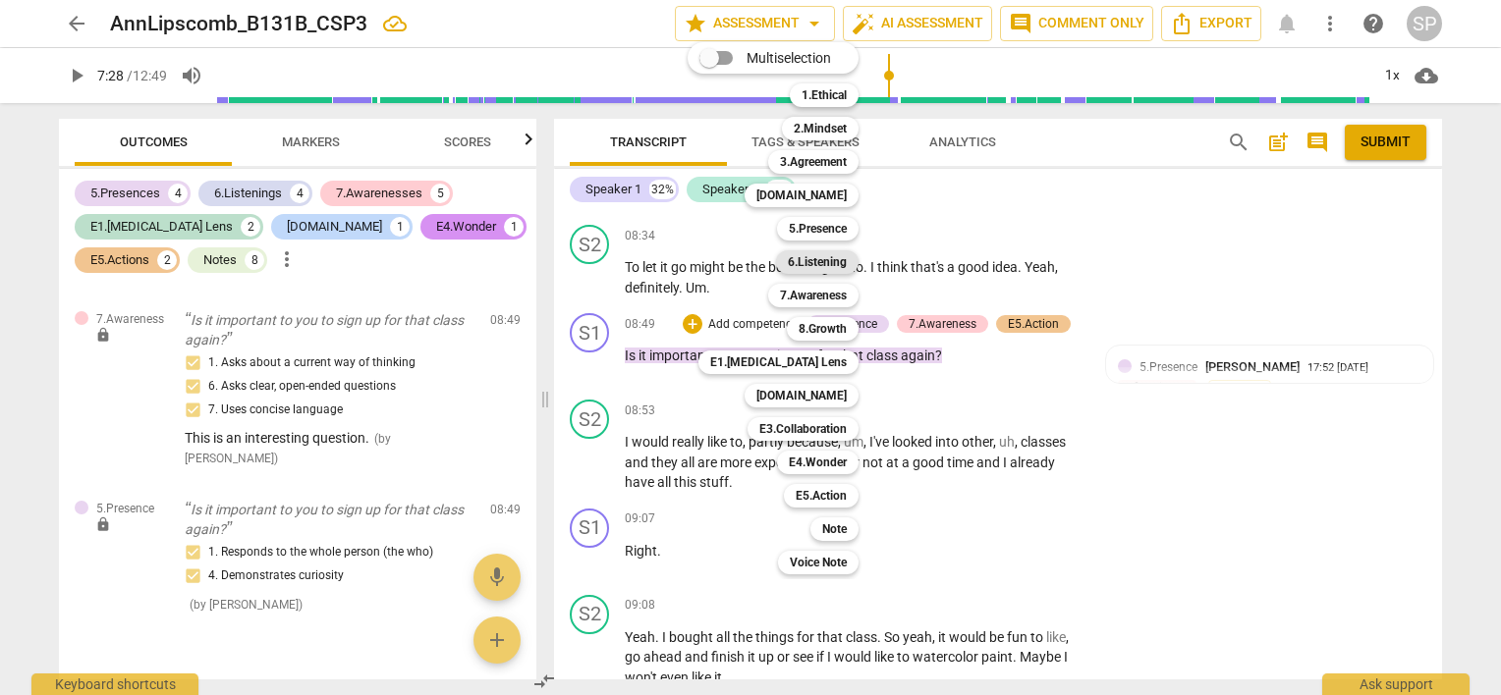
click at [829, 267] on b "6.Listening" at bounding box center [817, 262] width 59 height 24
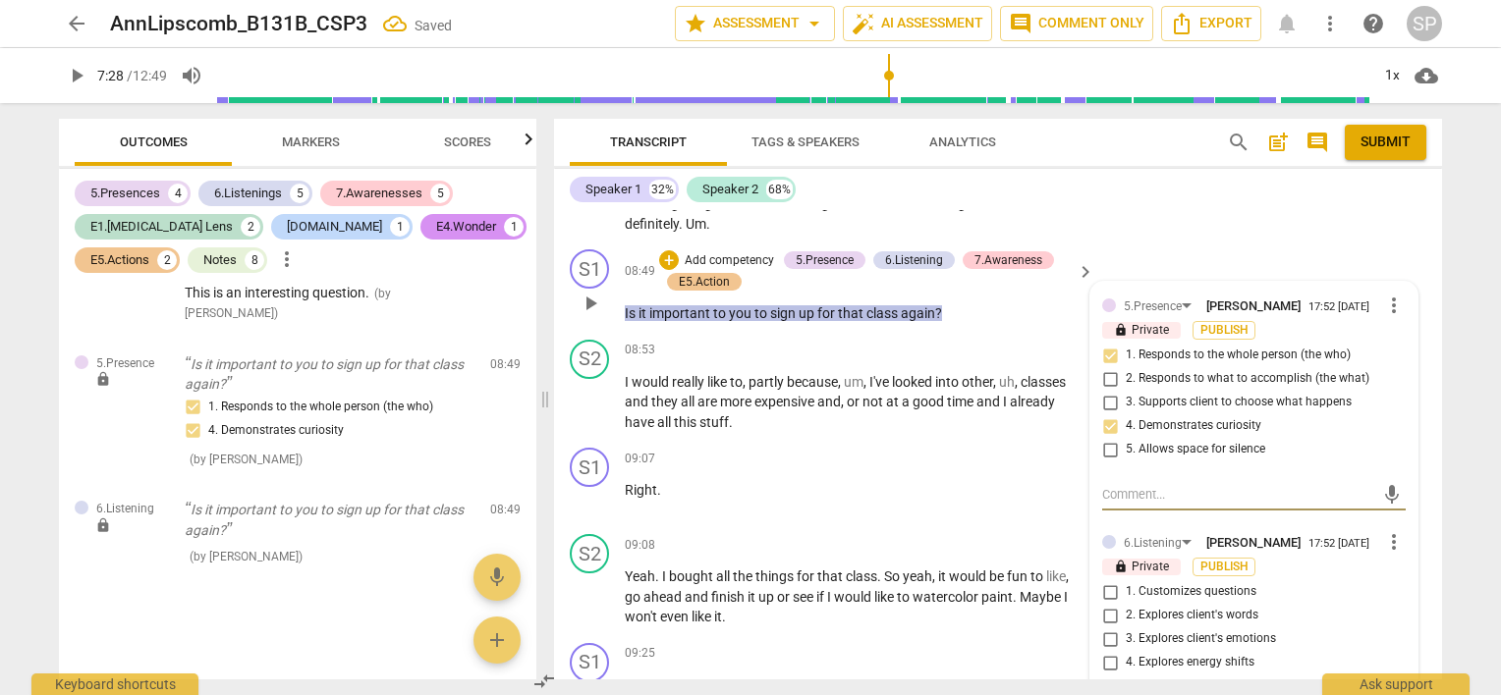
scroll to position [4561, 0]
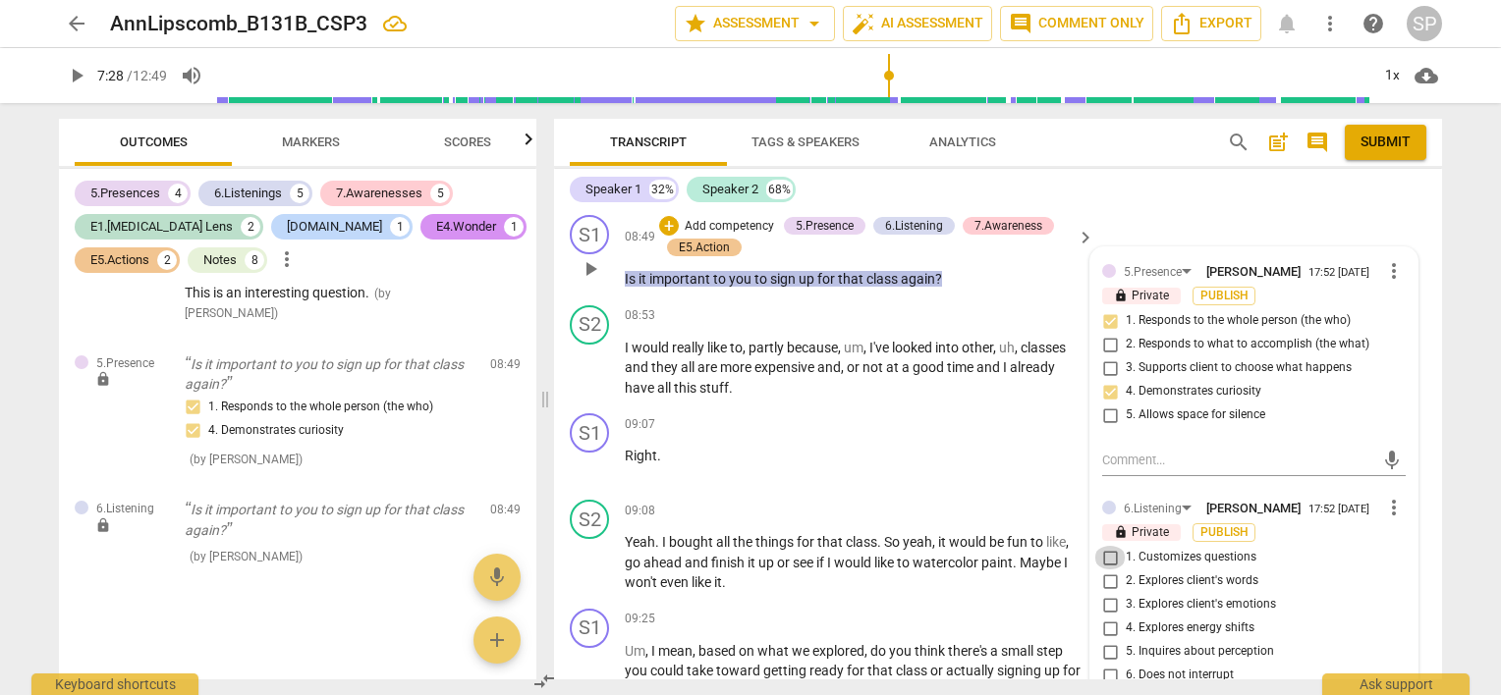
click at [1107, 546] on input "1. Customizes questions" at bounding box center [1109, 558] width 31 height 24
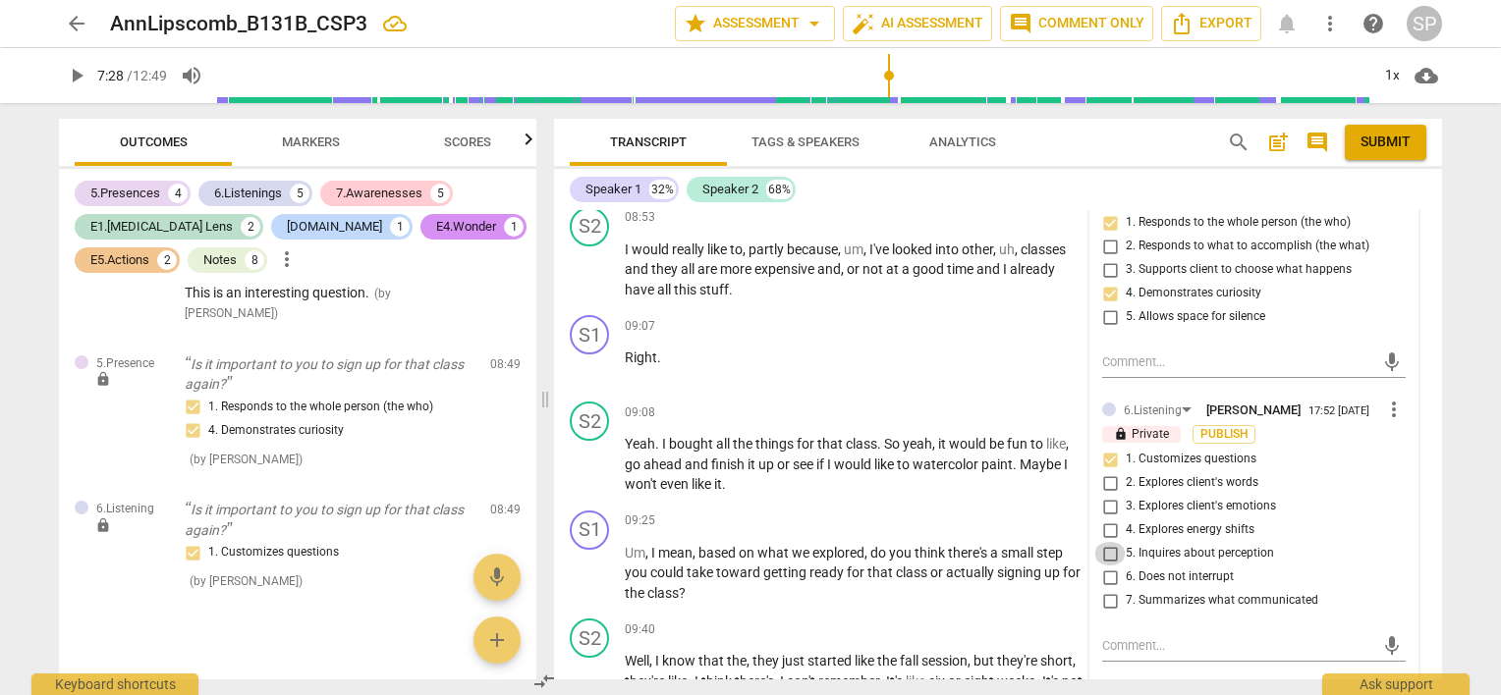
click at [1100, 542] on input "5. Inquires about perception" at bounding box center [1109, 554] width 31 height 24
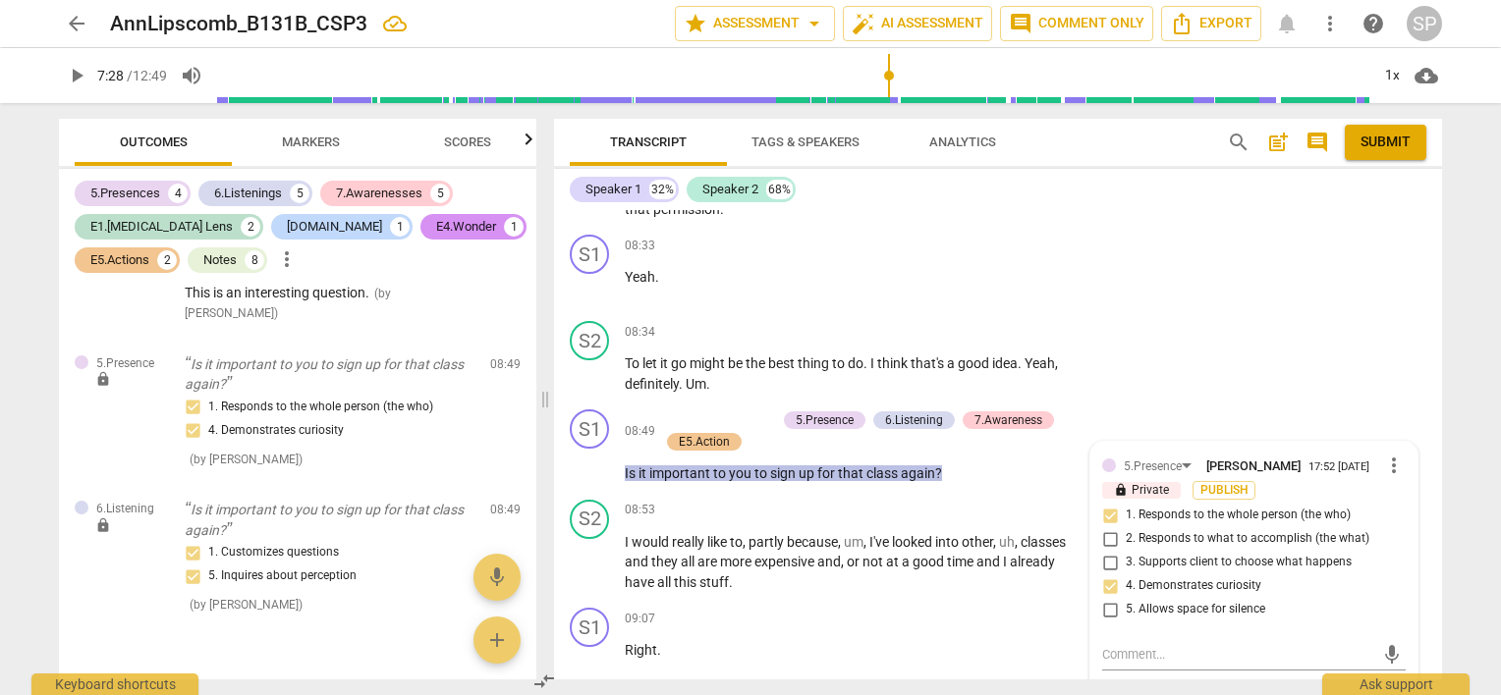
scroll to position [4365, 0]
drag, startPoint x: 947, startPoint y: 462, endPoint x: 617, endPoint y: 467, distance: 330.1
click at [617, 467] on div "S1 play_arrow pause 08:49 + Add competency 5.Presence 6.Listening 7.Awareness E…" at bounding box center [998, 449] width 888 height 90
click at [668, 412] on div "+" at bounding box center [669, 422] width 20 height 20
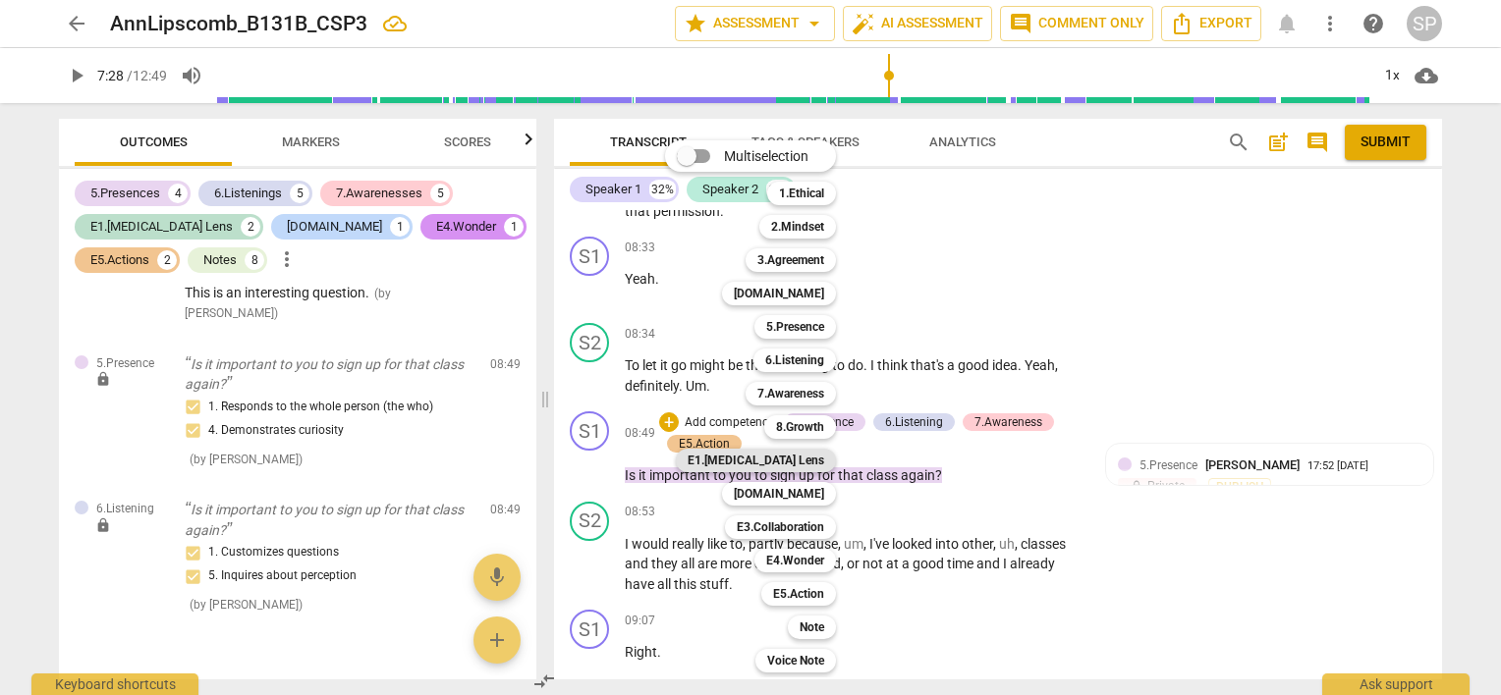
click at [807, 459] on b "E1.[MEDICAL_DATA] Lens" at bounding box center [755, 461] width 137 height 24
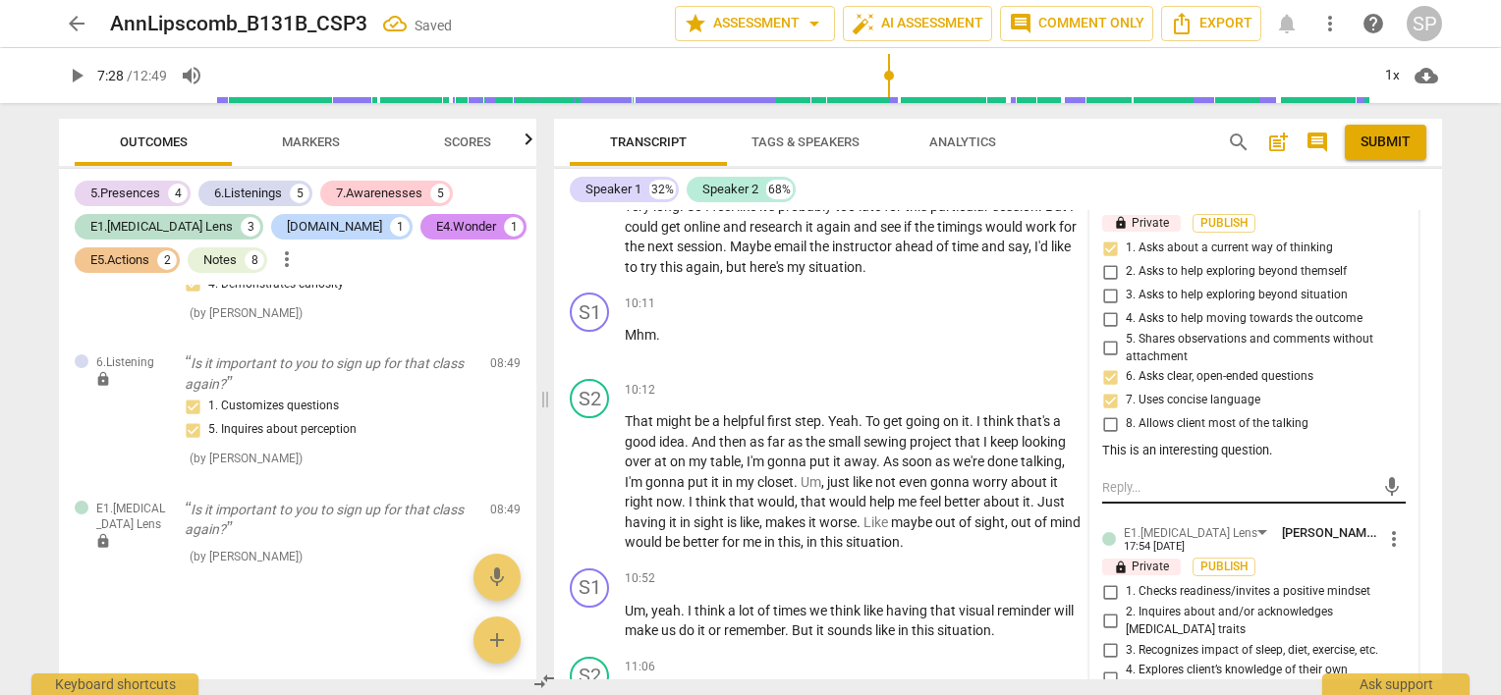
scroll to position [5347, 0]
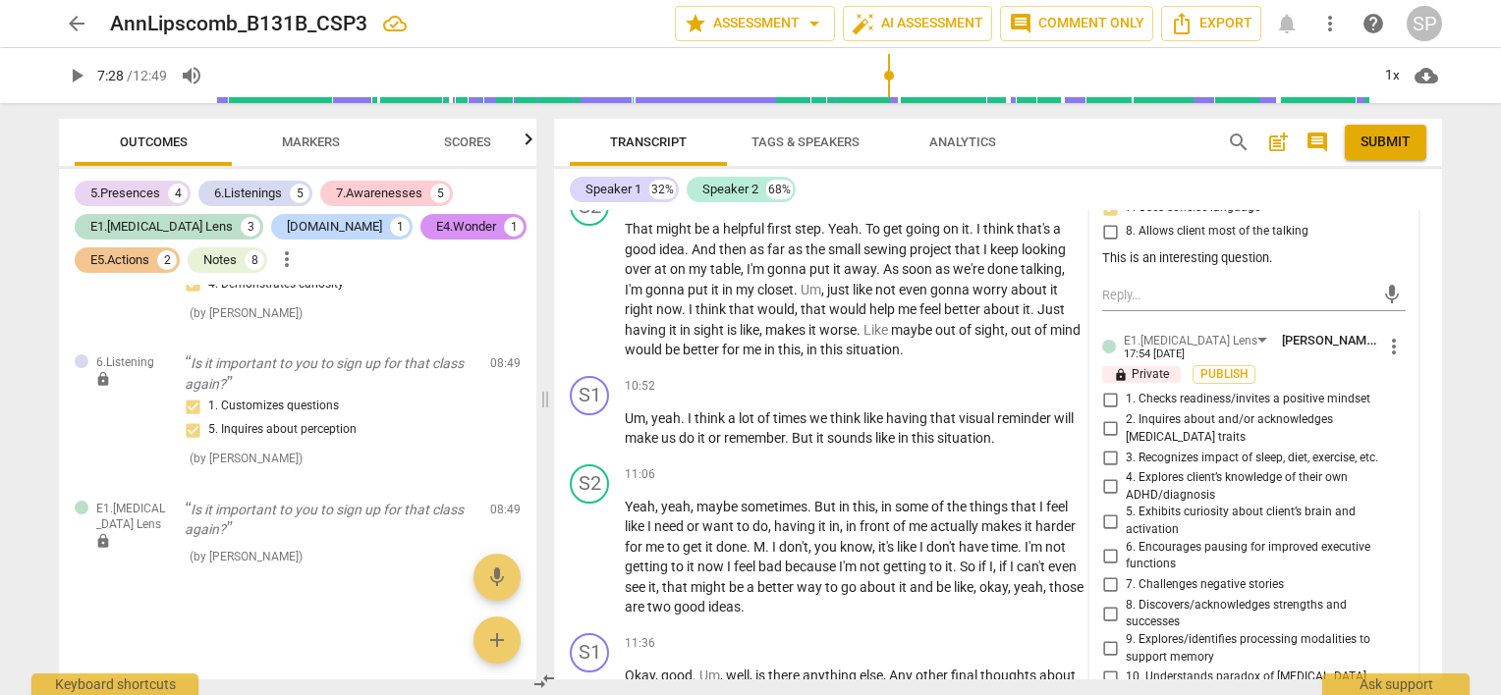
click at [1104, 510] on input "5. Exhibits curiosity about client’s brain and activation" at bounding box center [1109, 522] width 31 height 24
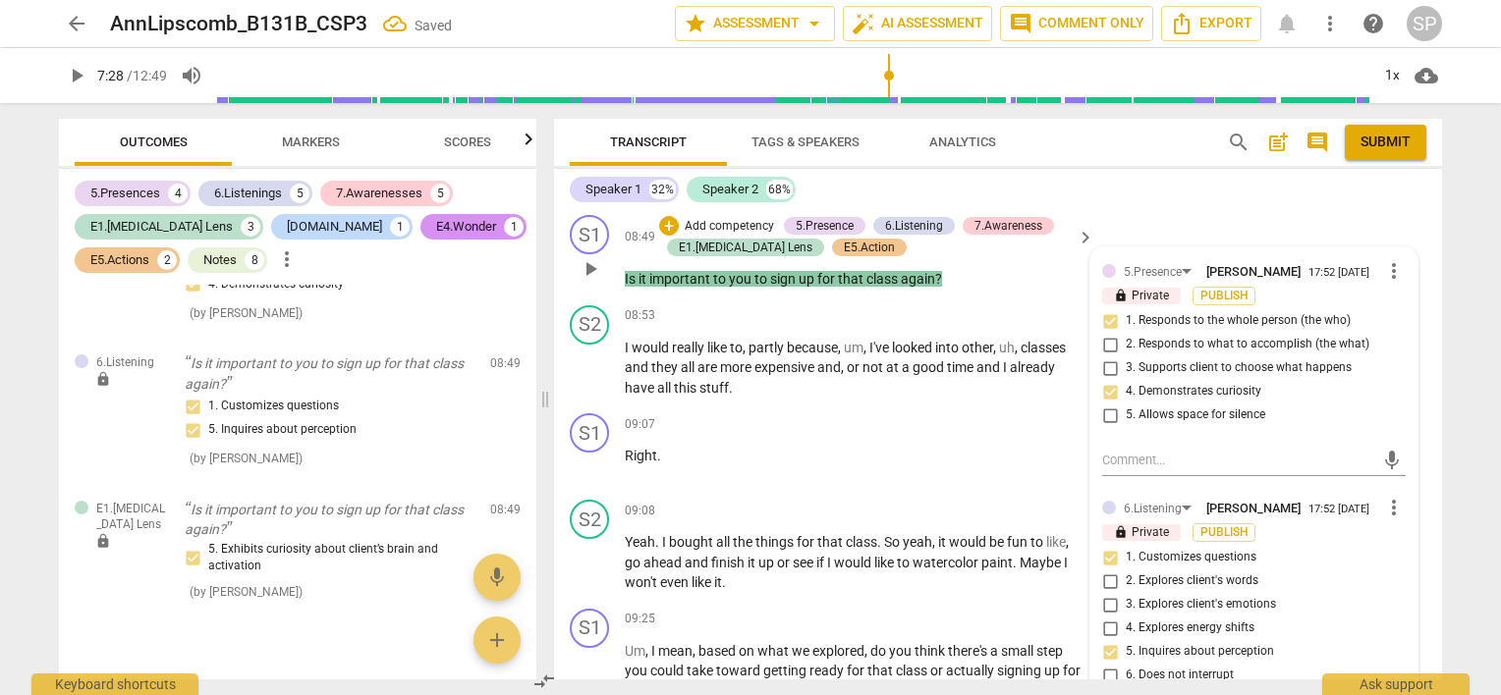
scroll to position [4463, 0]
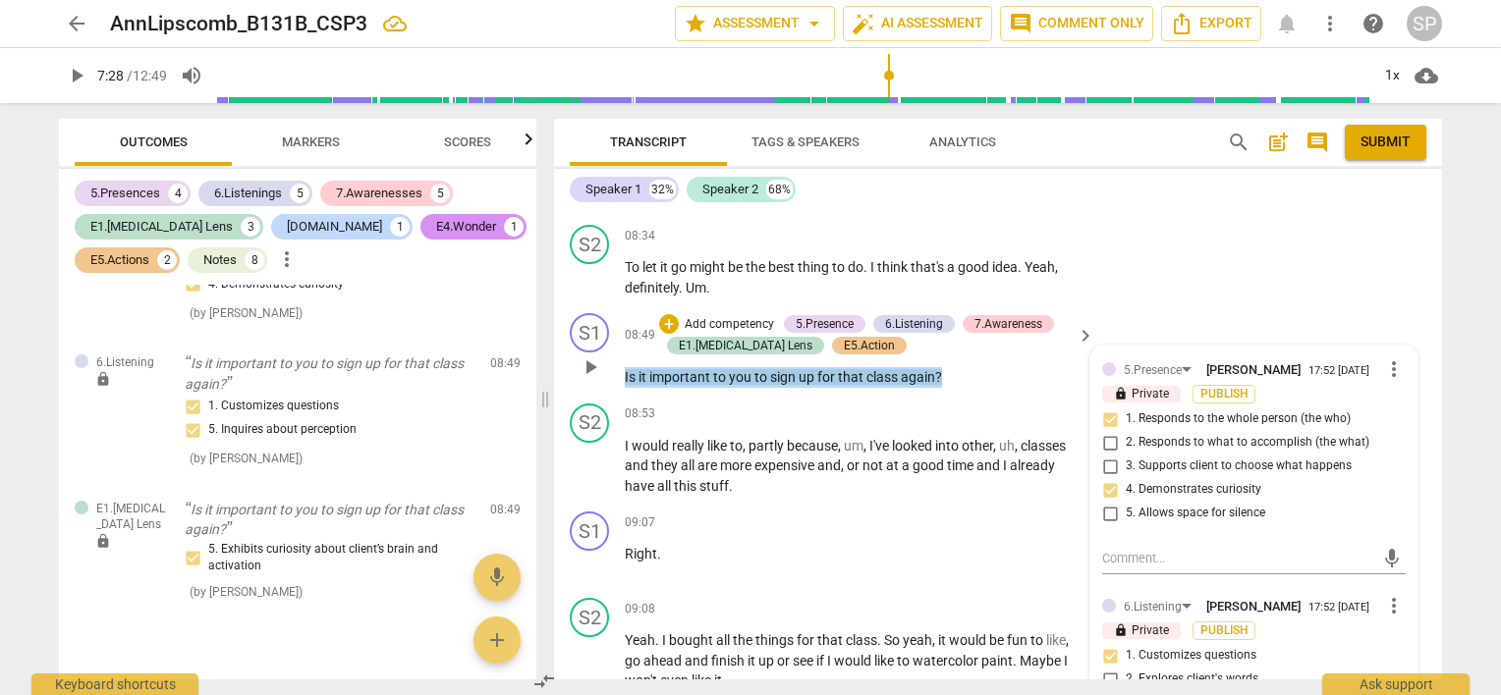
drag, startPoint x: 941, startPoint y: 362, endPoint x: 623, endPoint y: 367, distance: 318.3
click at [623, 367] on div "S1 play_arrow pause 08:49 + Add competency 5.Presence 6.Listening 7.Awareness E…" at bounding box center [998, 350] width 888 height 90
click at [665, 314] on div "+" at bounding box center [669, 324] width 20 height 20
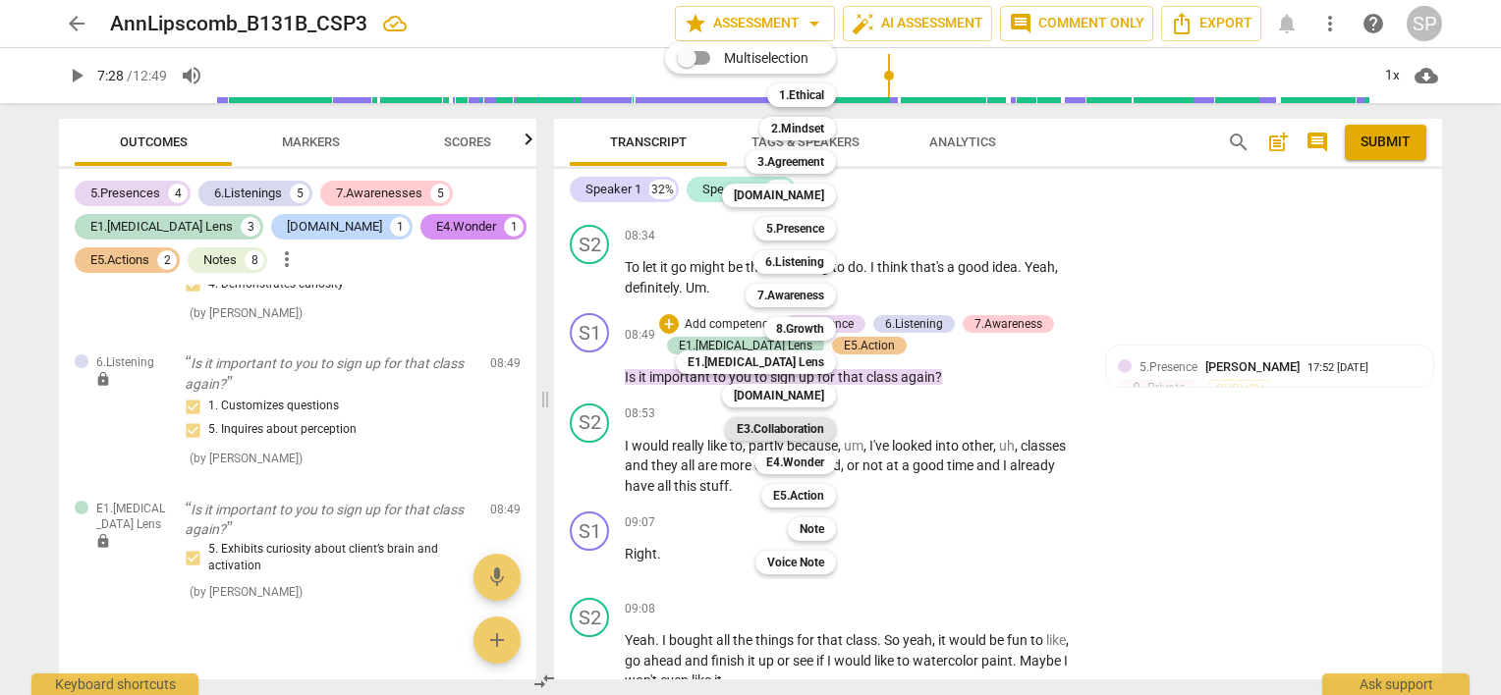
click at [778, 426] on b "E3.Collaboration" at bounding box center [780, 429] width 87 height 24
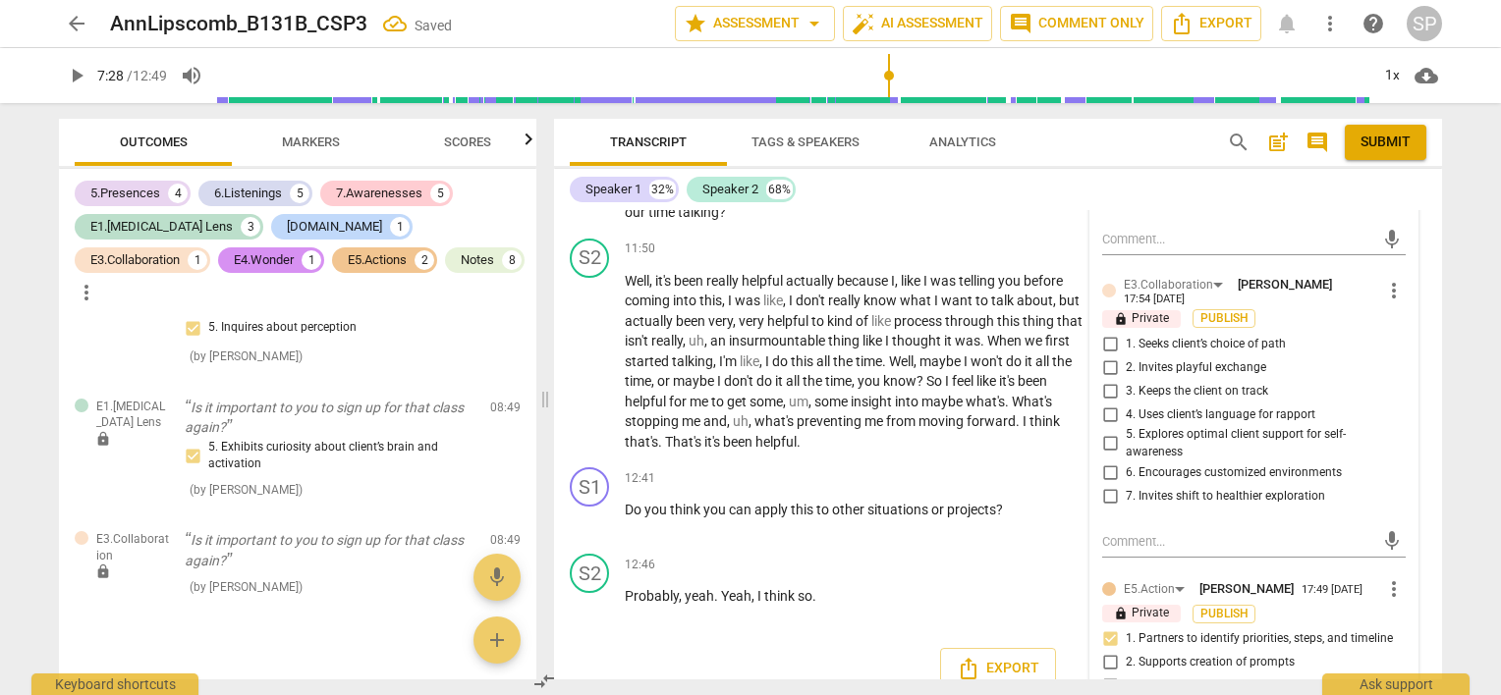
scroll to position [5838, 0]
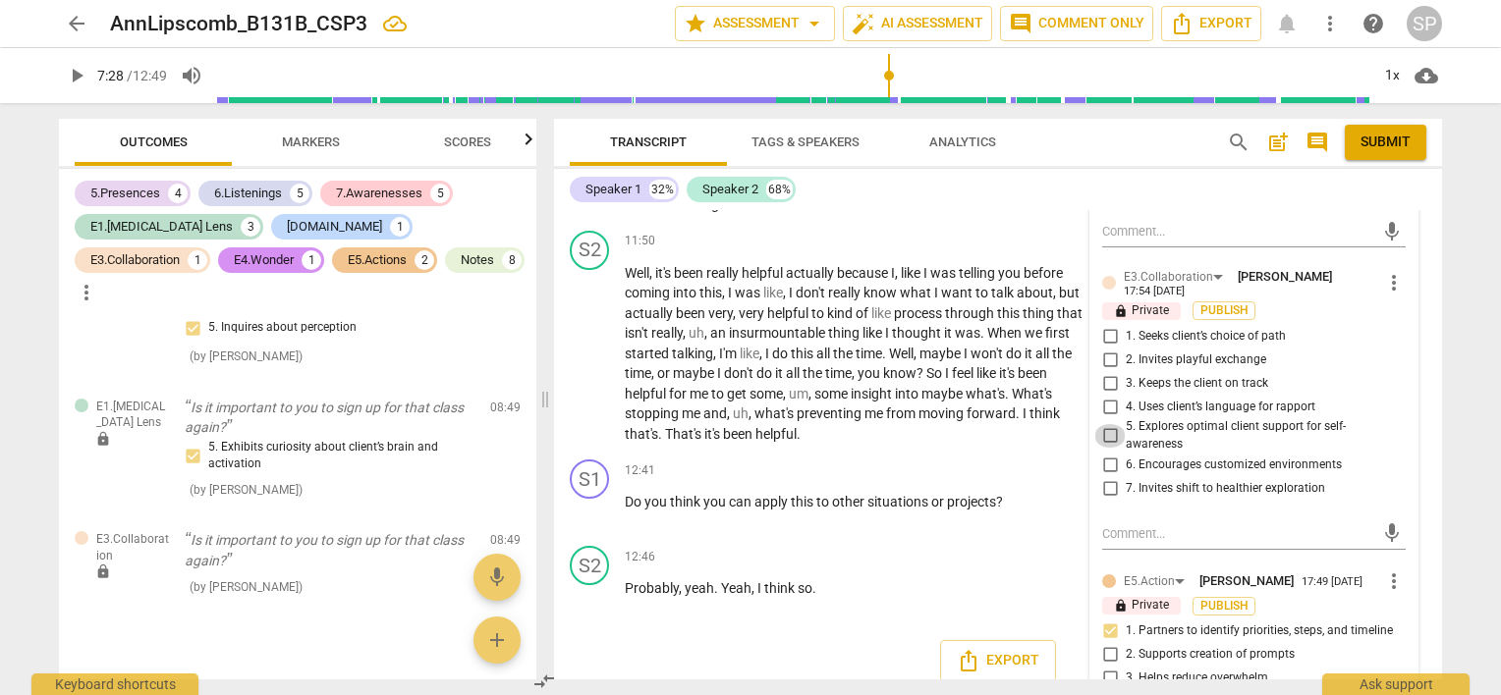
click at [1100, 424] on input "5. Explores optimal client support for self-awareness" at bounding box center [1109, 436] width 31 height 24
click at [1107, 454] on input "6. Encourages customized environments" at bounding box center [1109, 466] width 31 height 24
click at [1104, 424] on input "5. Explores optimal client support for self-awareness" at bounding box center [1109, 436] width 31 height 24
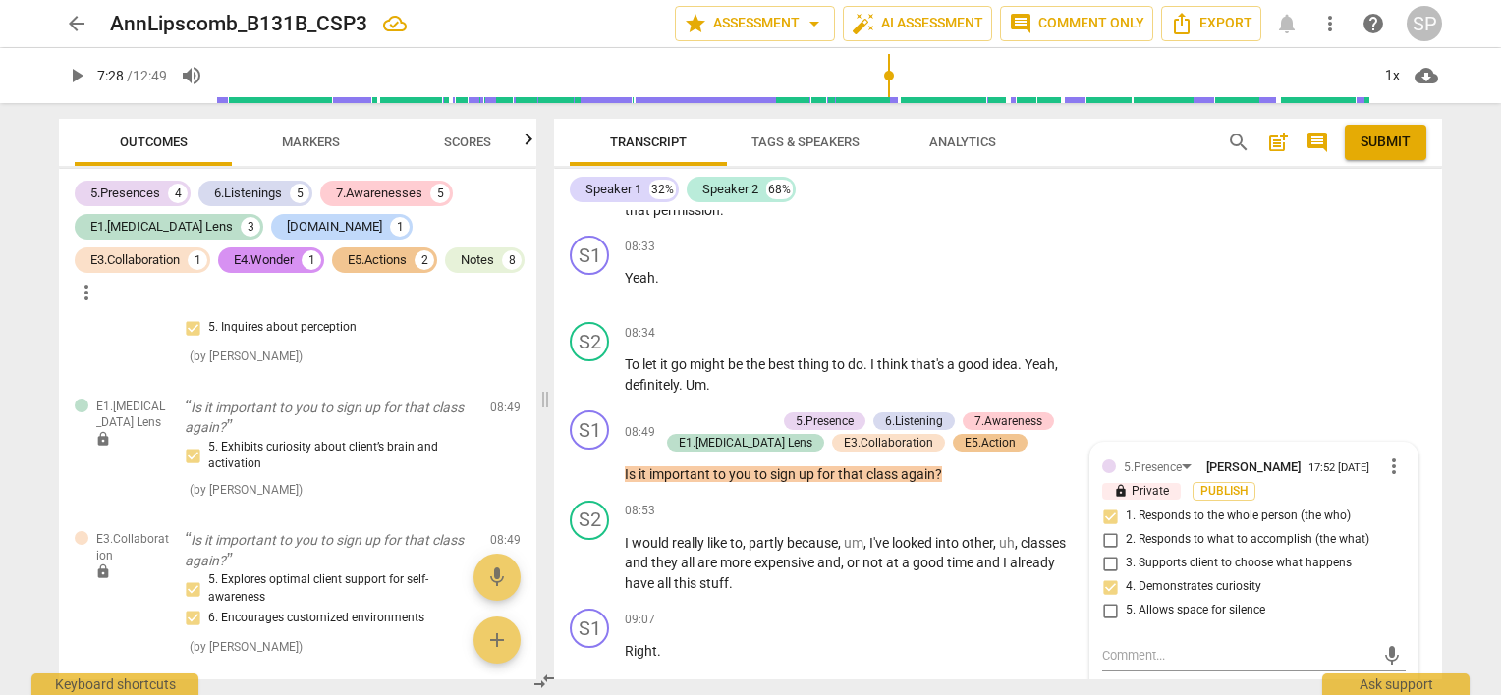
scroll to position [4365, 0]
click at [843, 476] on div "S1 play_arrow pause 08:49 + Add competency 5.Presence 6.Listening 7.Awareness E…" at bounding box center [998, 449] width 888 height 90
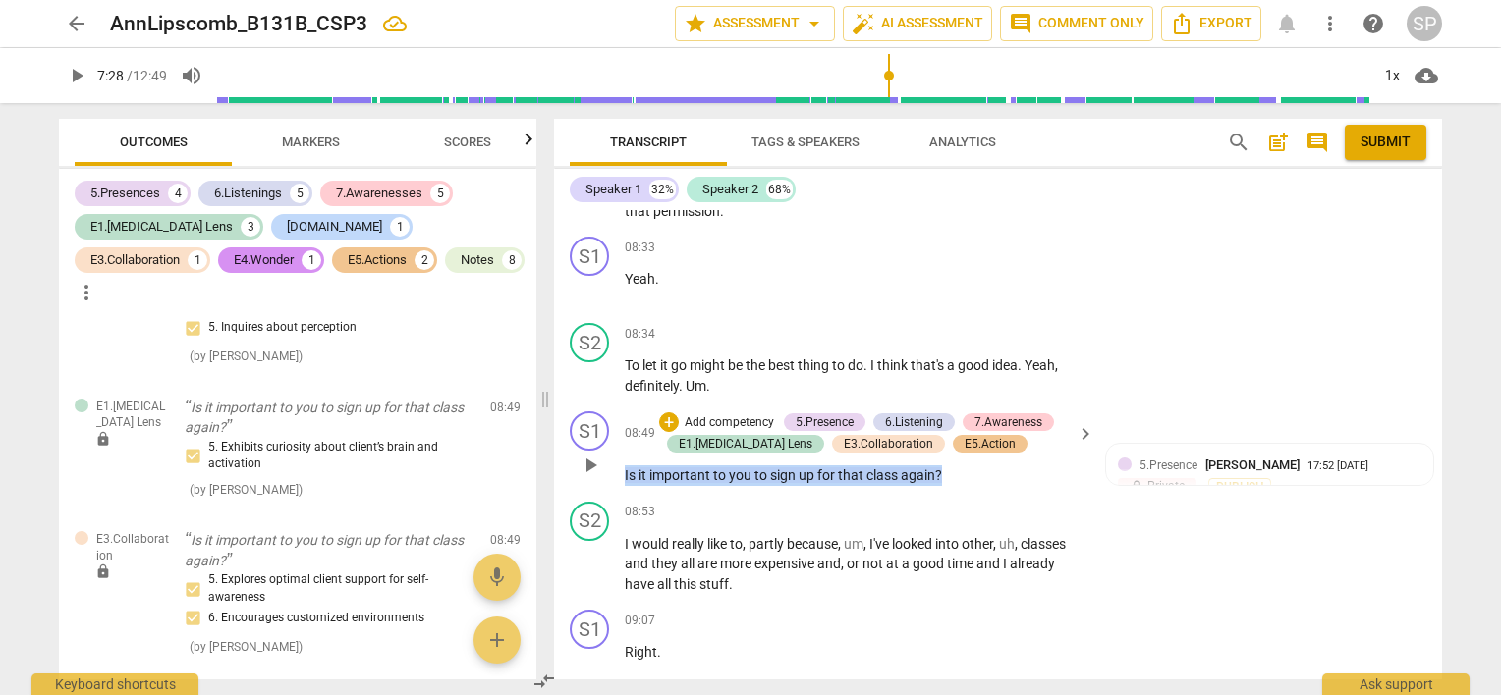
drag, startPoint x: 942, startPoint y: 463, endPoint x: 603, endPoint y: 470, distance: 338.9
click at [603, 470] on div "S1 play_arrow pause 08:49 + Add competency 5.Presence 6.Listening 7.Awareness E…" at bounding box center [998, 449] width 888 height 90
click at [662, 412] on div "+" at bounding box center [669, 422] width 20 height 20
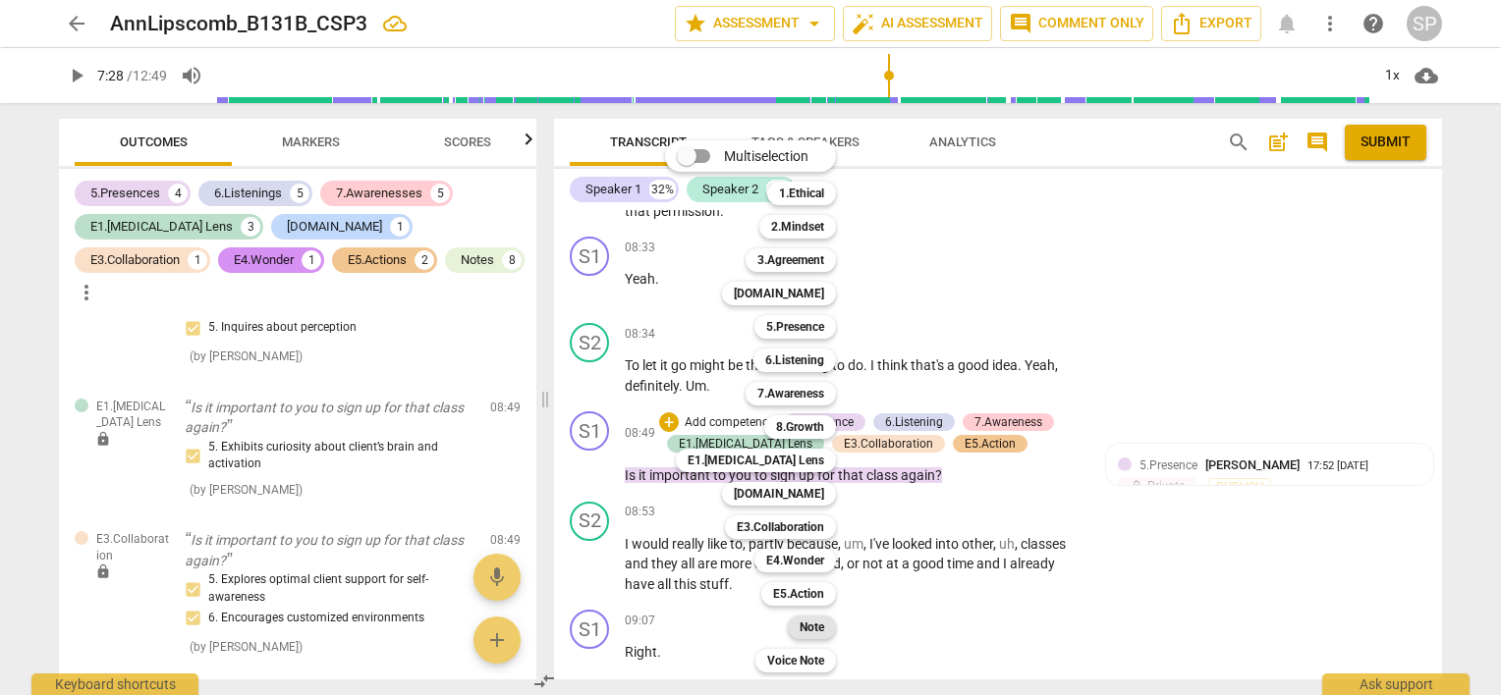
click at [819, 626] on b "Note" at bounding box center [811, 628] width 25 height 24
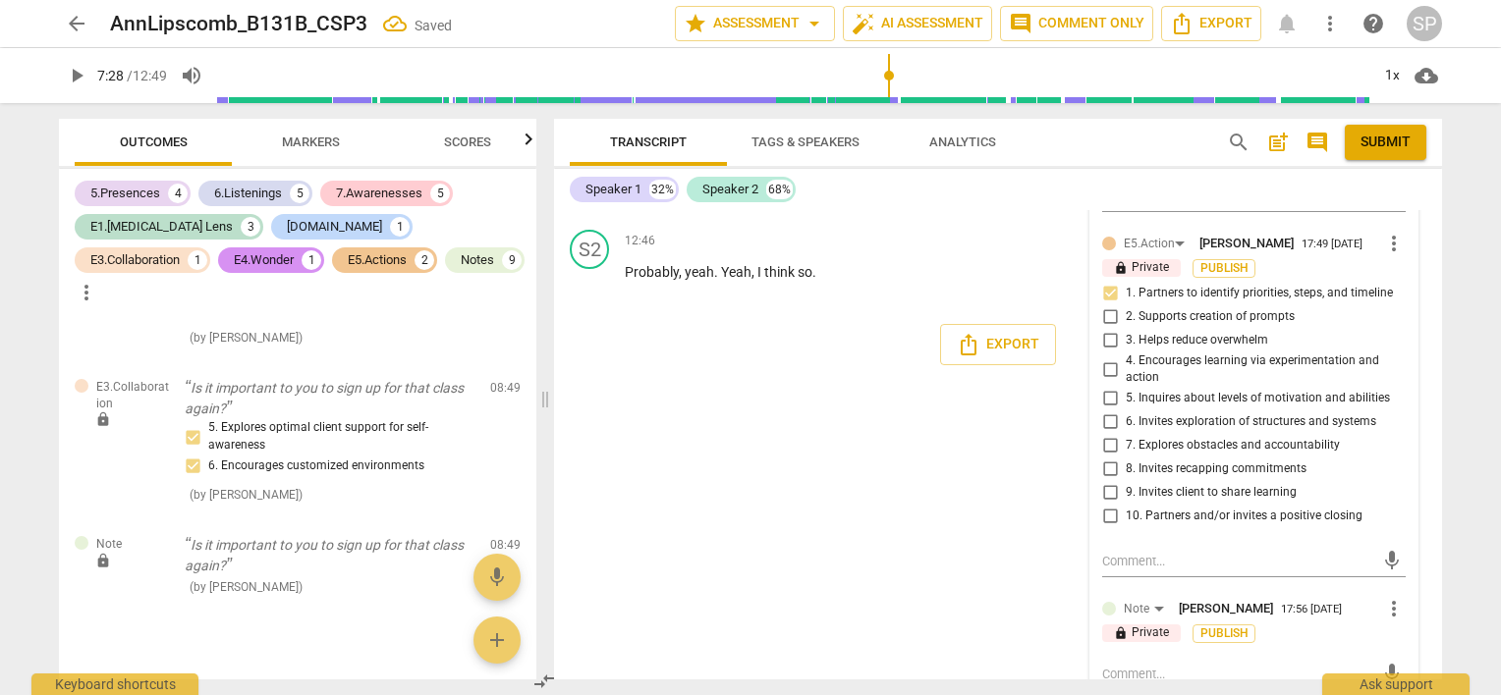
scroll to position [6177, 0]
click at [1163, 664] on textarea at bounding box center [1238, 673] width 272 height 19
click at [1381, 662] on span "send" at bounding box center [1392, 673] width 22 height 22
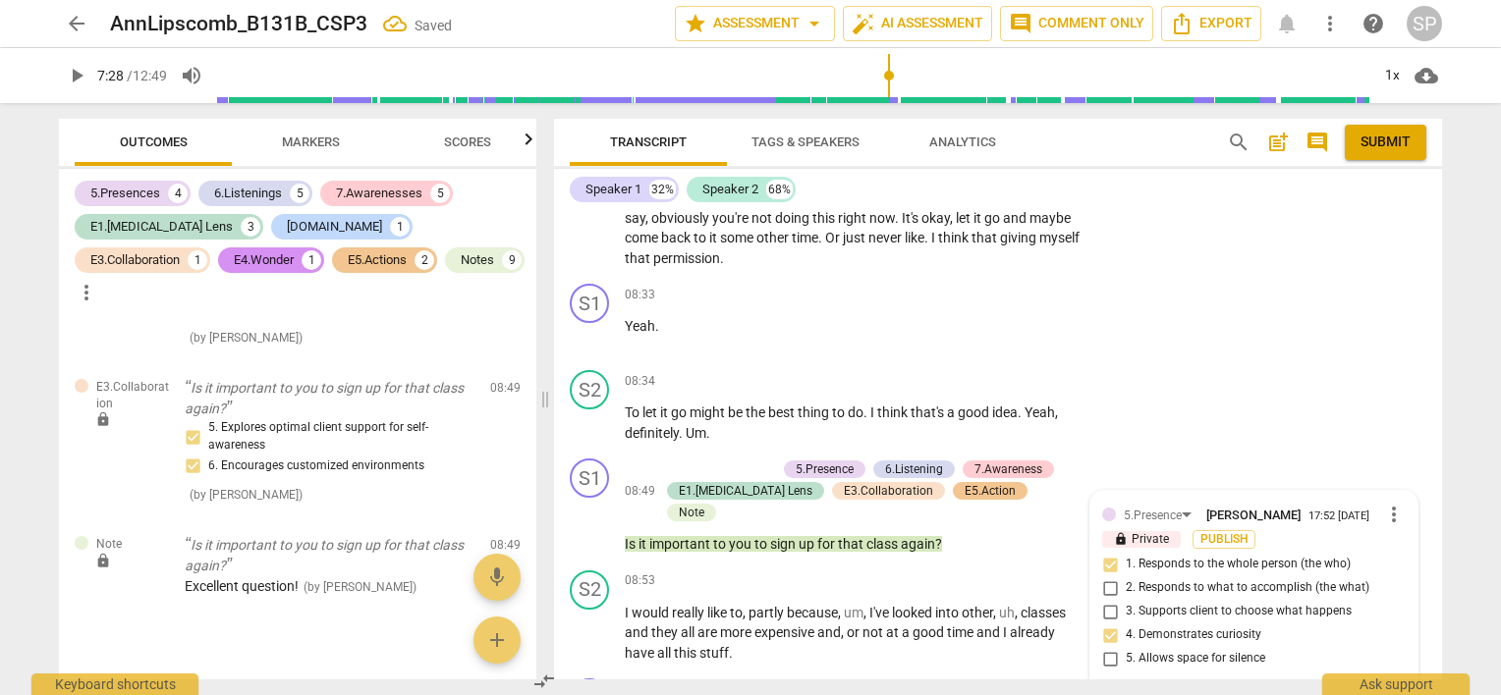
scroll to position [4311, 0]
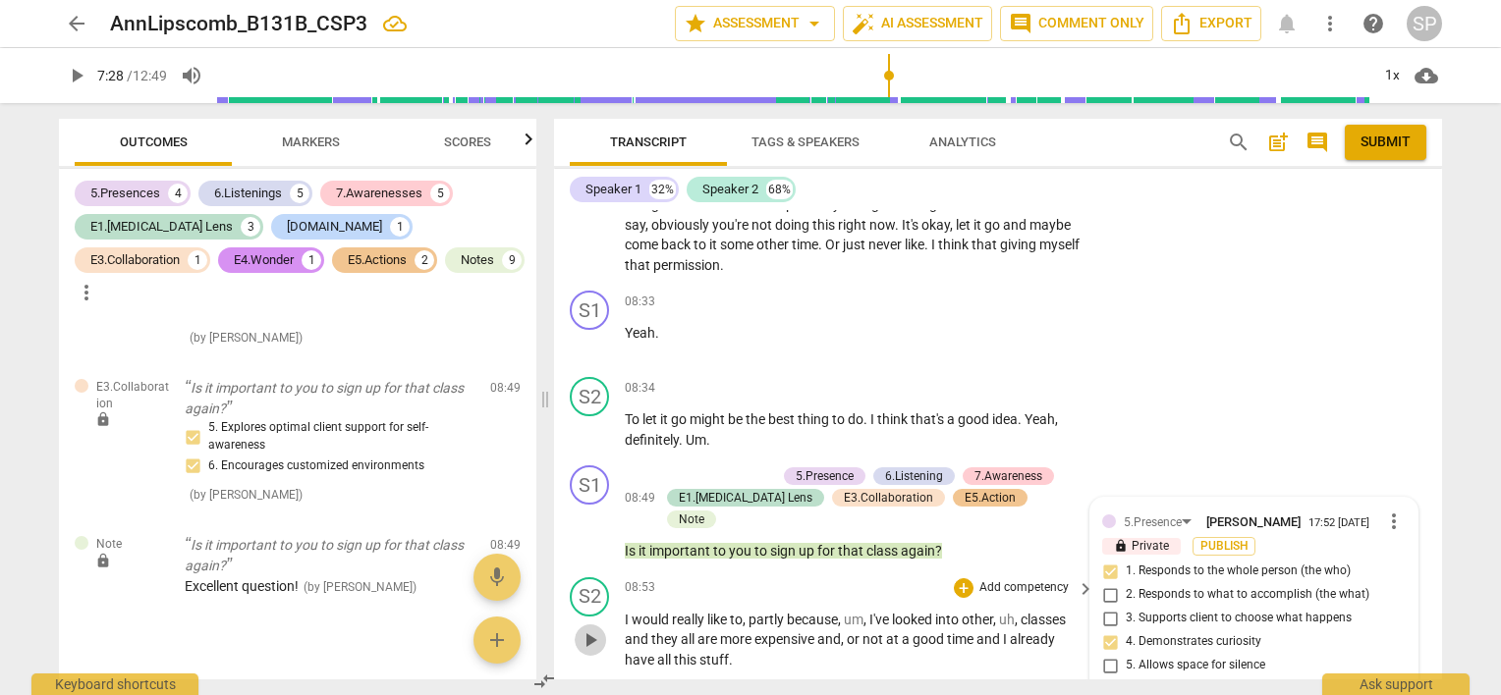
click at [590, 629] on span "play_arrow" at bounding box center [590, 641] width 24 height 24
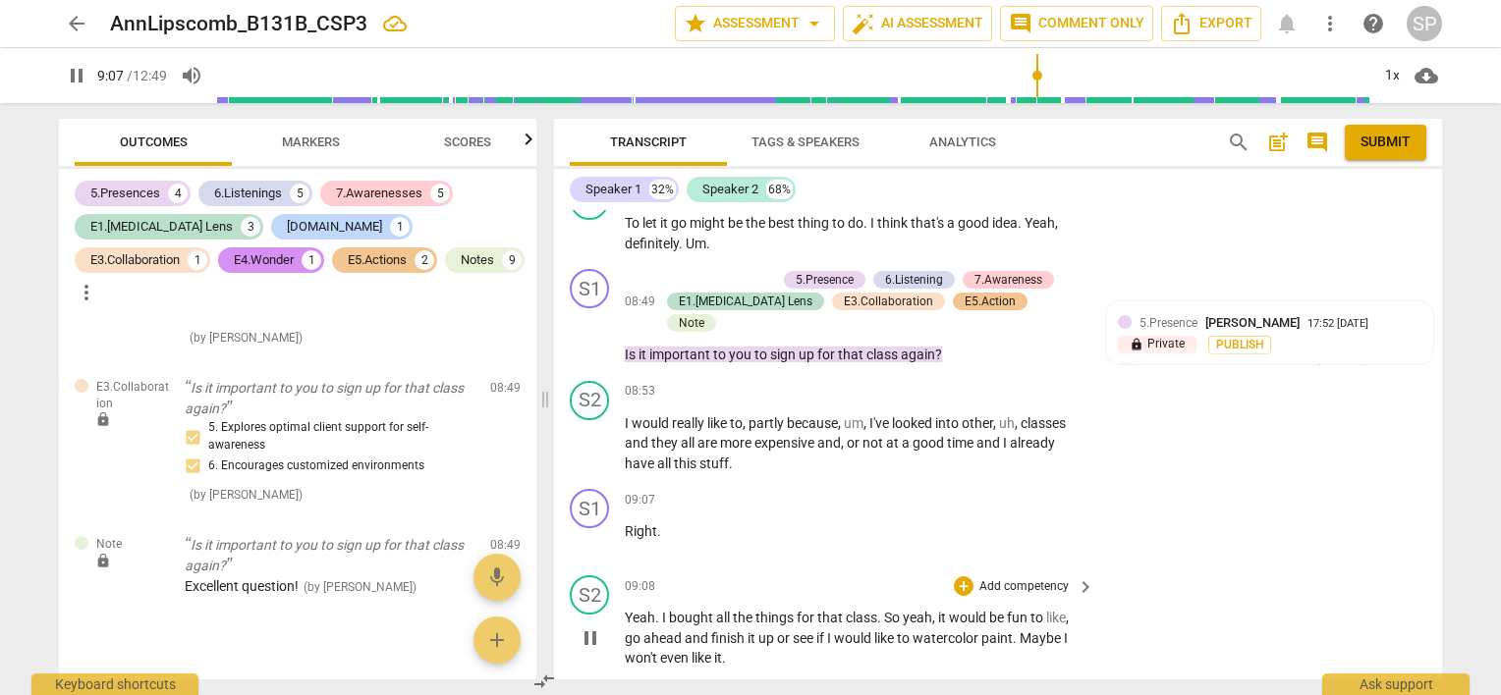
scroll to position [4605, 0]
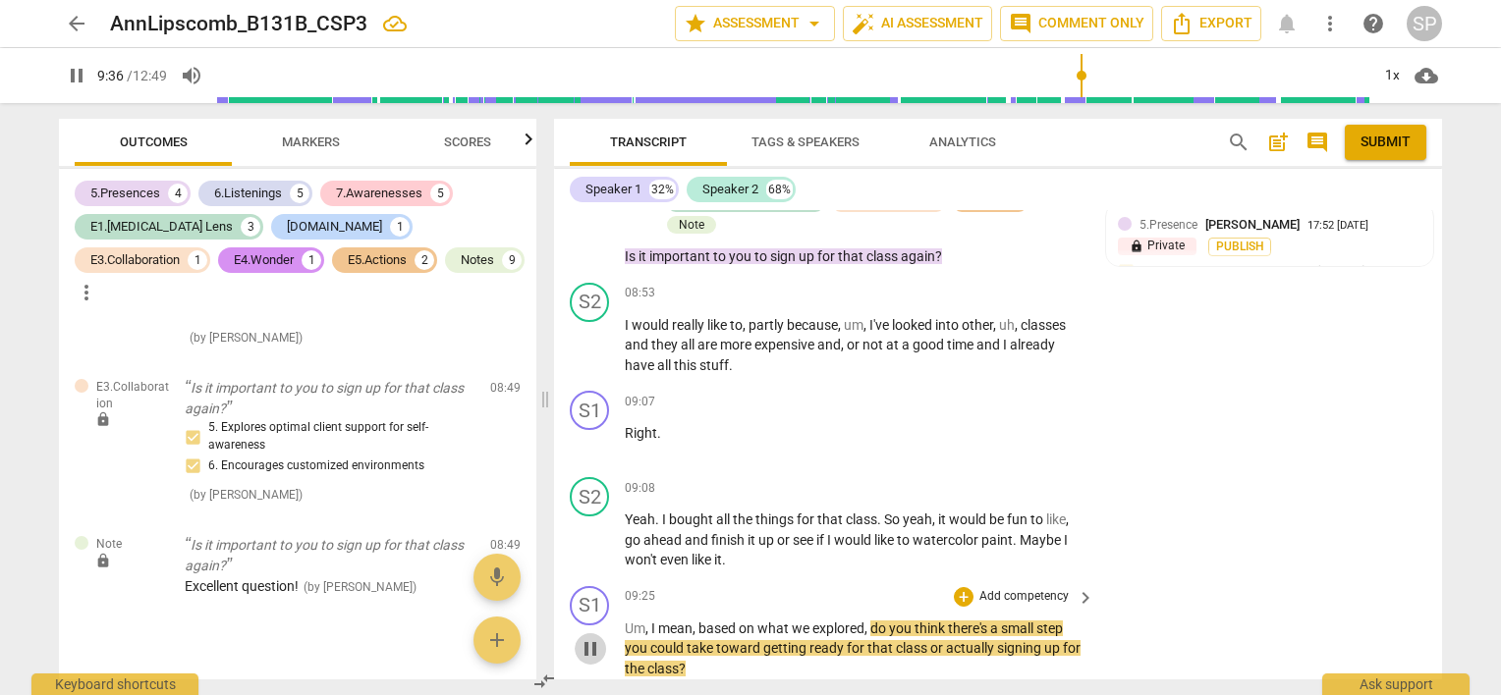
click at [589, 637] on span "pause" at bounding box center [590, 649] width 24 height 24
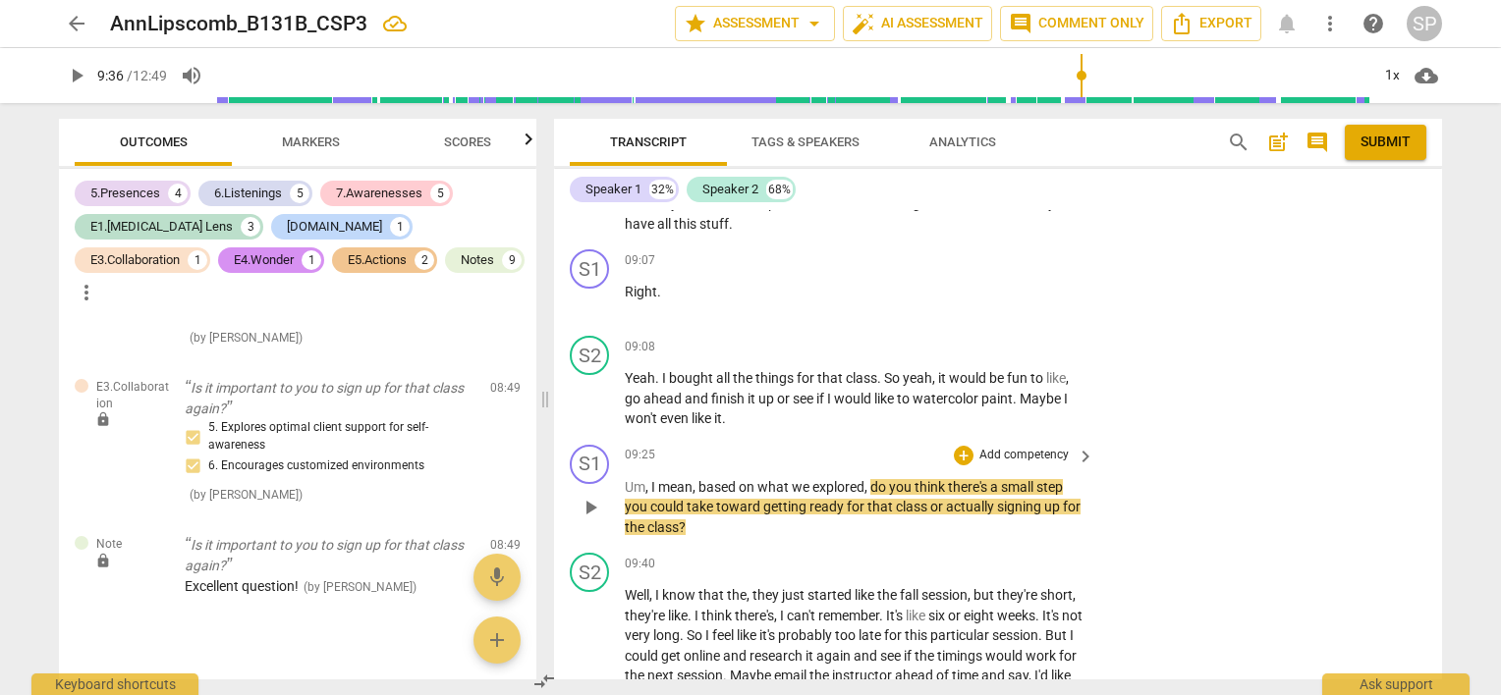
scroll to position [4802, 0]
